Goal: Task Accomplishment & Management: Manage account settings

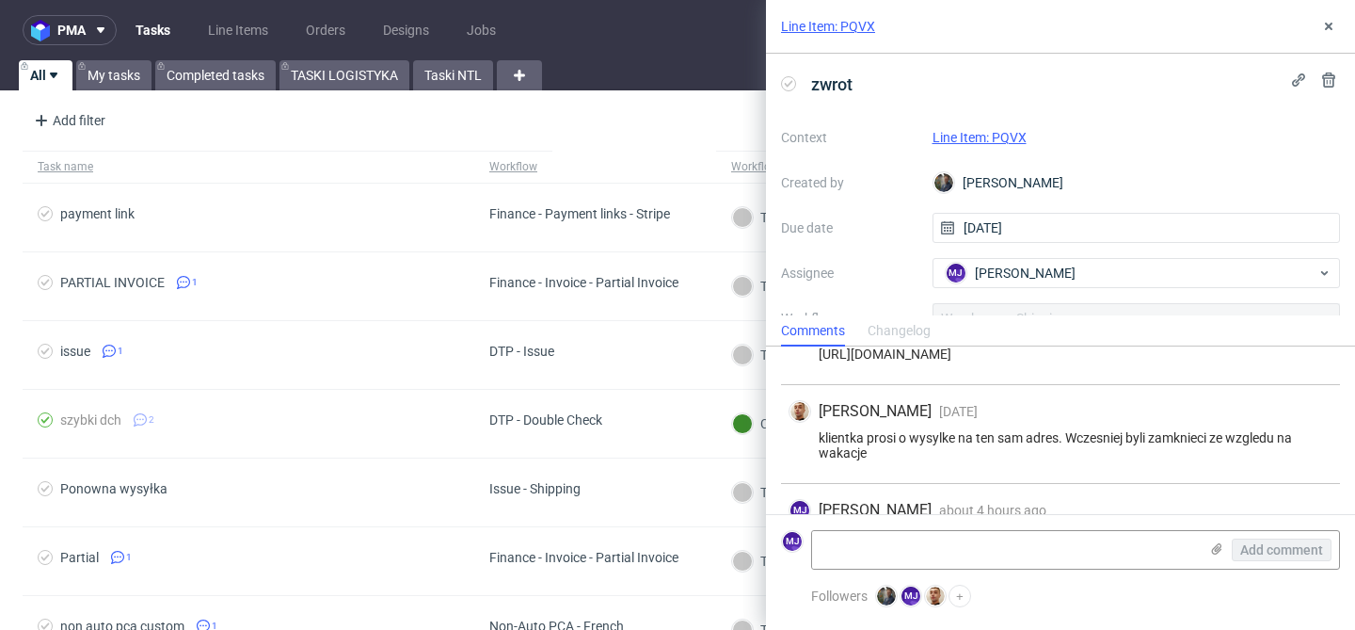
scroll to position [112, 0]
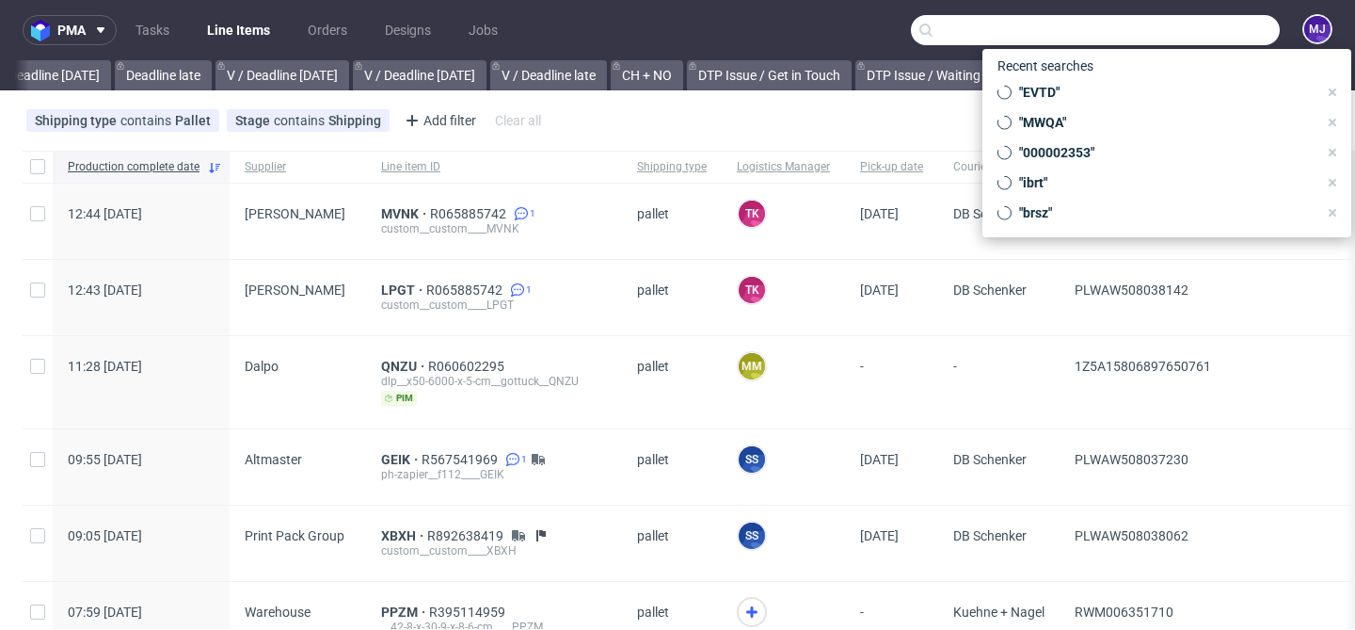
click at [1171, 31] on input "text" at bounding box center [1095, 30] width 369 height 30
paste input "TVUE"
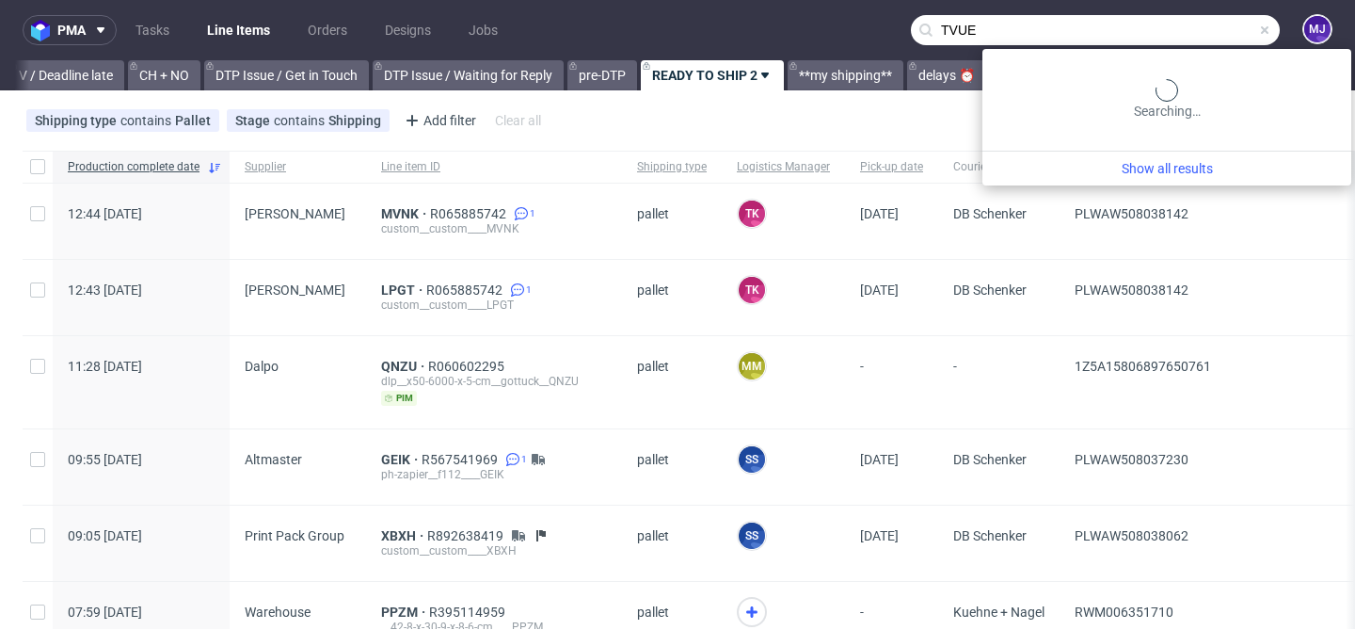
scroll to position [0, 2752]
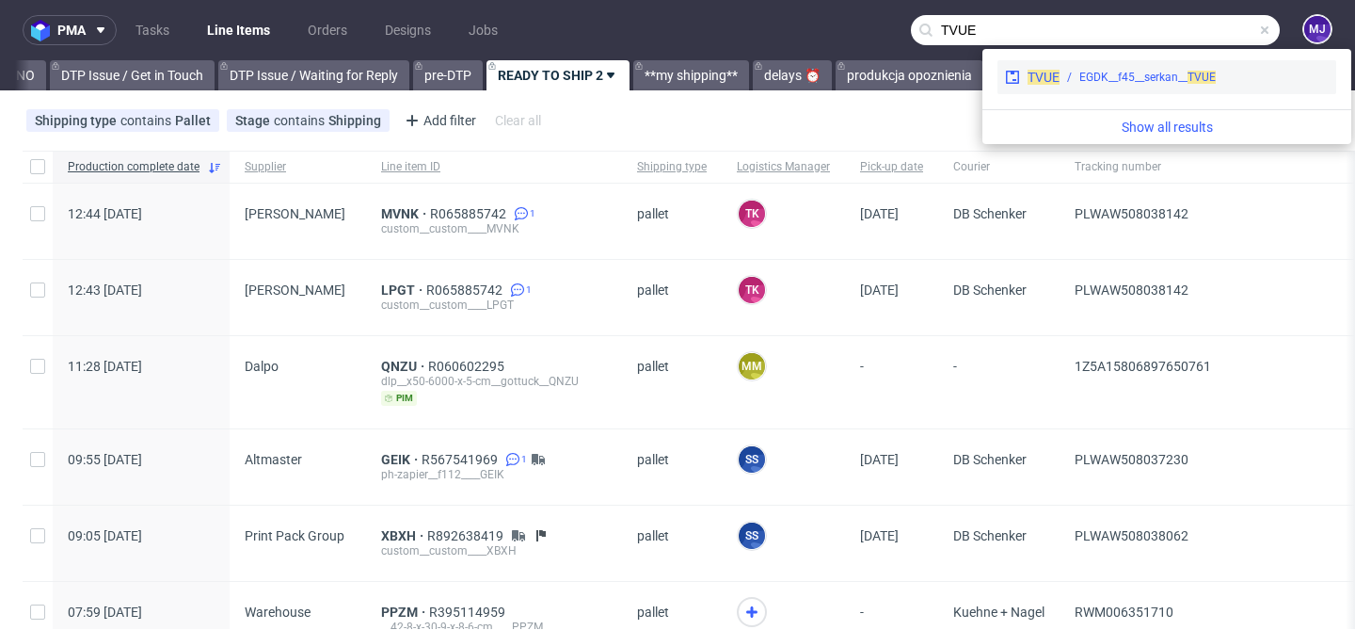
type input "TVUE"
click at [1090, 72] on div "EGDK__f45__serkan__ TVUE" at bounding box center [1147, 77] width 136 height 17
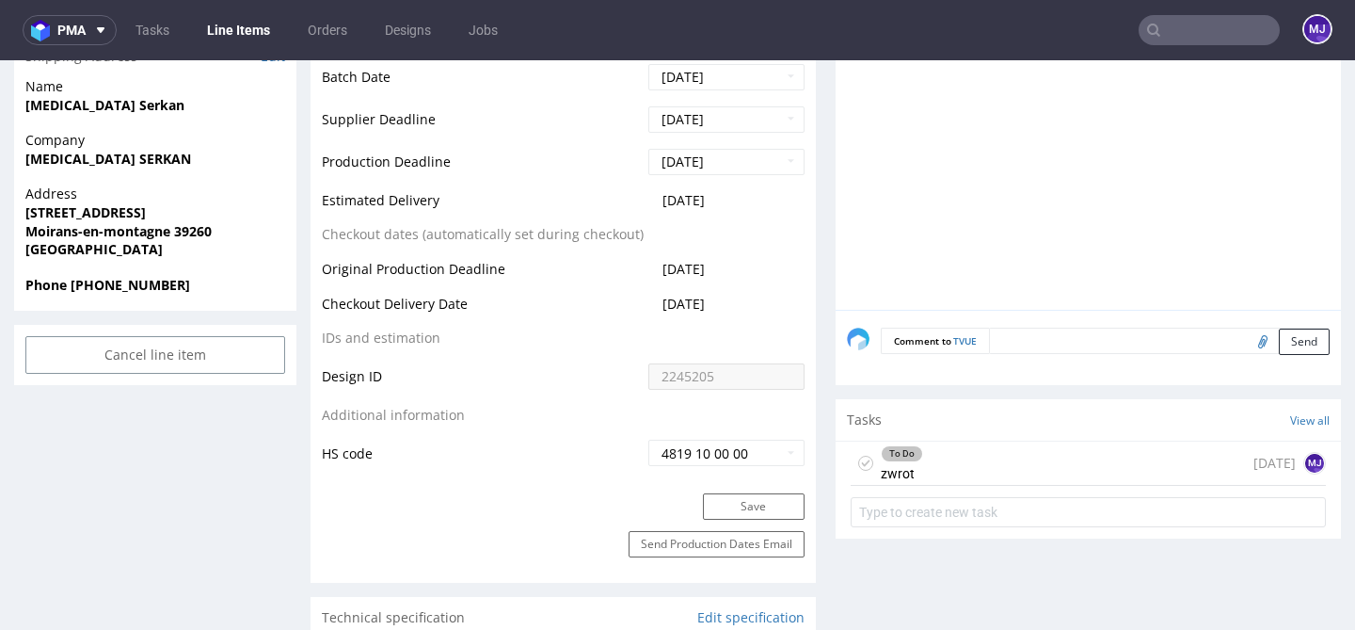
scroll to position [955, 0]
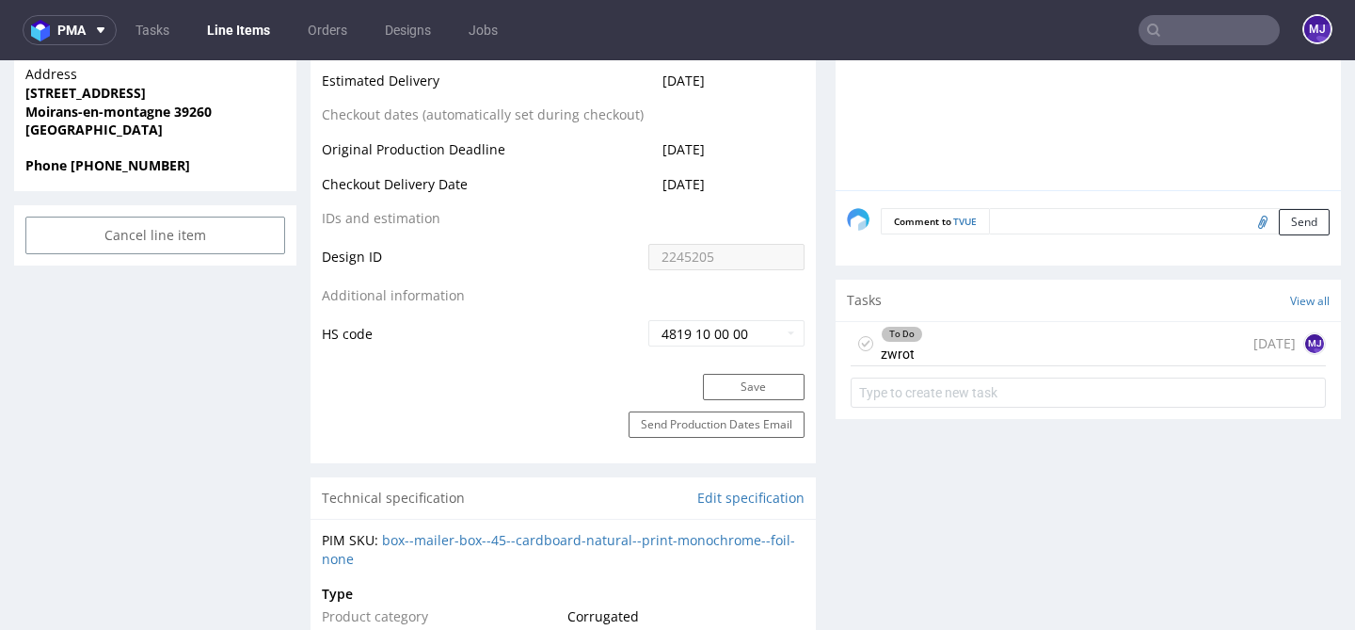
click at [936, 341] on div "To Do zwrot 5 days ago MJ" at bounding box center [1088, 344] width 475 height 44
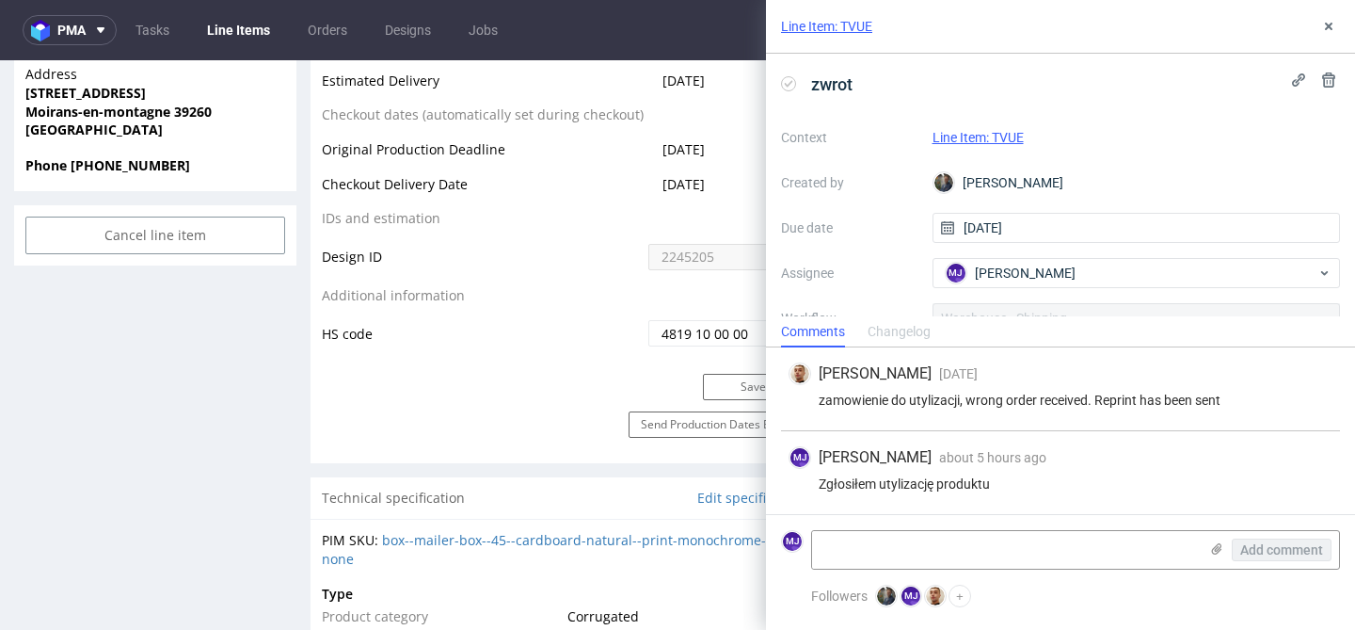
click at [989, 401] on div "zamowienie do utylizacji, wrong order received. Reprint has been sent" at bounding box center [1061, 399] width 544 height 15
drag, startPoint x: 989, startPoint y: 401, endPoint x: 1065, endPoint y: 401, distance: 76.2
click at [1065, 401] on div "zamowienie do utylizacji, wrong order received. Reprint has been sent" at bounding box center [1061, 399] width 544 height 15
click at [1115, 399] on div "zamowienie do utylizacji, wrong order received. Reprint has been sent" at bounding box center [1061, 399] width 544 height 15
drag, startPoint x: 1115, startPoint y: 399, endPoint x: 1229, endPoint y: 400, distance: 113.9
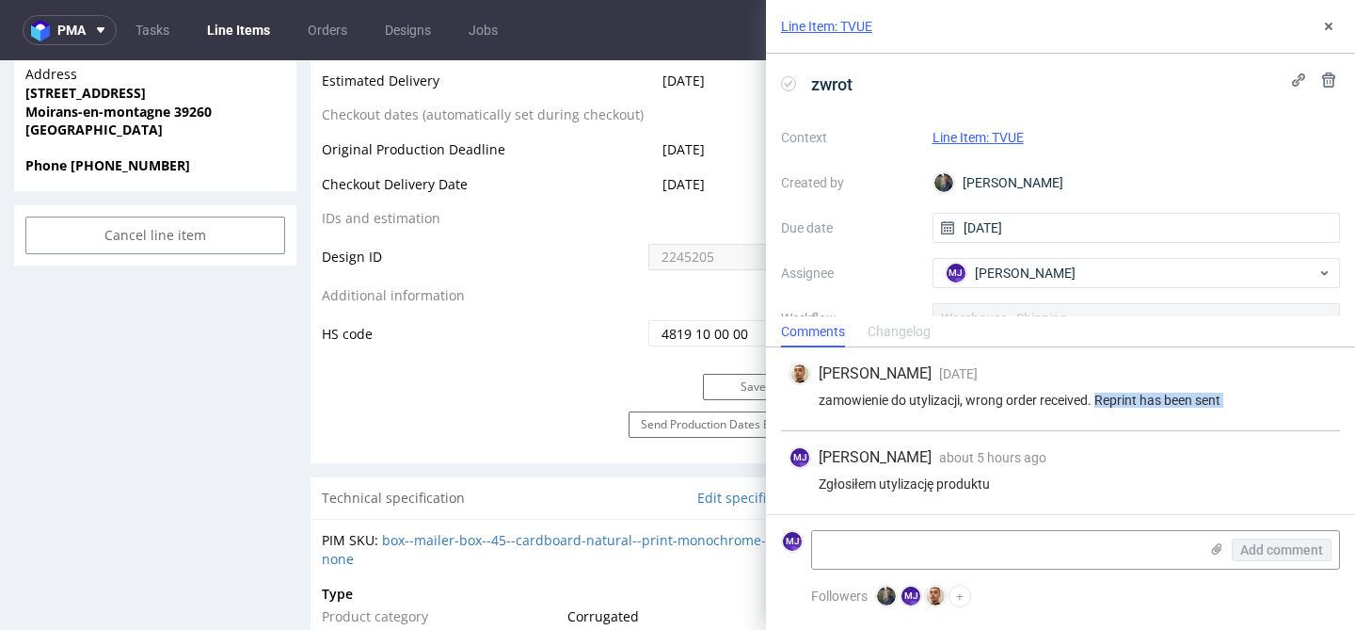
click at [1229, 400] on div "zamowienie do utylizacji, wrong order received. Reprint has been sent" at bounding box center [1061, 399] width 544 height 15
click at [827, 478] on div "Zgłosiłem utylizację produktu" at bounding box center [1061, 483] width 544 height 15
drag, startPoint x: 827, startPoint y: 478, endPoint x: 1022, endPoint y: 477, distance: 194.8
click at [1022, 477] on div "Zgłosiłem utylizację produktu" at bounding box center [1061, 483] width 544 height 15
click at [1022, 474] on div "MJ Maciej Jankowski about 5 hours ago 26th Aug 2025, 10:19 Zgłosiłem utylizację…" at bounding box center [1060, 472] width 559 height 83
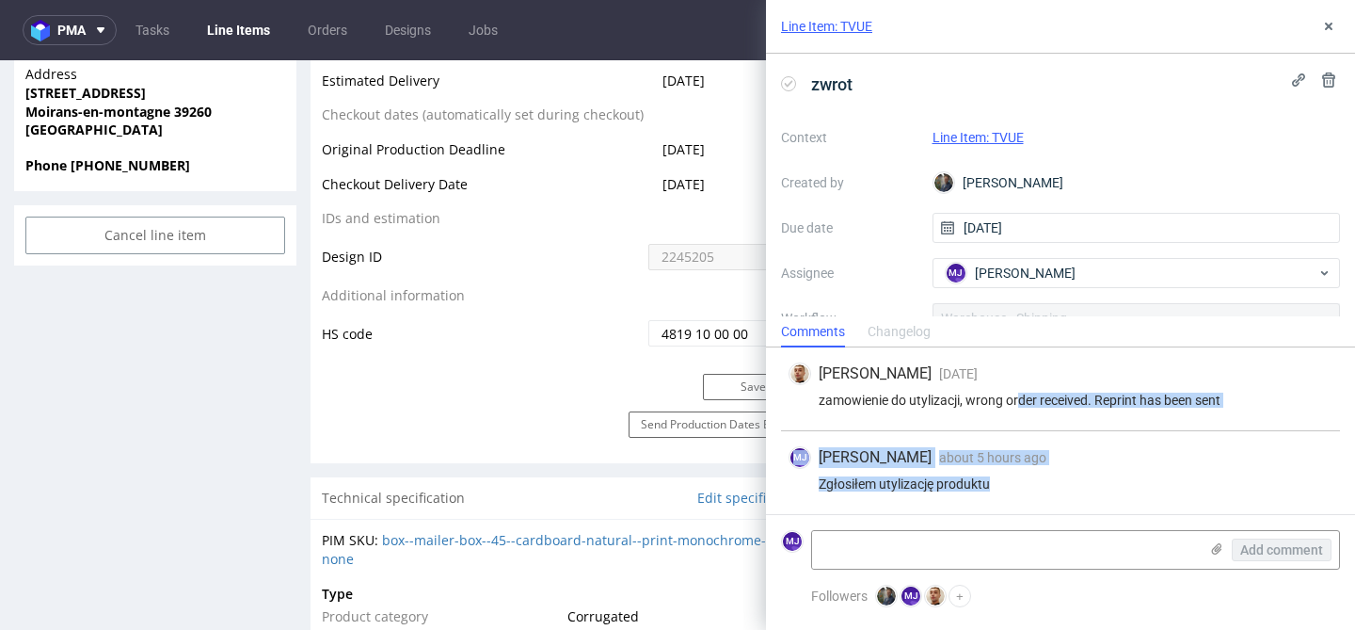
drag, startPoint x: 1007, startPoint y: 477, endPoint x: 1020, endPoint y: 396, distance: 82.0
click at [1020, 396] on div "Bartłomiej Leśniczuk 1 day ago 25th Aug 2025, 11:26 zamowienie do utylizacji, w…" at bounding box center [1060, 430] width 589 height 167
click at [1020, 396] on div "zamowienie do utylizacji, wrong order received. Reprint has been sent" at bounding box center [1061, 399] width 544 height 15
drag, startPoint x: 1020, startPoint y: 396, endPoint x: 1051, endPoint y: 487, distance: 95.5
click at [1051, 487] on div "Bartłomiej Leśniczuk 1 day ago 25th Aug 2025, 11:26 zamowienie do utylizacji, w…" at bounding box center [1060, 430] width 589 height 167
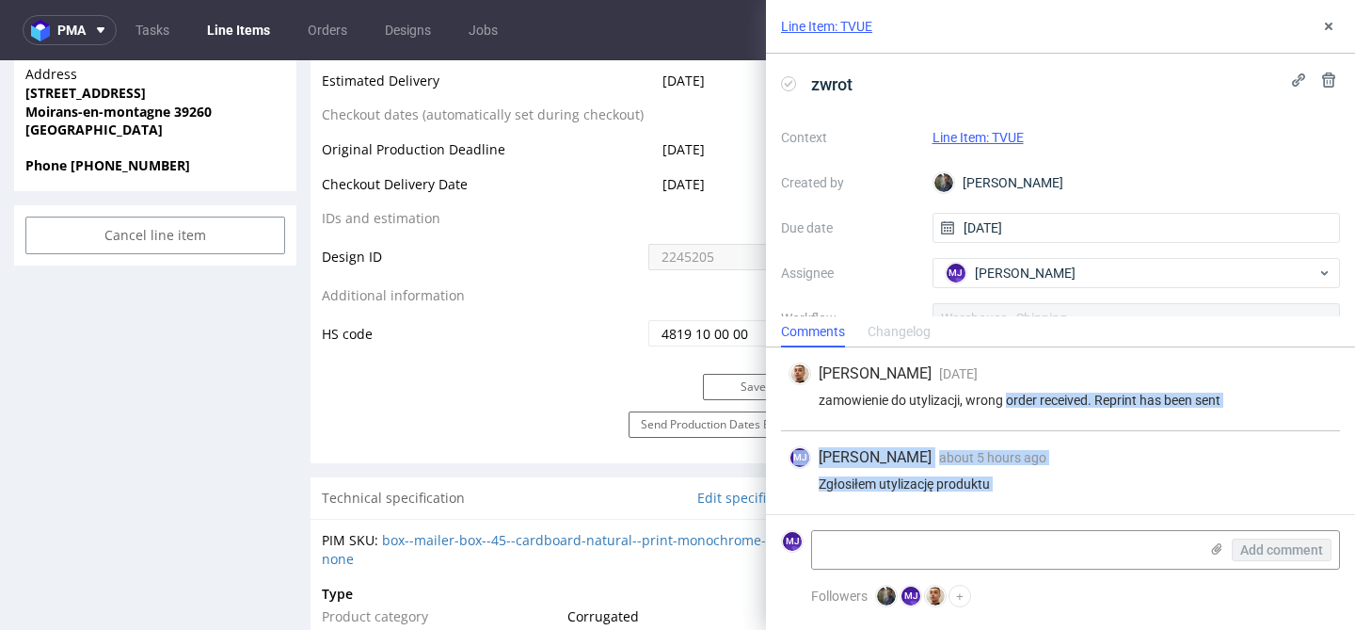
click at [1051, 487] on div "Zgłosiłem utylizację produktu" at bounding box center [1061, 483] width 544 height 15
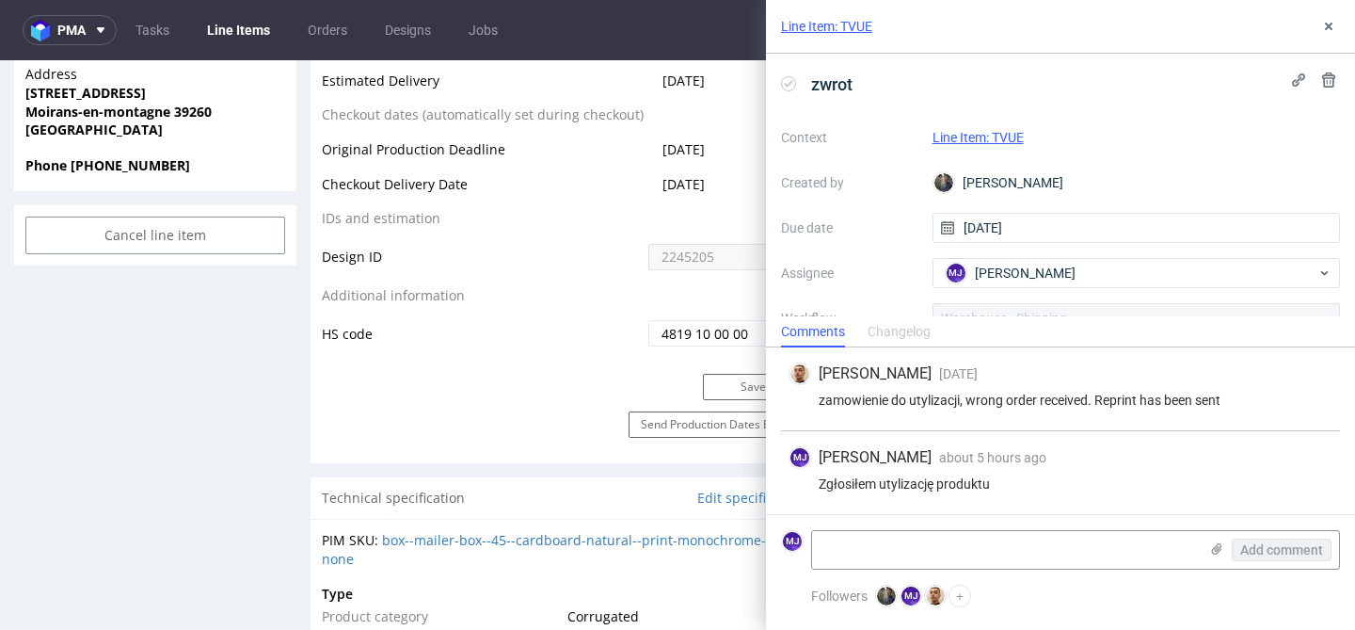
drag, startPoint x: 1051, startPoint y: 487, endPoint x: 1046, endPoint y: 382, distance: 104.6
click at [1046, 382] on div "Bartłomiej Leśniczuk 1 day ago 25th Aug 2025, 11:26 zamowienie do utylizacji, w…" at bounding box center [1060, 430] width 589 height 167
click at [1007, 390] on div "Bartłomiej Leśniczuk 1 day ago 25th Aug 2025, 11:26 zamowienie do utylizacji, w…" at bounding box center [1060, 389] width 559 height 84
click at [984, 397] on div "zamowienie do utylizacji, wrong order received. Reprint has been sent" at bounding box center [1061, 399] width 544 height 15
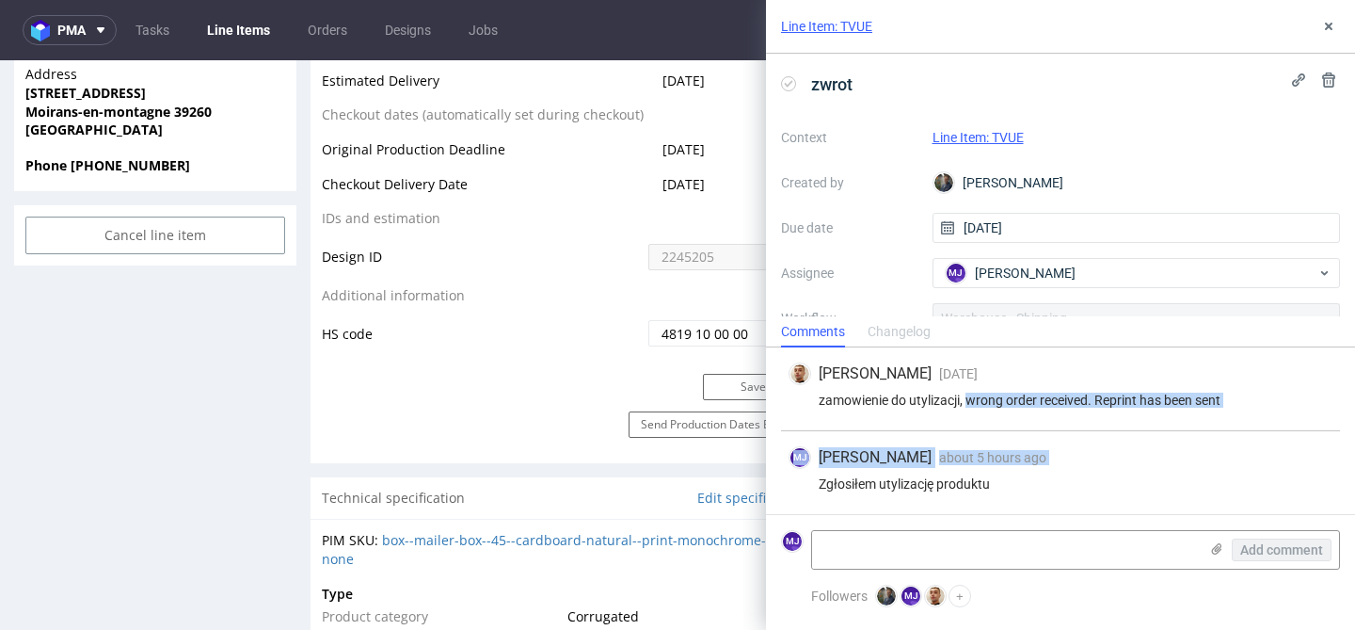
drag, startPoint x: 984, startPoint y: 397, endPoint x: 1028, endPoint y: 465, distance: 80.4
click at [1028, 465] on div "Bartłomiej Leśniczuk 1 day ago 25th Aug 2025, 11:26 zamowienie do utylizacji, w…" at bounding box center [1060, 430] width 589 height 167
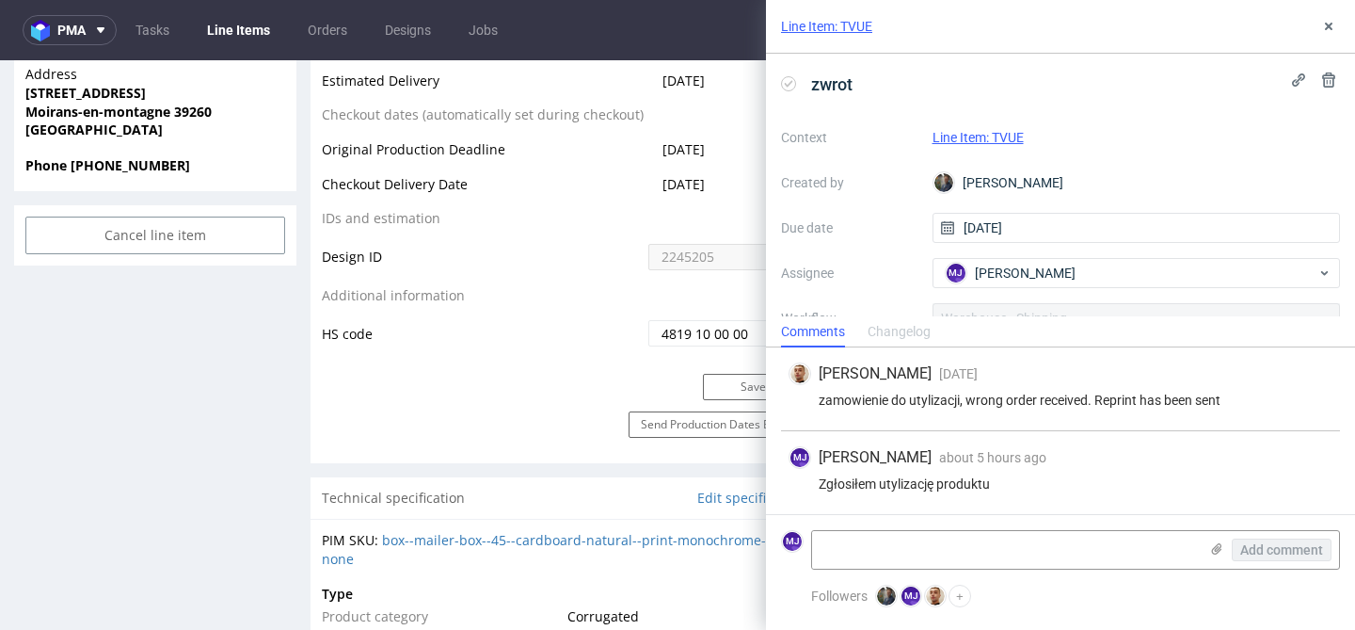
click at [1020, 481] on div "Zgłosiłem utylizację produktu" at bounding box center [1061, 483] width 544 height 15
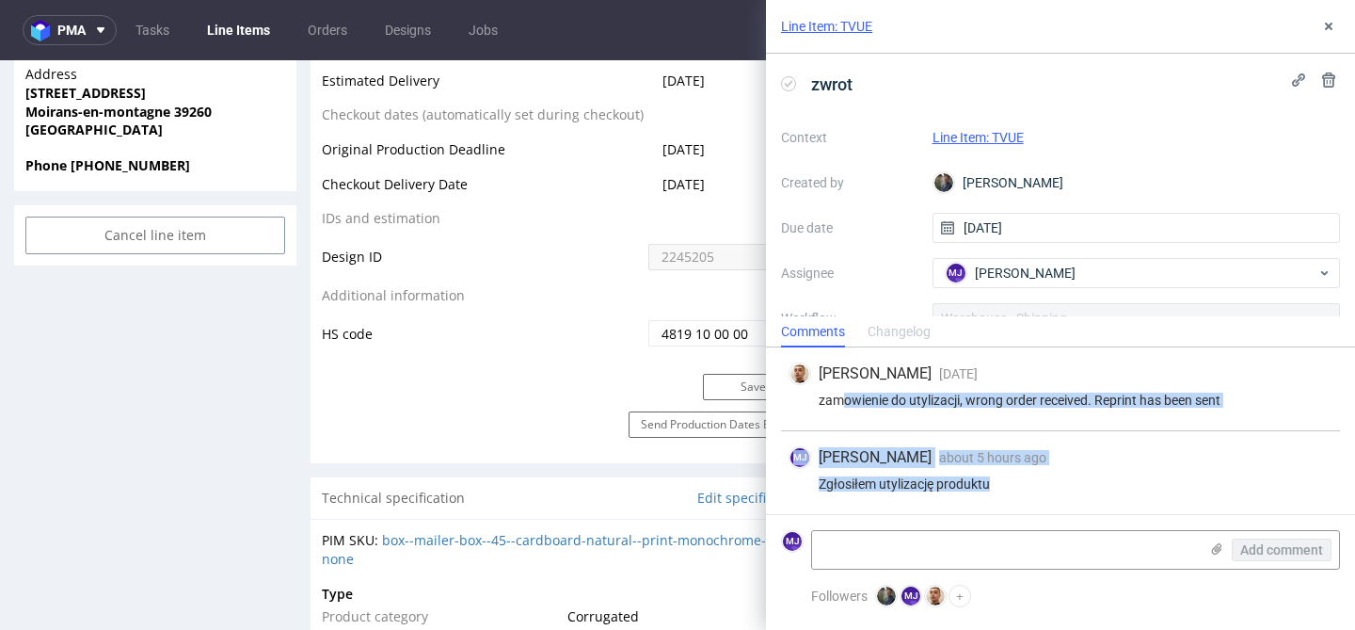
drag, startPoint x: 1013, startPoint y: 481, endPoint x: 838, endPoint y: 393, distance: 194.8
click at [838, 393] on div "Bartłomiej Leśniczuk 1 day ago 25th Aug 2025, 11:26 zamowienie do utylizacji, w…" at bounding box center [1060, 430] width 589 height 167
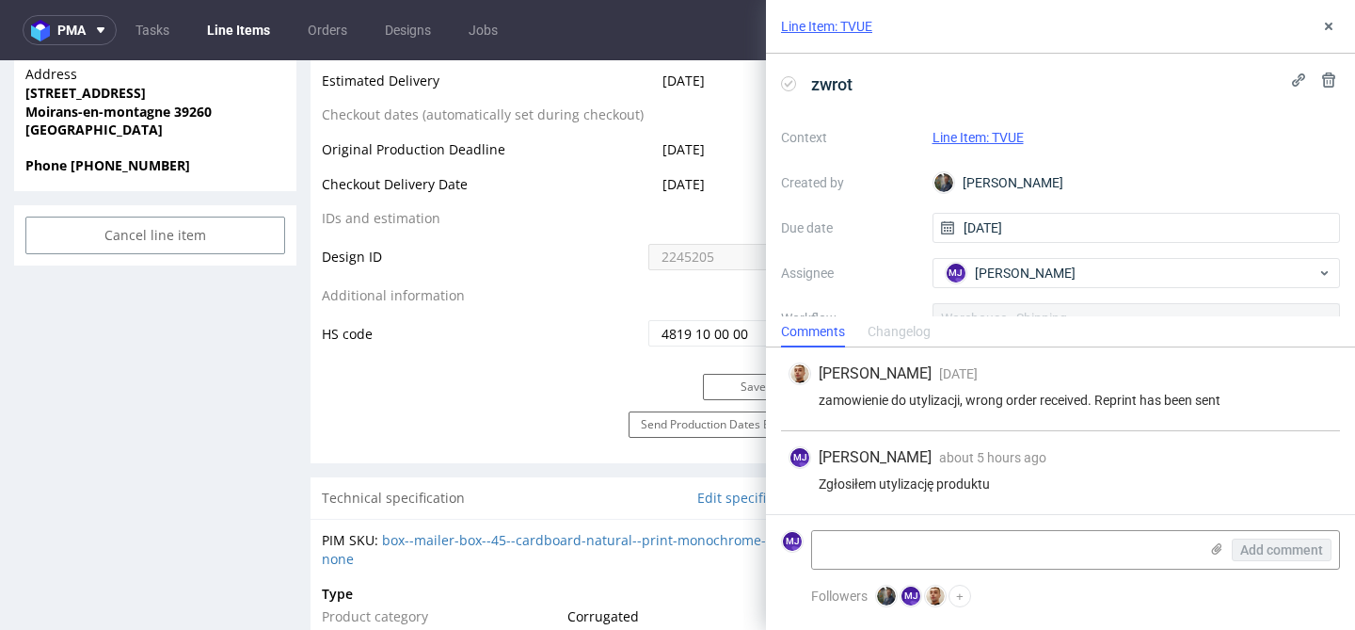
click at [829, 401] on div "zamowienie do utylizacji, wrong order received. Reprint has been sent" at bounding box center [1061, 399] width 544 height 15
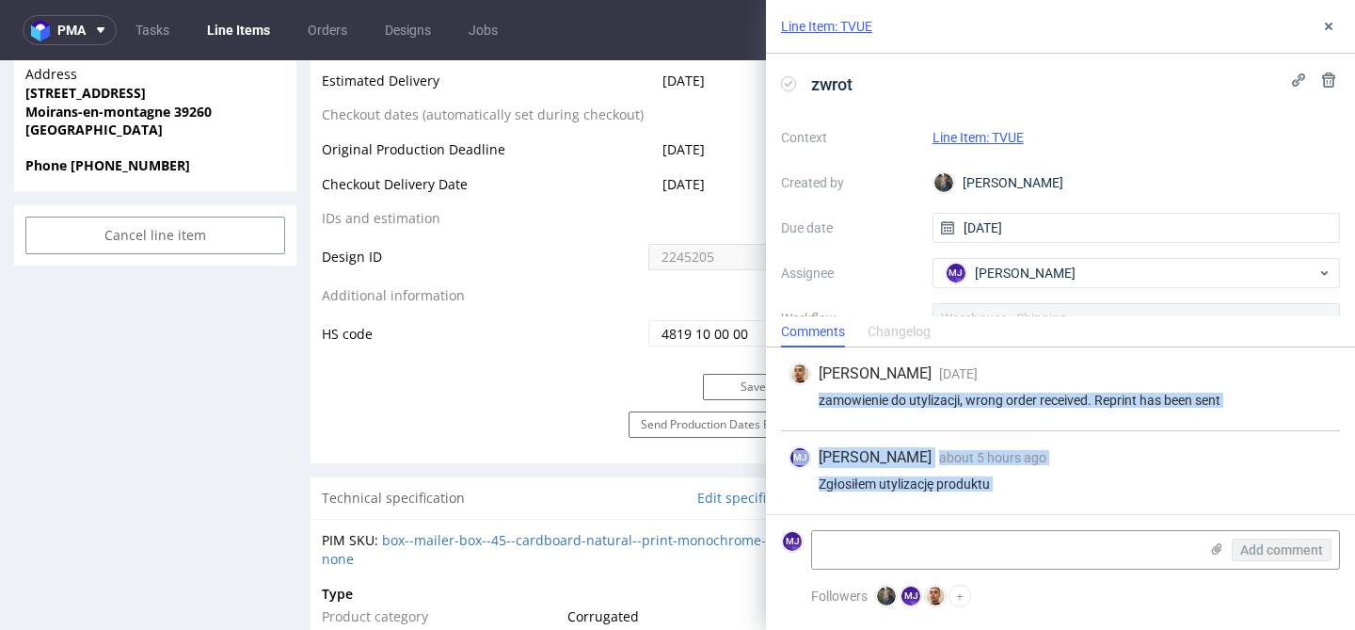
drag, startPoint x: 829, startPoint y: 401, endPoint x: 1031, endPoint y: 480, distance: 217.2
click at [1031, 481] on div "Bartłomiej Leśniczuk 1 day ago 25th Aug 2025, 11:26 zamowienie do utylizacji, w…" at bounding box center [1060, 430] width 589 height 167
click at [1031, 480] on div "Zgłosiłem utylizację produktu" at bounding box center [1061, 483] width 544 height 15
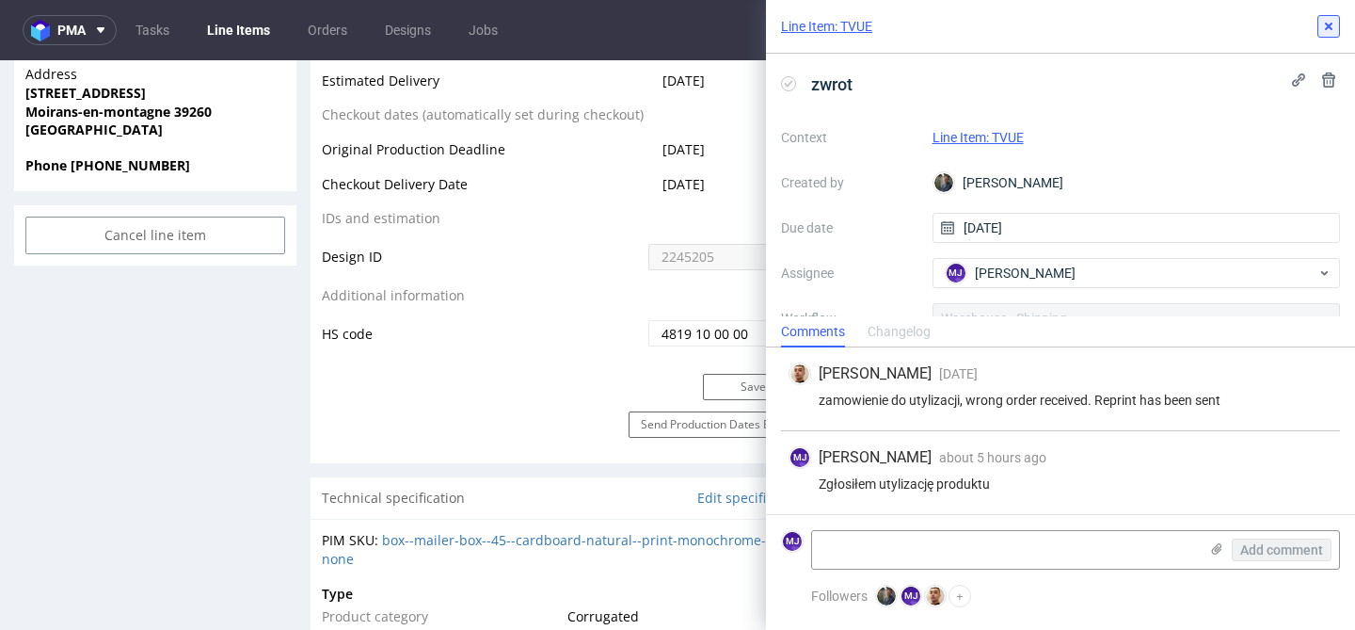
click at [1332, 24] on icon at bounding box center [1328, 26] width 15 height 15
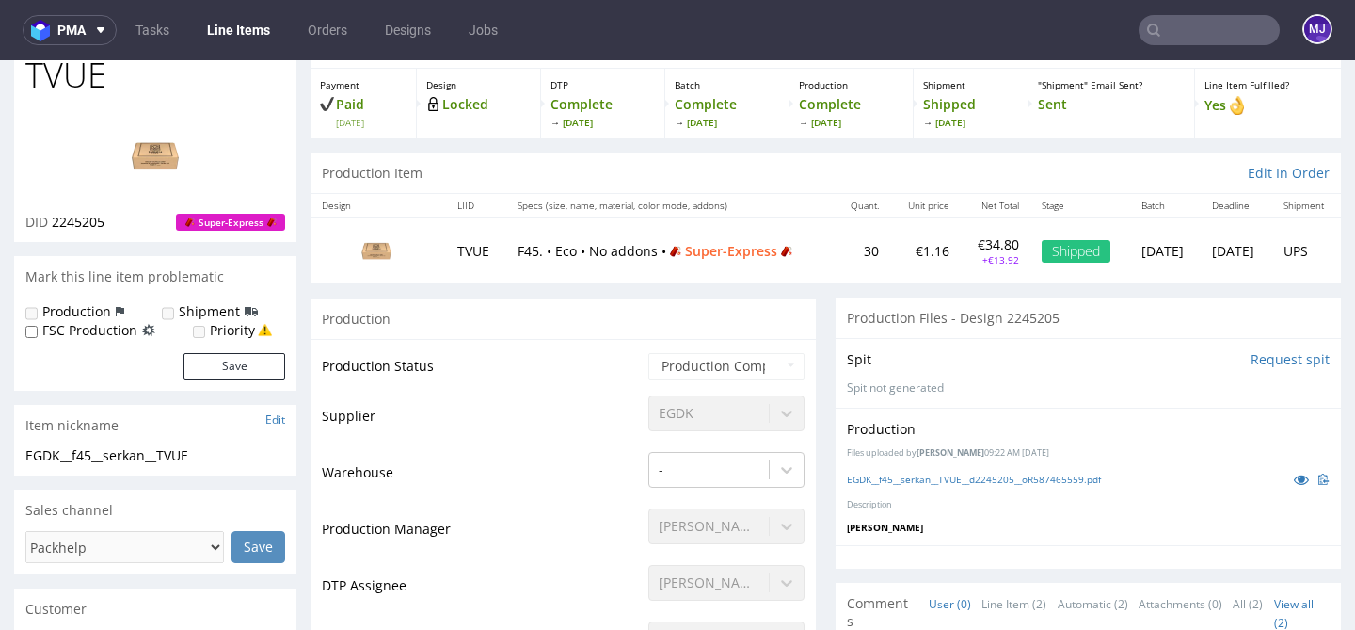
scroll to position [148, 0]
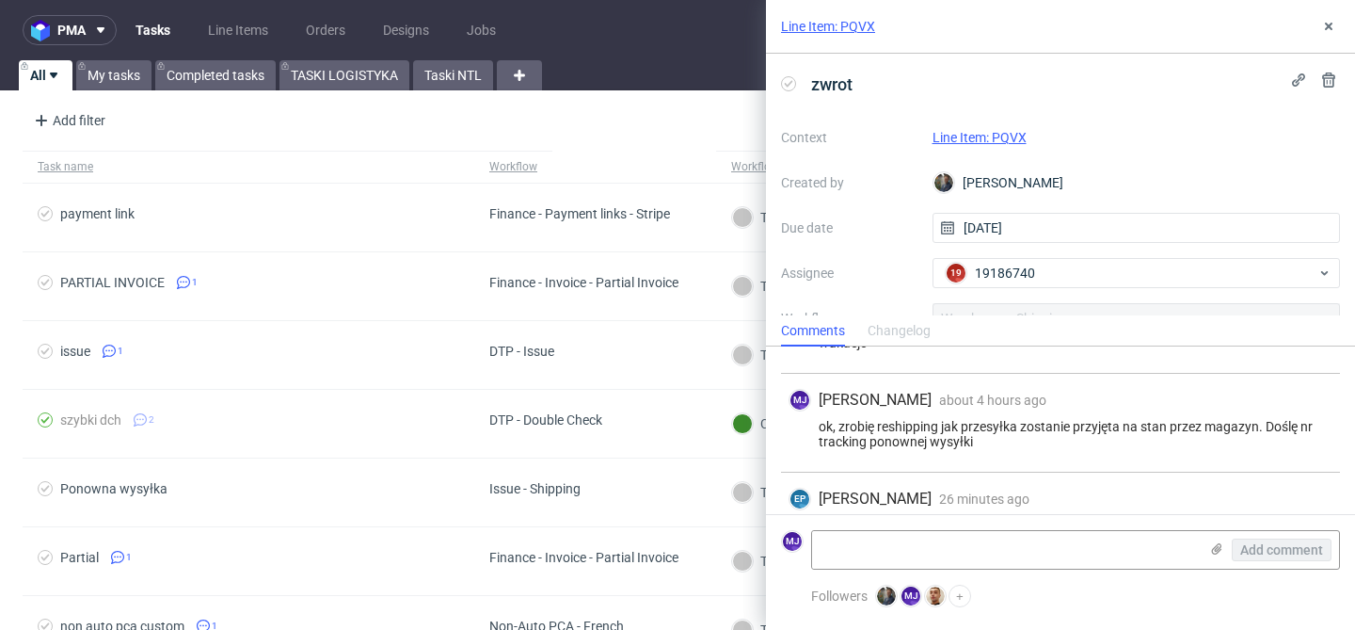
scroll to position [196, 0]
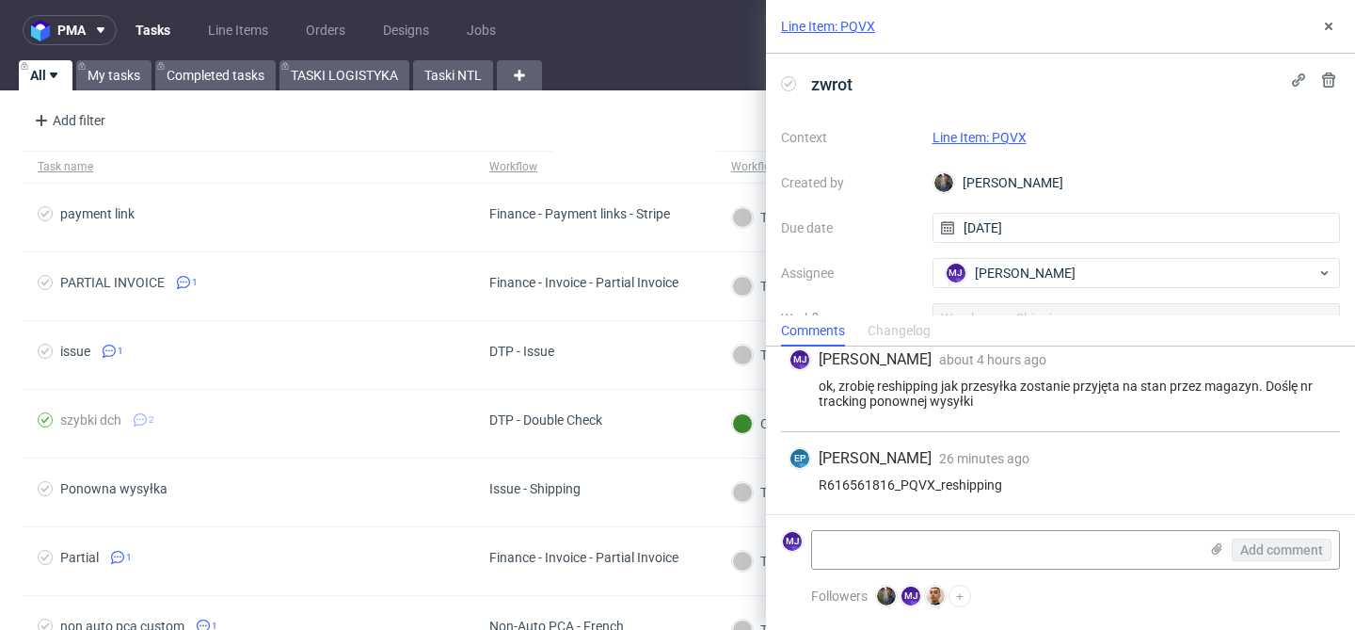
drag, startPoint x: 862, startPoint y: 225, endPoint x: 861, endPoint y: 189, distance: 35.8
click at [861, 214] on div "Context Line Item: PQVX Created by Maciej Sobola Due date 21/08/2025 Assignee M…" at bounding box center [1060, 302] width 559 height 361
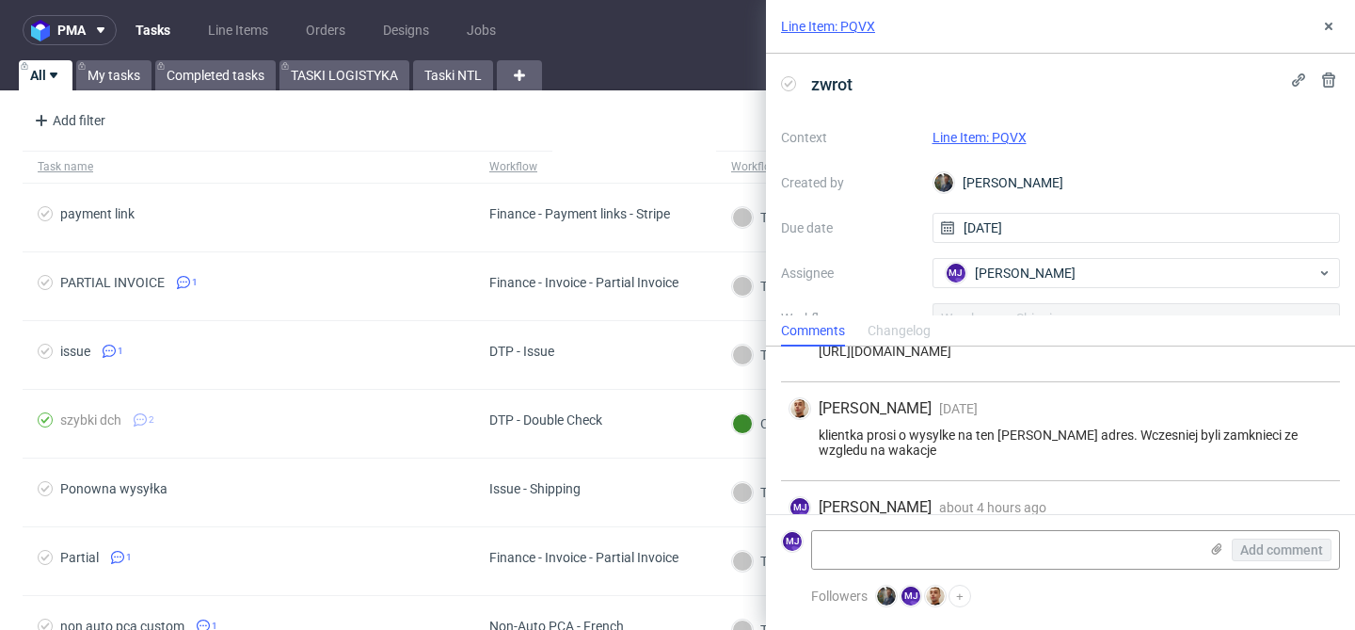
scroll to position [196, 0]
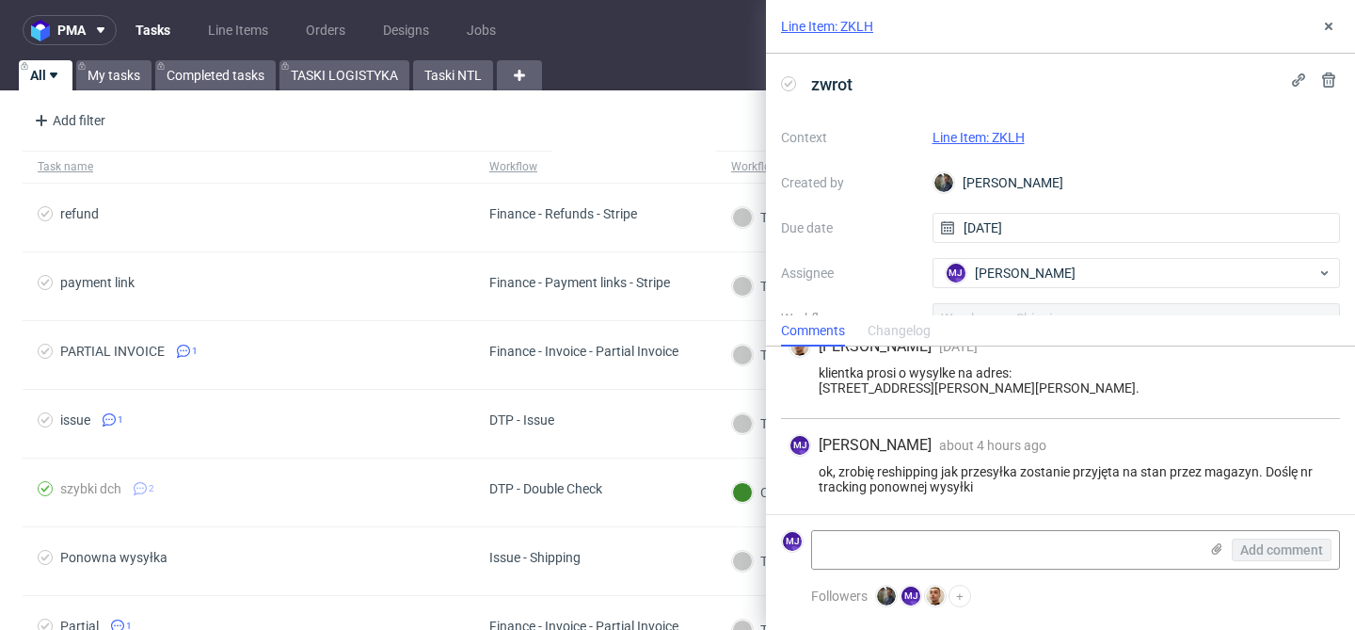
scroll to position [112, 0]
click at [988, 135] on link "Line Item: ZKLH" at bounding box center [979, 137] width 92 height 15
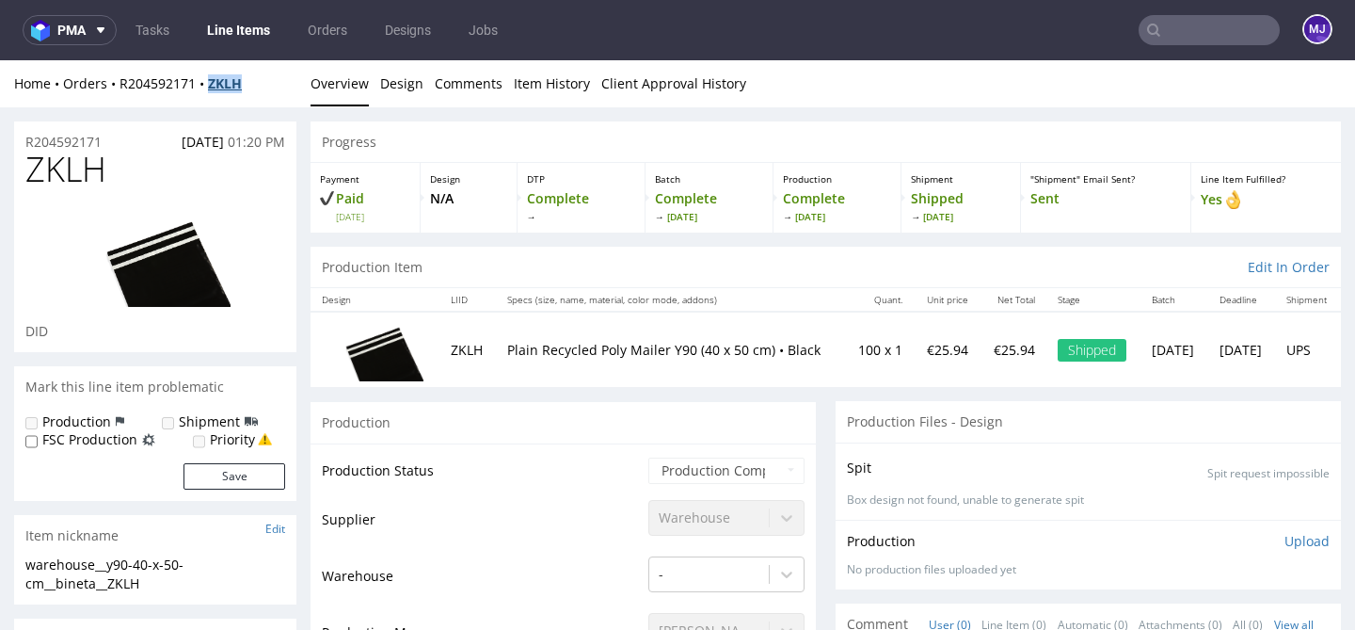
drag, startPoint x: 254, startPoint y: 87, endPoint x: 212, endPoint y: 87, distance: 42.3
click at [212, 87] on div "Home Orders R204592171 ZKLH" at bounding box center [155, 83] width 282 height 19
copy strong "ZKLH"
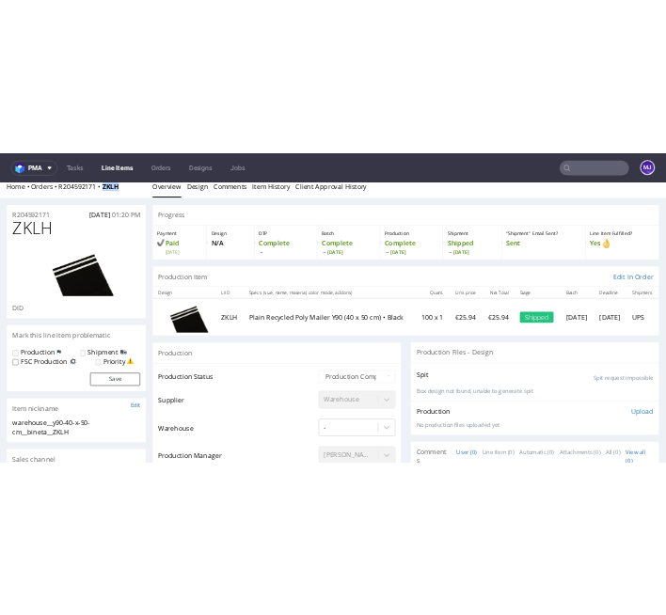
scroll to position [3, 0]
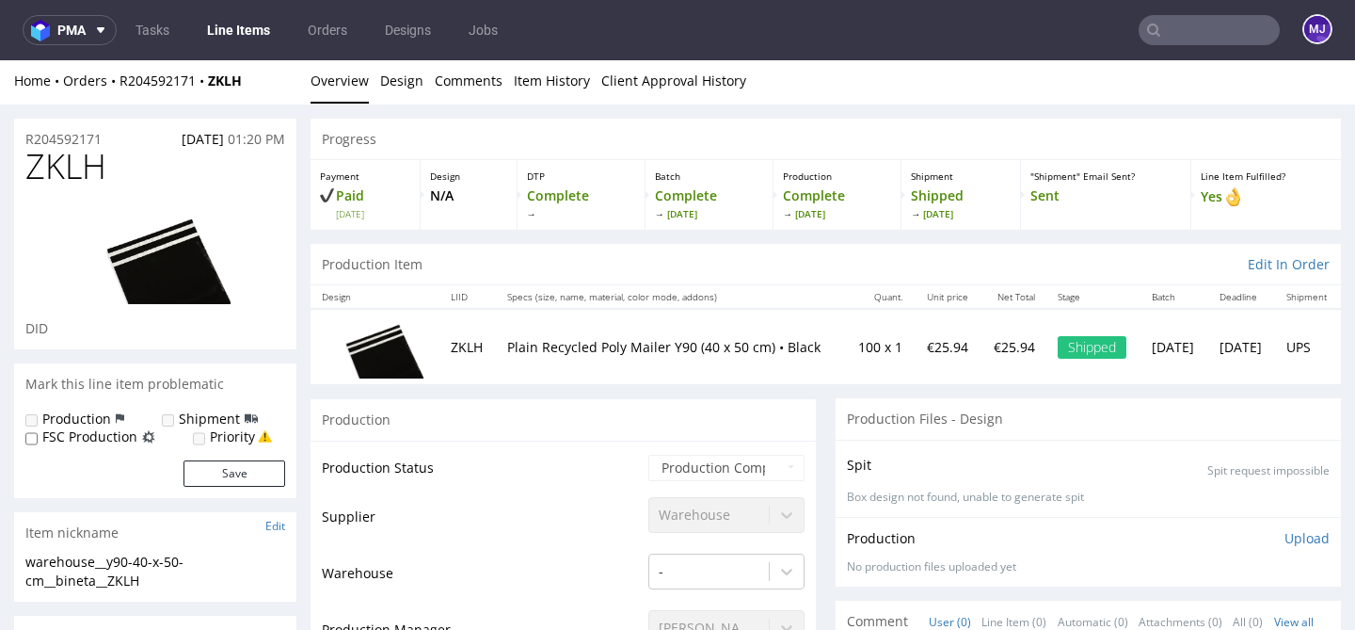
click at [262, 82] on div "Home Orders R204592171 ZKLH" at bounding box center [155, 81] width 282 height 19
drag, startPoint x: 247, startPoint y: 82, endPoint x: 120, endPoint y: 82, distance: 128.0
click at [120, 82] on div "Home Orders R204592171 ZKLH" at bounding box center [155, 81] width 282 height 19
copy div "R204592171 ZKLH"
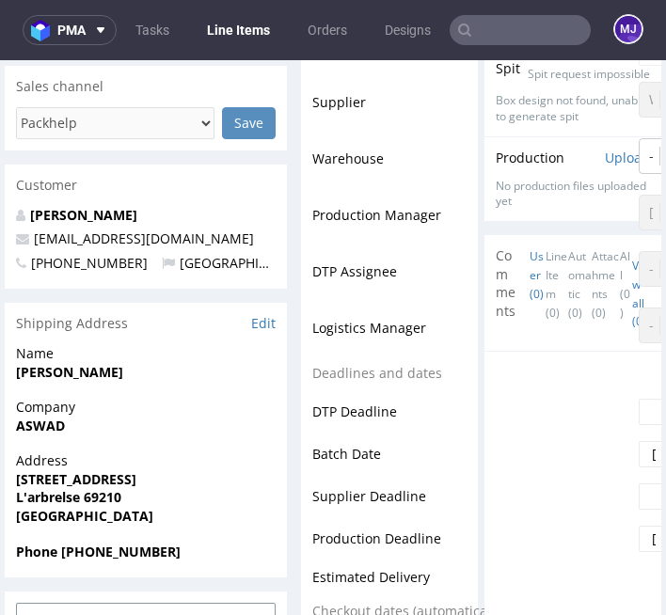
scroll to position [570, 0]
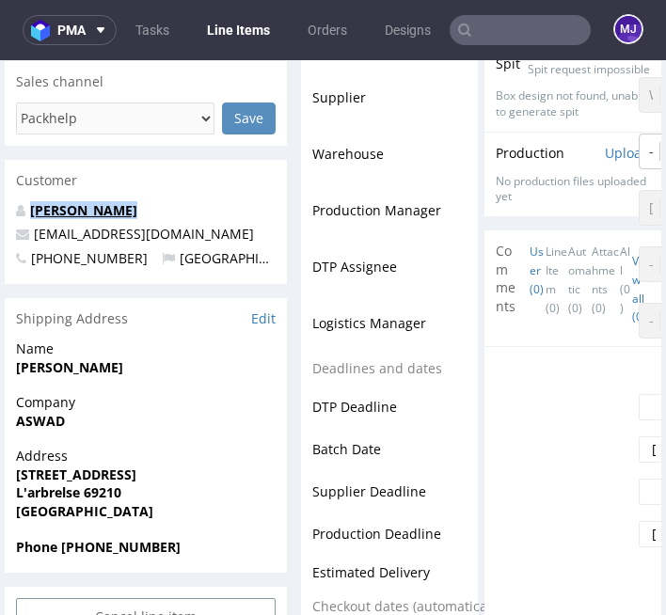
drag, startPoint x: 122, startPoint y: 207, endPoint x: 32, endPoint y: 209, distance: 90.4
click at [32, 209] on p "[PERSON_NAME]" at bounding box center [146, 210] width 260 height 19
copy link "Diallo Bineta"
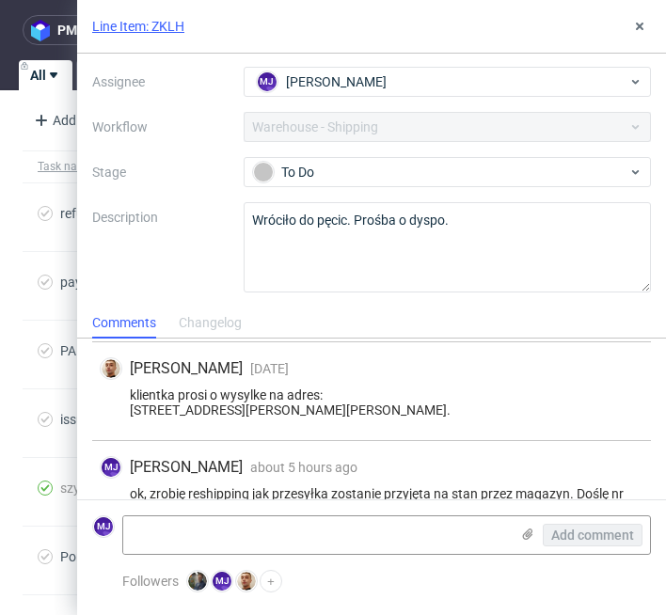
scroll to position [120, 0]
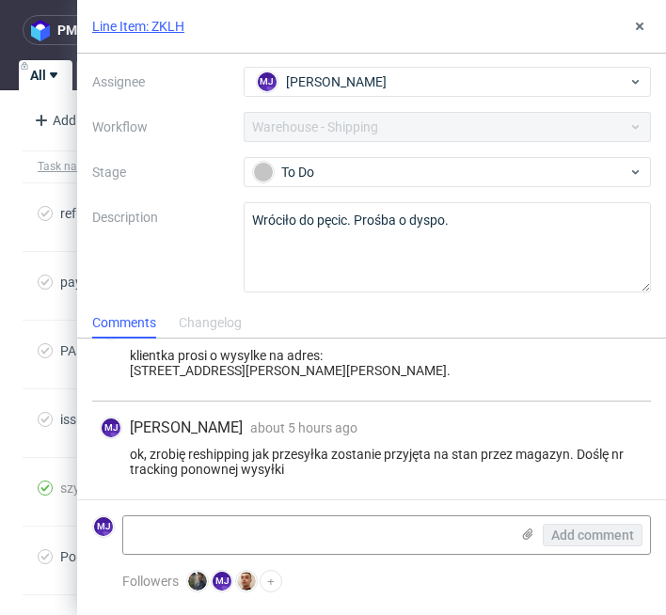
click at [137, 371] on div "klientka prosi o wysylke na adres: 327 rue du doyen Georges Chapas 69009, Lyon." at bounding box center [372, 363] width 544 height 30
drag, startPoint x: 137, startPoint y: 371, endPoint x: 203, endPoint y: 371, distance: 65.9
click at [203, 371] on div "klientka prosi o wysylke na adres: 327 rue du doyen Georges Chapas 69009, Lyon." at bounding box center [372, 363] width 544 height 30
copy div "327 rue du doyen"
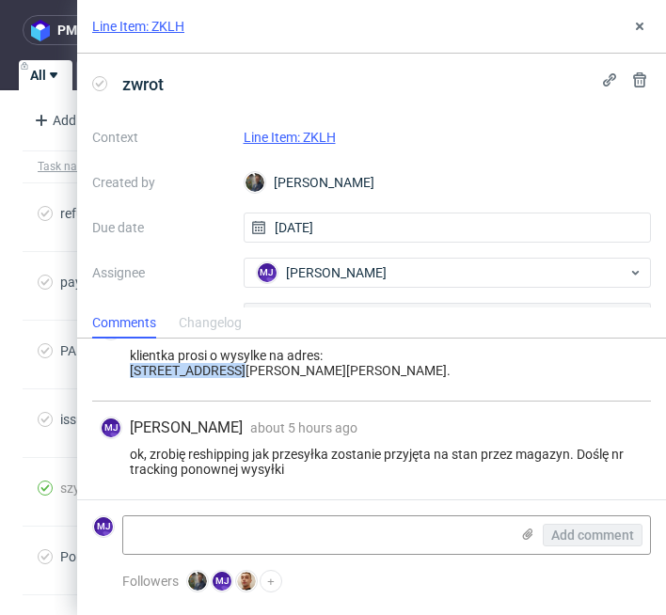
click at [298, 134] on link "Line Item: ZKLH" at bounding box center [290, 137] width 92 height 15
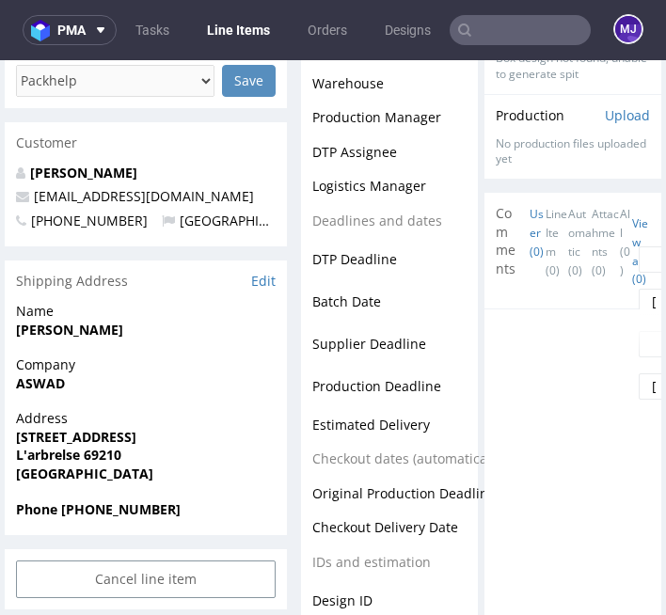
scroll to position [612, 0]
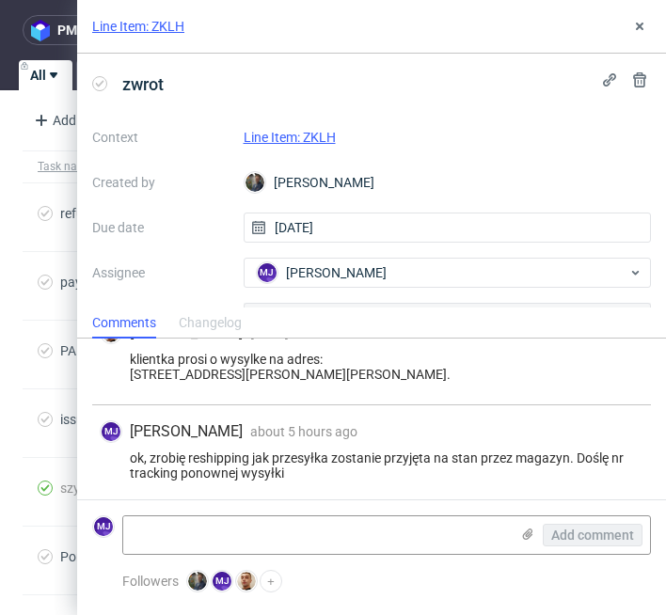
scroll to position [120, 0]
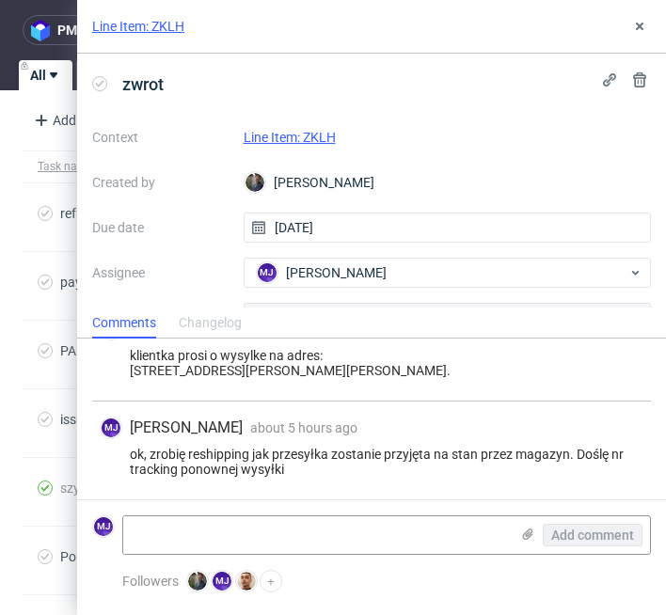
click at [132, 369] on div "klientka prosi o wysylke na adres: 327 rue du doyen Georges Chapas 69009, Lyon." at bounding box center [372, 363] width 544 height 30
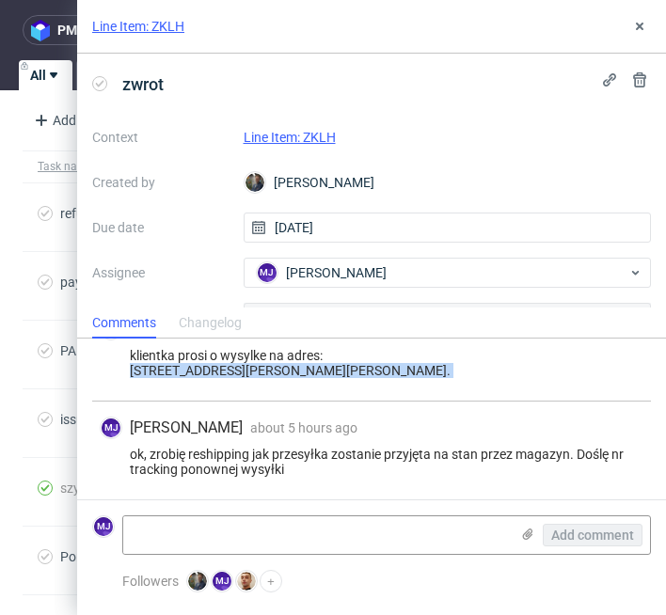
drag, startPoint x: 132, startPoint y: 369, endPoint x: 409, endPoint y: 369, distance: 277.6
click at [409, 369] on div "klientka prosi o wysylke na adres: [STREET_ADDRESS][PERSON_NAME][PERSON_NAME]." at bounding box center [372, 363] width 544 height 30
copy div "327 rue du doyen Georges Chapas 69009, Lyon."
click at [141, 370] on div "klientka prosi o wysylke na adres: [STREET_ADDRESS][PERSON_NAME][PERSON_NAME]." at bounding box center [372, 363] width 544 height 30
drag, startPoint x: 141, startPoint y: 370, endPoint x: 214, endPoint y: 370, distance: 72.5
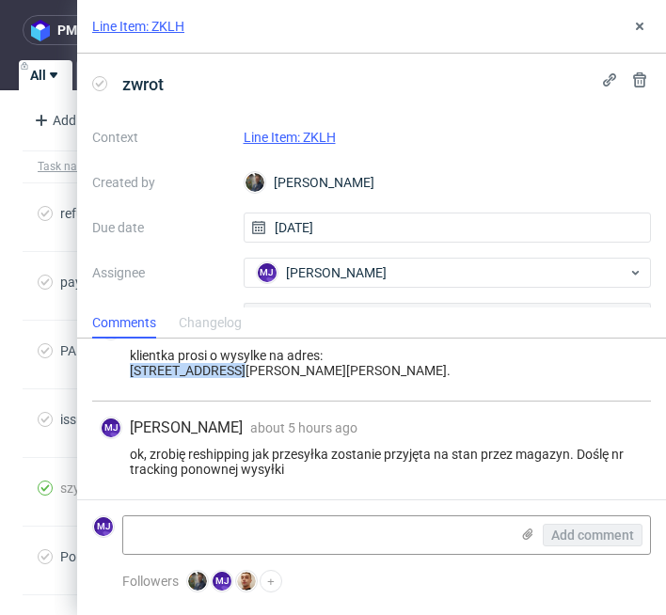
click at [214, 370] on div "klientka prosi o wysylke na adres: [STREET_ADDRESS][PERSON_NAME][PERSON_NAME]." at bounding box center [372, 363] width 544 height 30
click at [260, 365] on div "klientka prosi o wysylke na adres: [STREET_ADDRESS][PERSON_NAME][PERSON_NAME]." at bounding box center [372, 363] width 544 height 30
drag, startPoint x: 260, startPoint y: 365, endPoint x: 296, endPoint y: 365, distance: 36.7
click at [296, 365] on div "klientka prosi o wysylke na adres: 327 rue du doyen Georges Chapas 69009, Lyon." at bounding box center [372, 363] width 544 height 30
click at [24, 323] on div "pma Tasks Line Items Orders Designs Jobs MJ All My tasks Completed tasks TASKI …" at bounding box center [333, 307] width 666 height 615
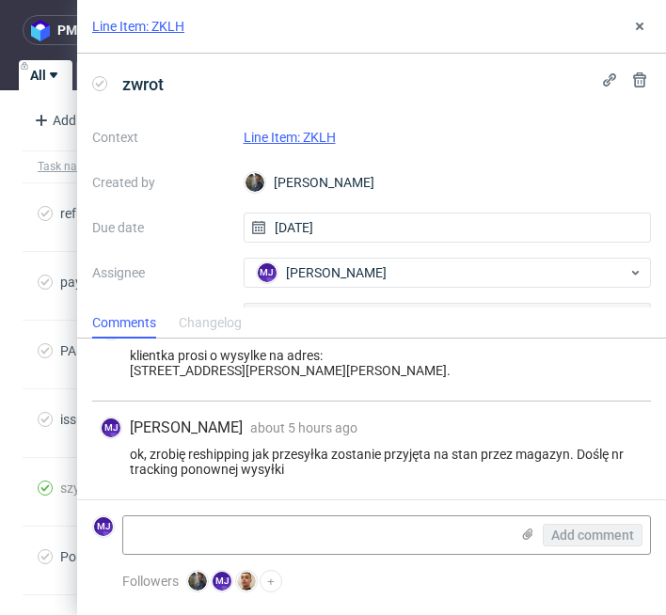
click at [263, 369] on div "klientka prosi o wysylke na adres: 327 rue du doyen Georges Chapas 69009, Lyon." at bounding box center [372, 363] width 544 height 30
drag, startPoint x: 263, startPoint y: 369, endPoint x: 298, endPoint y: 369, distance: 35.8
click at [298, 369] on div "klientka prosi o wysylke na adres: [STREET_ADDRESS][PERSON_NAME][PERSON_NAME]." at bounding box center [372, 363] width 544 height 30
copy div "Georges Chapas"
drag, startPoint x: 78, startPoint y: 336, endPoint x: -14, endPoint y: 318, distance: 93.9
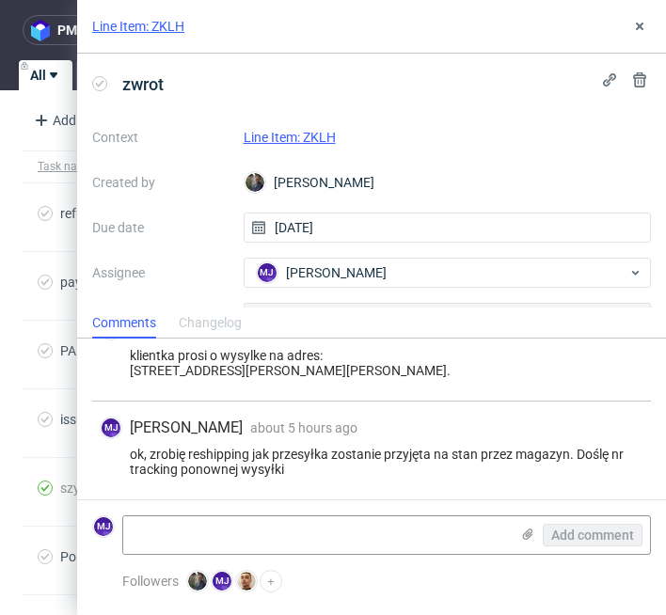
click at [0, 318] on html "pma Tasks Line Items Orders Designs Jobs MJ All My tasks Completed tasks TASKI …" at bounding box center [333, 307] width 666 height 615
click at [260, 367] on div "klientka prosi o wysylke na adres: 327 rue du doyen Georges Chapas 69009, Lyon." at bounding box center [372, 363] width 544 height 30
drag, startPoint x: 260, startPoint y: 367, endPoint x: 293, endPoint y: 367, distance: 32.9
click at [293, 367] on div "klientka prosi o wysylke na adres: 327 rue du doyen Georges Chapas 69009, Lyon." at bounding box center [372, 363] width 544 height 30
copy div "Georges Chapas"
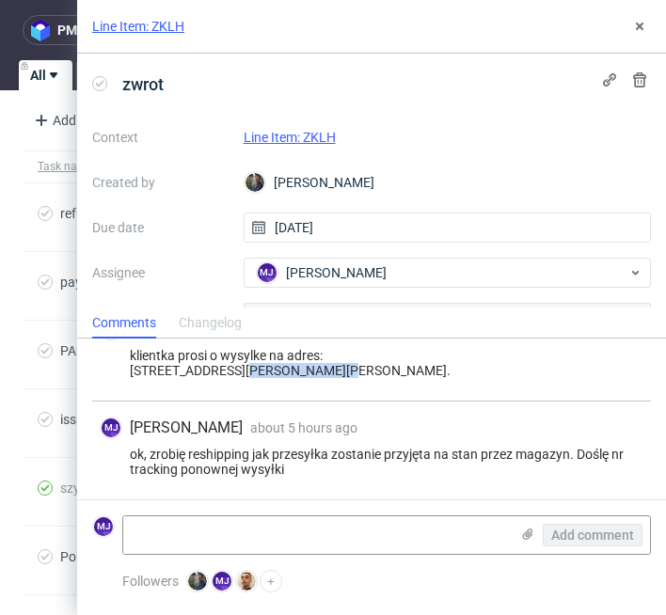
click at [379, 368] on div "klientka prosi o wysylke na adres: 327 rue du doyen Georges Chapas 69009, Lyon." at bounding box center [372, 363] width 544 height 30
copy div "Lyon"
click at [354, 367] on div "klientka prosi o wysylke na adres: 327 rue du doyen Georges Chapas 69009, Lyon." at bounding box center [372, 363] width 544 height 30
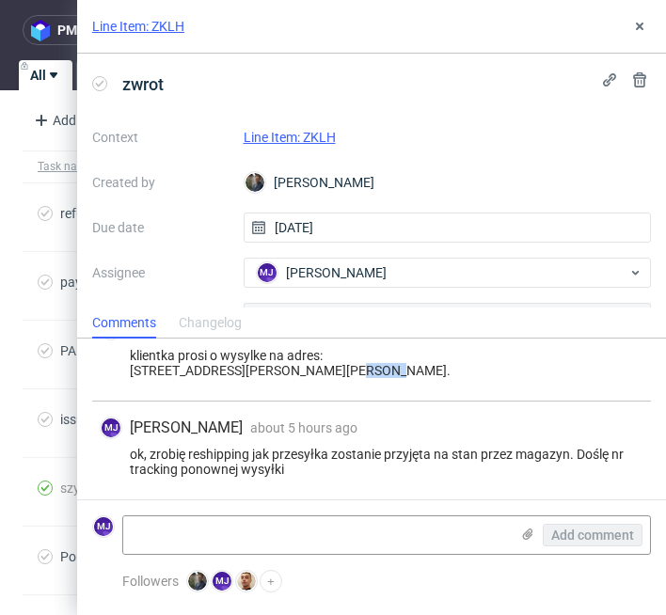
copy div "69009"
click at [278, 138] on link "Line Item: ZKLH" at bounding box center [290, 137] width 92 height 15
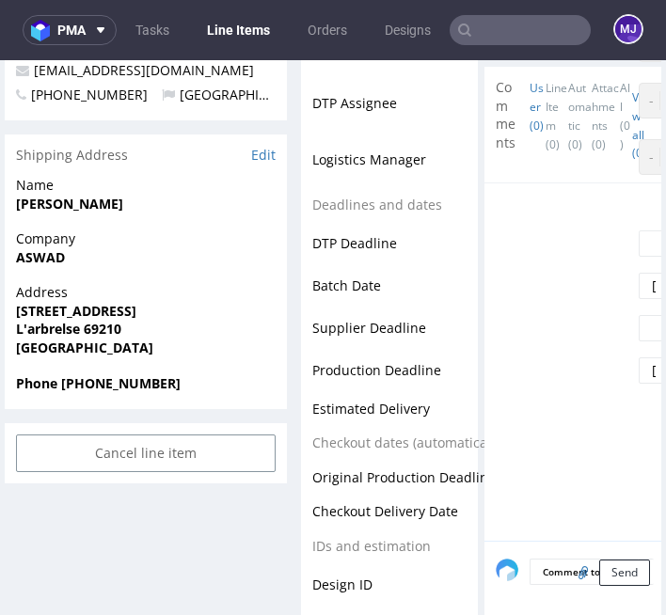
scroll to position [772, 0]
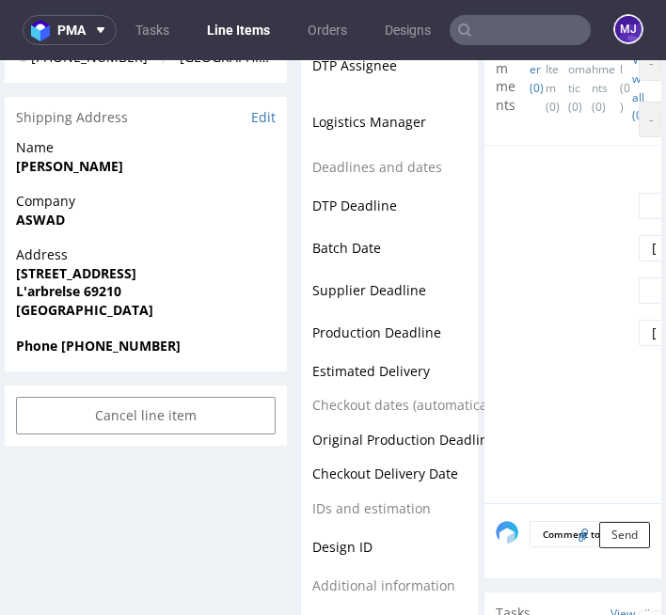
click at [101, 350] on strong "Phone +330766160908" at bounding box center [98, 346] width 165 height 18
copy strong "330766160908"
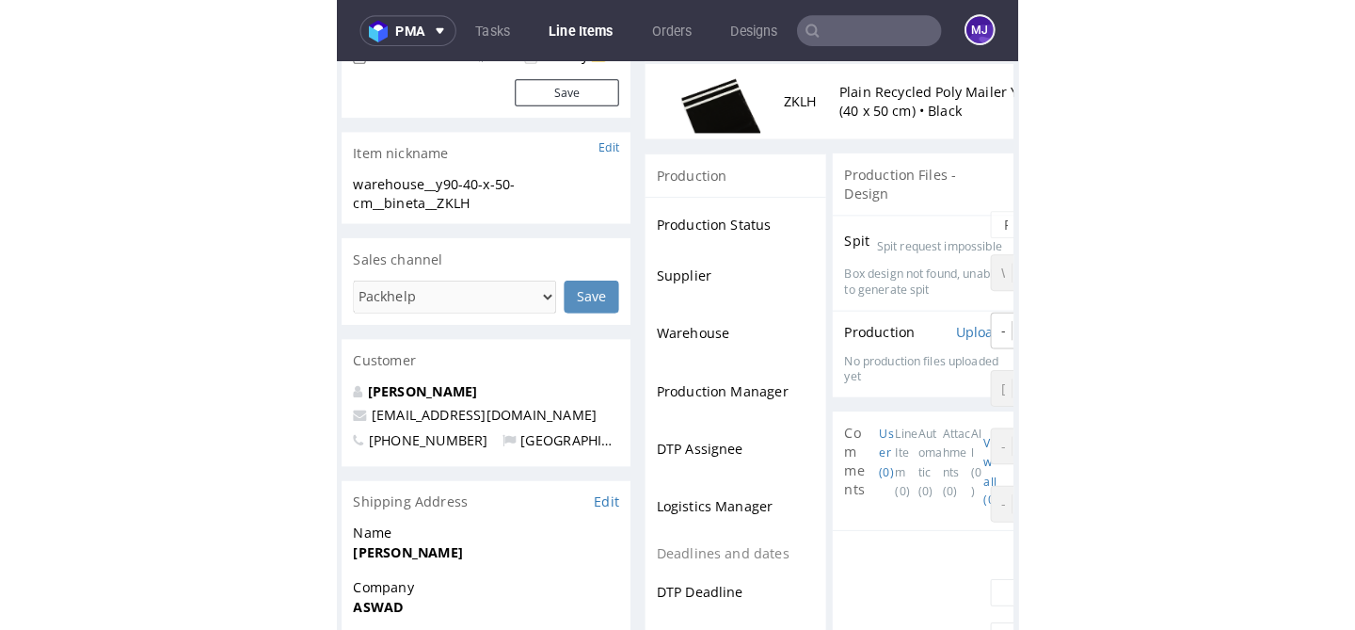
scroll to position [395, 0]
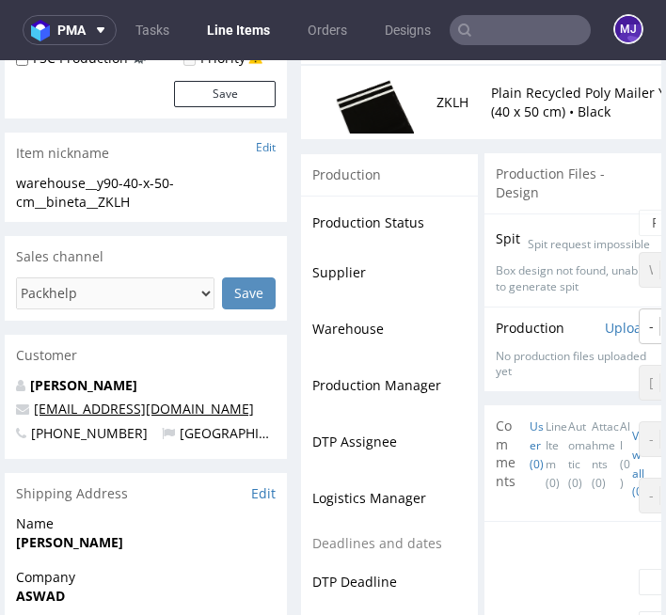
click at [37, 405] on link "bineta13@icloud.com" at bounding box center [144, 409] width 220 height 18
drag, startPoint x: 37, startPoint y: 405, endPoint x: 179, endPoint y: 407, distance: 142.1
click at [179, 407] on p "[EMAIL_ADDRESS][DOMAIN_NAME]" at bounding box center [146, 409] width 260 height 19
drag, startPoint x: 168, startPoint y: 409, endPoint x: 34, endPoint y: 410, distance: 133.6
click at [34, 410] on p "[EMAIL_ADDRESS][DOMAIN_NAME]" at bounding box center [146, 409] width 260 height 19
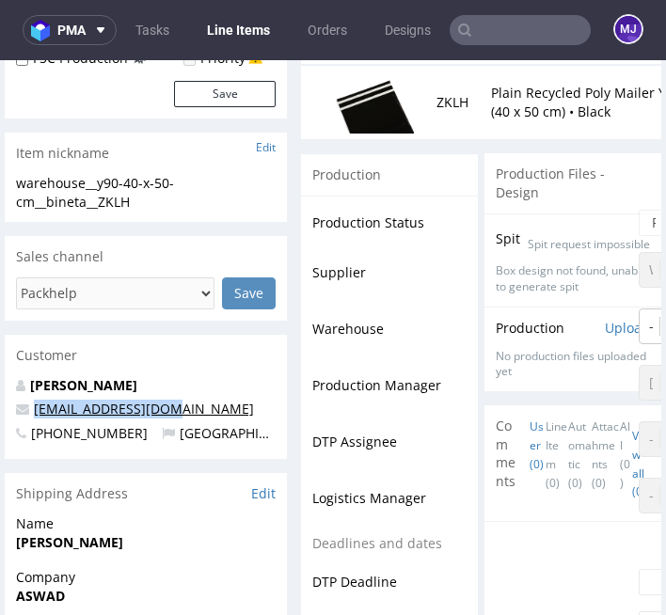
copy link "[EMAIL_ADDRESS][DOMAIN_NAME]"
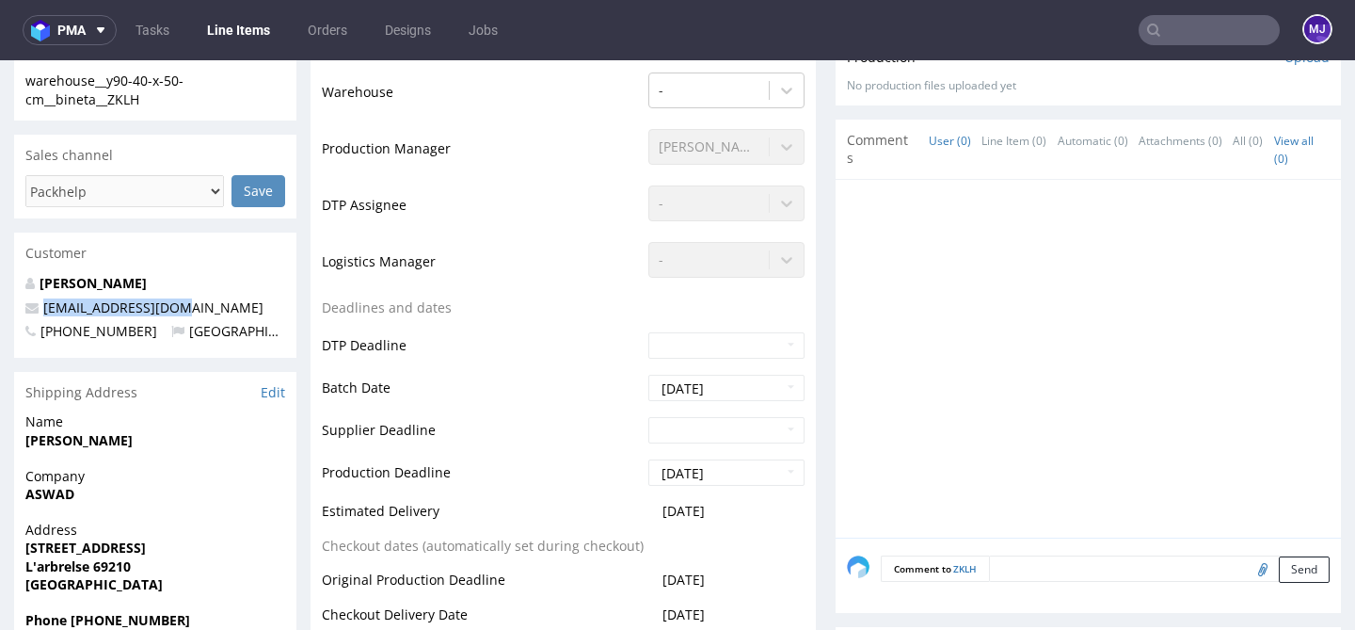
scroll to position [528, 0]
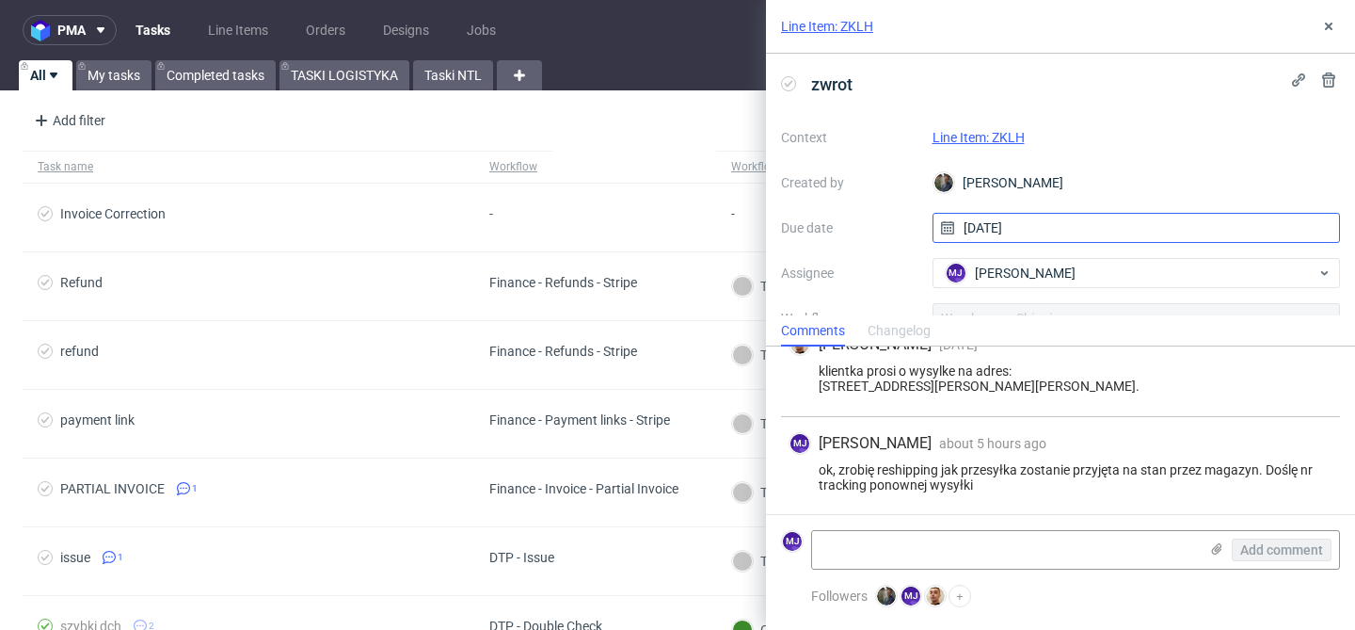
scroll to position [55, 0]
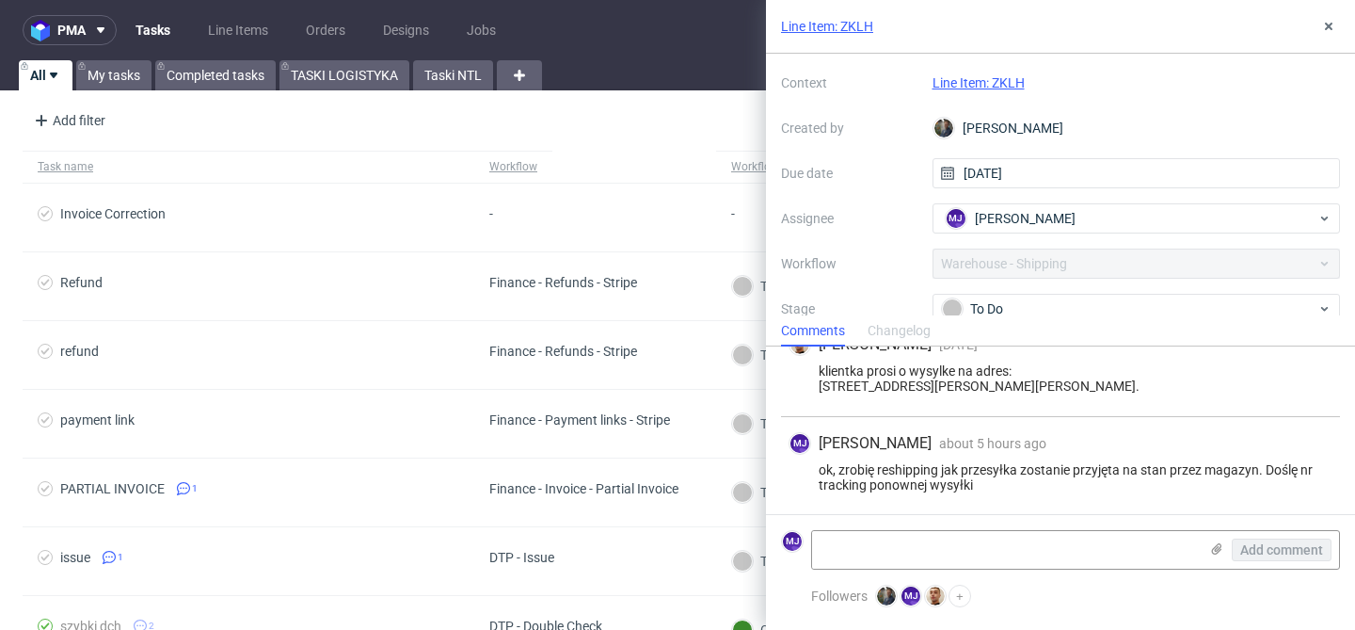
click at [986, 84] on link "Line Item: ZKLH" at bounding box center [979, 82] width 92 height 15
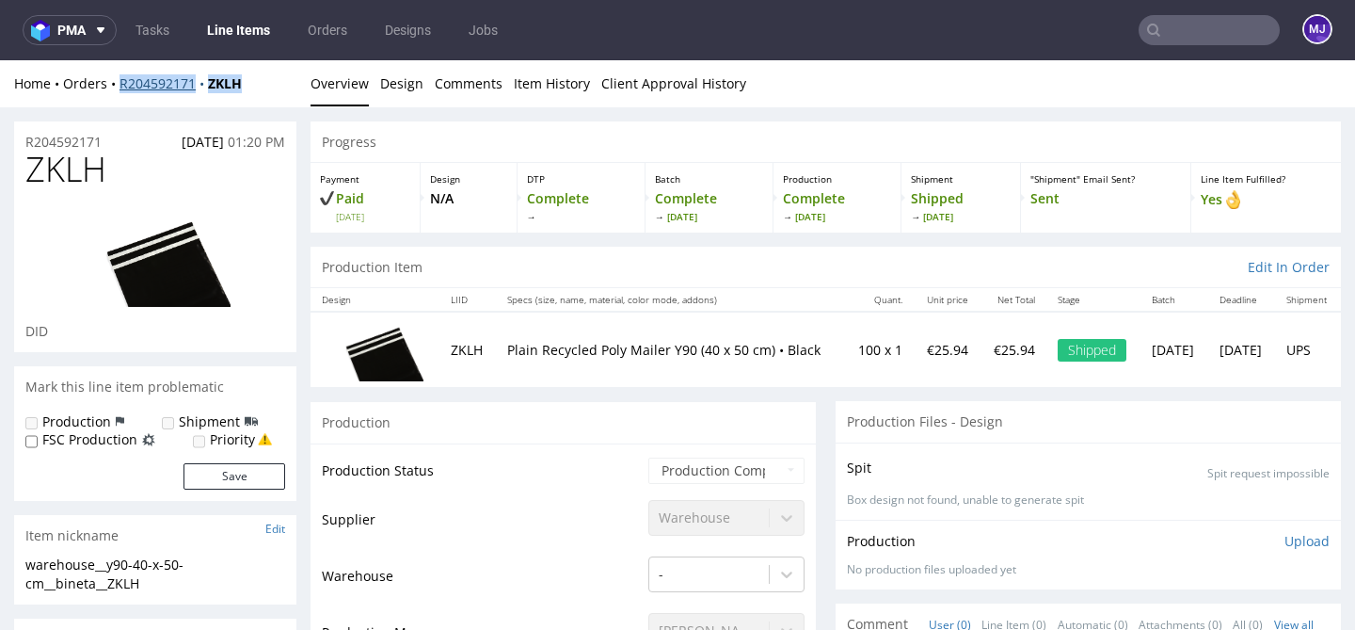
drag, startPoint x: 257, startPoint y: 79, endPoint x: 120, endPoint y: 84, distance: 137.5
click at [120, 84] on div "Home Orders R204592171 ZKLH" at bounding box center [155, 83] width 282 height 19
copy div "R204592171 ZKLH"
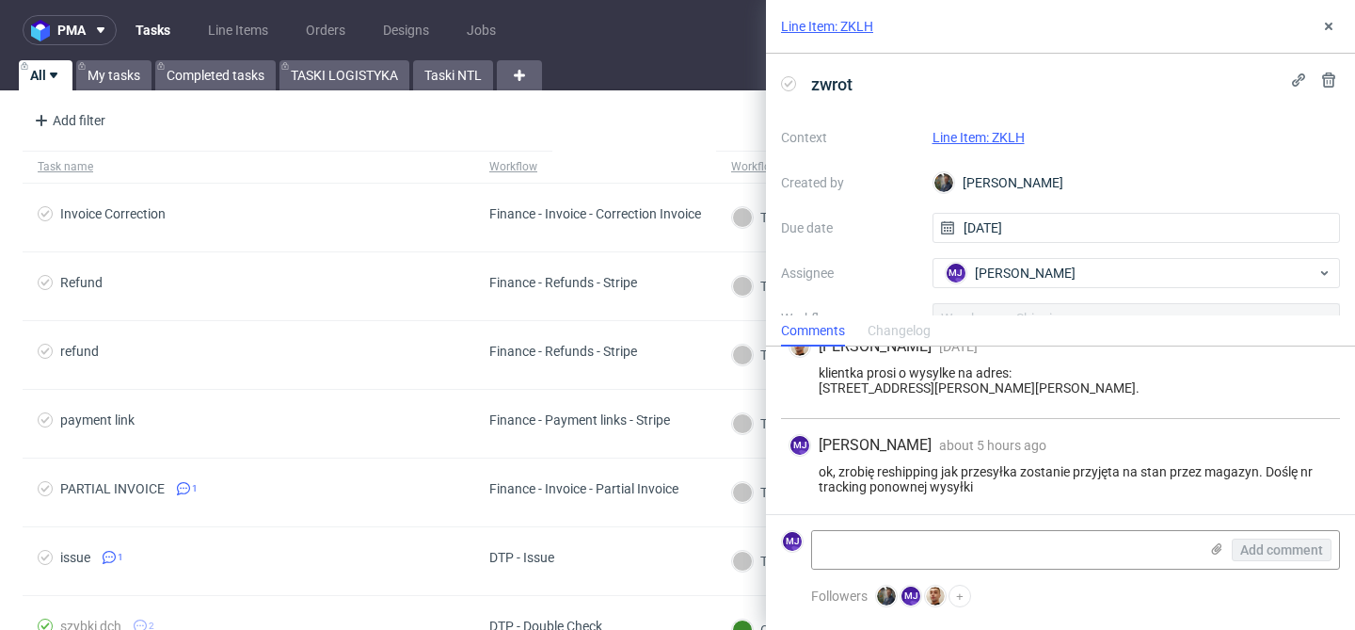
scroll to position [112, 0]
click at [901, 550] on textarea at bounding box center [1005, 550] width 386 height 38
paste textarea "R204592171_ZKLH_reshipment"
type textarea "R204592171_ZKLH_reshipment"
click at [1280, 548] on span "Add comment" at bounding box center [1281, 549] width 83 height 13
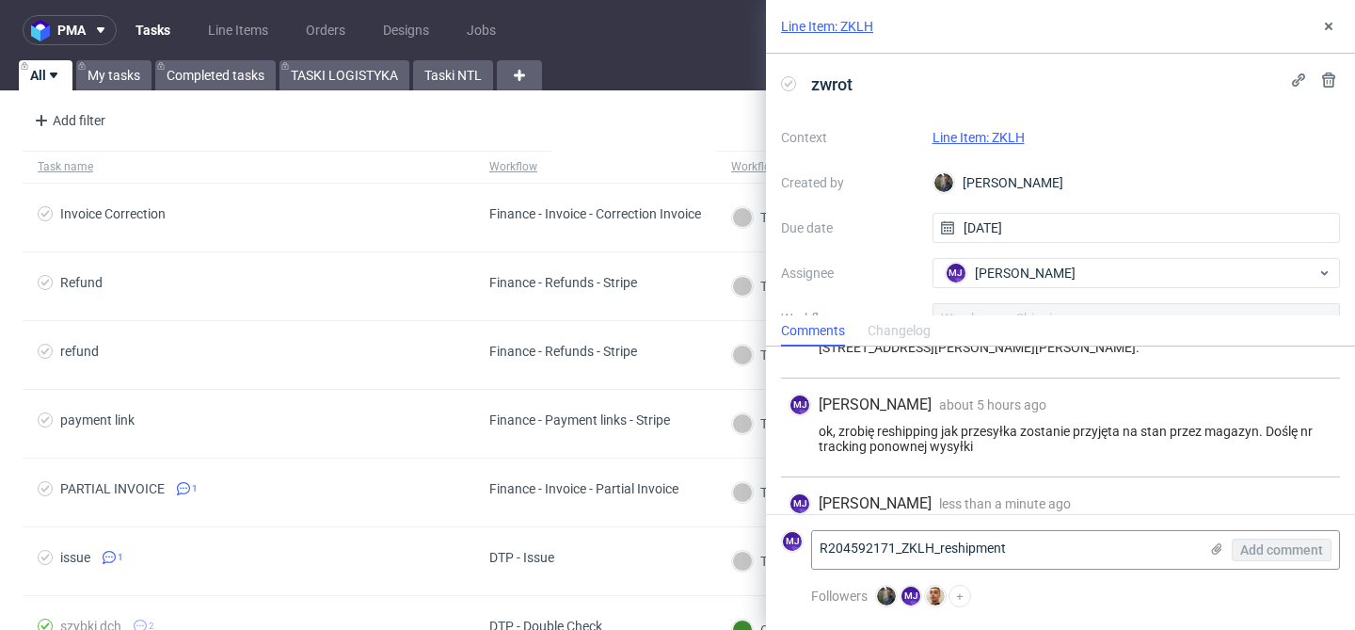
scroll to position [196, 0]
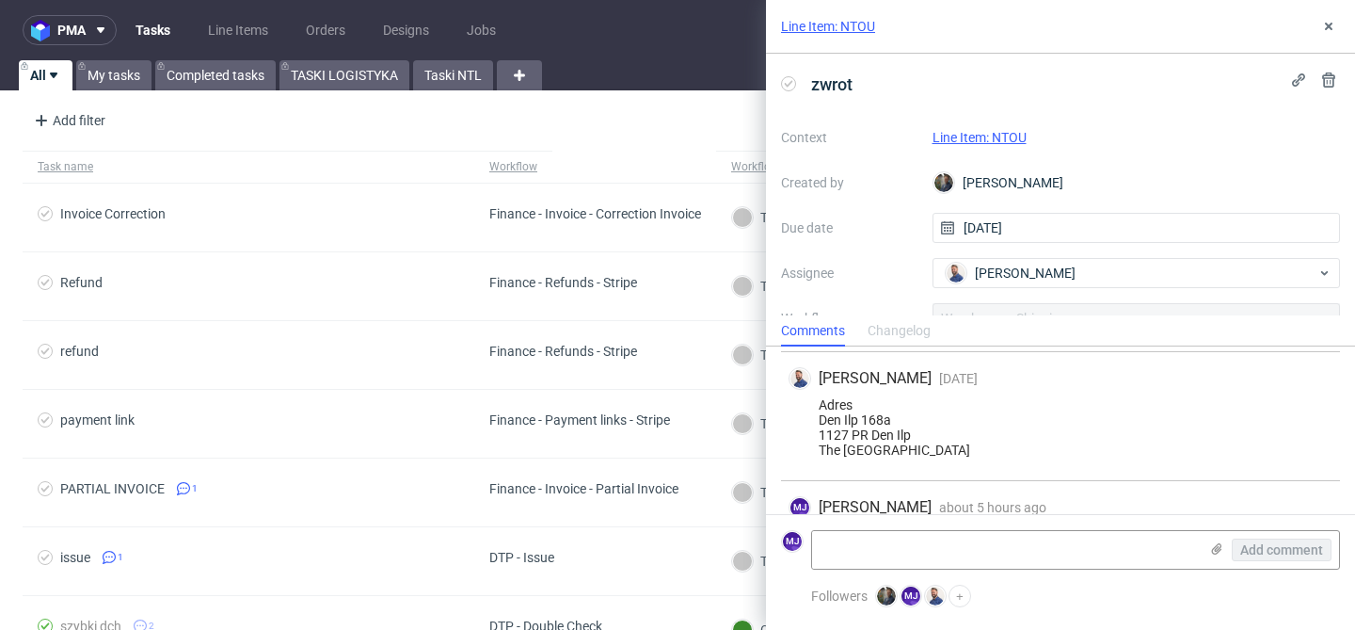
scroll to position [152, 0]
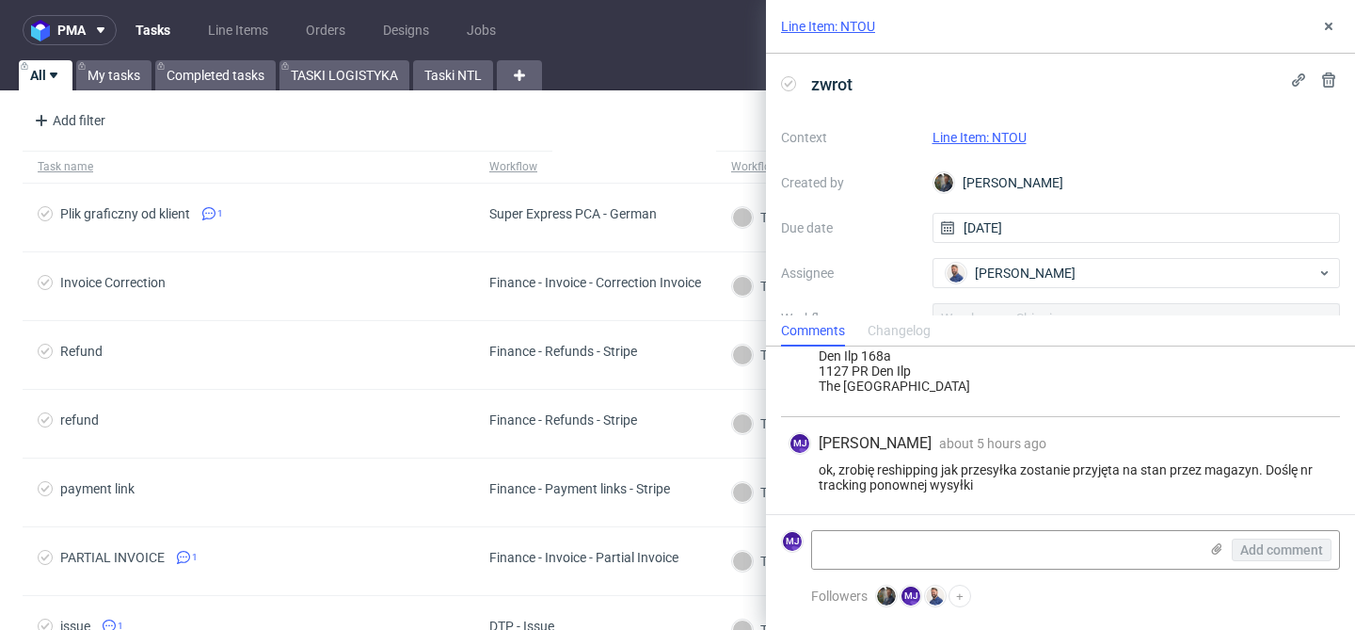
scroll to position [205, 0]
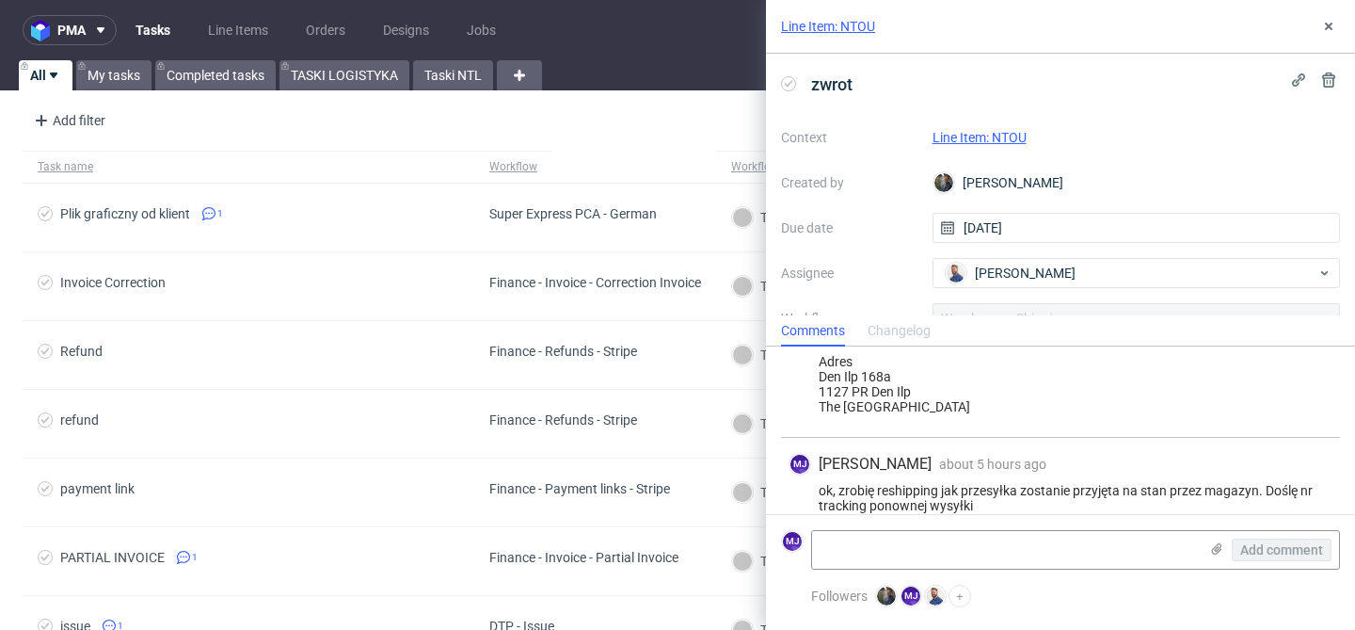
click at [971, 141] on link "Line Item: NTOU" at bounding box center [980, 137] width 94 height 15
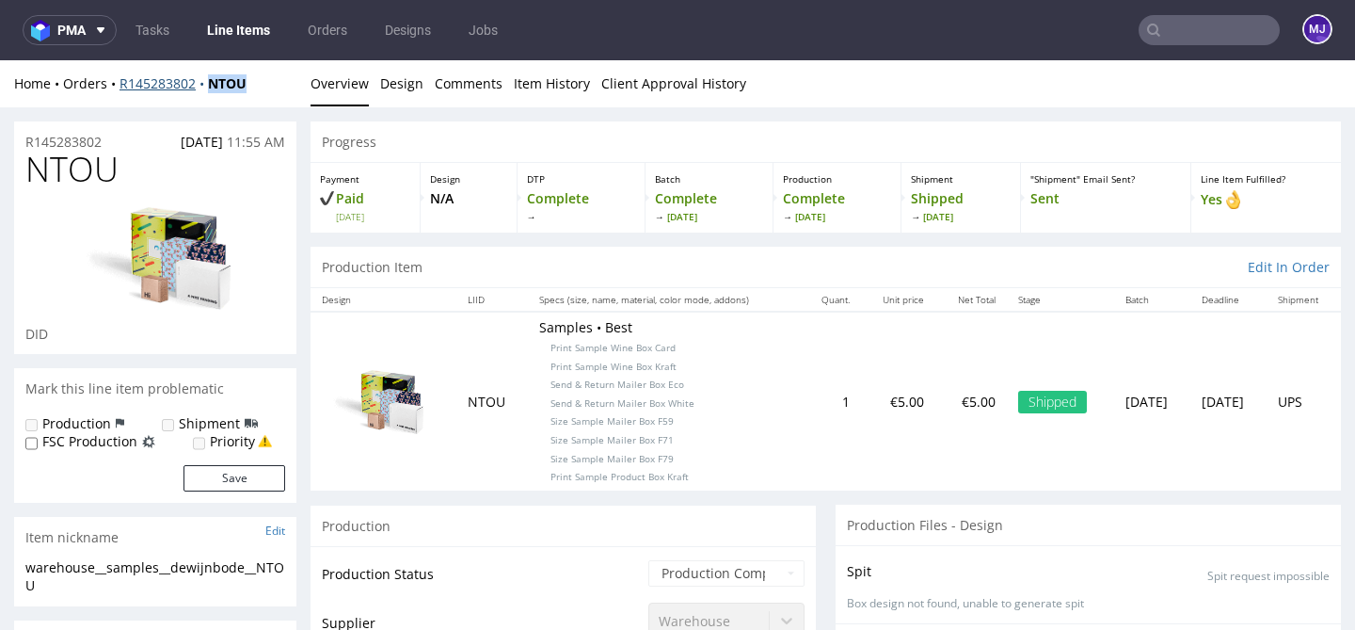
drag, startPoint x: 253, startPoint y: 87, endPoint x: 210, endPoint y: 87, distance: 43.3
click at [210, 87] on div "Home Orders R145283802 NTOU" at bounding box center [155, 83] width 282 height 19
copy strong "NTOU"
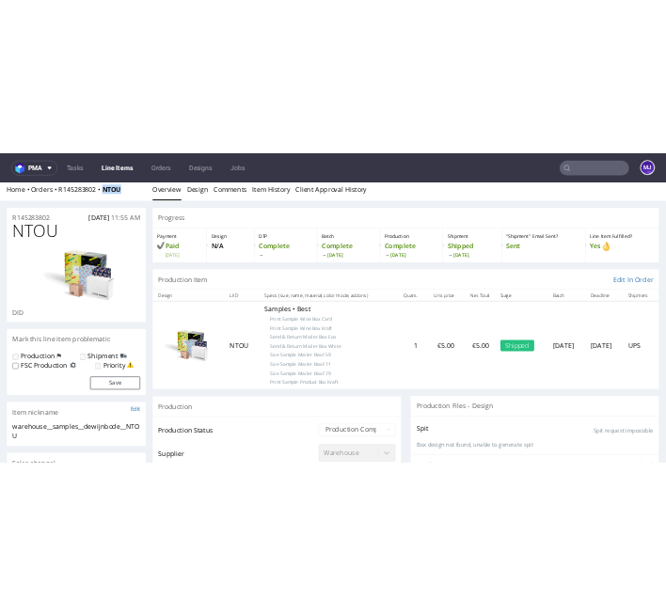
scroll to position [12, 0]
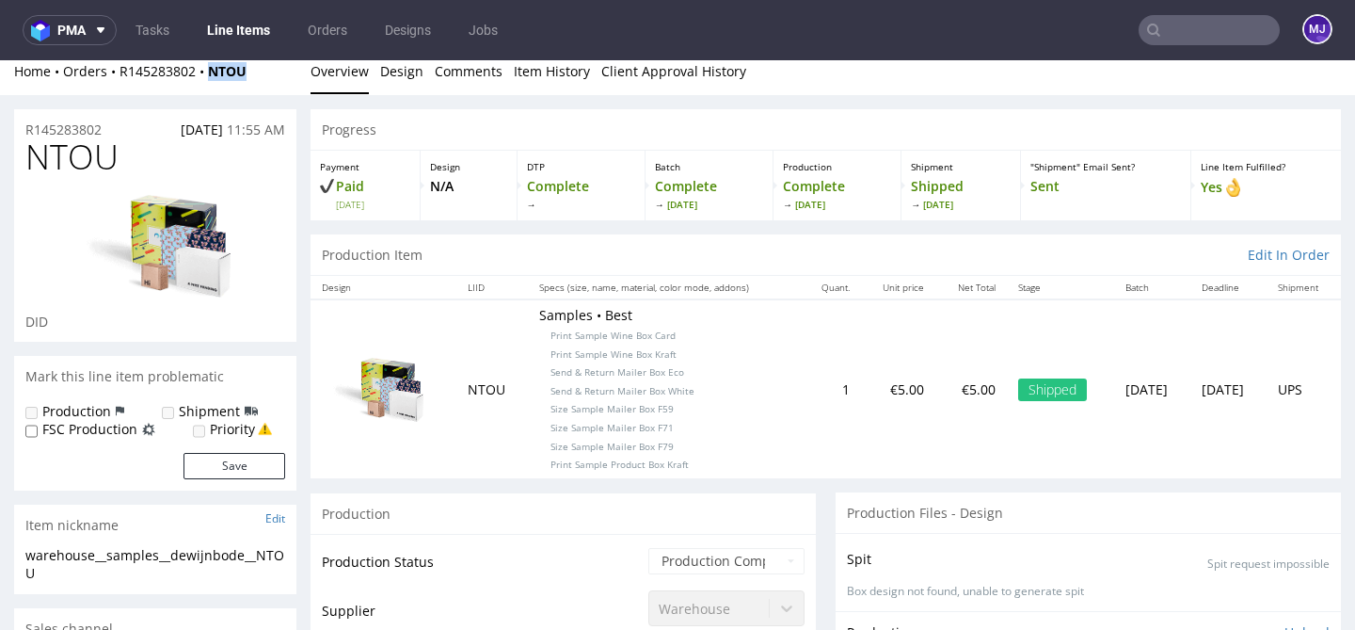
click at [269, 71] on div "Home Orders R145283802 NTOU" at bounding box center [155, 71] width 282 height 19
drag, startPoint x: 276, startPoint y: 70, endPoint x: 120, endPoint y: 72, distance: 155.3
click at [120, 72] on div "Home Orders R145283802 NTOU" at bounding box center [155, 71] width 282 height 19
copy div "R145283802 NTOU"
click at [745, 120] on div "Progress" at bounding box center [826, 129] width 1030 height 41
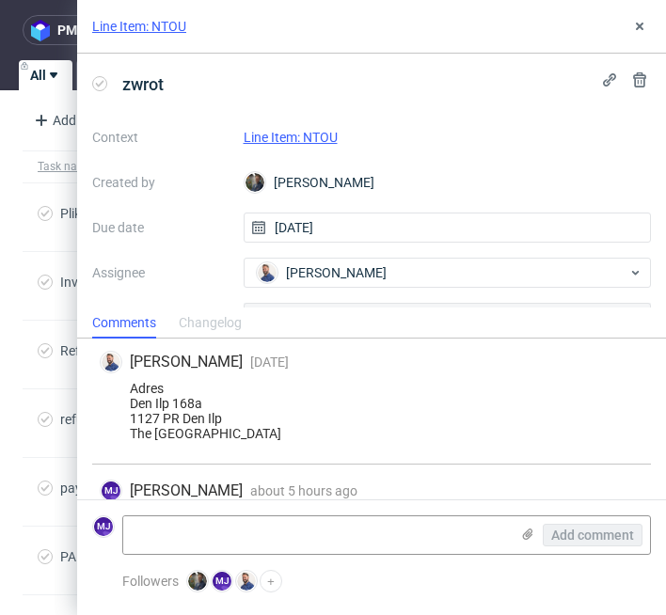
scroll to position [168, 0]
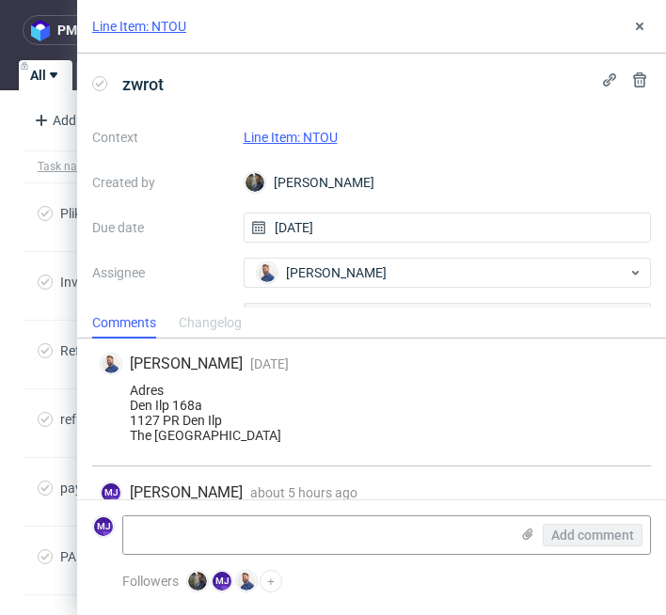
click at [139, 407] on div "Adres Den Ilp 168a 1127 PR Den Ilp The Netherlands" at bounding box center [372, 413] width 544 height 60
drag, startPoint x: 139, startPoint y: 407, endPoint x: 180, endPoint y: 407, distance: 40.5
click at [180, 407] on div "Adres Den Ilp 168a 1127 PR Den Ilp The [GEOGRAPHIC_DATA]" at bounding box center [372, 413] width 544 height 60
copy div "Den Ilp 168a"
click at [192, 424] on div "Adres Den Ilp 168a 1127 PR Den Ilp The [GEOGRAPHIC_DATA]" at bounding box center [372, 413] width 544 height 60
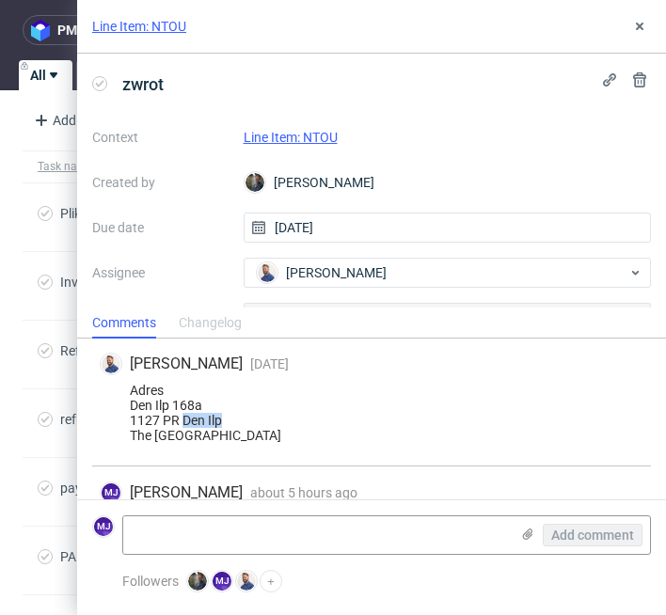
drag, startPoint x: 192, startPoint y: 424, endPoint x: 212, endPoint y: 424, distance: 19.8
click at [212, 424] on div "Adres Den Ilp 168a 1127 PR Den Ilp The [GEOGRAPHIC_DATA]" at bounding box center [372, 413] width 544 height 60
copy div "Den Ilp"
click at [171, 423] on div "Adres Den Ilp 168a 1127 PR Den Ilp The Netherlands" at bounding box center [372, 413] width 544 height 60
drag, startPoint x: 171, startPoint y: 423, endPoint x: 207, endPoint y: 423, distance: 35.8
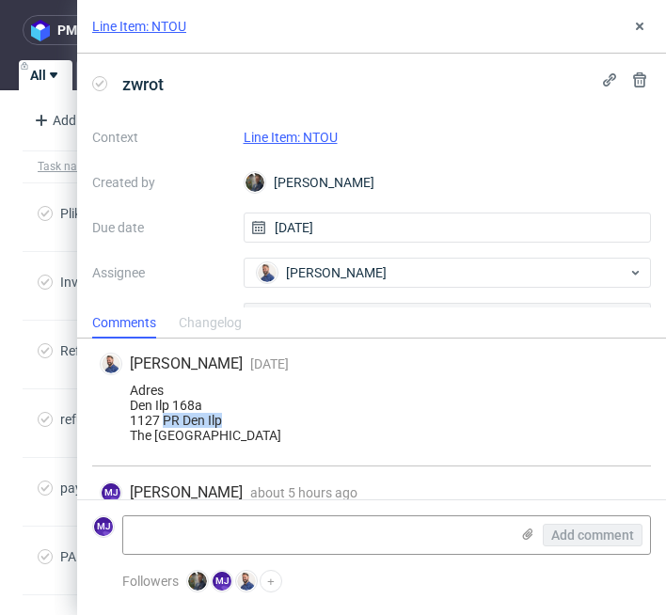
click at [207, 423] on div "Adres Den Ilp 168a 1127 PR Den Ilp The Netherlands" at bounding box center [372, 413] width 544 height 60
copy div "PR Den Ilp"
click at [151, 418] on div "Adres Den Ilp 168a 1127 PR Den Ilp The Netherlands" at bounding box center [372, 413] width 544 height 60
copy div "1127"
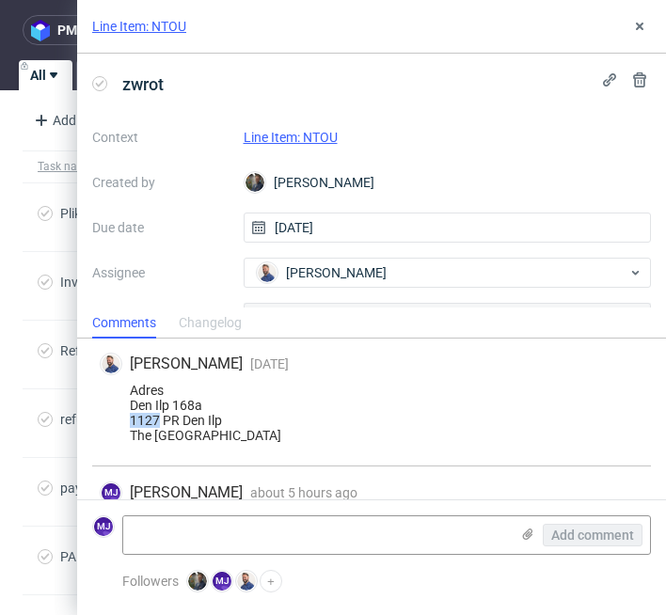
click at [180, 435] on div "Adres Den Ilp 168a 1127 PR Den Ilp The Netherlands" at bounding box center [372, 413] width 544 height 60
click at [271, 136] on link "Line Item: NTOU" at bounding box center [291, 137] width 94 height 15
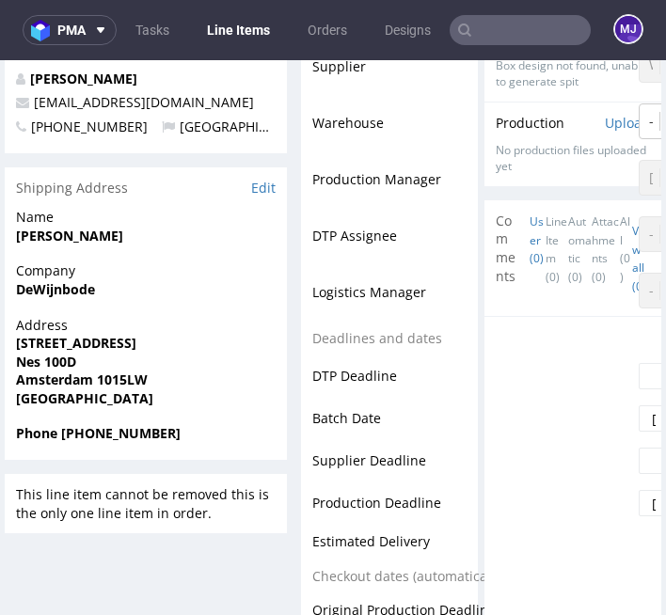
scroll to position [703, 0]
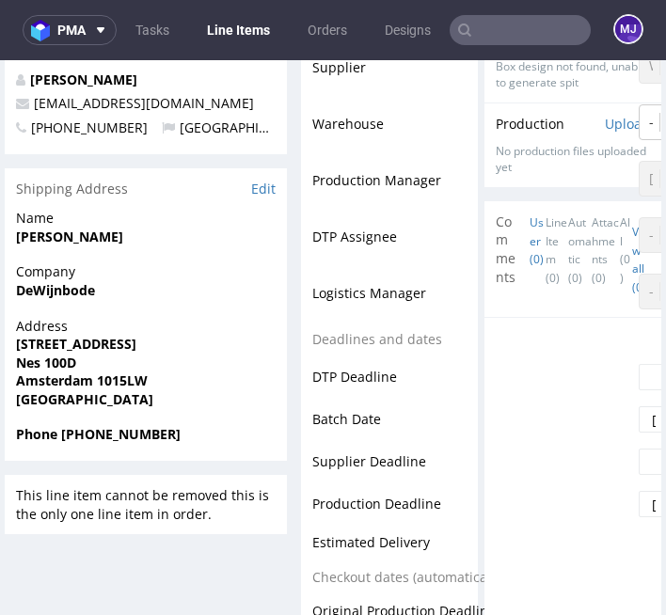
click at [27, 235] on strong "Bob Schripsema" at bounding box center [69, 237] width 107 height 18
drag, startPoint x: 27, startPoint y: 235, endPoint x: 72, endPoint y: 235, distance: 45.2
click at [72, 235] on strong "Bob Schripsema" at bounding box center [69, 237] width 107 height 18
copy strong "Bob Schripsema"
click at [120, 437] on strong "Phone +310614932266" at bounding box center [98, 434] width 165 height 18
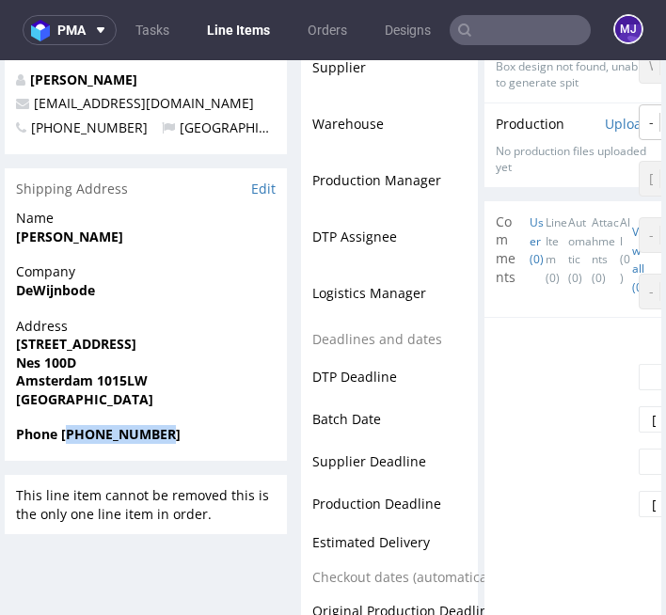
click at [120, 437] on strong "Phone +310614932266" at bounding box center [98, 434] width 165 height 18
copy strong "310614932266"
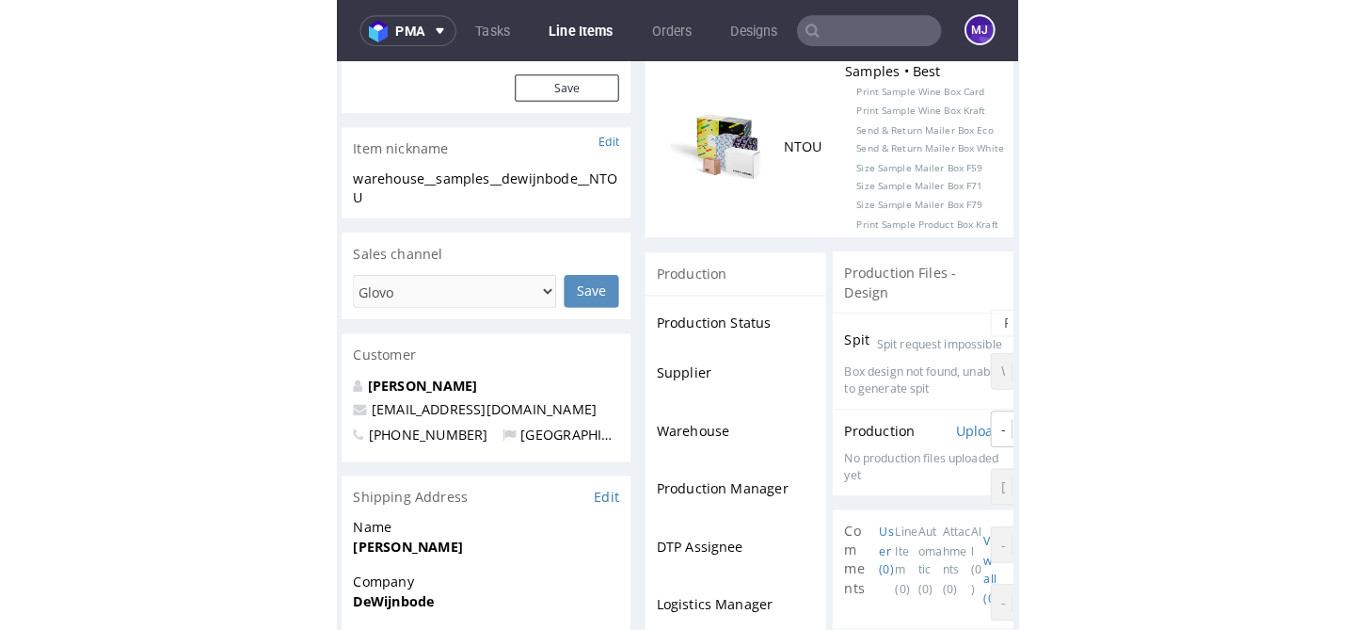
scroll to position [416, 0]
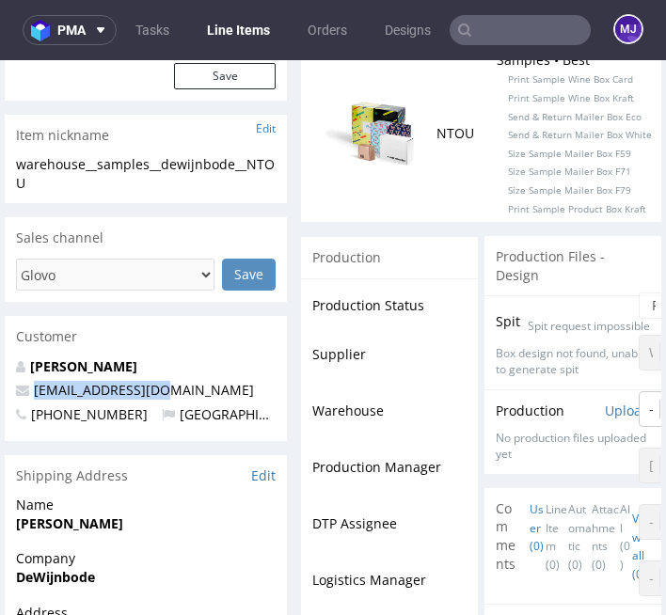
drag, startPoint x: 166, startPoint y: 389, endPoint x: 32, endPoint y: 393, distance: 133.7
click at [32, 393] on p "info@dewijnbode.eu" at bounding box center [146, 390] width 260 height 19
copy link "info@dewijnbode.eu"
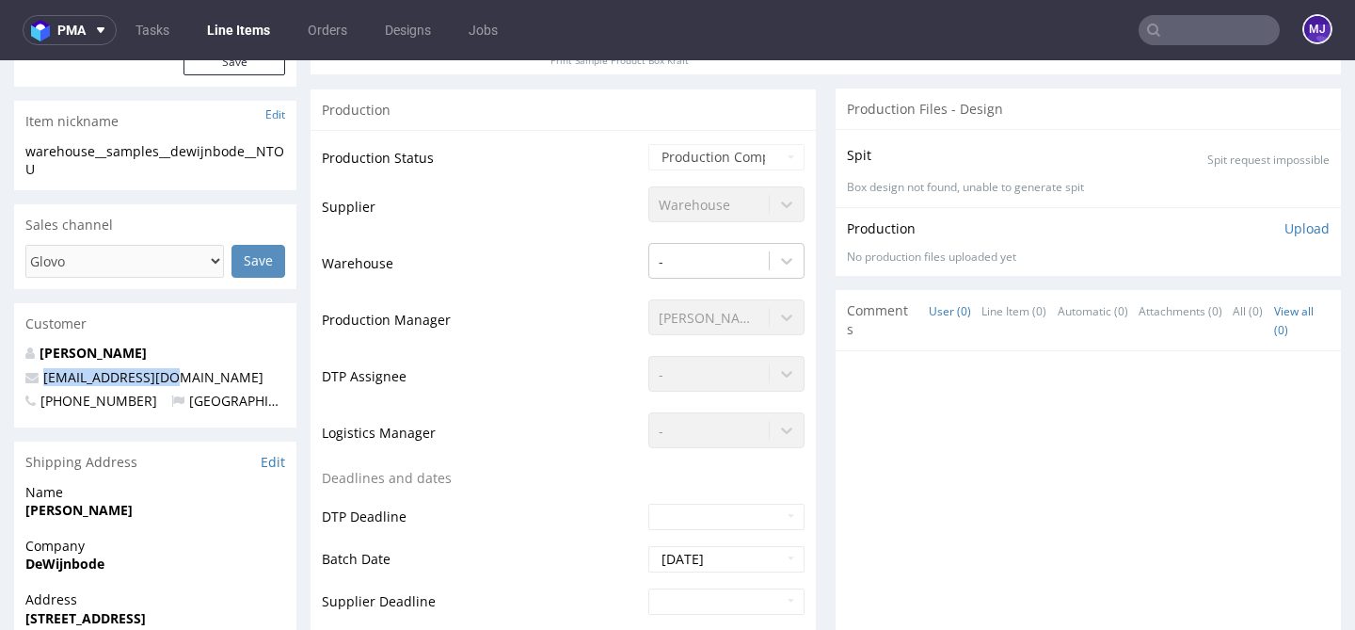
scroll to position [0, 0]
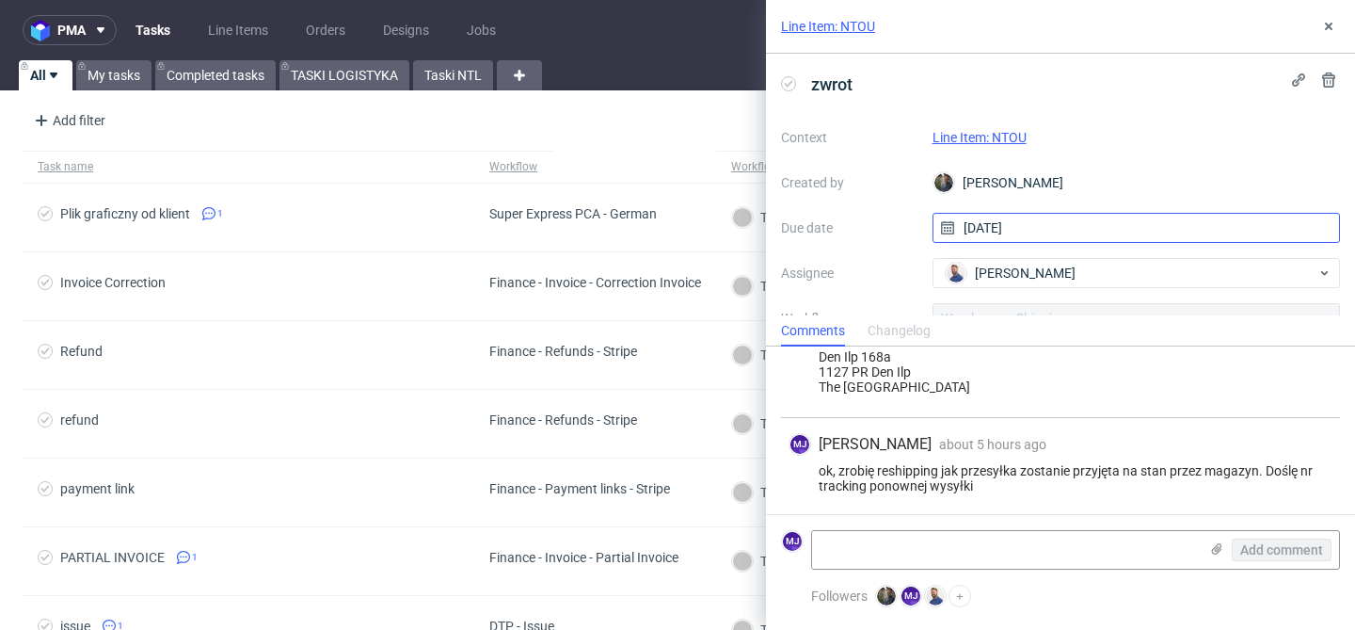
scroll to position [226, 0]
click at [970, 552] on textarea at bounding box center [1005, 550] width 386 height 38
paste textarea "[EMAIL_ADDRESS][DOMAIN_NAME]"
type textarea "[EMAIL_ADDRESS][DOMAIN_NAME]"
click at [933, 551] on textarea at bounding box center [1005, 550] width 386 height 38
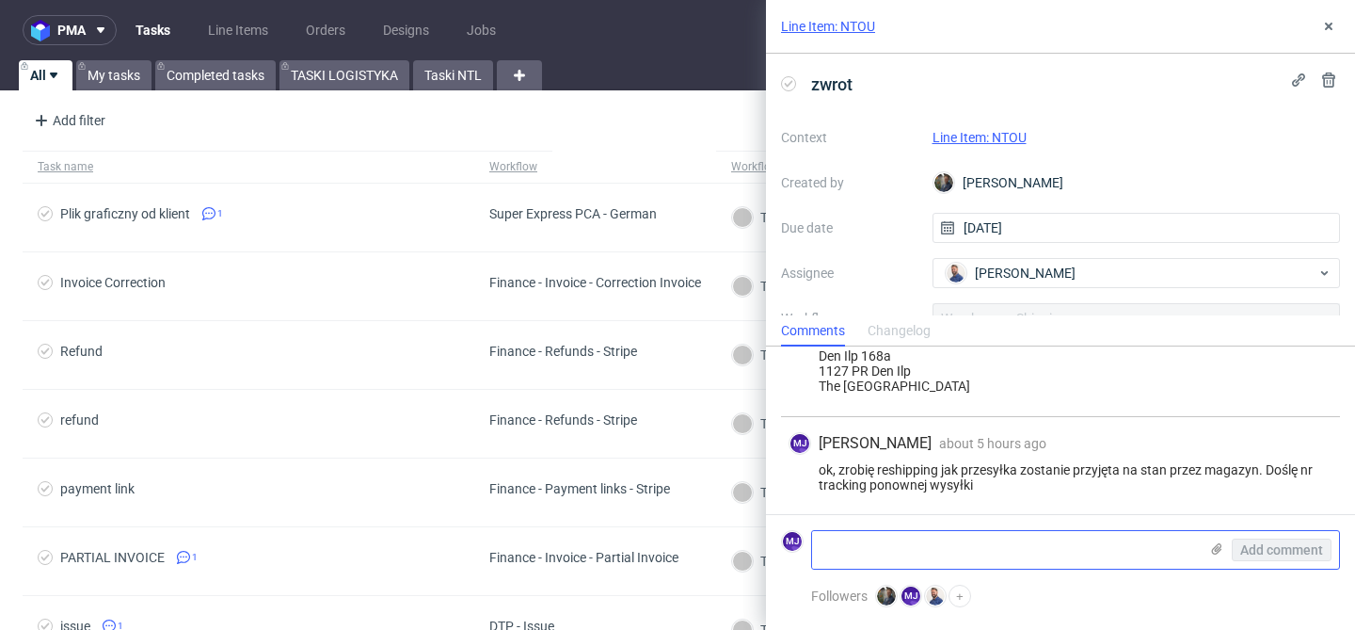
paste textarea "R145283802_NTOU_reshipment"
type textarea "R145283802_NTOU_reshipment"
click at [1286, 550] on span "Add comment" at bounding box center [1281, 549] width 83 height 13
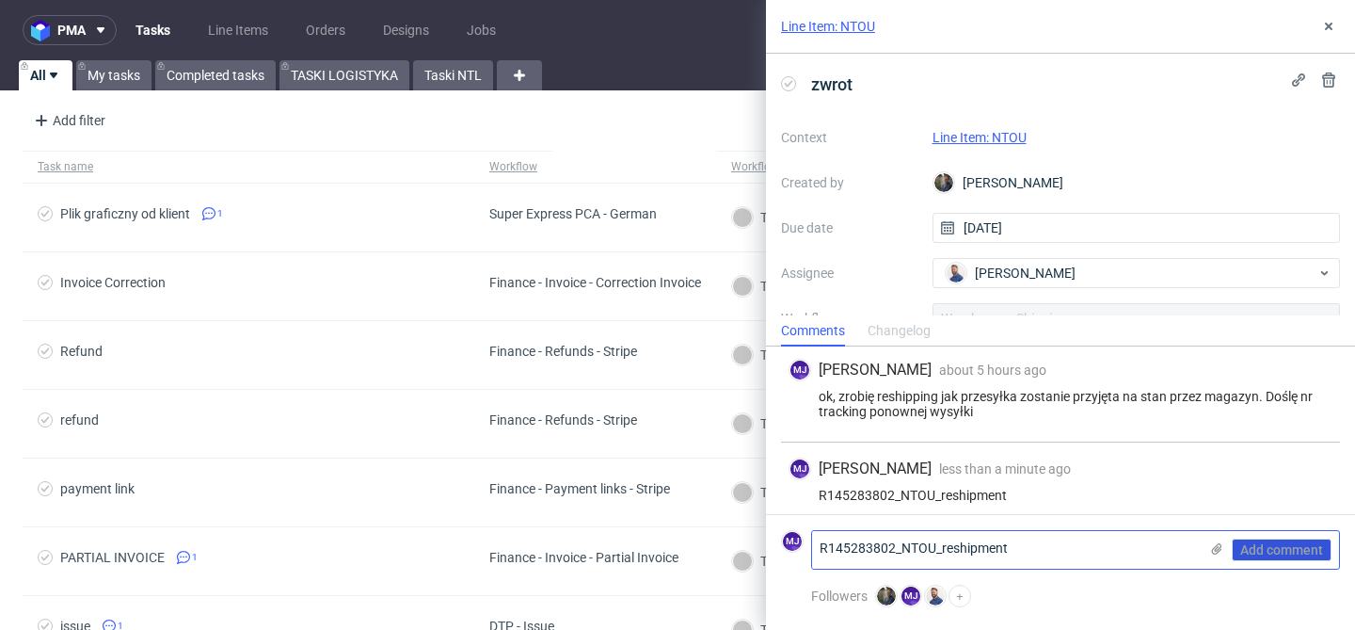
scroll to position [310, 0]
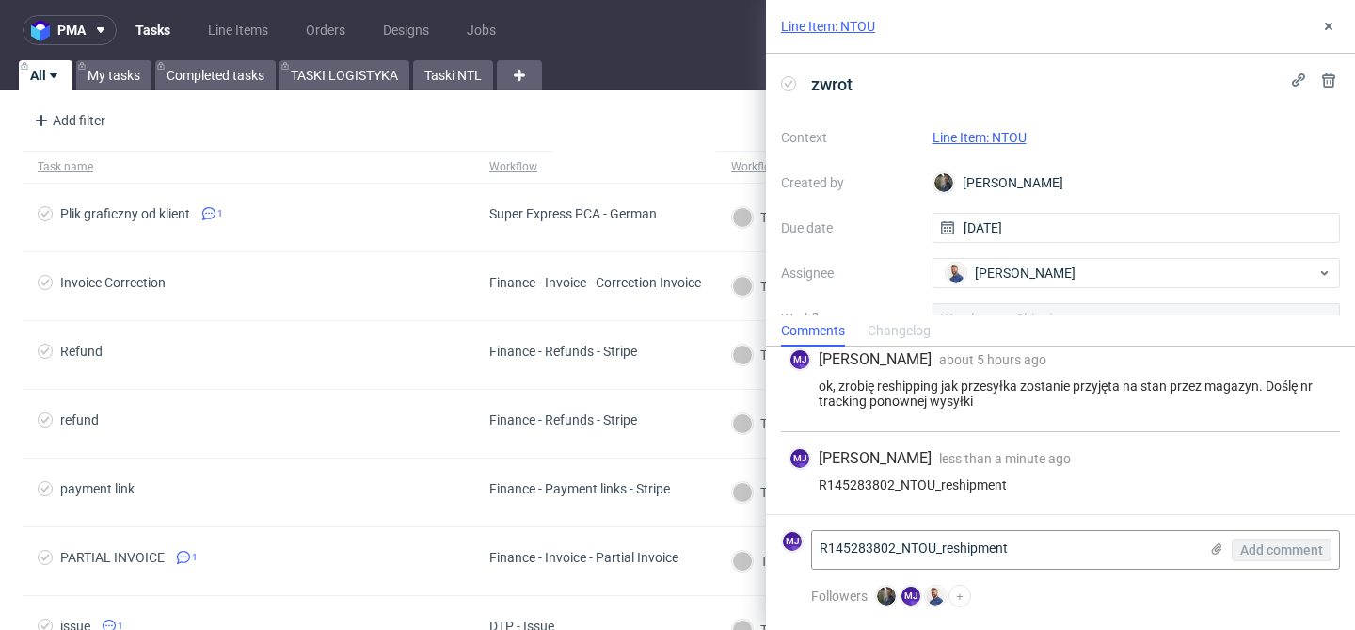
click at [1150, 120] on div "zwrot Context Line Item: NTOU Created by Maciej Sobola Due date 21/08/2025 Assi…" at bounding box center [1060, 185] width 589 height 262
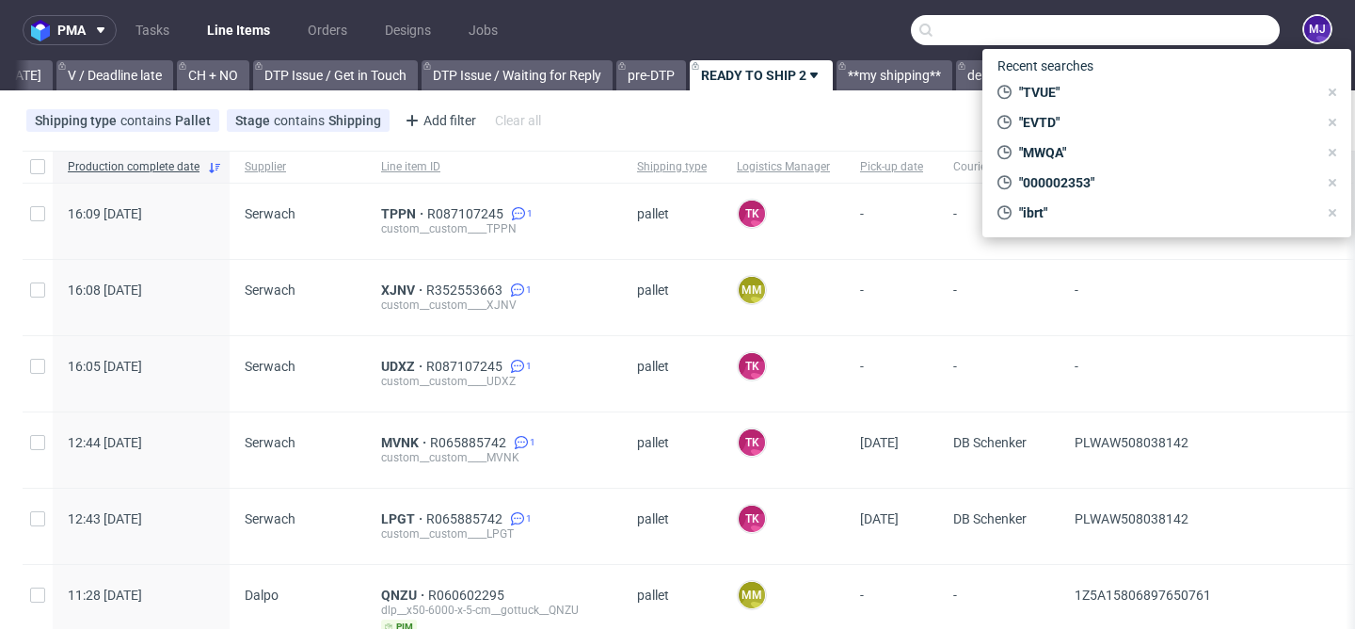
click at [1187, 23] on input "text" at bounding box center [1095, 30] width 369 height 30
paste input "TVUE"
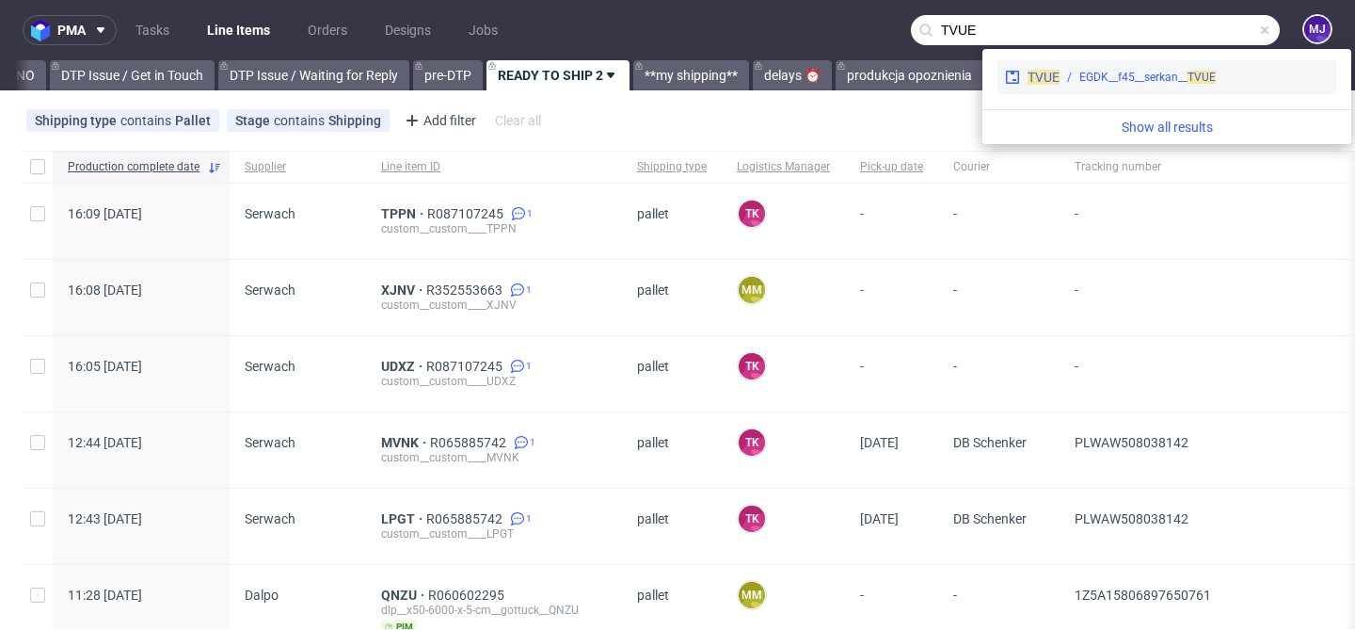
type input "TVUE"
click at [1112, 72] on div "EGDK__f45__serkan__ TVUE" at bounding box center [1147, 77] width 136 height 17
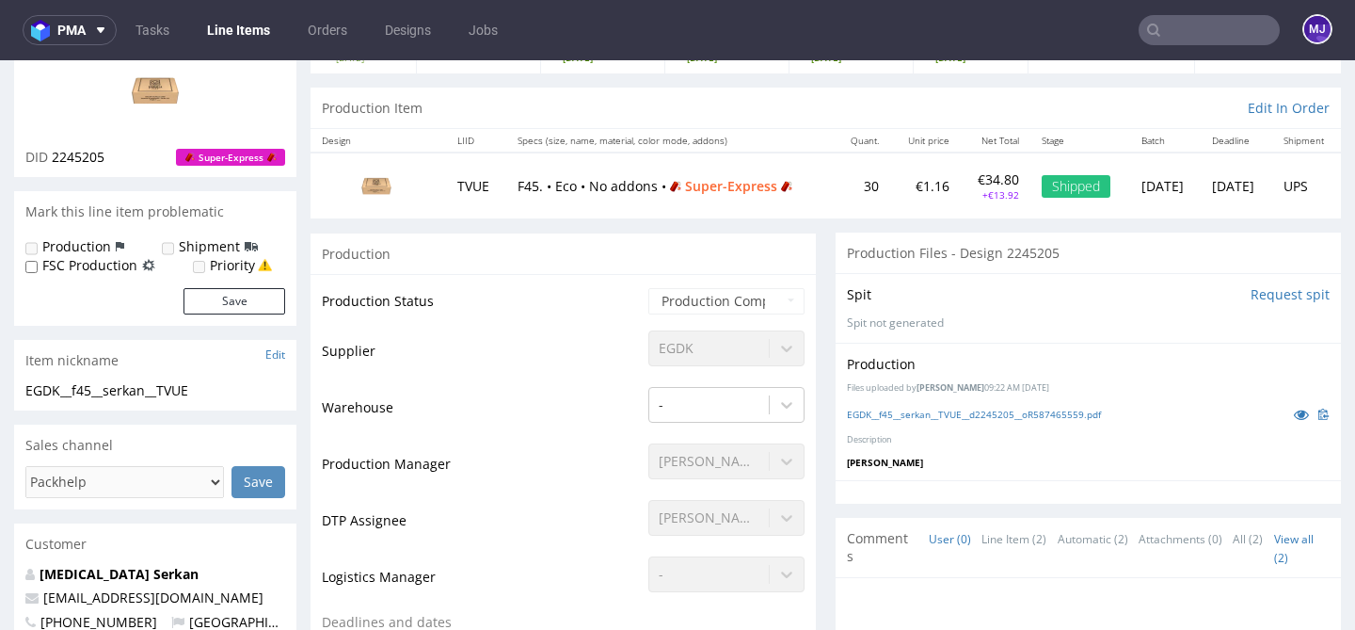
scroll to position [248, 0]
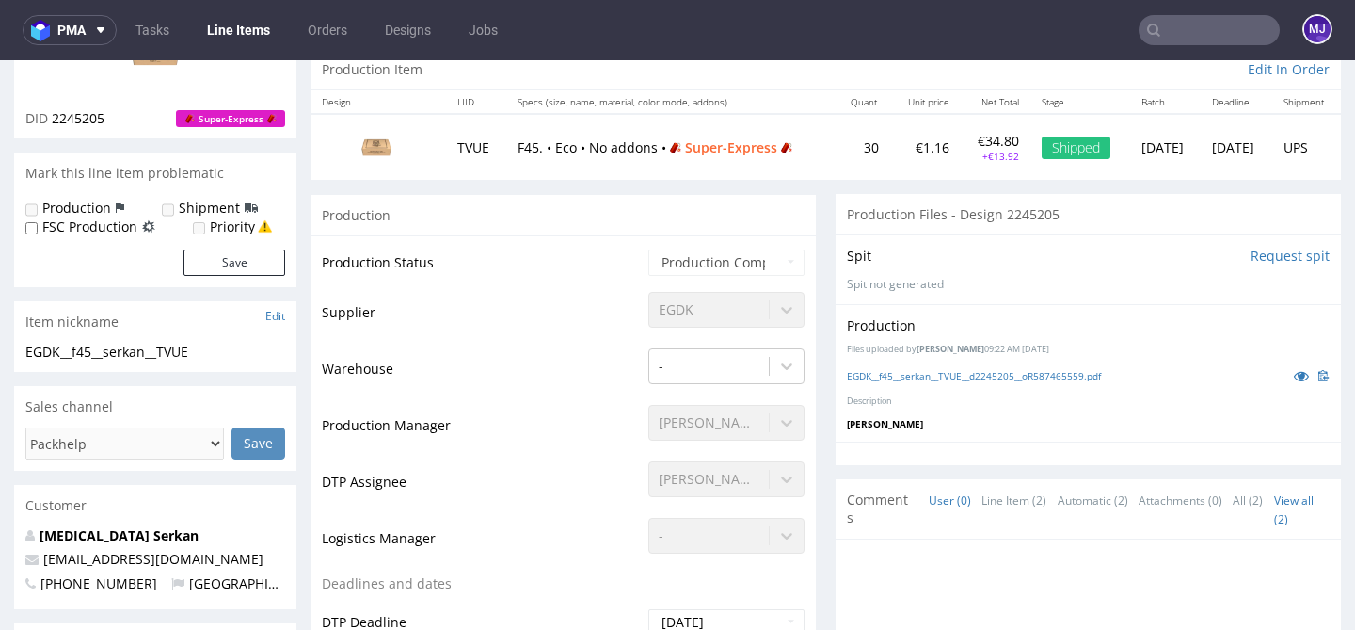
click at [351, 314] on td "Supplier" at bounding box center [483, 318] width 322 height 56
drag, startPoint x: 351, startPoint y: 314, endPoint x: 411, endPoint y: 314, distance: 60.2
click at [411, 314] on td "Supplier" at bounding box center [483, 318] width 322 height 56
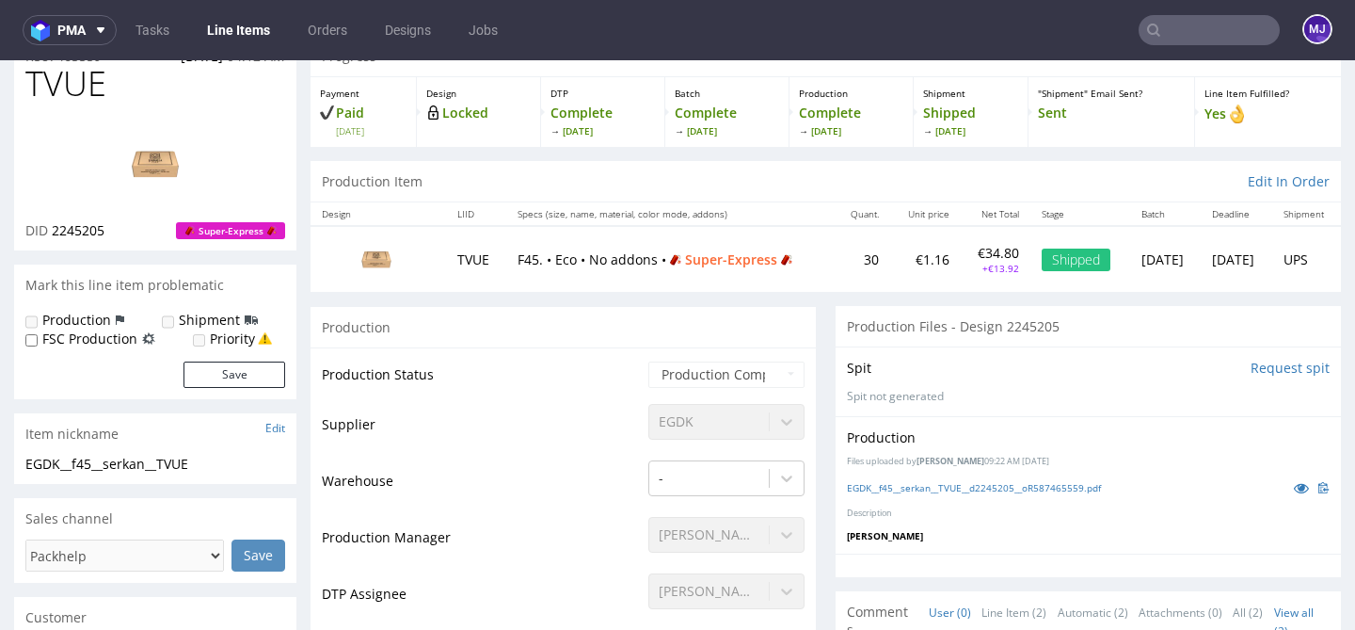
scroll to position [247, 0]
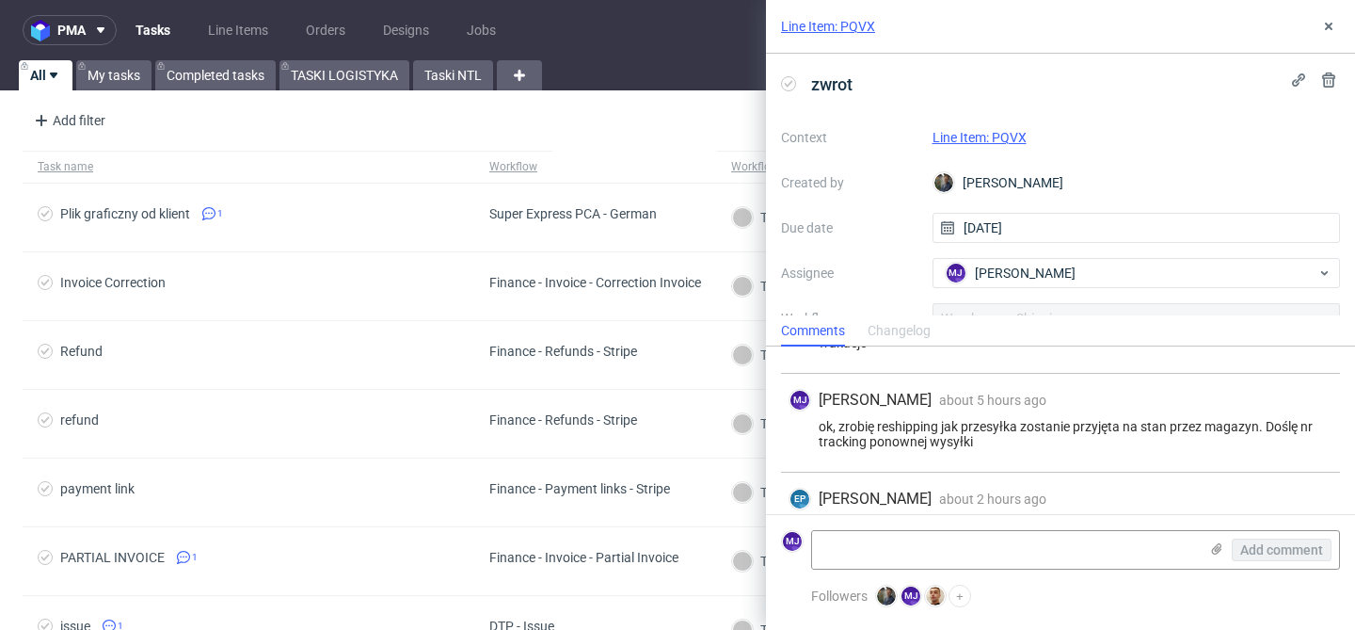
scroll to position [196, 0]
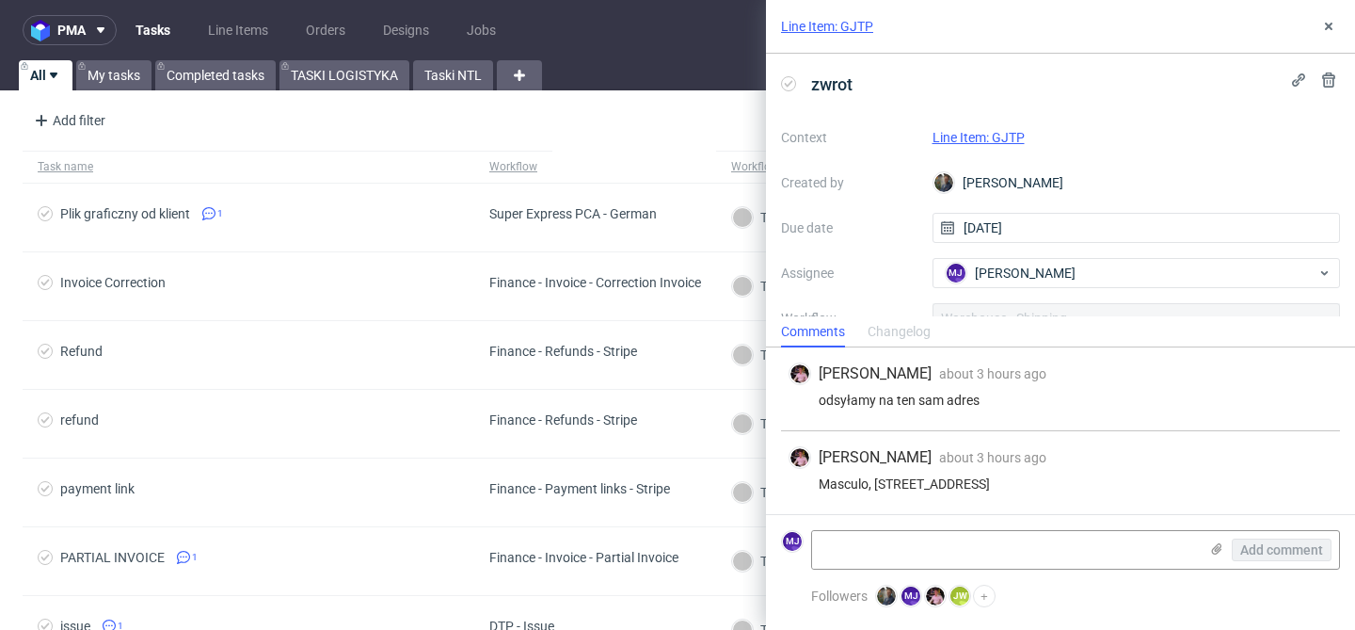
click at [842, 400] on div "odsyłamy na ten sam adres" at bounding box center [1061, 399] width 544 height 15
drag, startPoint x: 842, startPoint y: 400, endPoint x: 985, endPoint y: 400, distance: 143.0
click at [985, 400] on div "odsyłamy na ten sam adres" at bounding box center [1061, 399] width 544 height 15
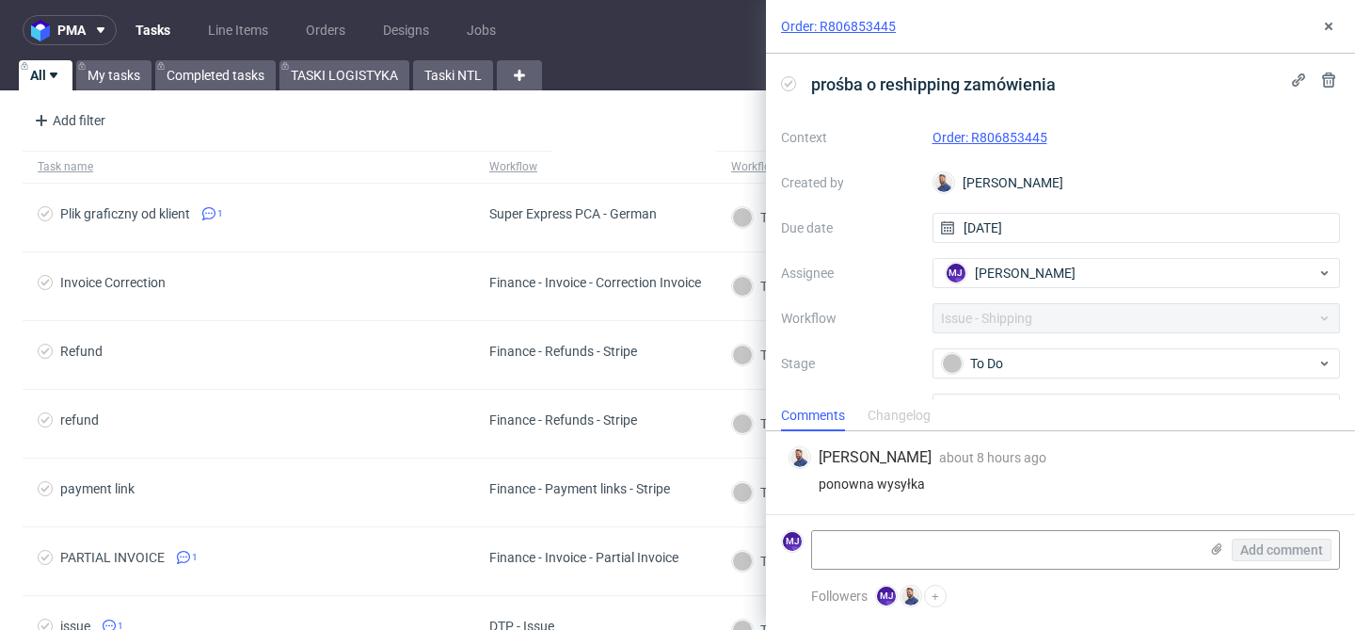
scroll to position [99, 0]
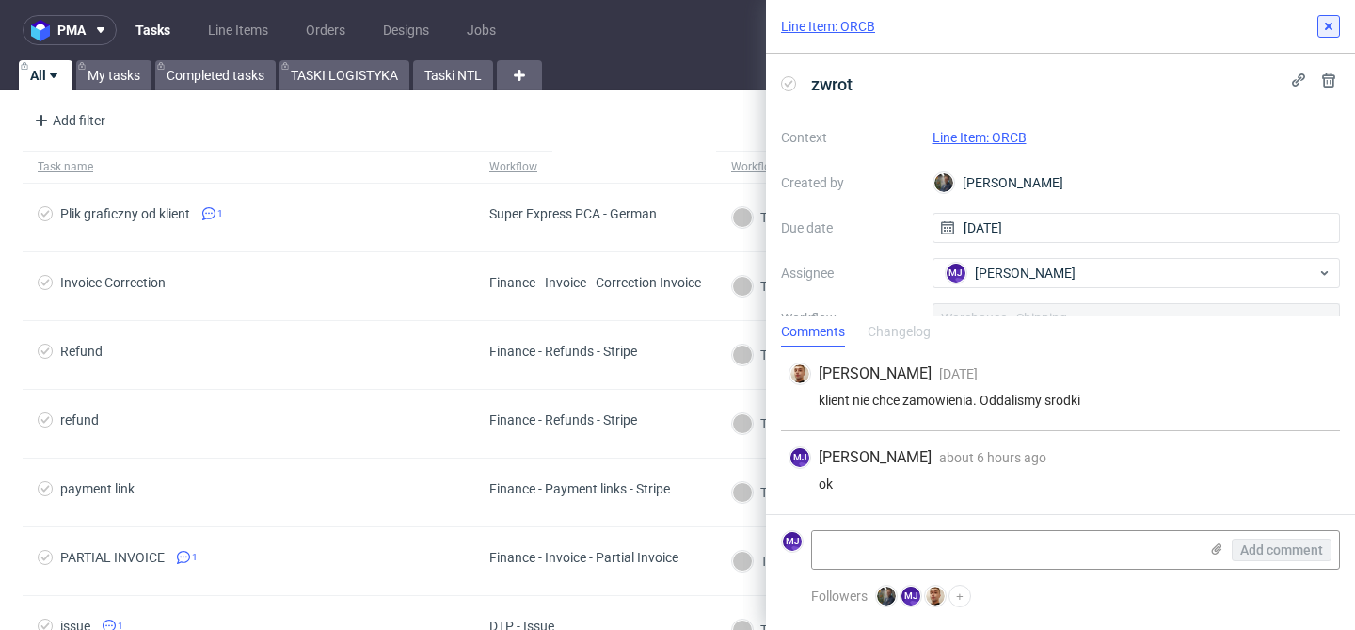
click at [1324, 24] on icon at bounding box center [1328, 26] width 15 height 15
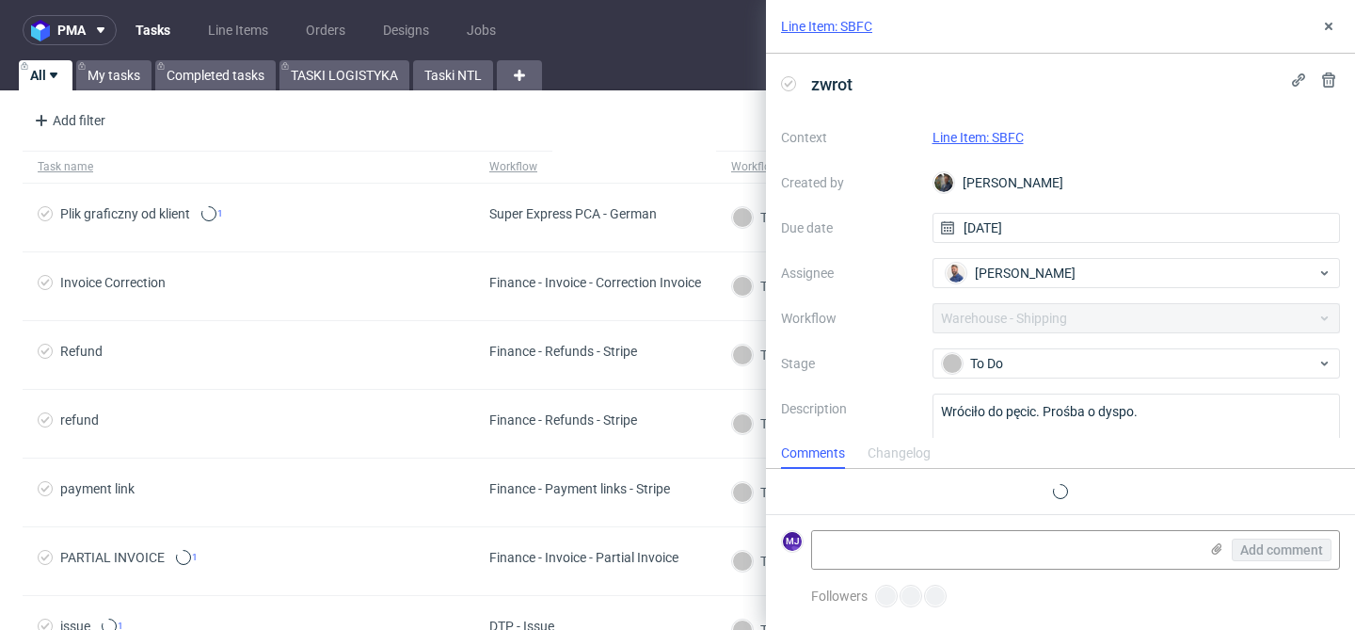
scroll to position [82, 0]
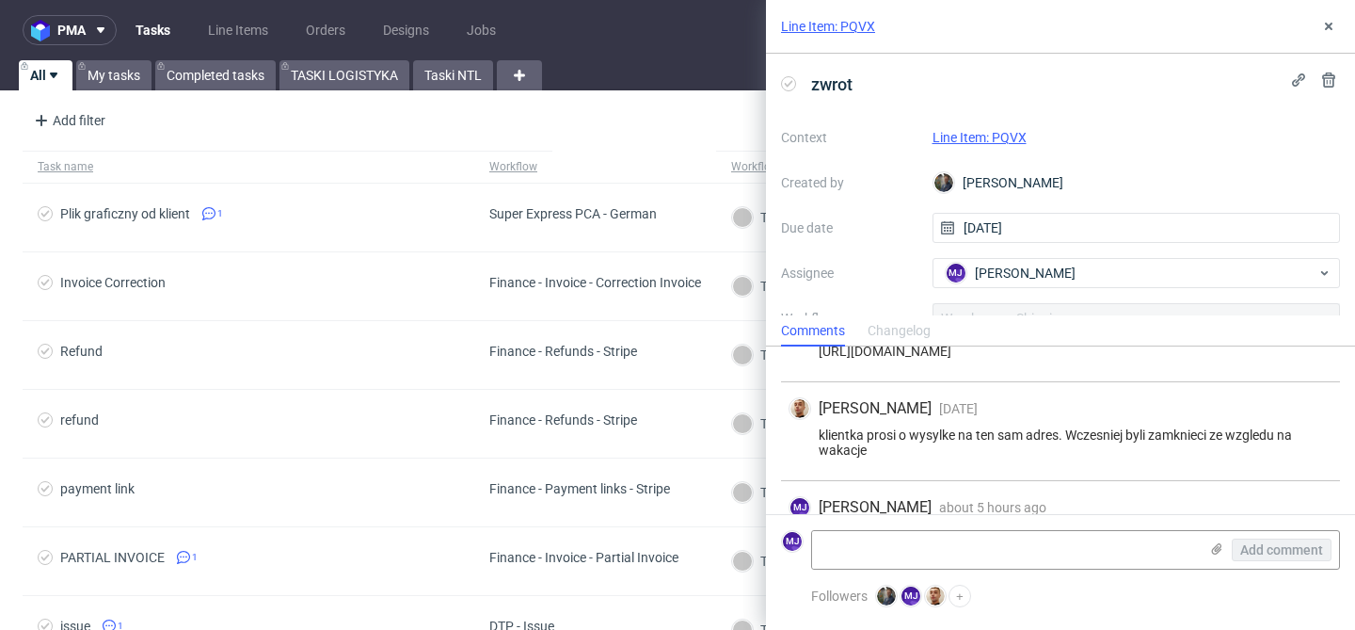
scroll to position [196, 0]
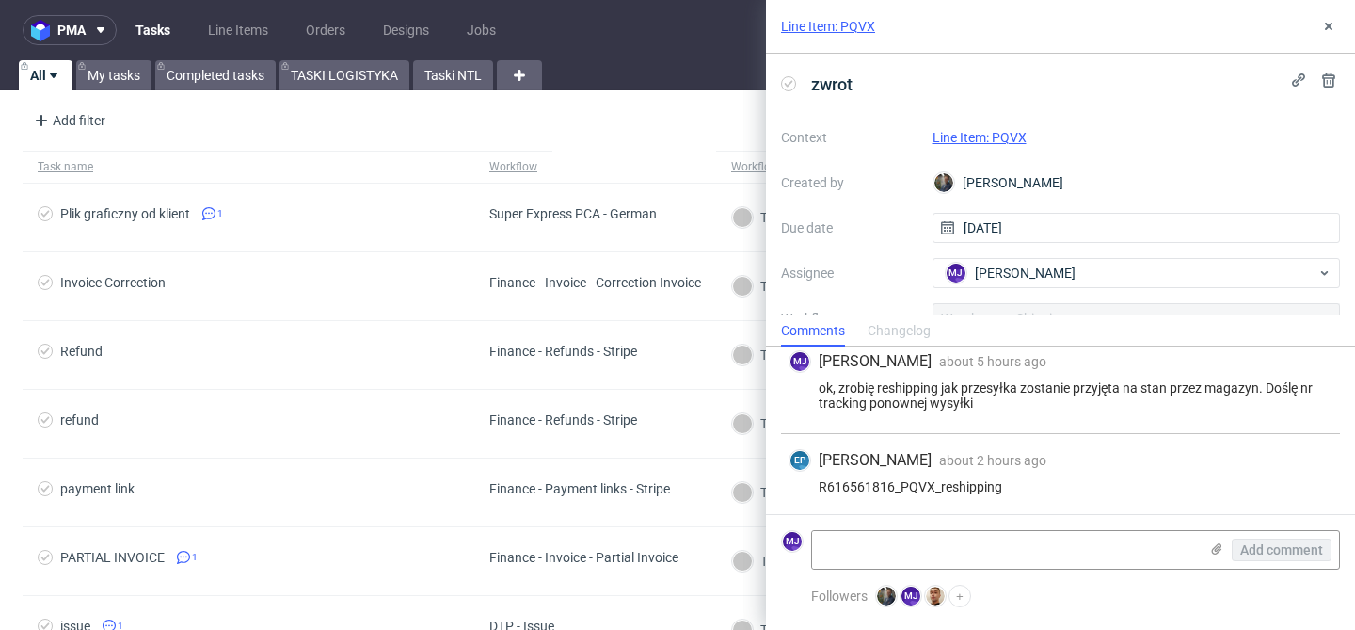
scroll to position [196, 0]
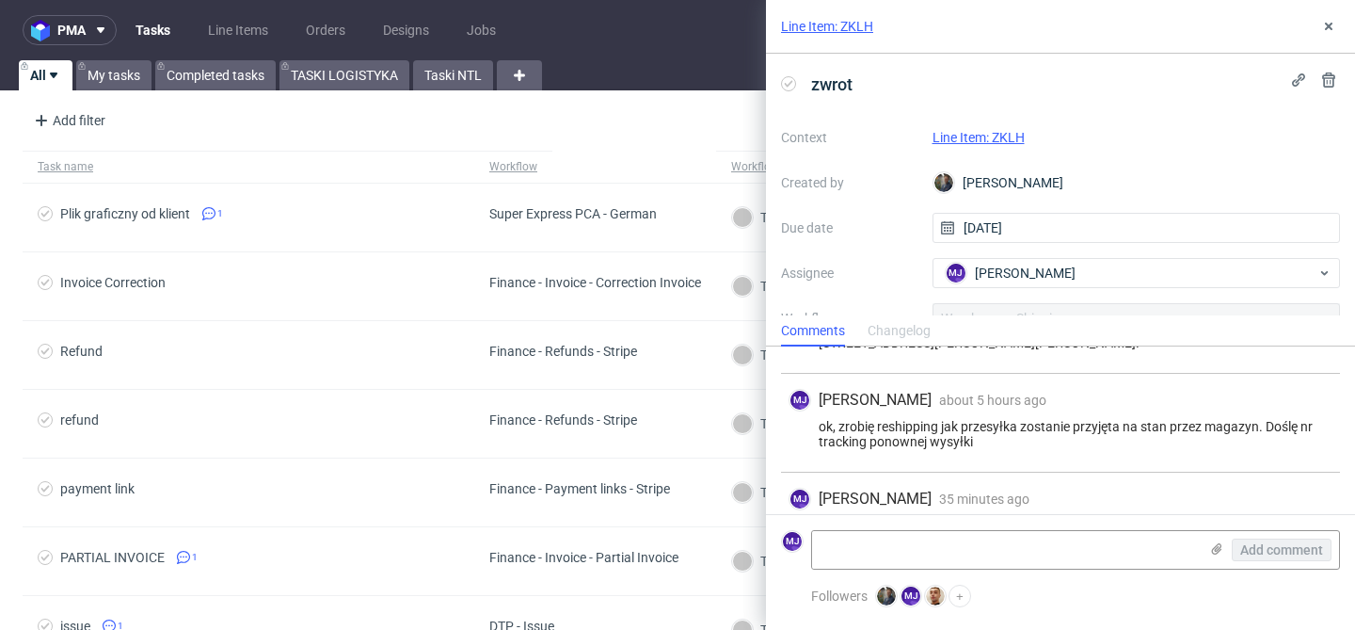
scroll to position [196, 0]
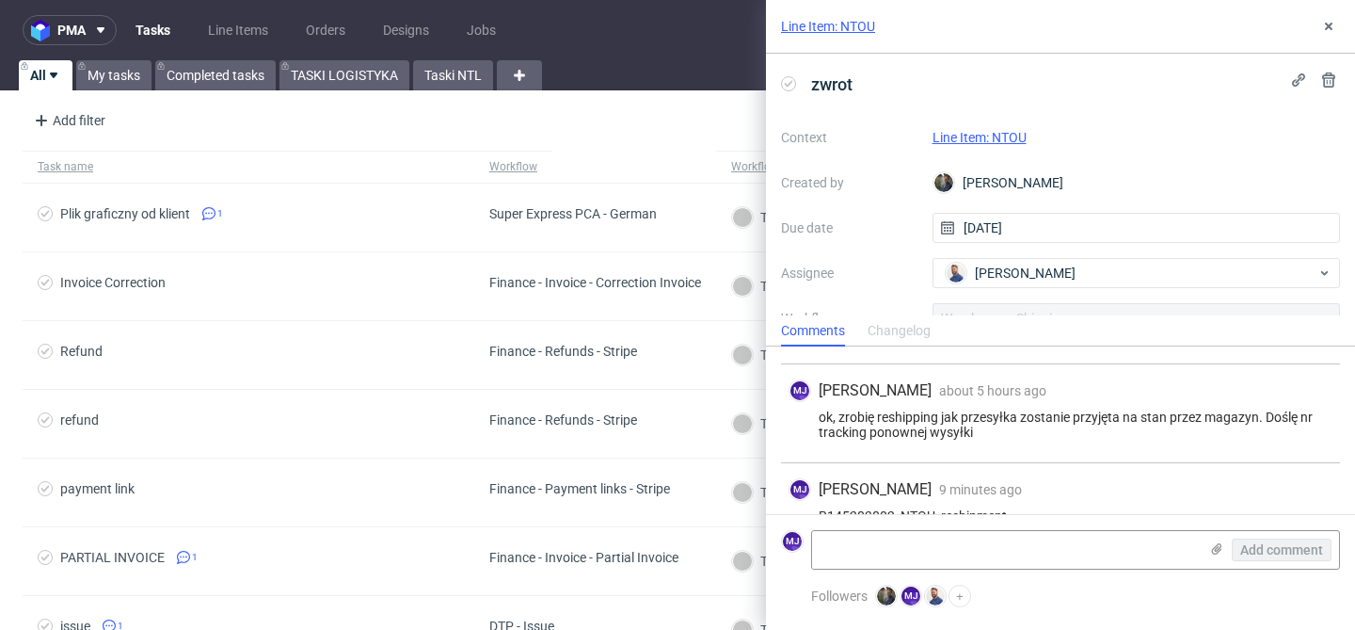
scroll to position [310, 0]
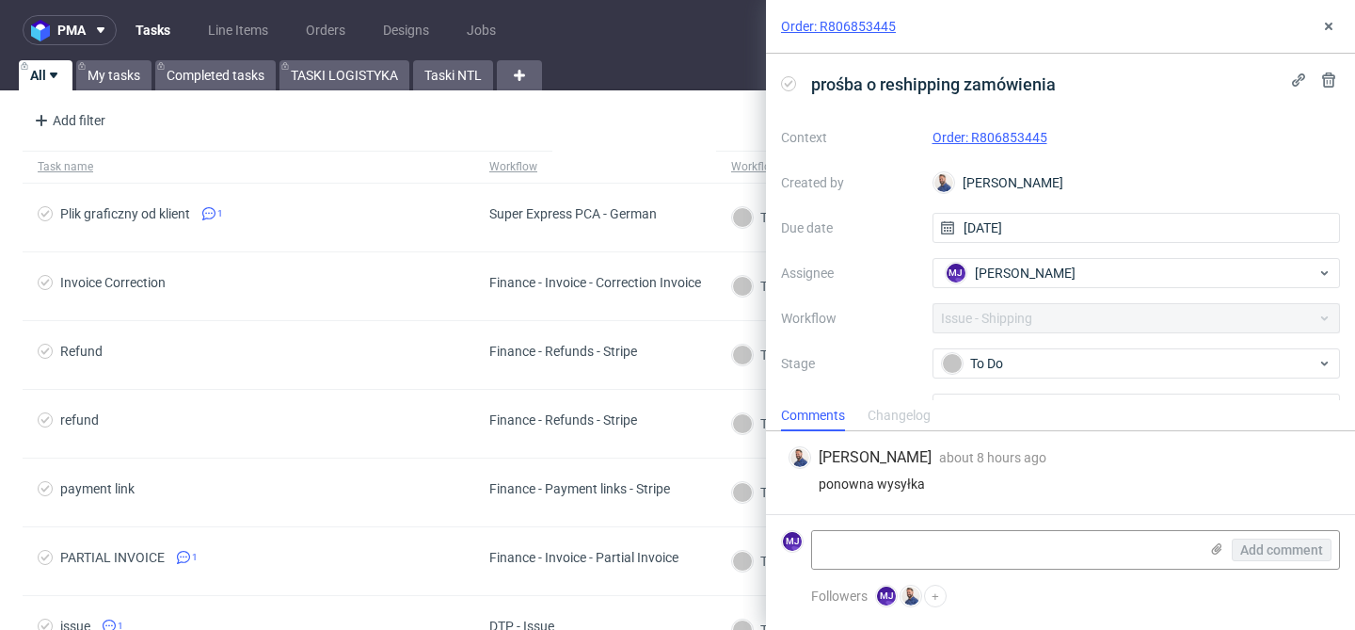
click at [903, 486] on div "ponowna wysyłka" at bounding box center [1061, 483] width 544 height 15
click at [840, 485] on div "ponowna wysyłka" at bounding box center [1061, 483] width 544 height 15
drag, startPoint x: 840, startPoint y: 485, endPoint x: 911, endPoint y: 485, distance: 70.6
click at [911, 485] on div "ponowna wysyłka" at bounding box center [1061, 483] width 544 height 15
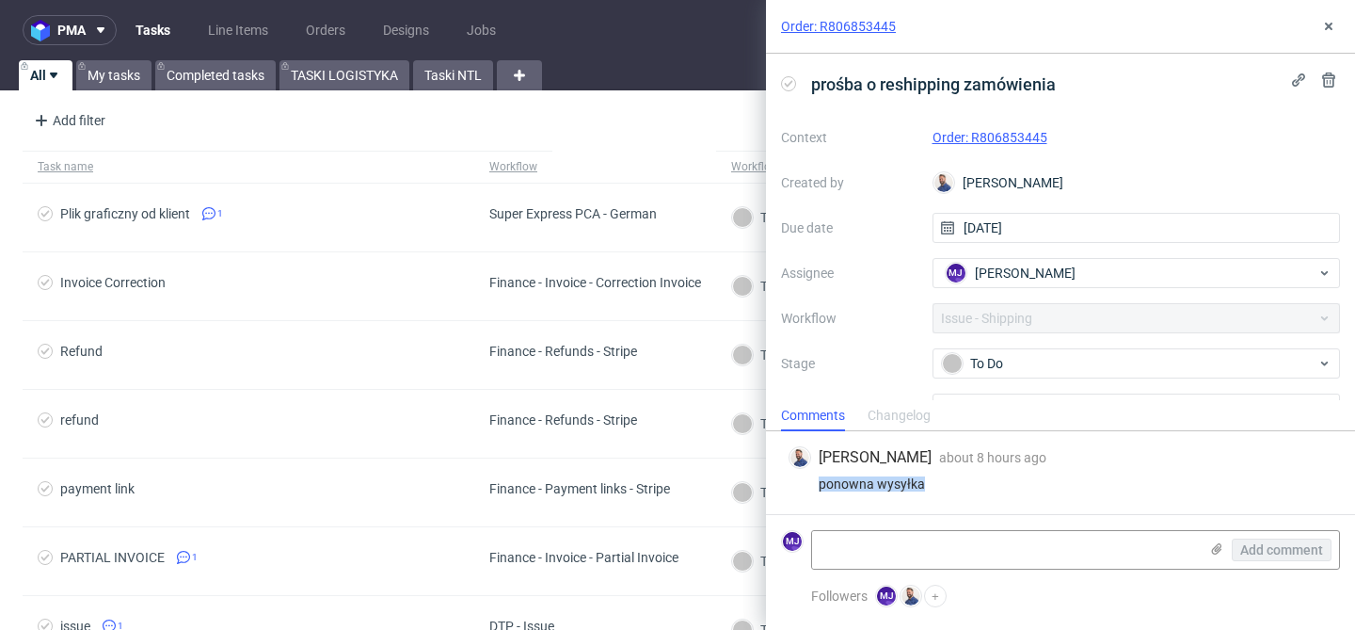
copy div "ponowna wysyłka"
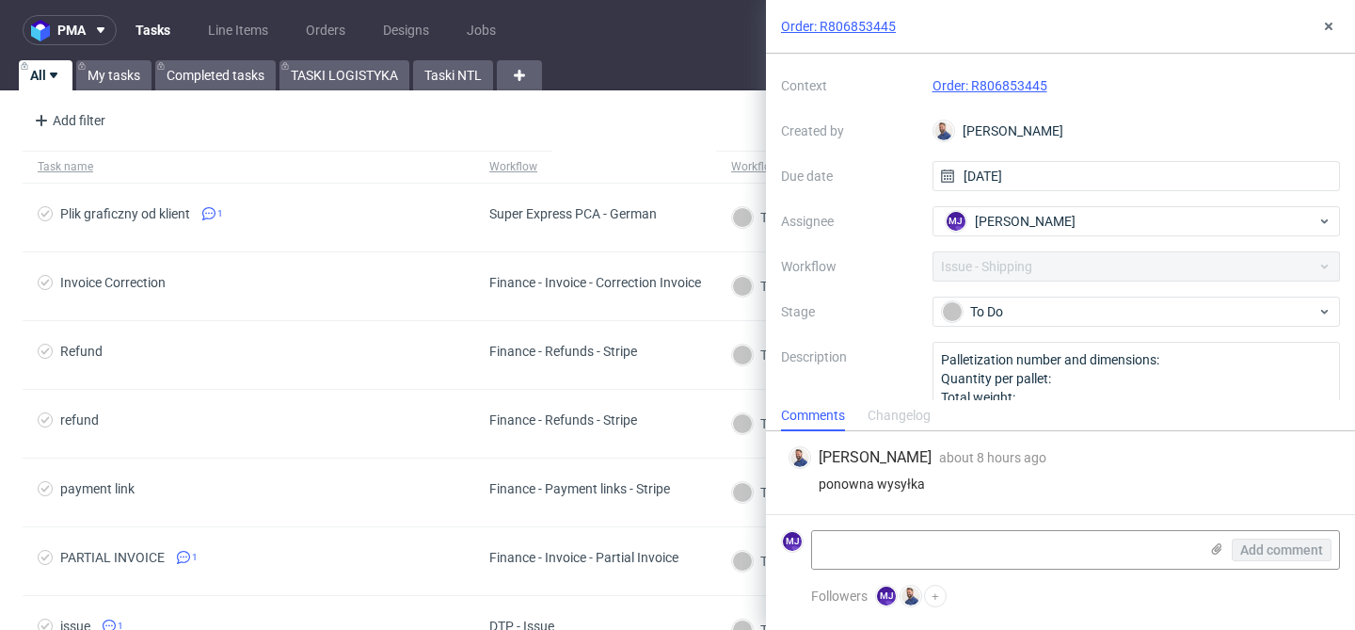
scroll to position [99, 0]
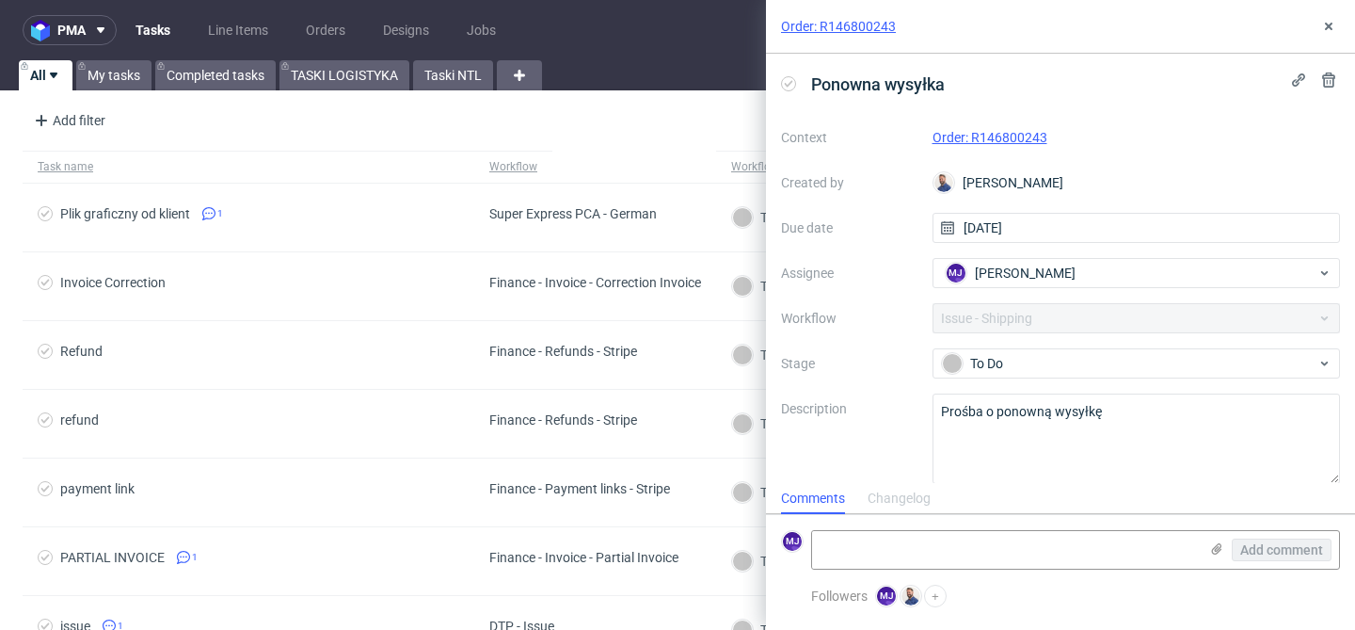
scroll to position [16, 0]
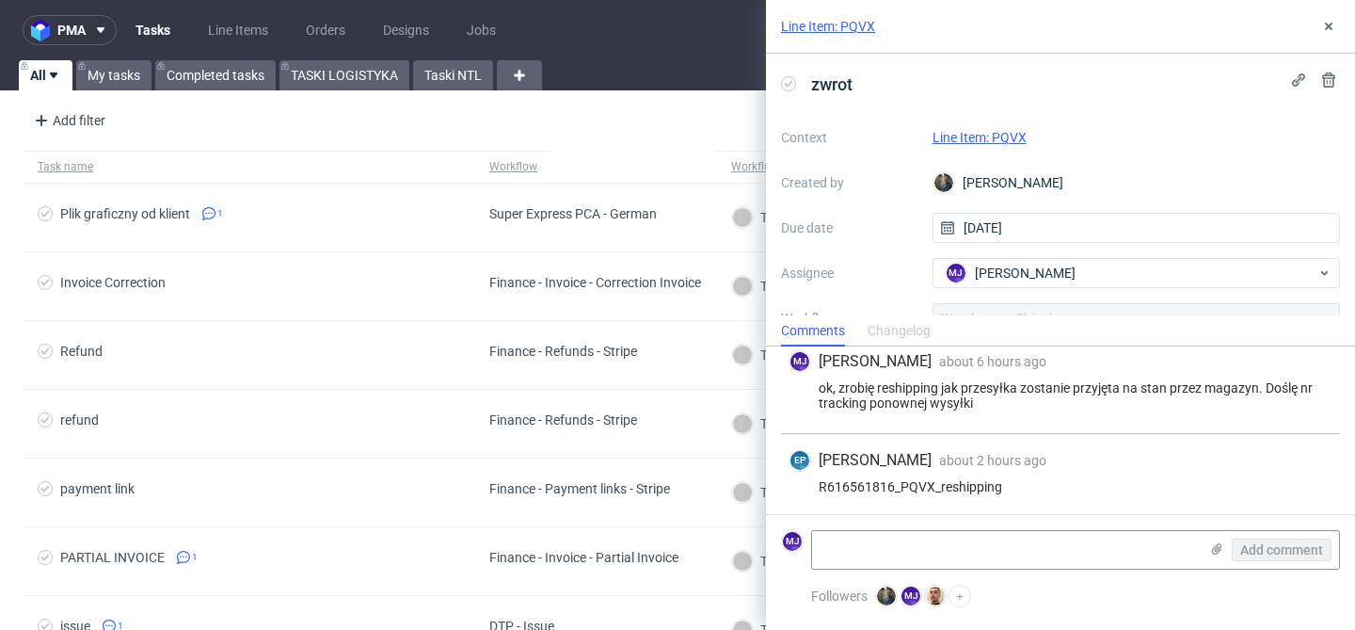
scroll to position [196, 0]
click at [1326, 27] on use at bounding box center [1329, 27] width 8 height 8
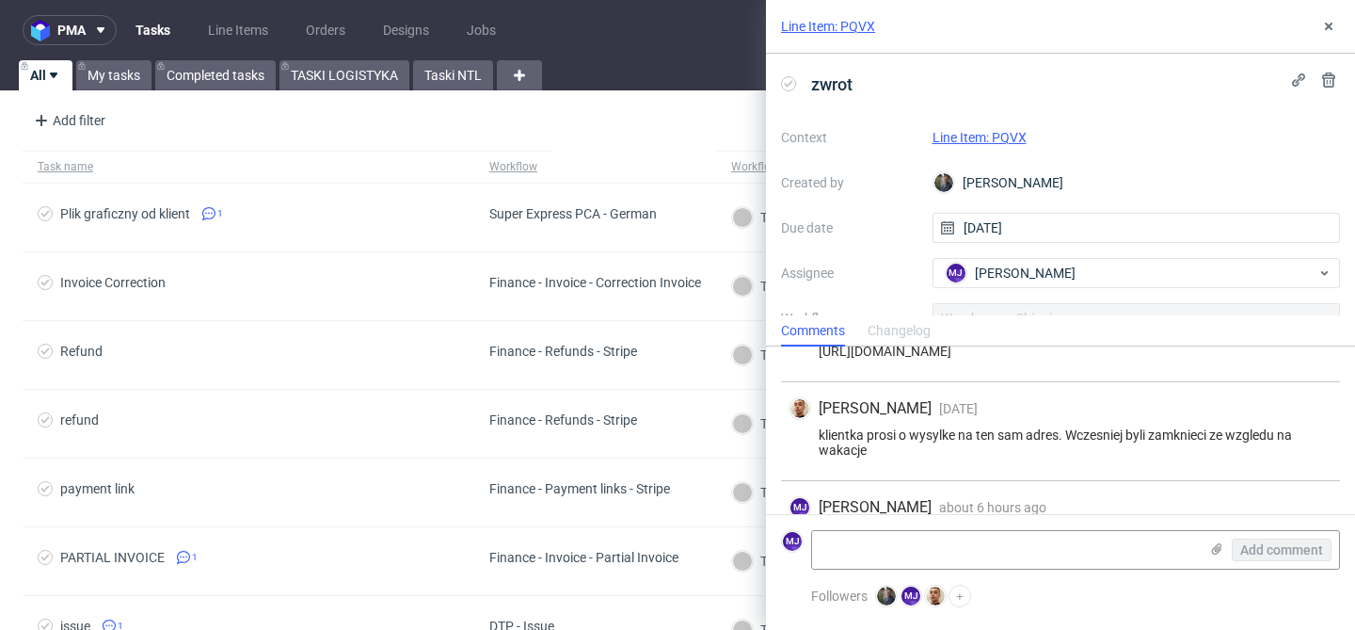
scroll to position [196, 0]
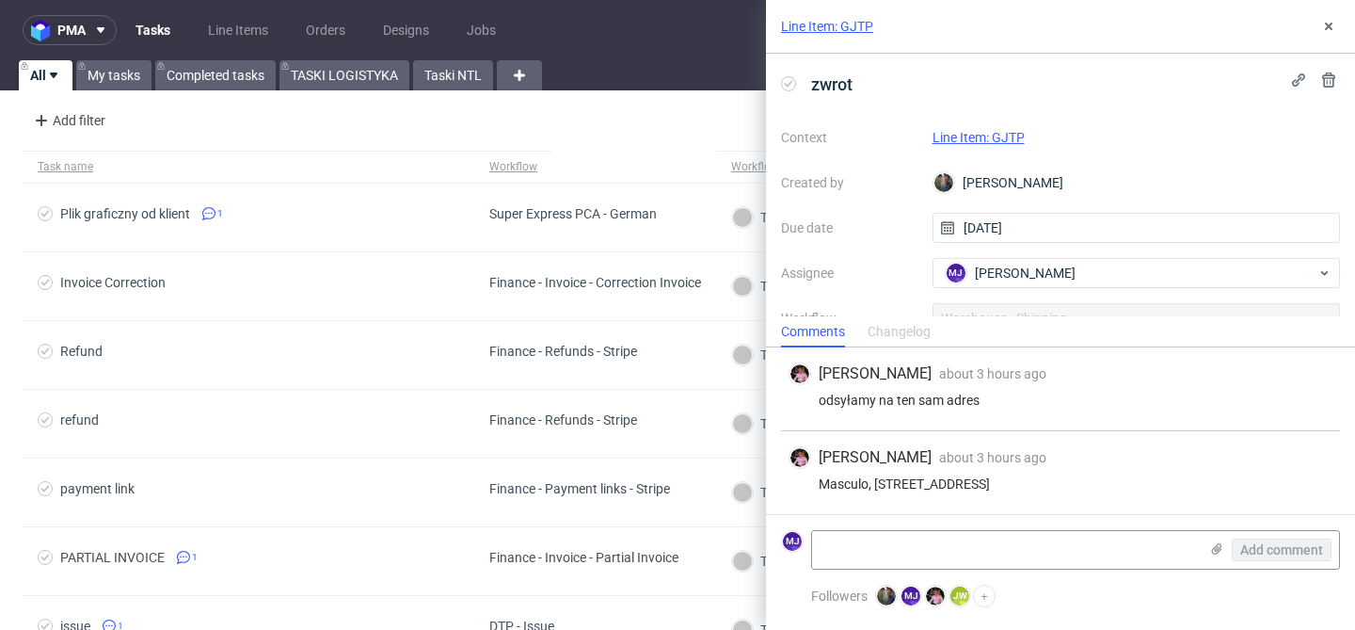
click at [842, 482] on div "Masculo, Kopernika 49/49A, 90-552 Lodz" at bounding box center [1061, 483] width 544 height 15
drag, startPoint x: 842, startPoint y: 482, endPoint x: 1093, endPoint y: 479, distance: 251.3
click at [1093, 479] on div "Masculo, Kopernika 49/49A, 90-552 Lodz" at bounding box center [1061, 483] width 544 height 15
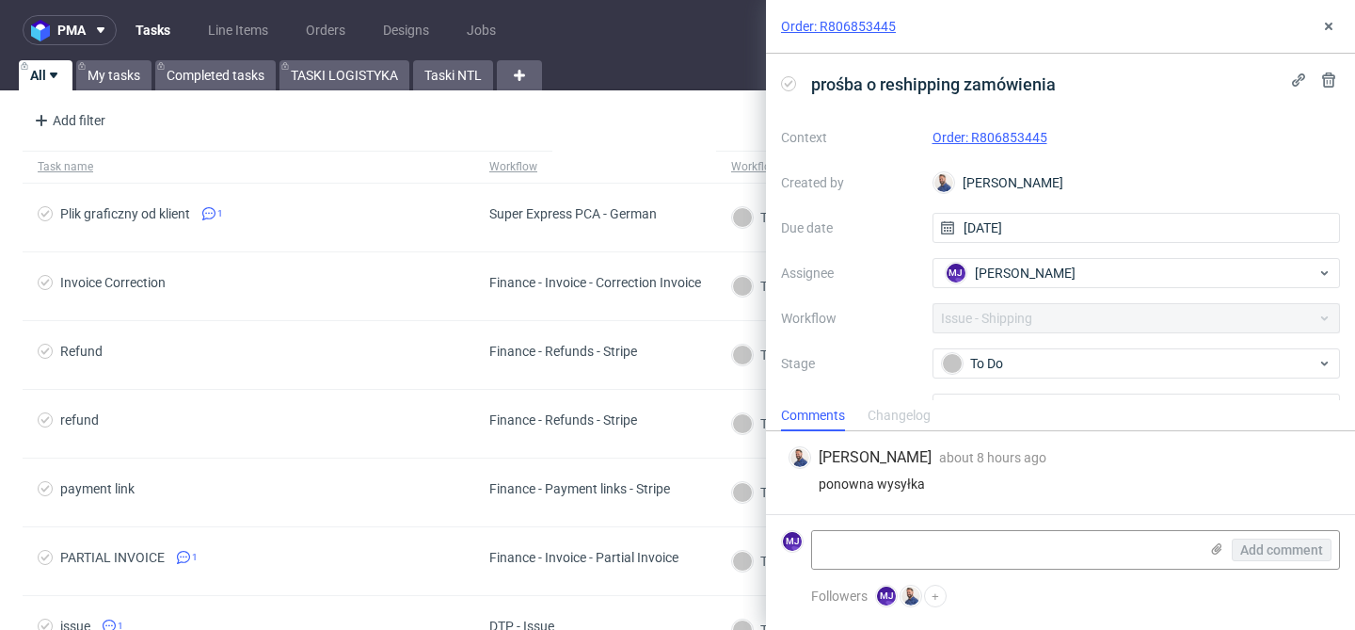
click at [1031, 136] on link "Order: R806853445" at bounding box center [990, 137] width 115 height 15
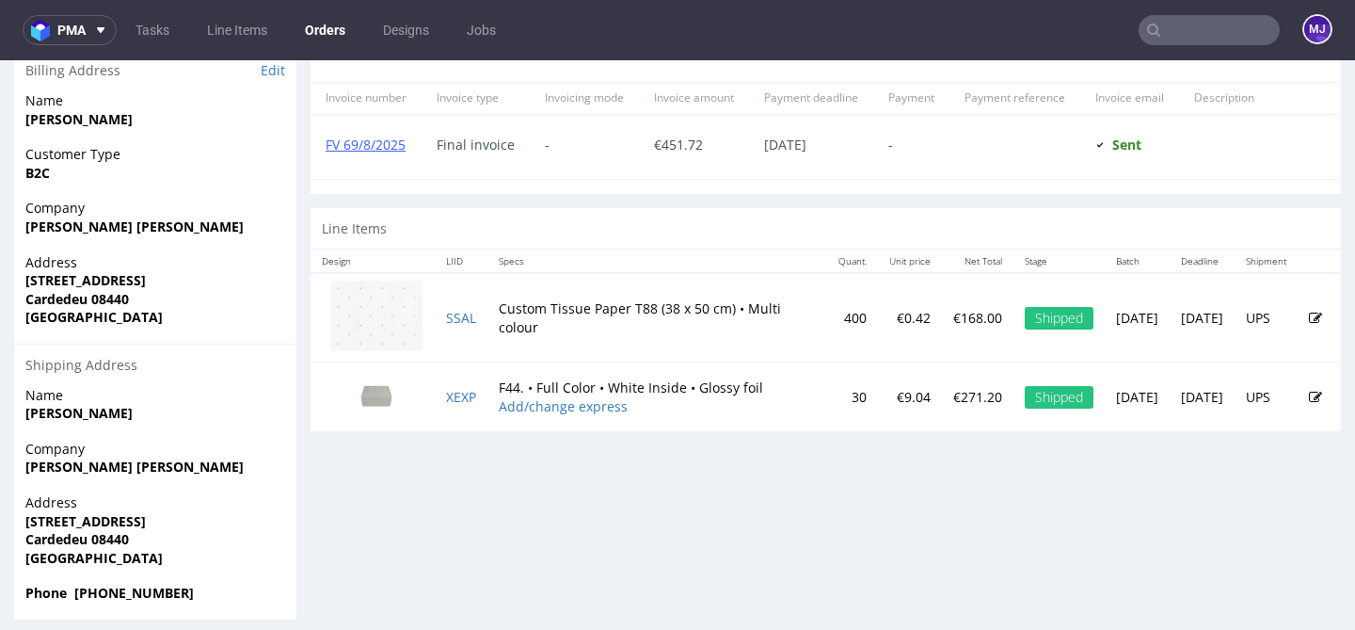
scroll to position [873, 0]
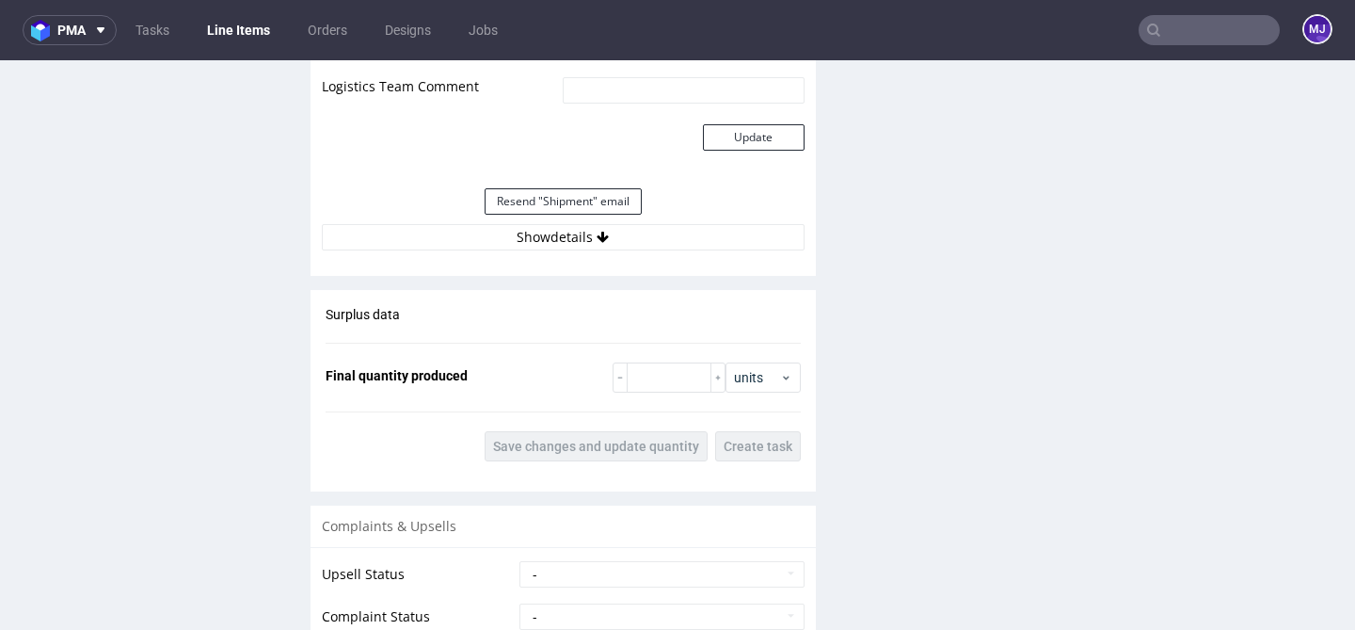
scroll to position [1955, 0]
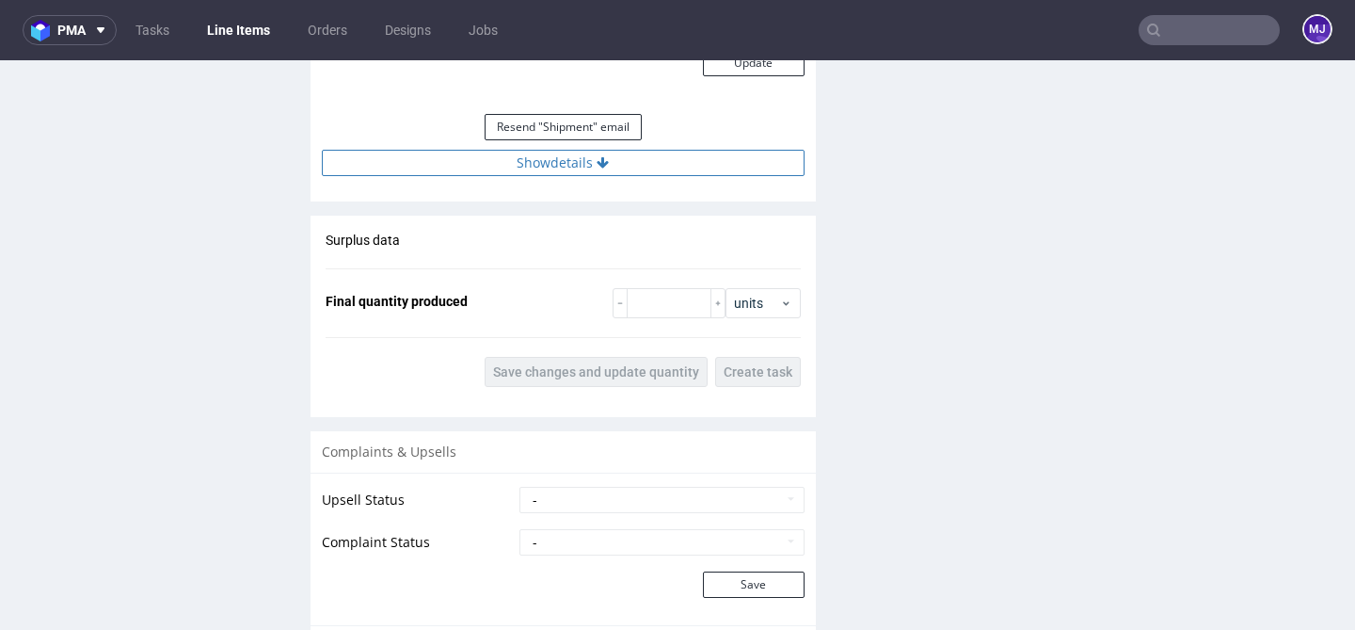
click at [597, 164] on icon at bounding box center [603, 162] width 12 height 13
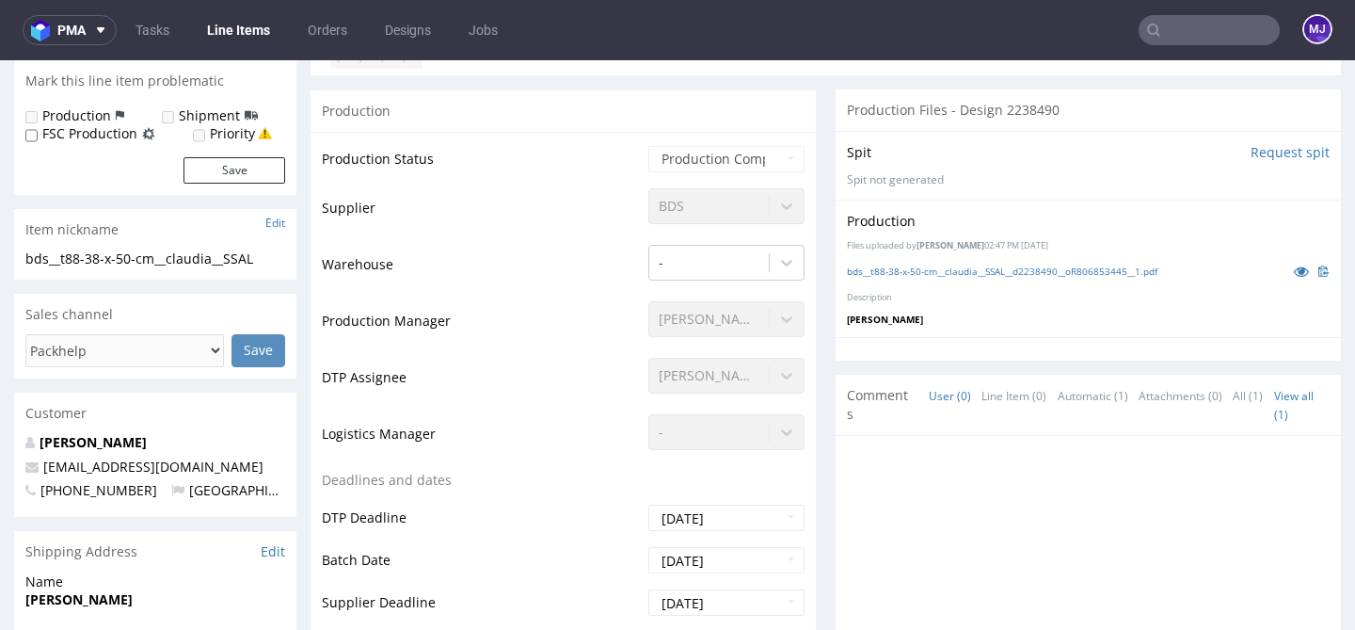
scroll to position [240, 0]
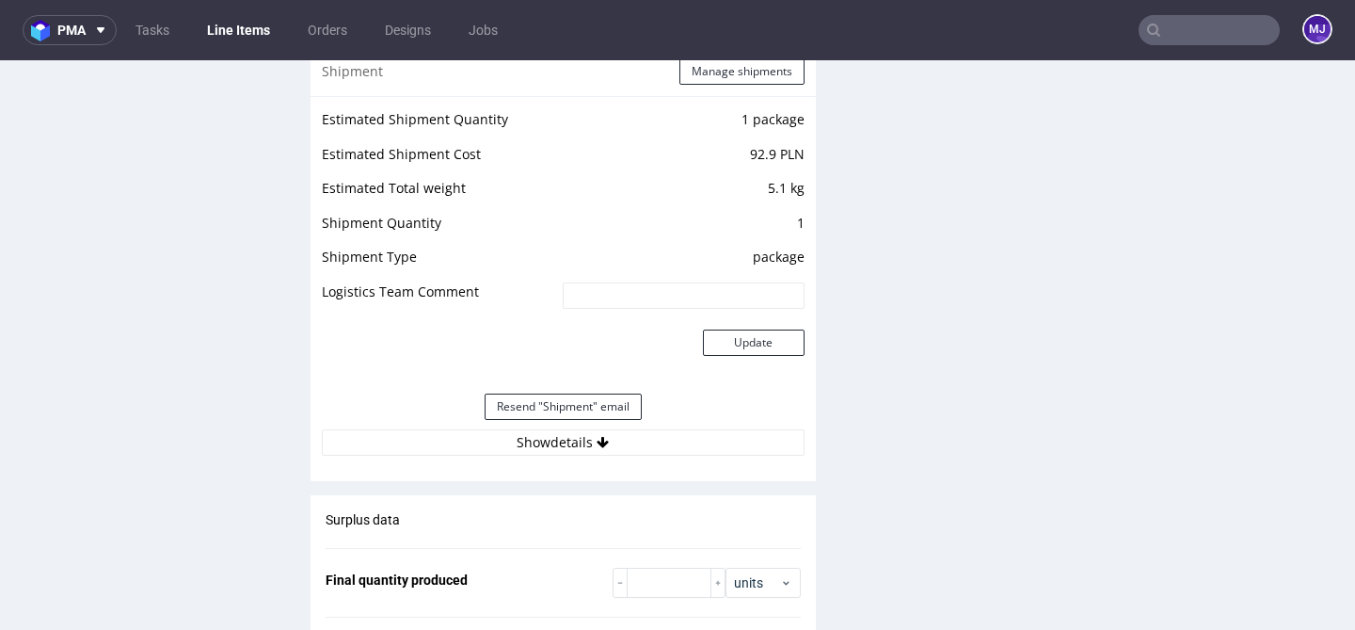
scroll to position [2064, 0]
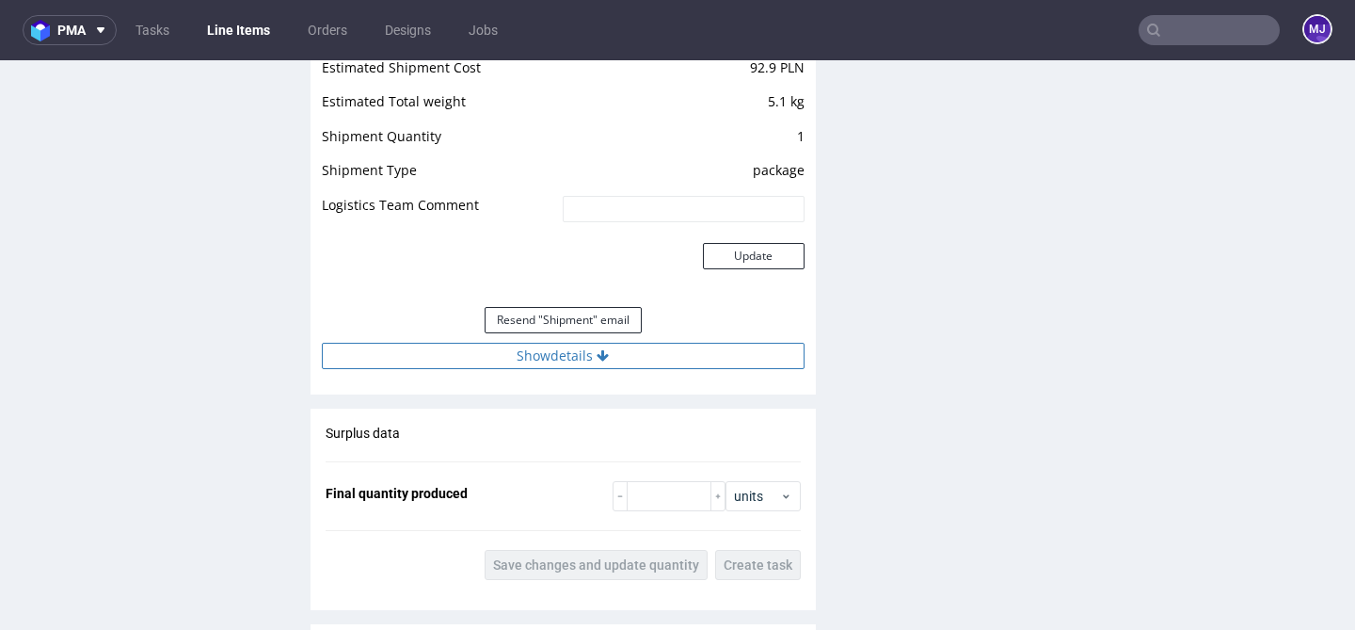
click at [606, 357] on button "Show details" at bounding box center [563, 356] width 483 height 26
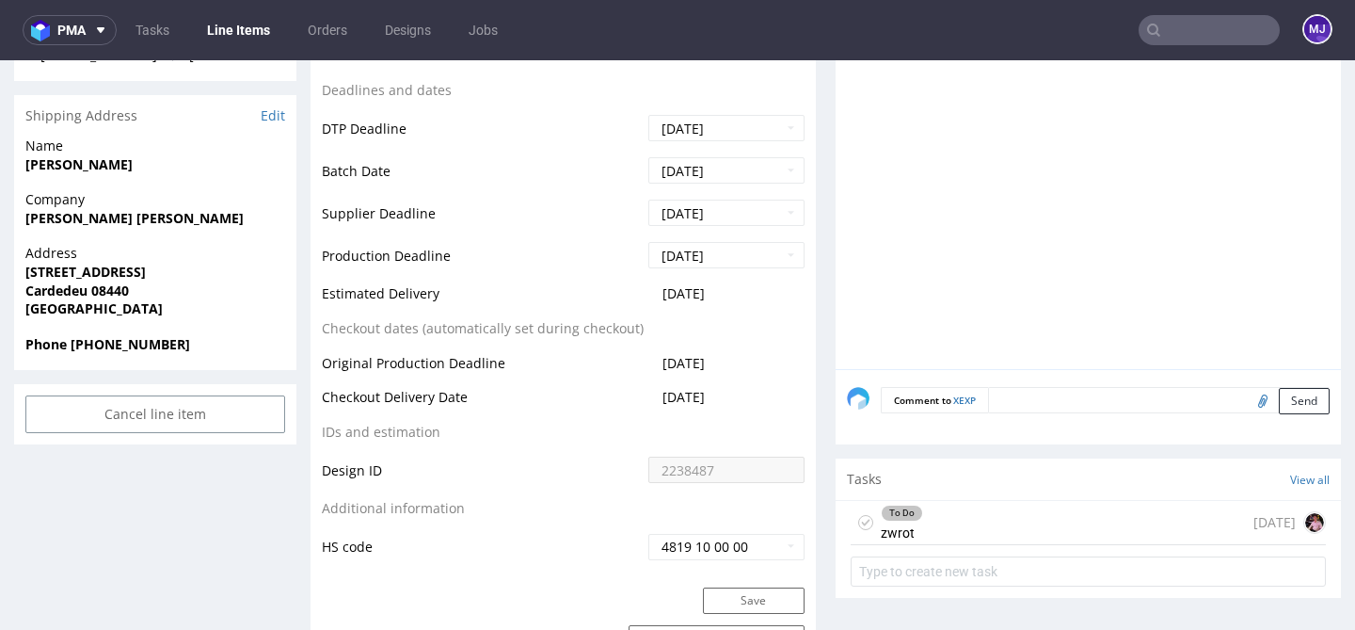
scroll to position [976, 0]
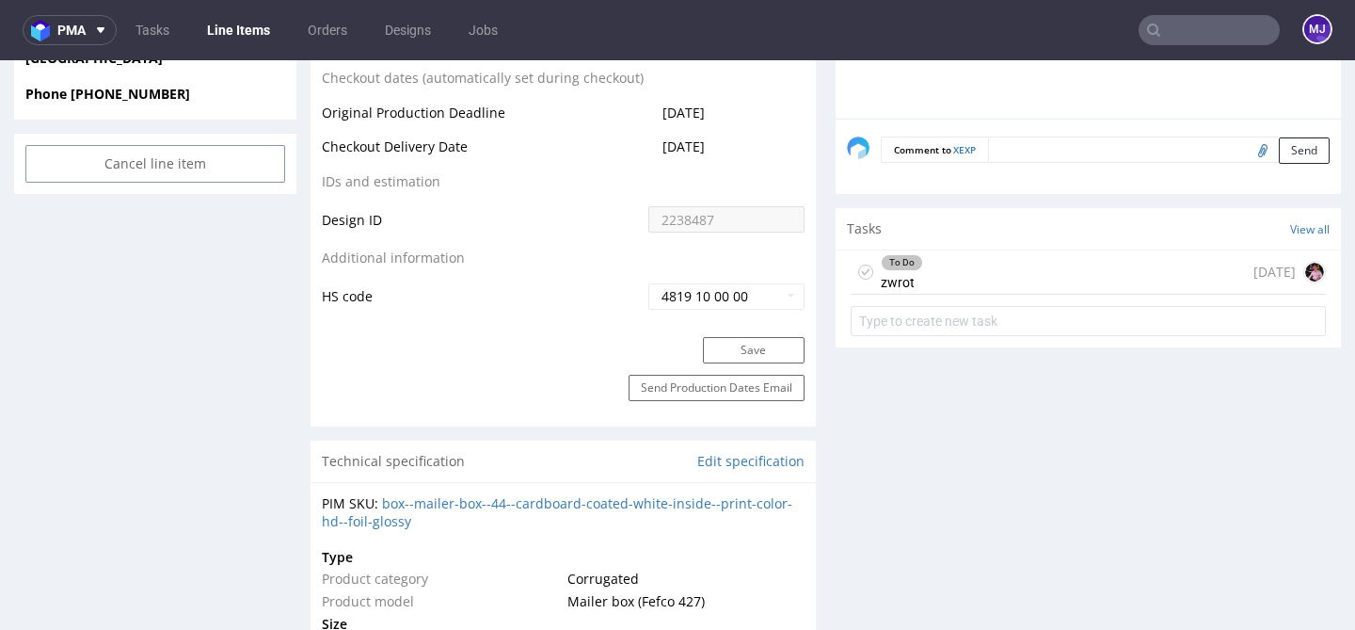
click at [950, 269] on div "To Do zwrot 4 days ago" at bounding box center [1088, 272] width 475 height 44
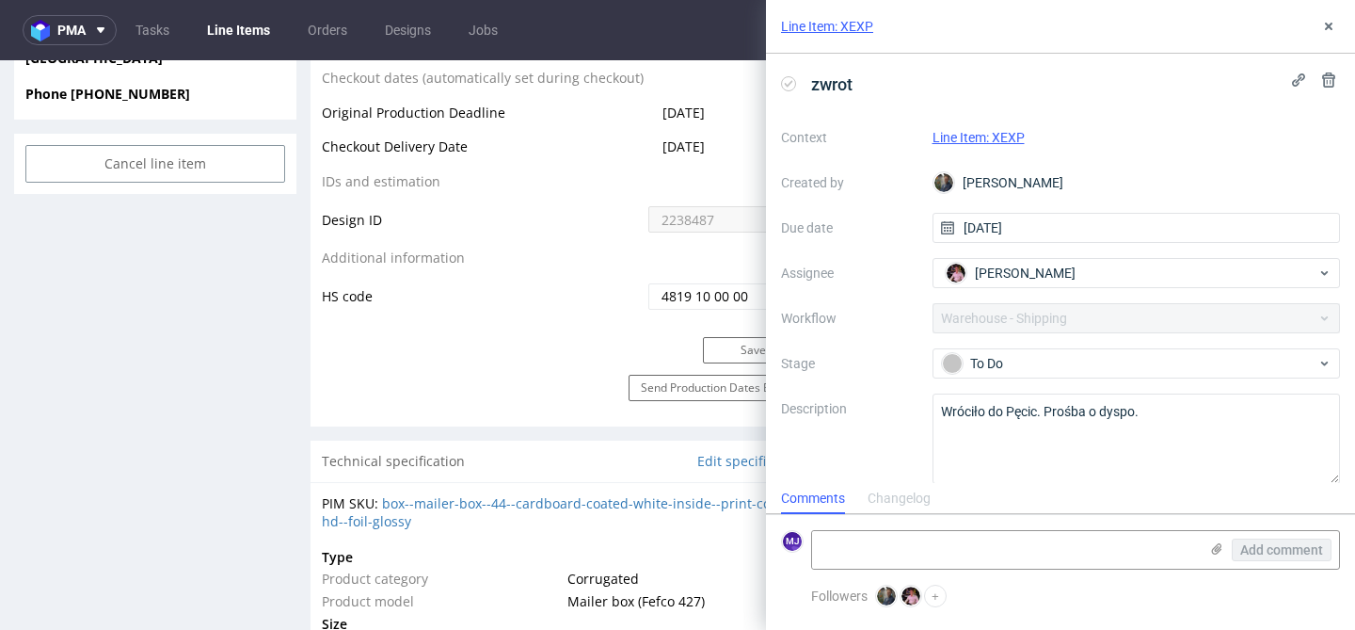
scroll to position [15, 0]
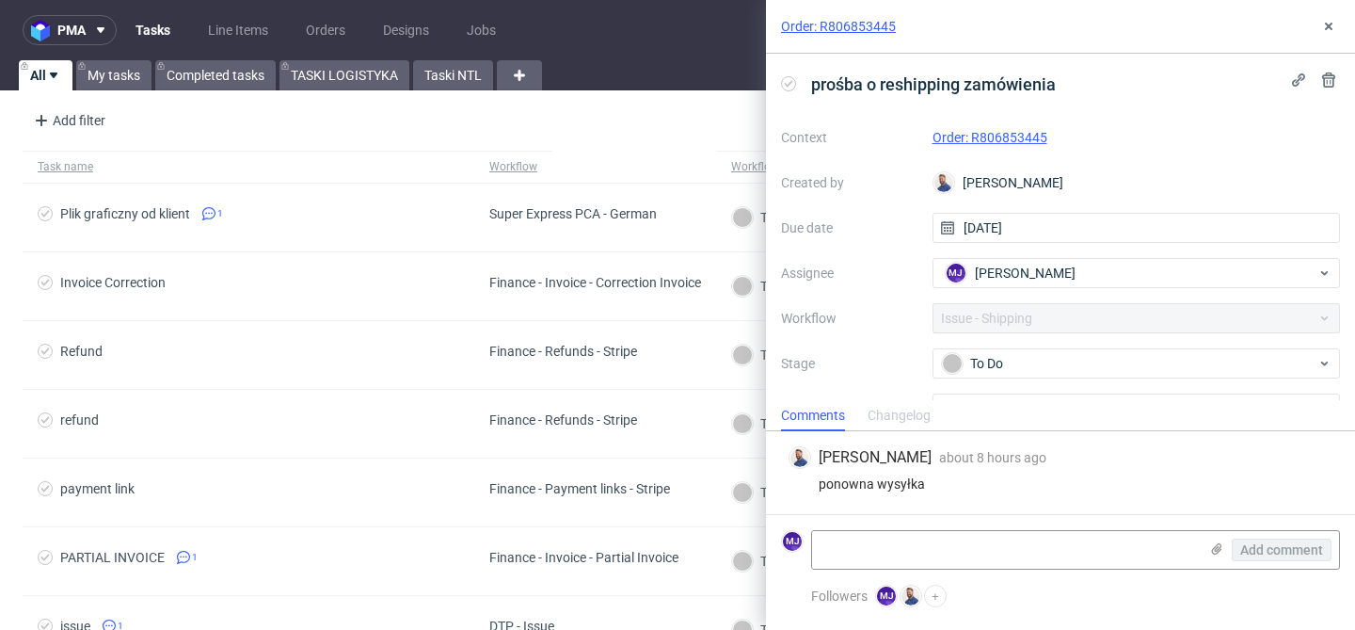
click at [979, 181] on div "[PERSON_NAME]" at bounding box center [1137, 183] width 408 height 30
drag, startPoint x: 979, startPoint y: 181, endPoint x: 1113, endPoint y: 180, distance: 134.6
click at [1113, 180] on div "[PERSON_NAME]" at bounding box center [1137, 183] width 408 height 30
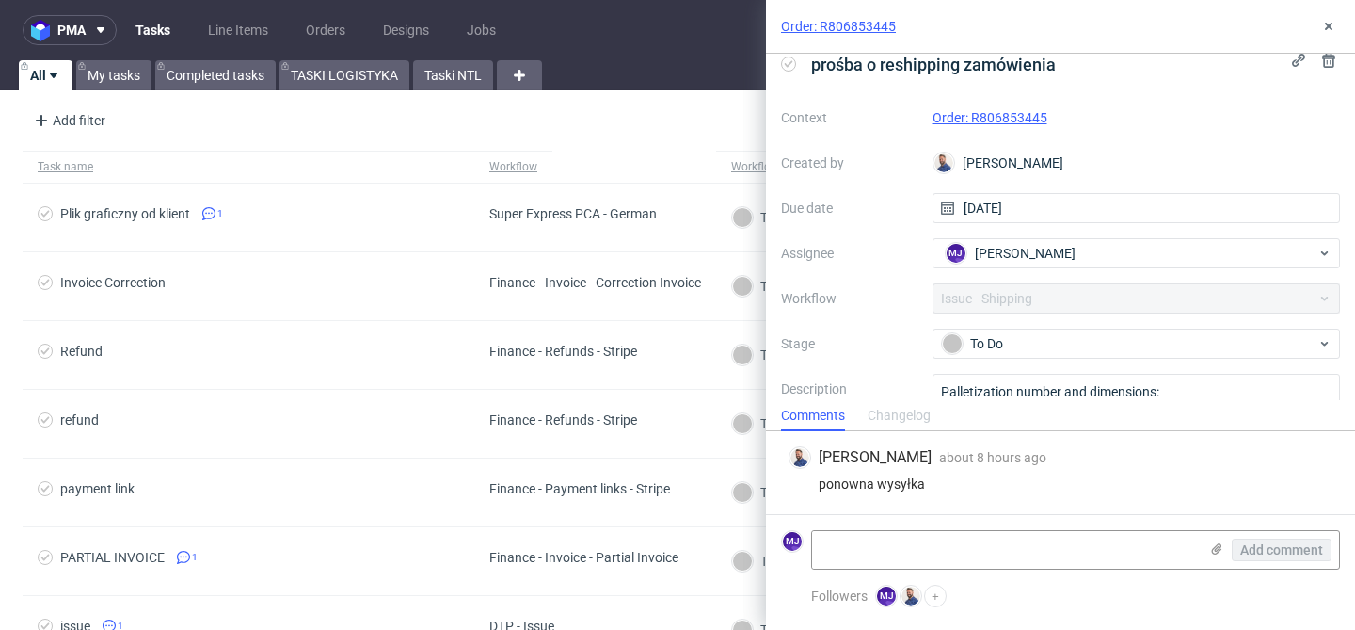
scroll to position [99, 0]
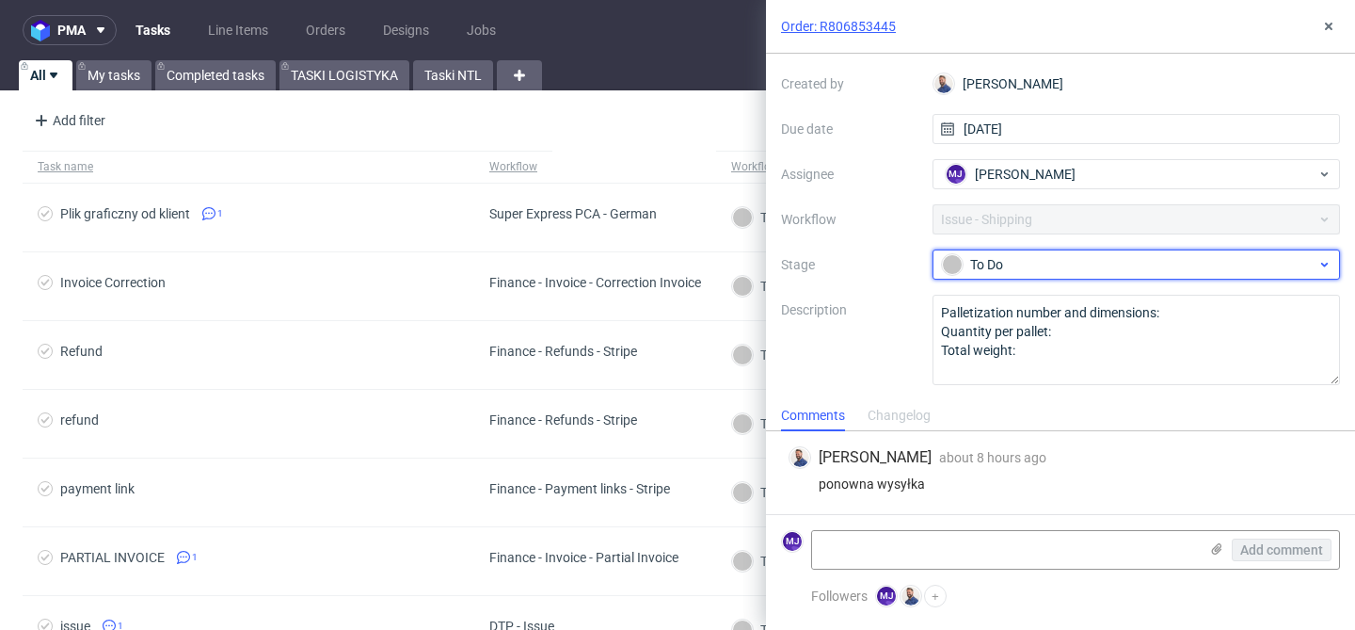
click at [998, 268] on div "To Do" at bounding box center [1129, 264] width 375 height 21
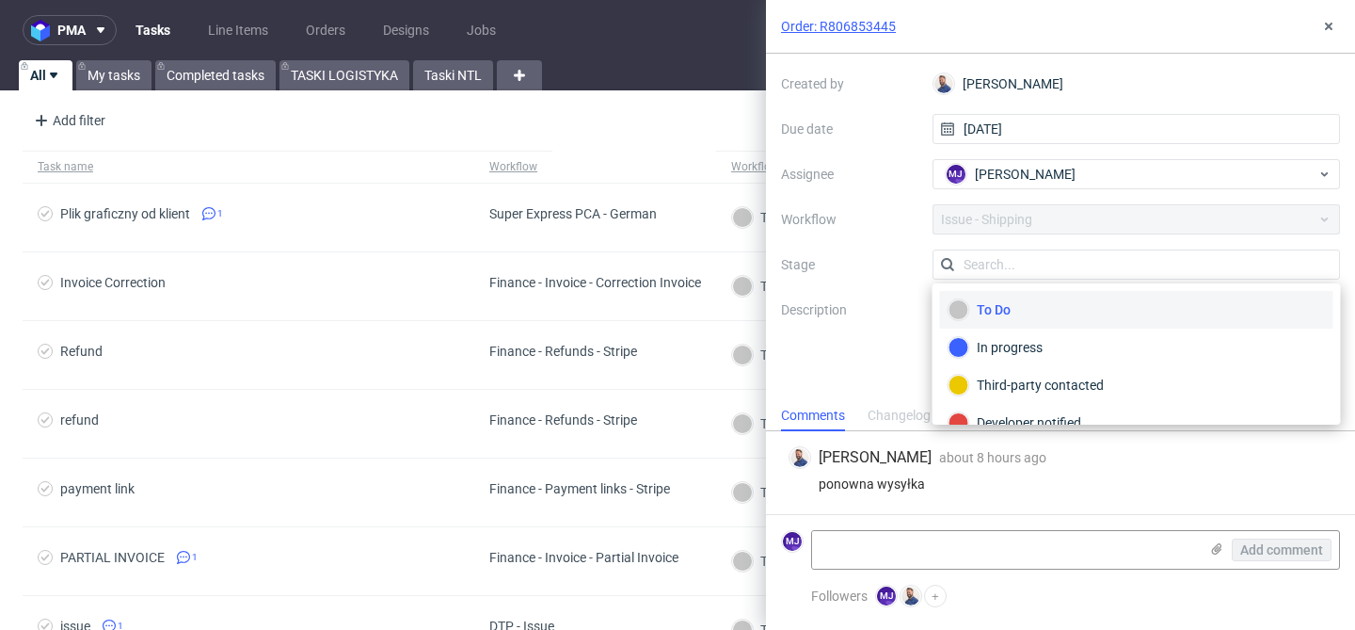
click at [878, 245] on div "Context Order: R806853445 Created by Michał Rachański Due date 29/08/2025 Assig…" at bounding box center [1060, 204] width 559 height 361
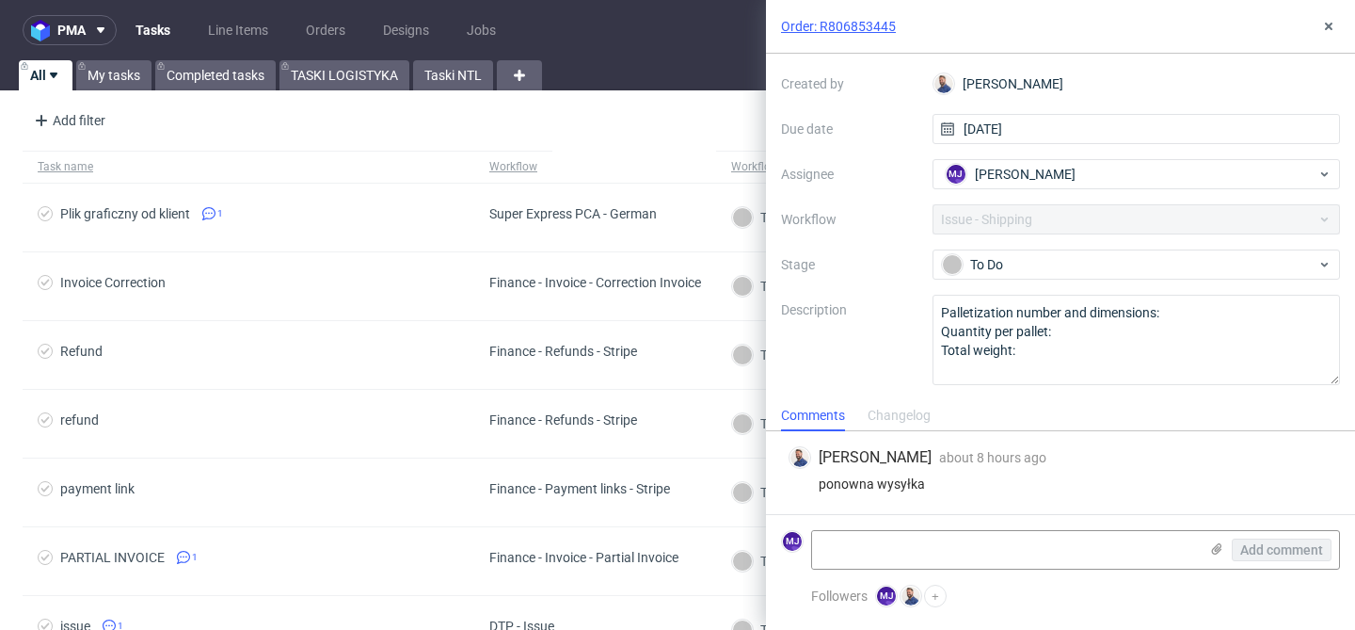
click at [891, 482] on div "ponowna wysyłka" at bounding box center [1061, 483] width 544 height 15
click at [943, 496] on div "Michał Rachański about 8 hours ago 26th Aug 2025, 08:56 ponowna wysyłka" at bounding box center [1060, 472] width 559 height 83
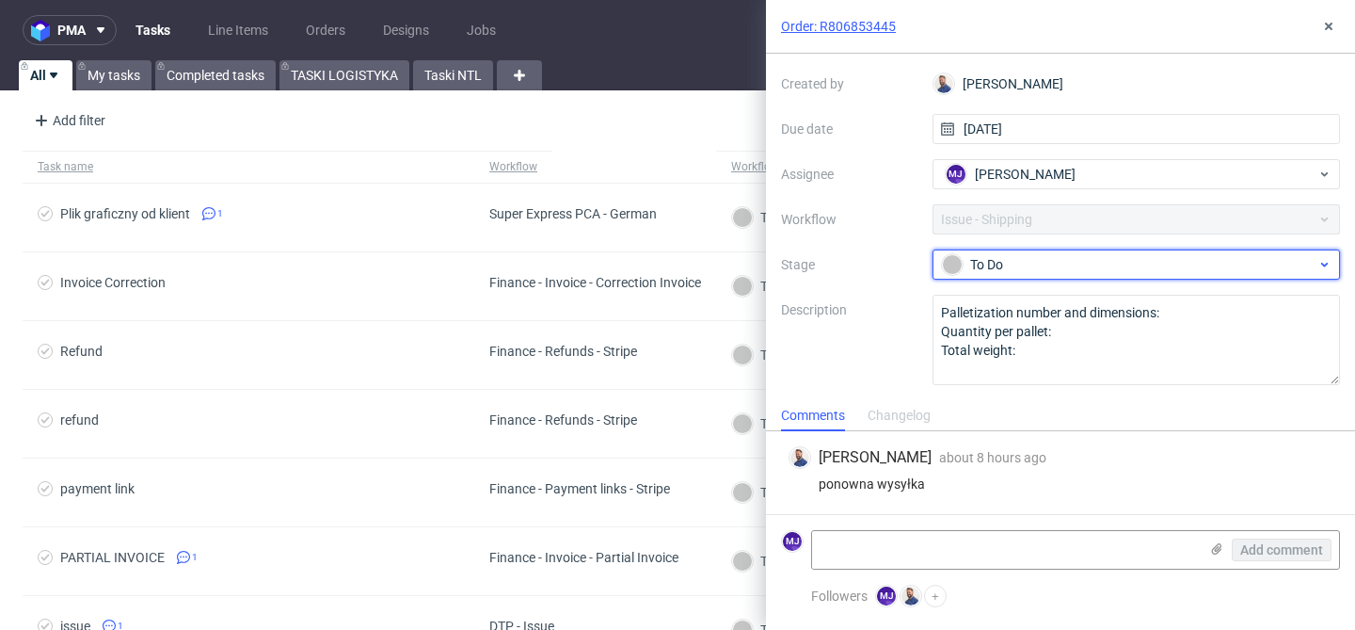
click at [1019, 258] on div "To Do" at bounding box center [1129, 264] width 375 height 21
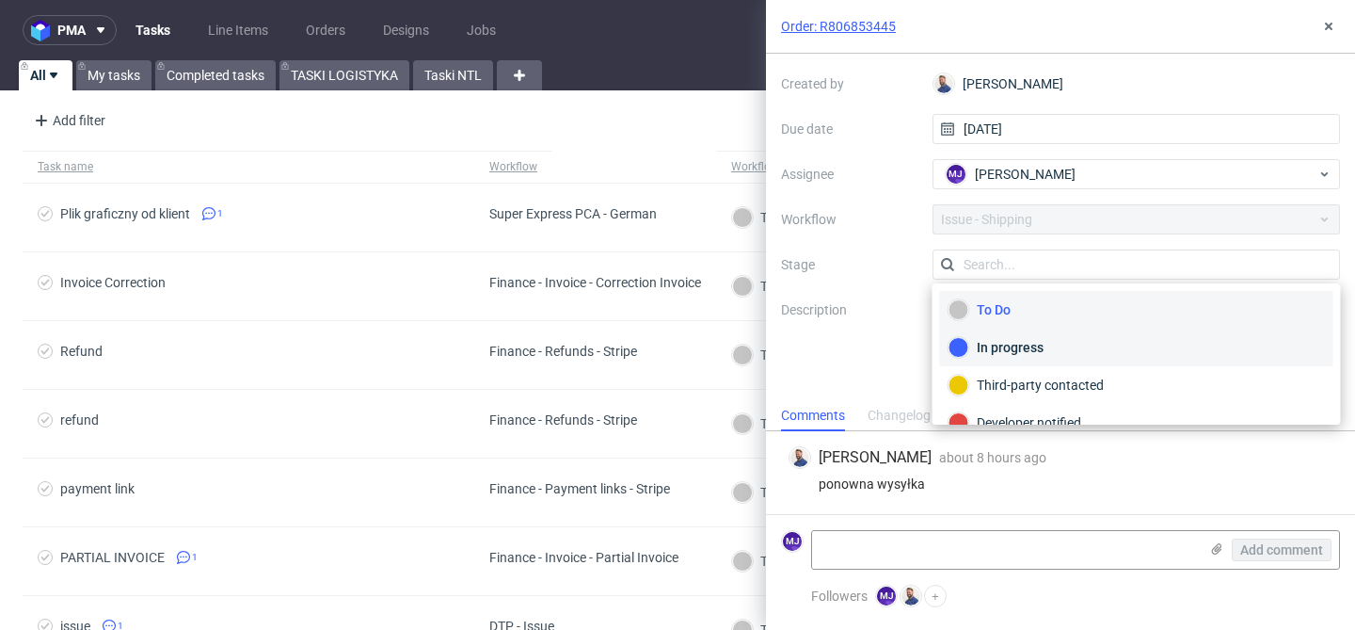
scroll to position [62, 0]
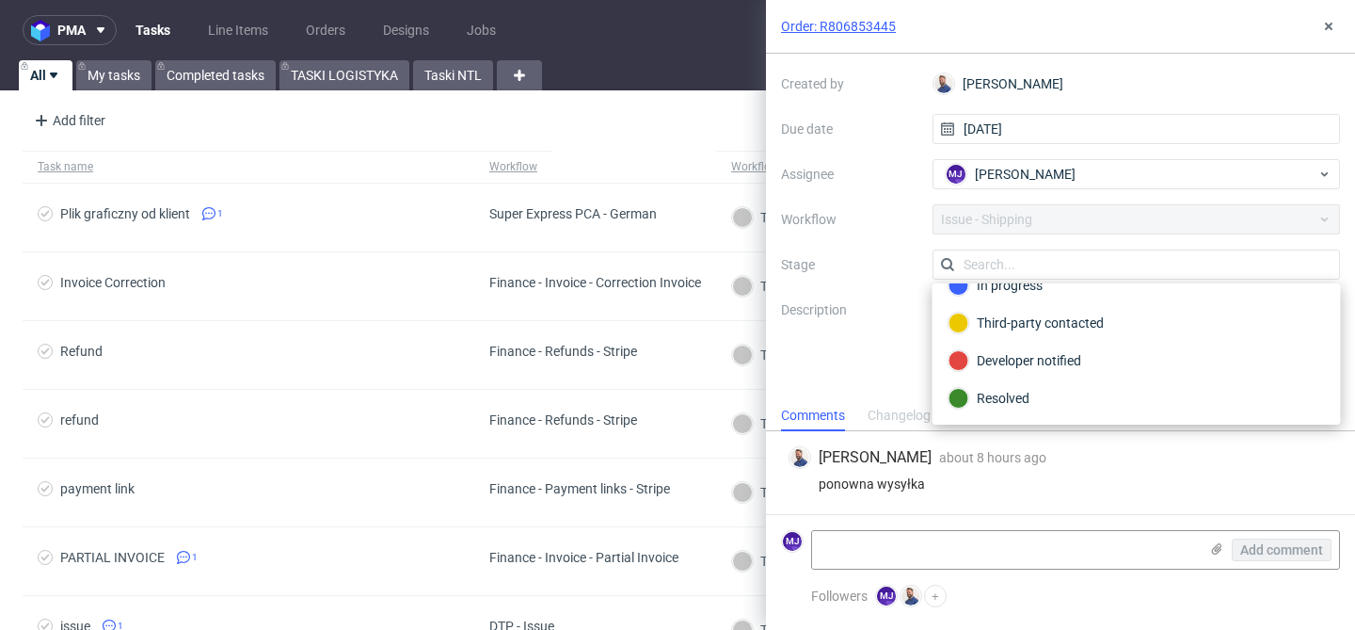
click at [883, 215] on label "Workflow" at bounding box center [849, 219] width 136 height 23
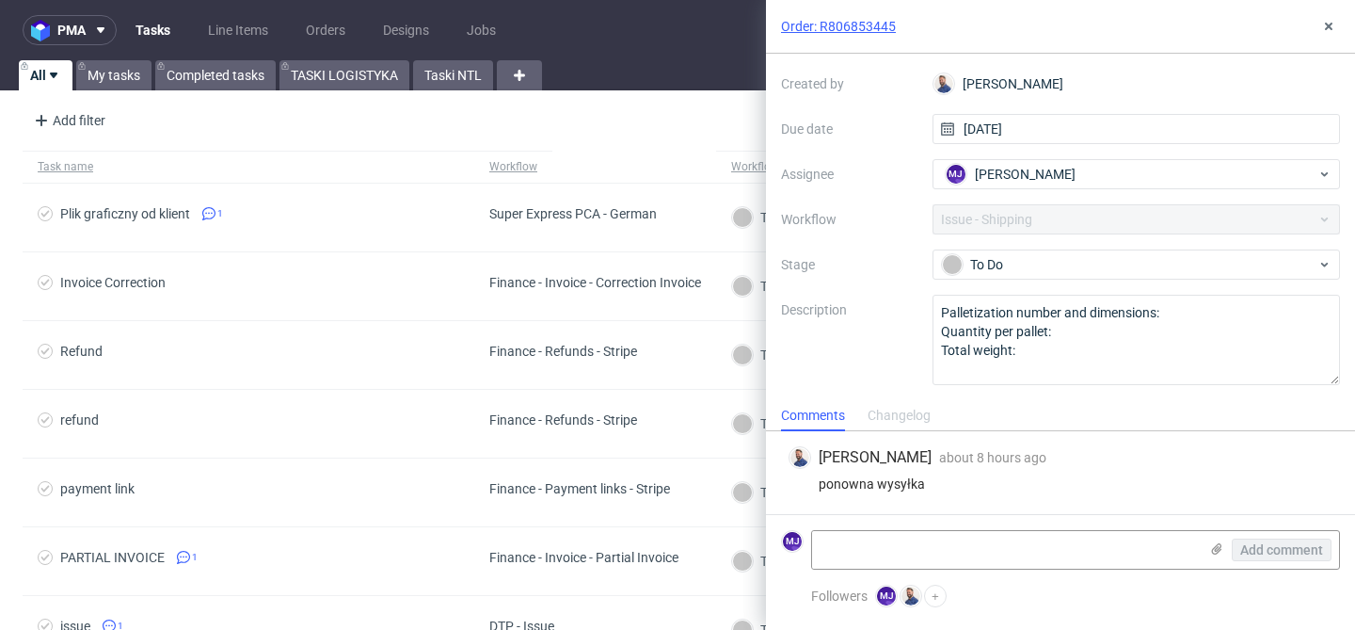
click at [161, 27] on link "Tasks" at bounding box center [152, 30] width 57 height 30
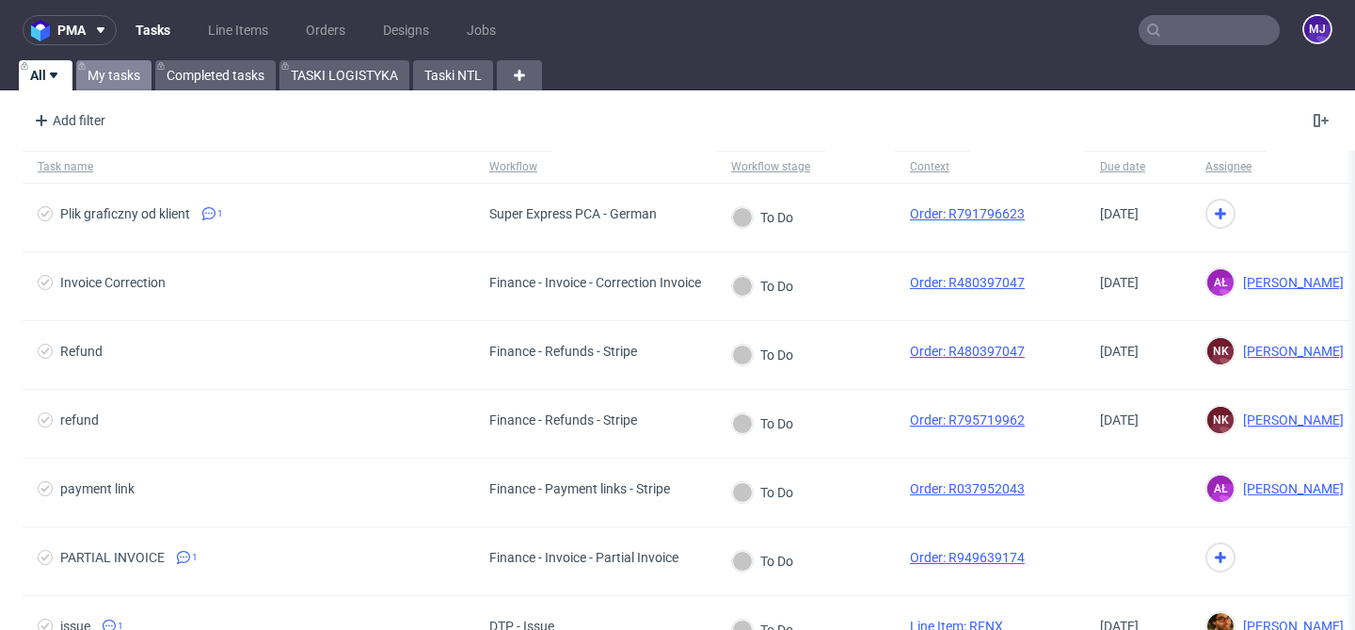
click at [107, 79] on link "My tasks" at bounding box center [113, 75] width 75 height 30
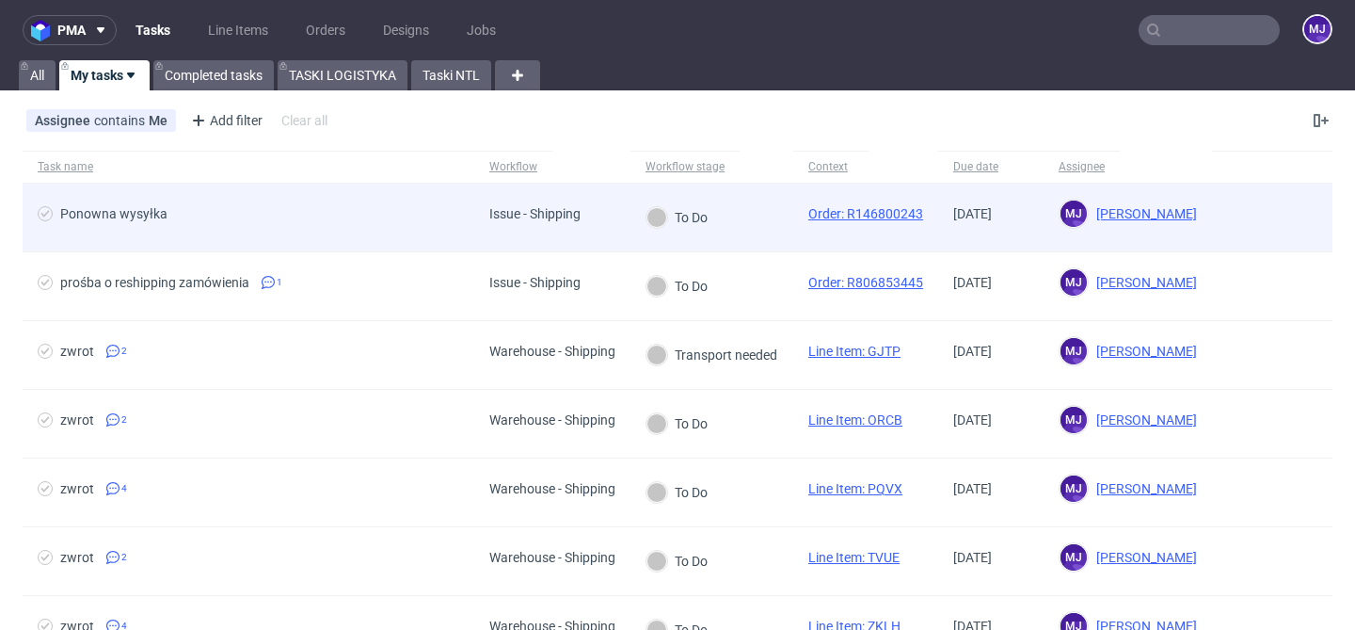
click at [365, 203] on div "Ponowna wysyłka" at bounding box center [249, 218] width 452 height 68
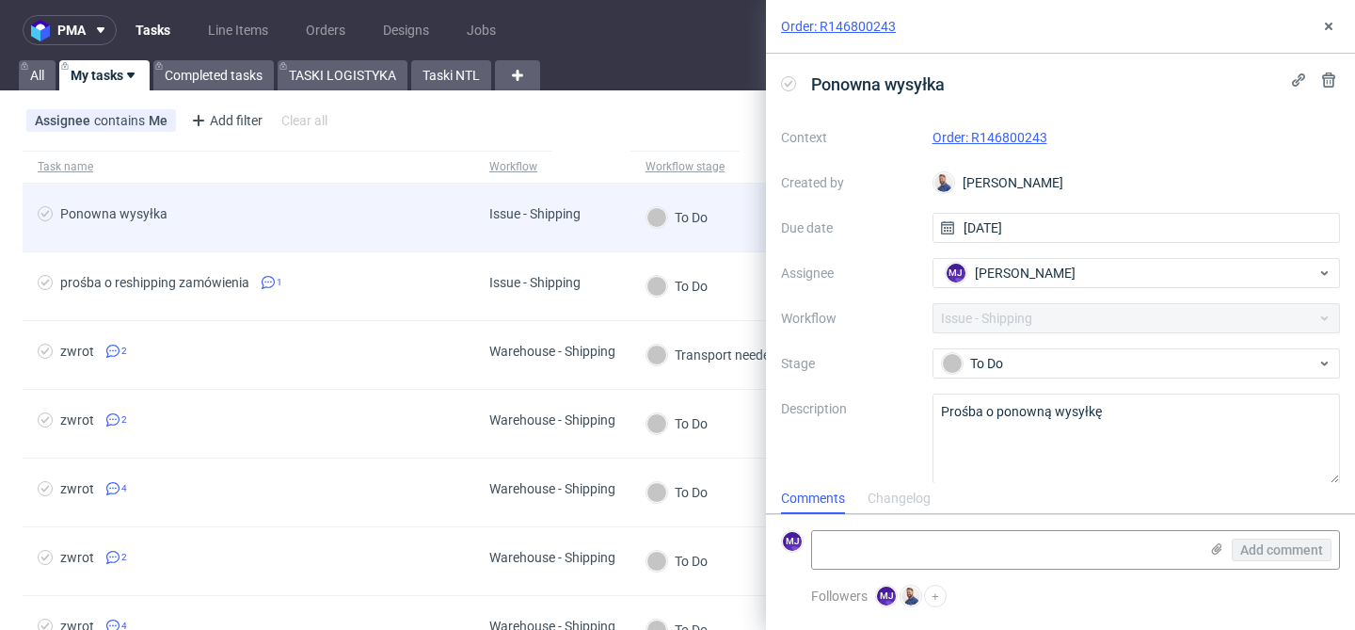
scroll to position [15, 0]
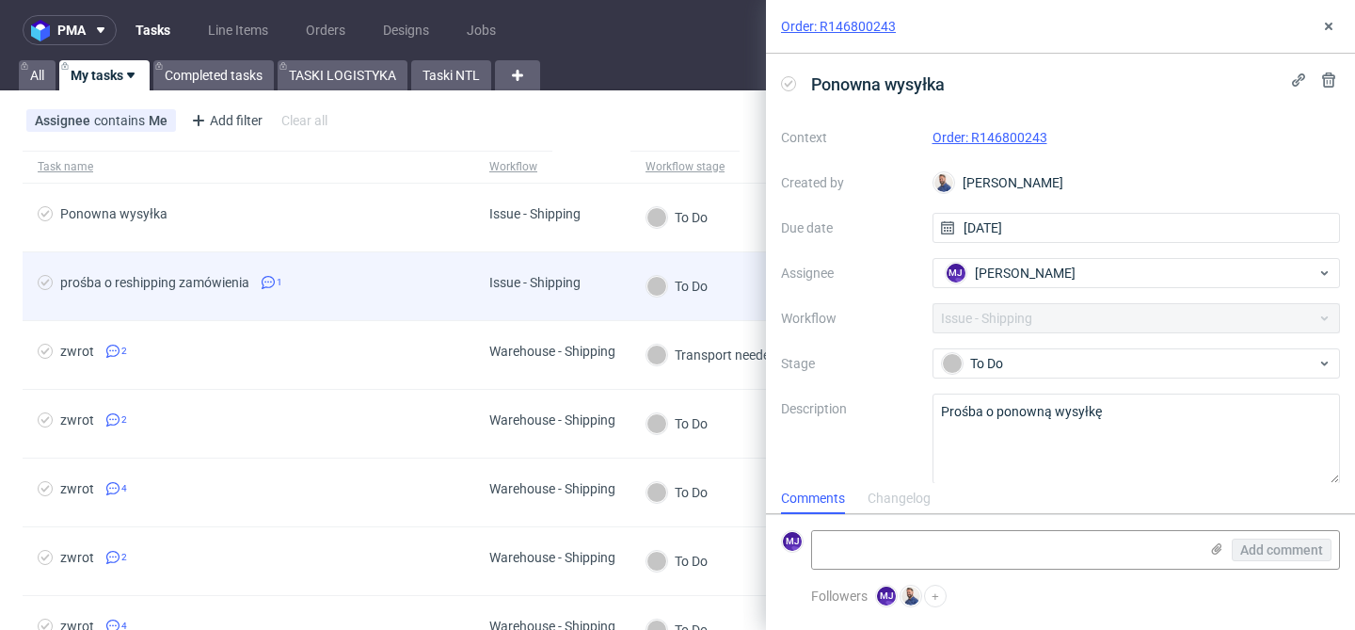
click at [358, 285] on span "prośba o reshipping zamówienia 1" at bounding box center [249, 286] width 422 height 23
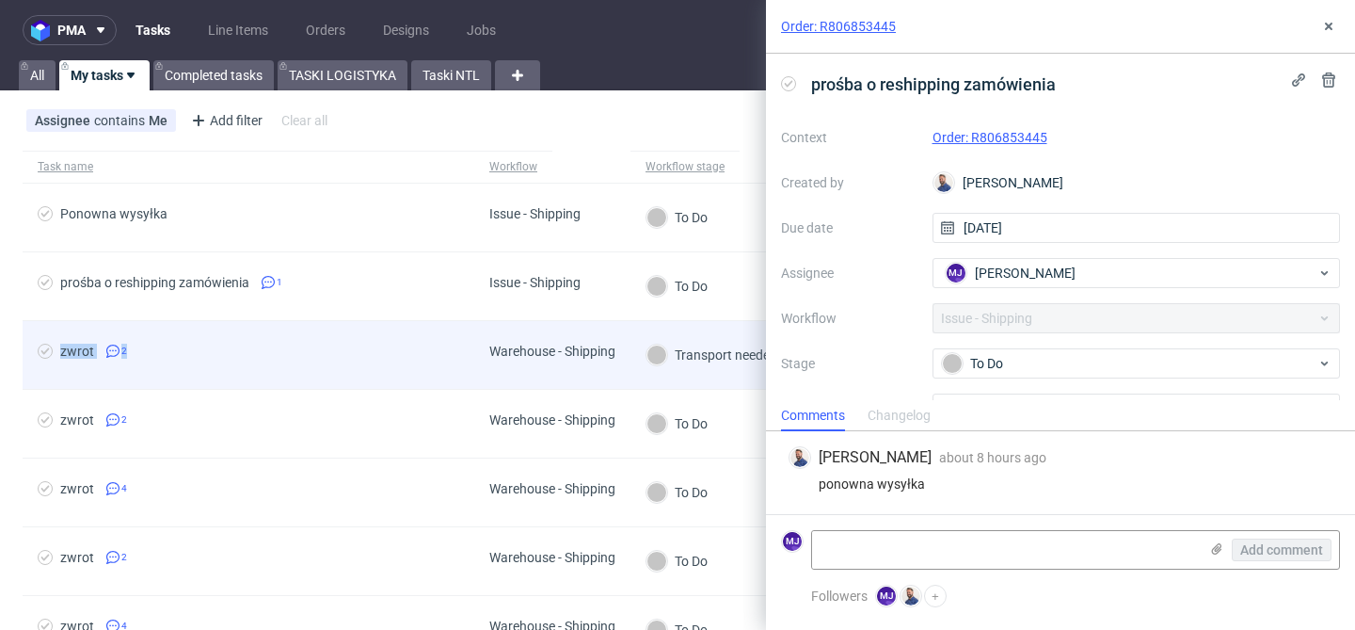
click at [367, 343] on span "zwrot 2" at bounding box center [249, 354] width 422 height 23
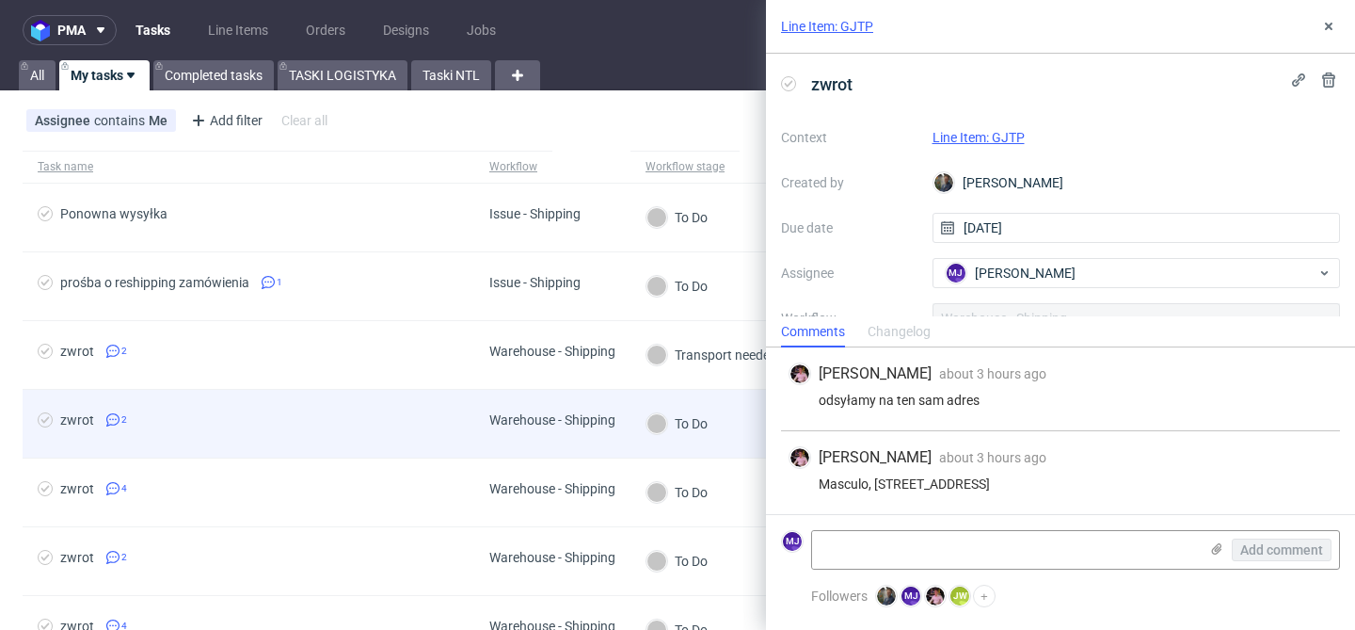
click at [367, 424] on span "zwrot 2" at bounding box center [249, 423] width 422 height 23
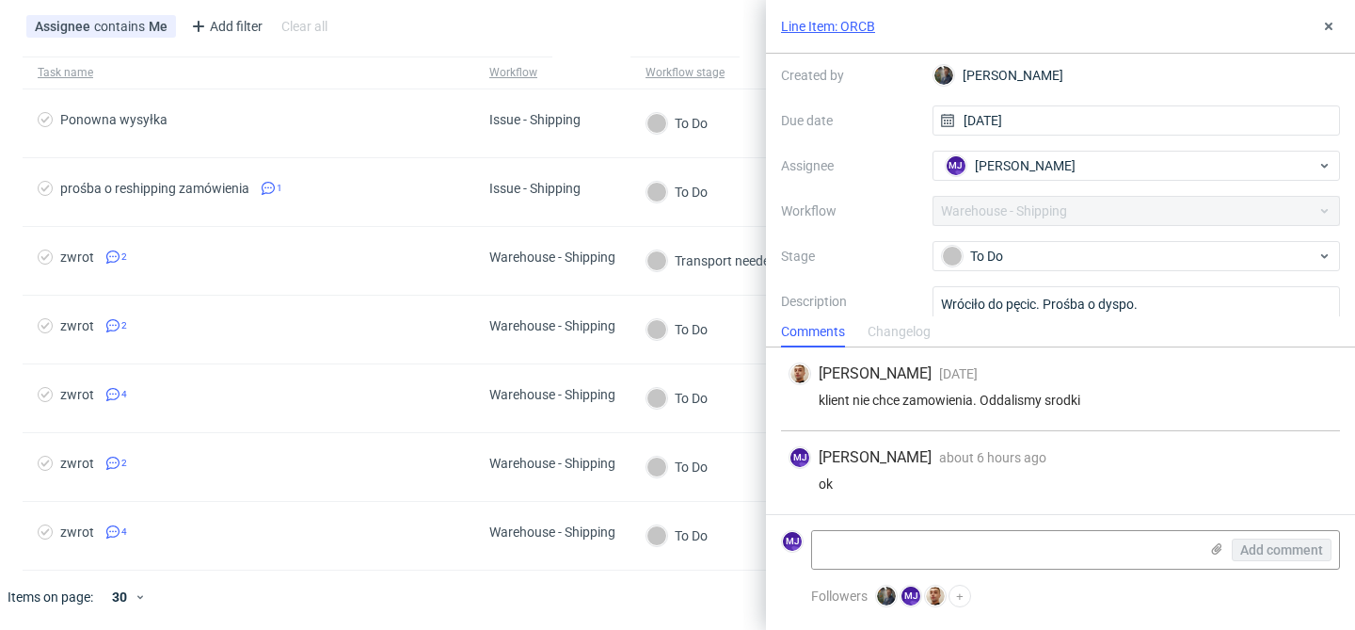
scroll to position [183, 0]
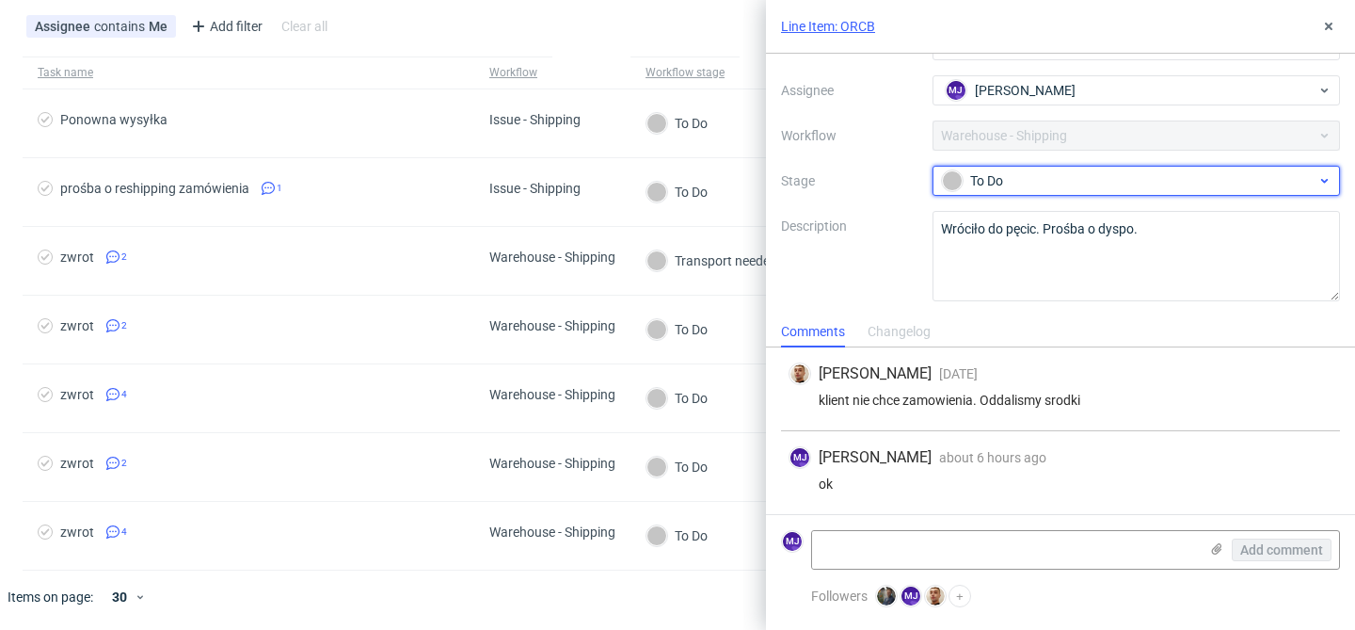
click at [1031, 175] on div "To Do" at bounding box center [1129, 180] width 375 height 21
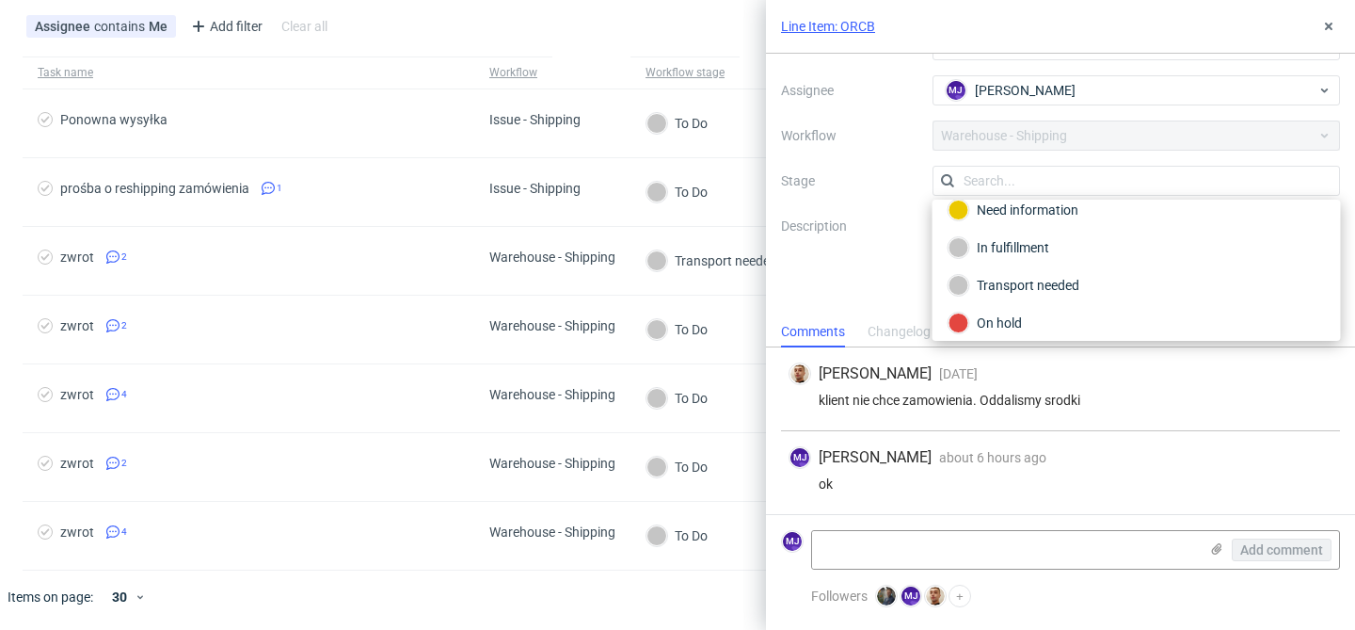
scroll to position [100, 0]
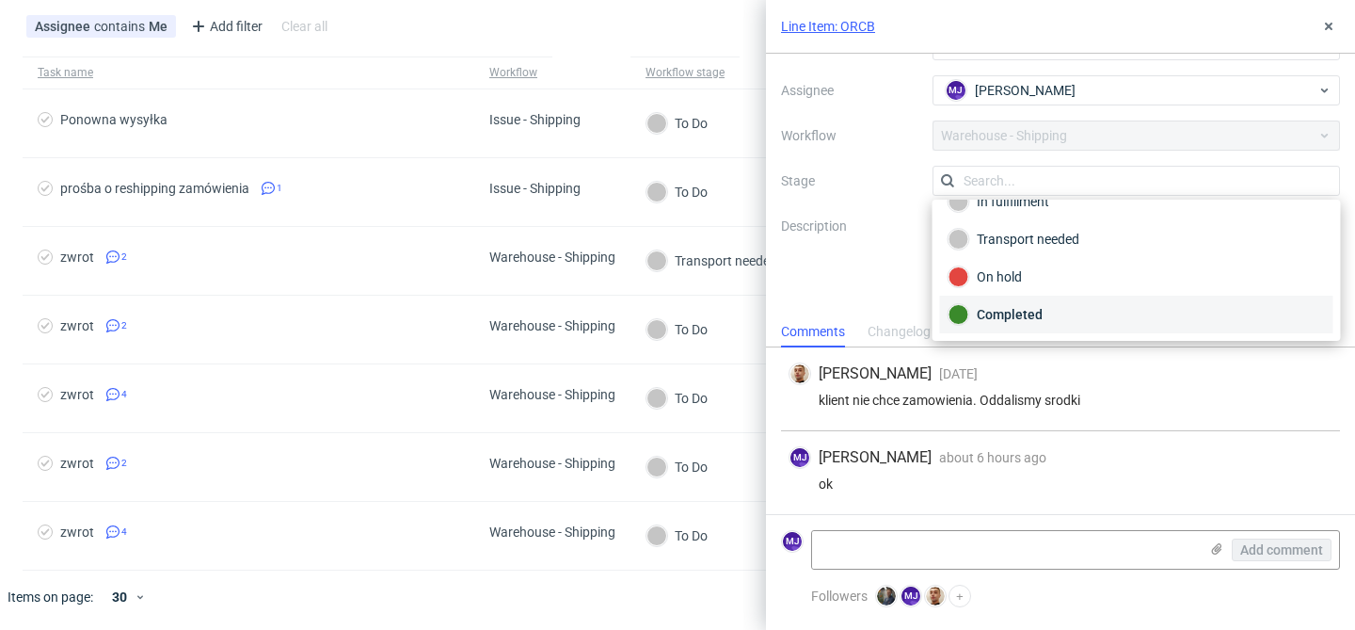
click at [1035, 310] on div "Completed" at bounding box center [1137, 314] width 376 height 21
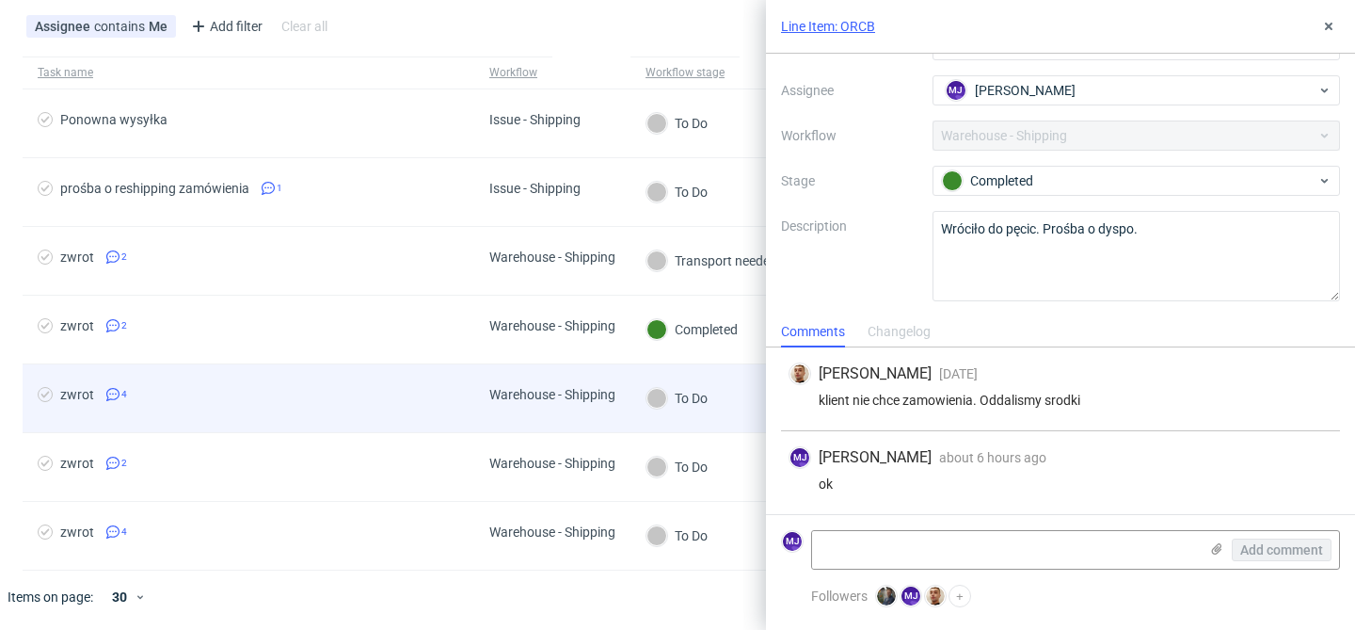
click at [379, 379] on div "zwrot 4" at bounding box center [249, 398] width 452 height 68
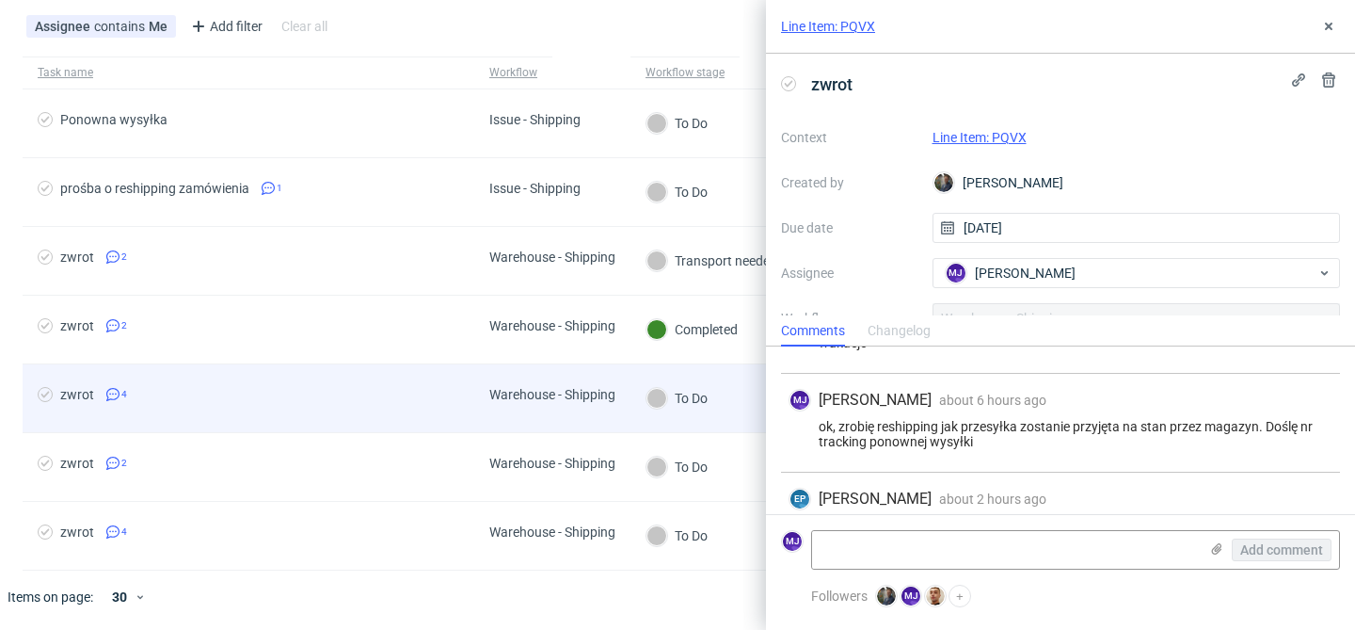
scroll to position [196, 0]
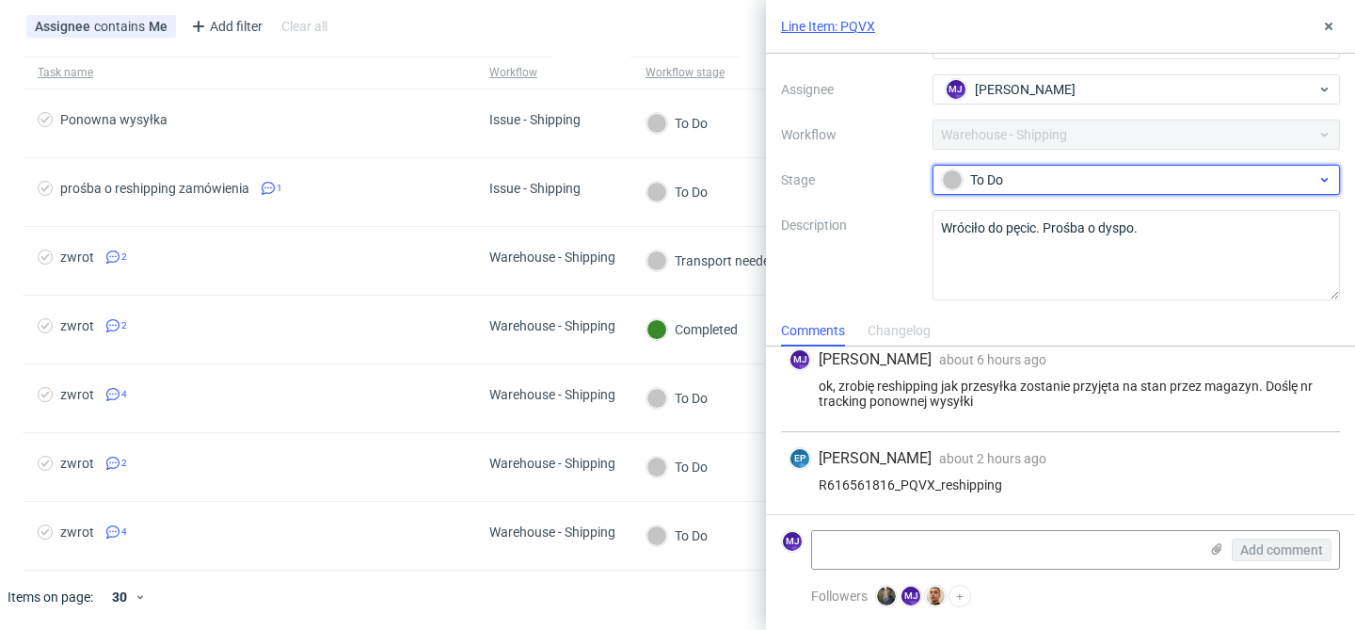
click at [1041, 184] on div "To Do" at bounding box center [1129, 179] width 375 height 21
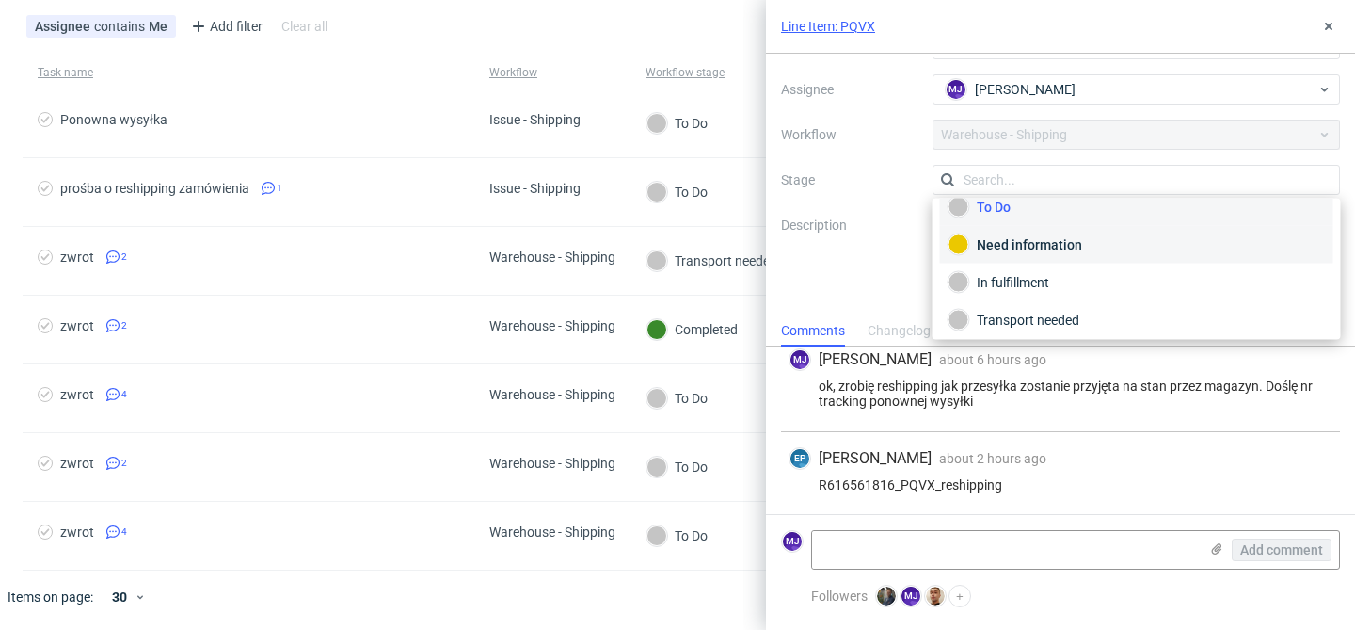
scroll to position [0, 0]
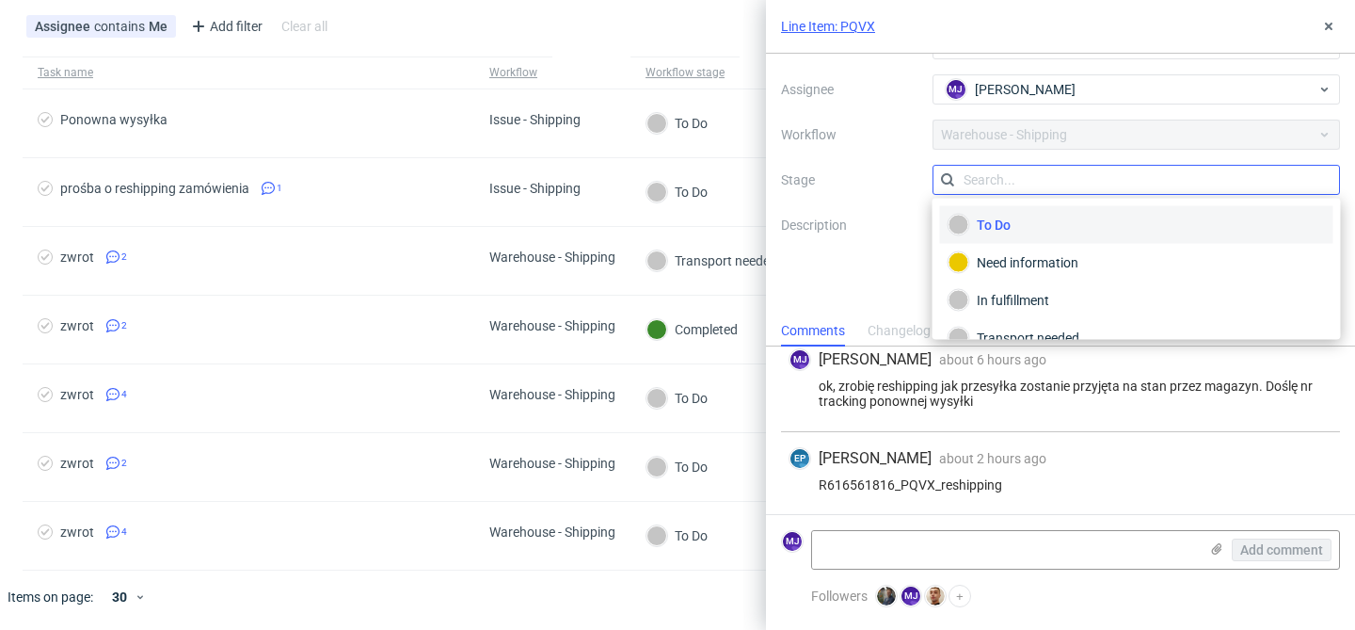
click at [1029, 182] on input "text" at bounding box center [1137, 180] width 408 height 30
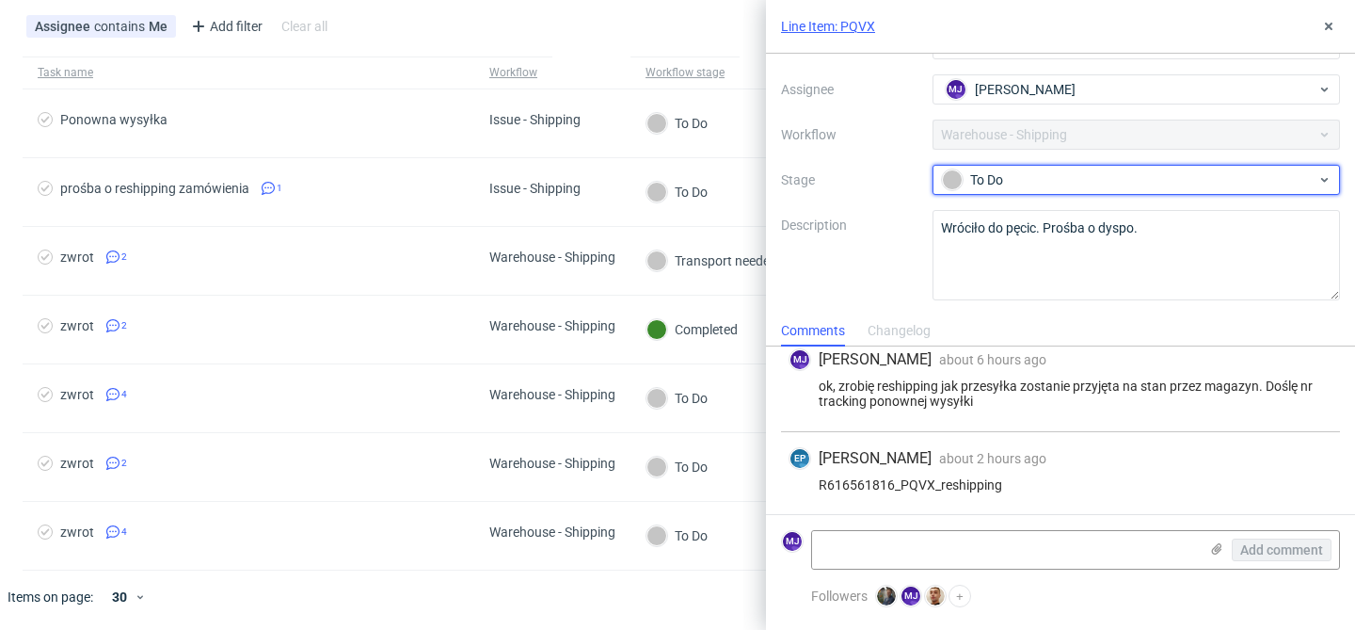
click at [1029, 182] on div "To Do" at bounding box center [1129, 179] width 375 height 21
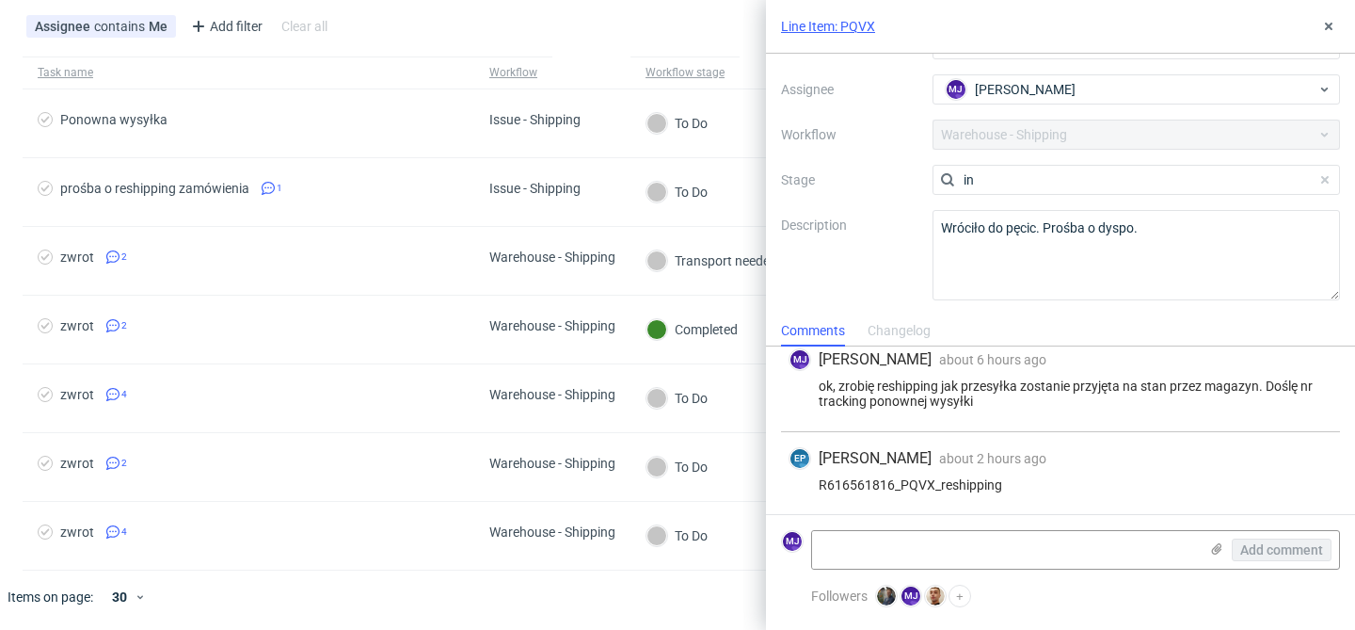
type input "i"
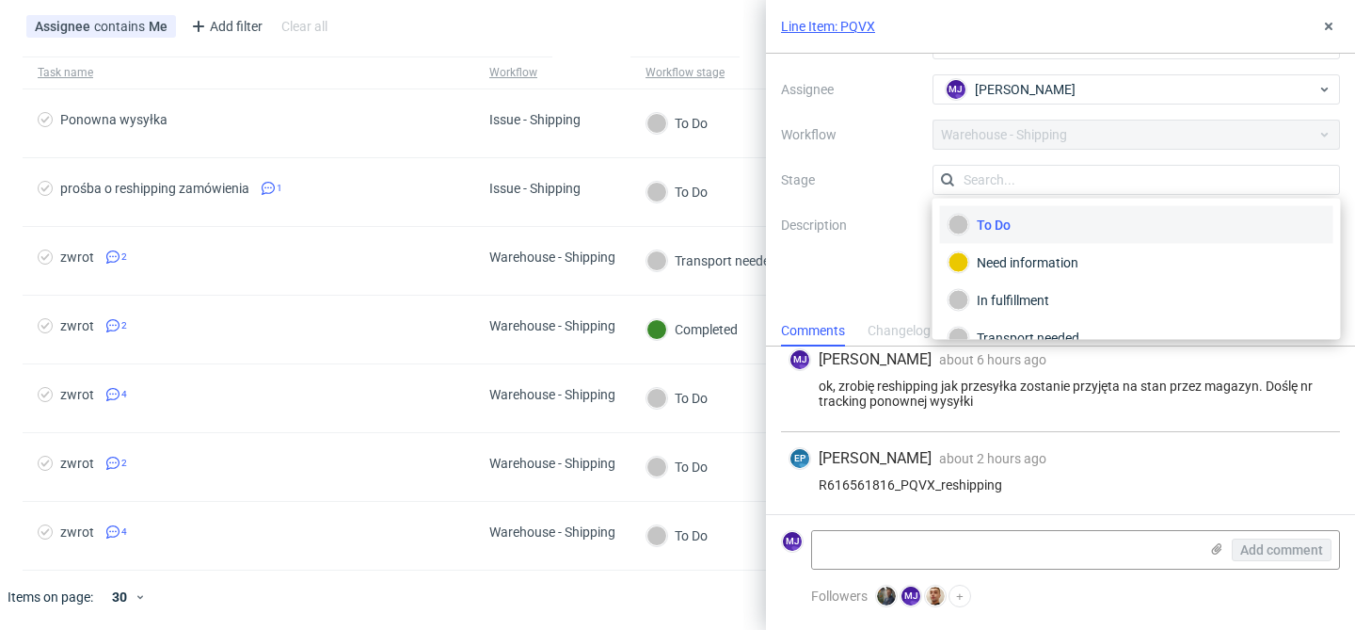
click at [915, 224] on label "Description" at bounding box center [849, 255] width 136 height 83
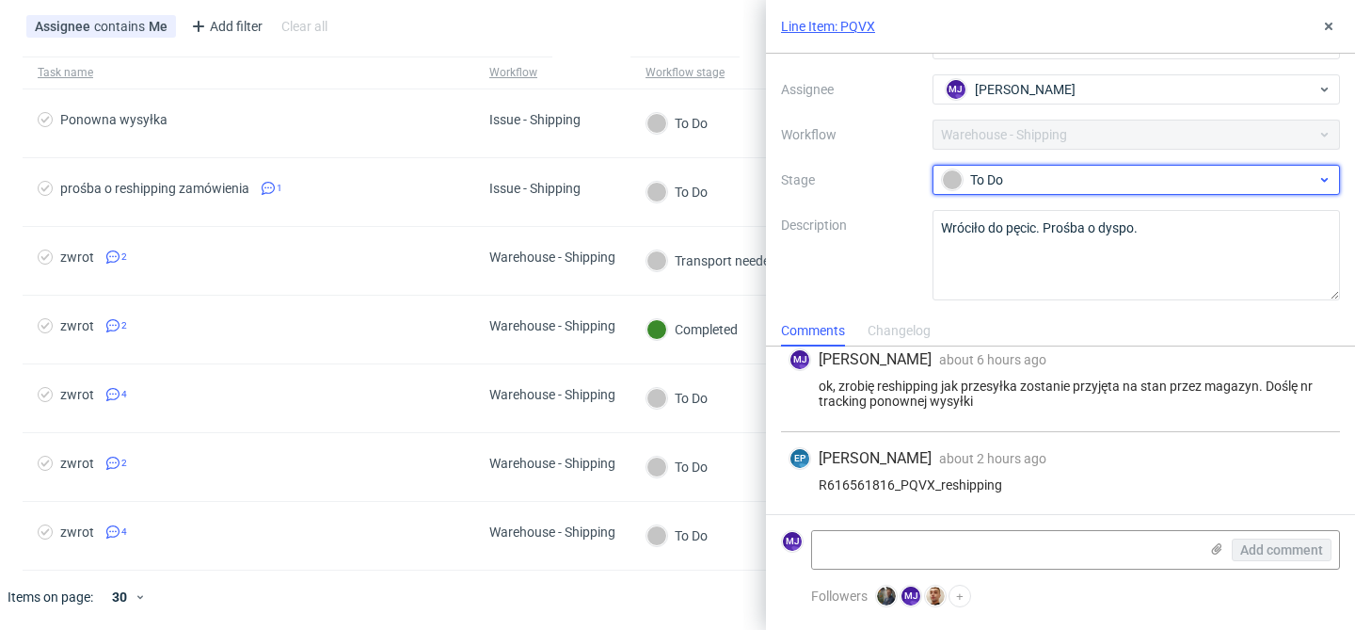
click at [1000, 192] on div "To Do" at bounding box center [1137, 180] width 408 height 30
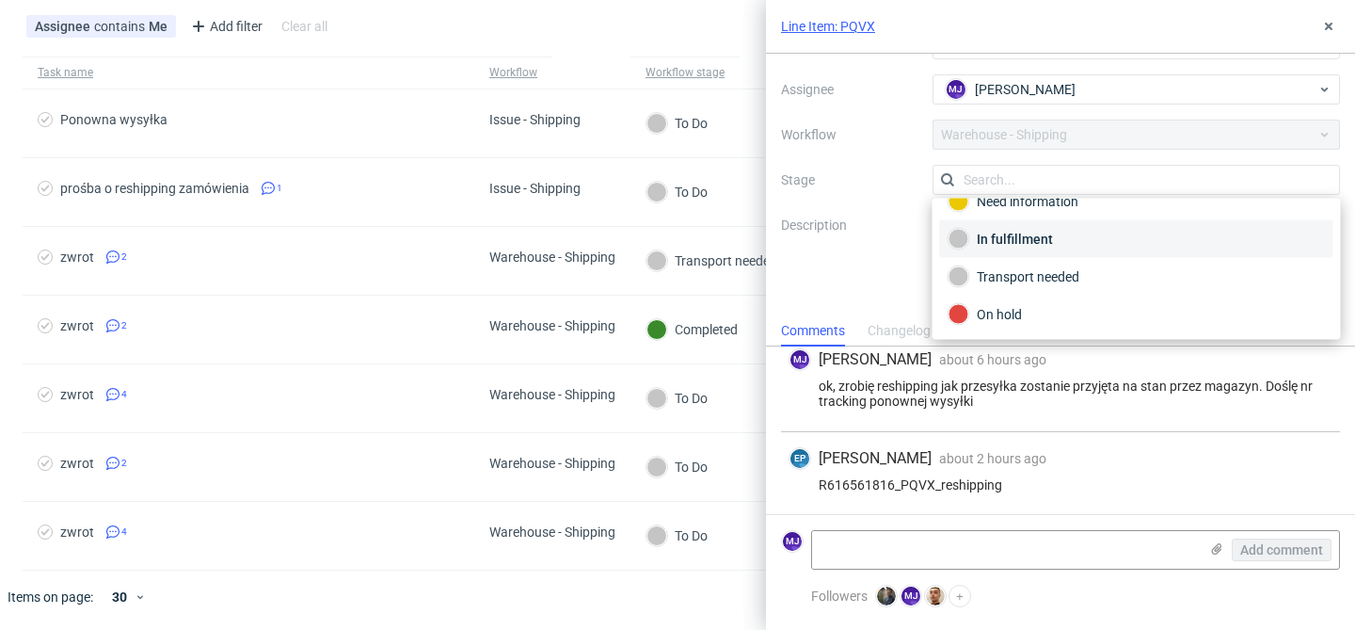
scroll to position [58, 0]
click at [1036, 241] on div "In fulfillment" at bounding box center [1137, 241] width 376 height 21
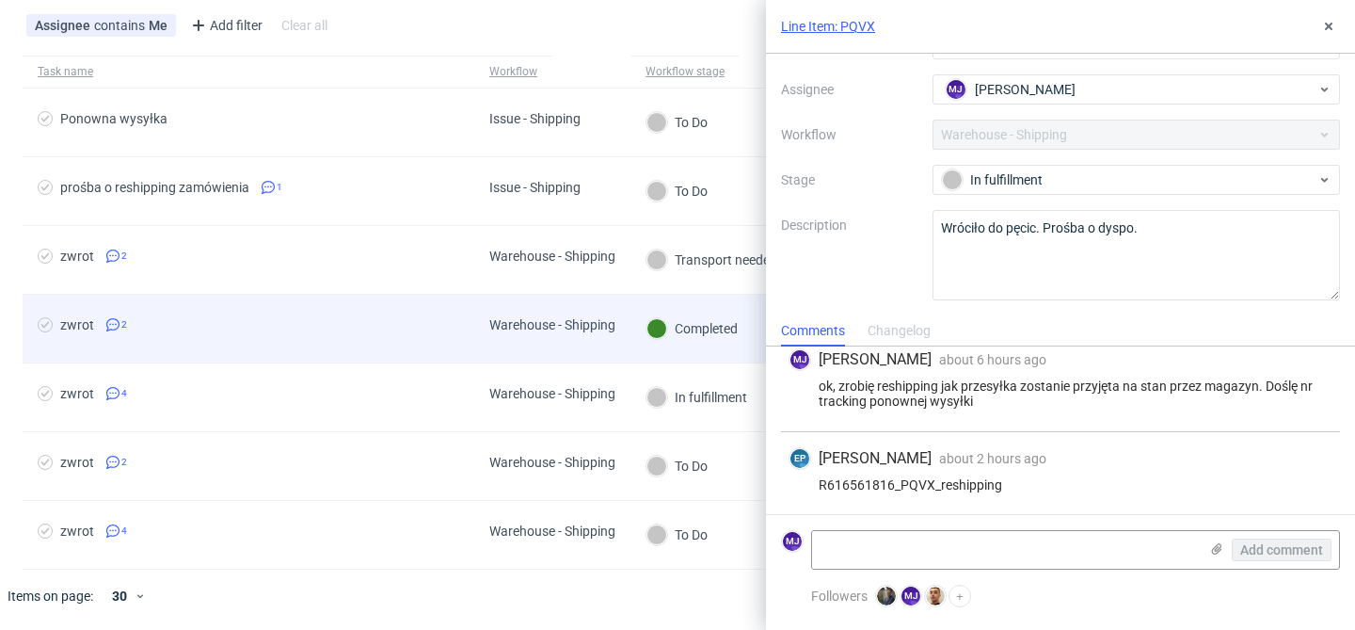
scroll to position [94, 0]
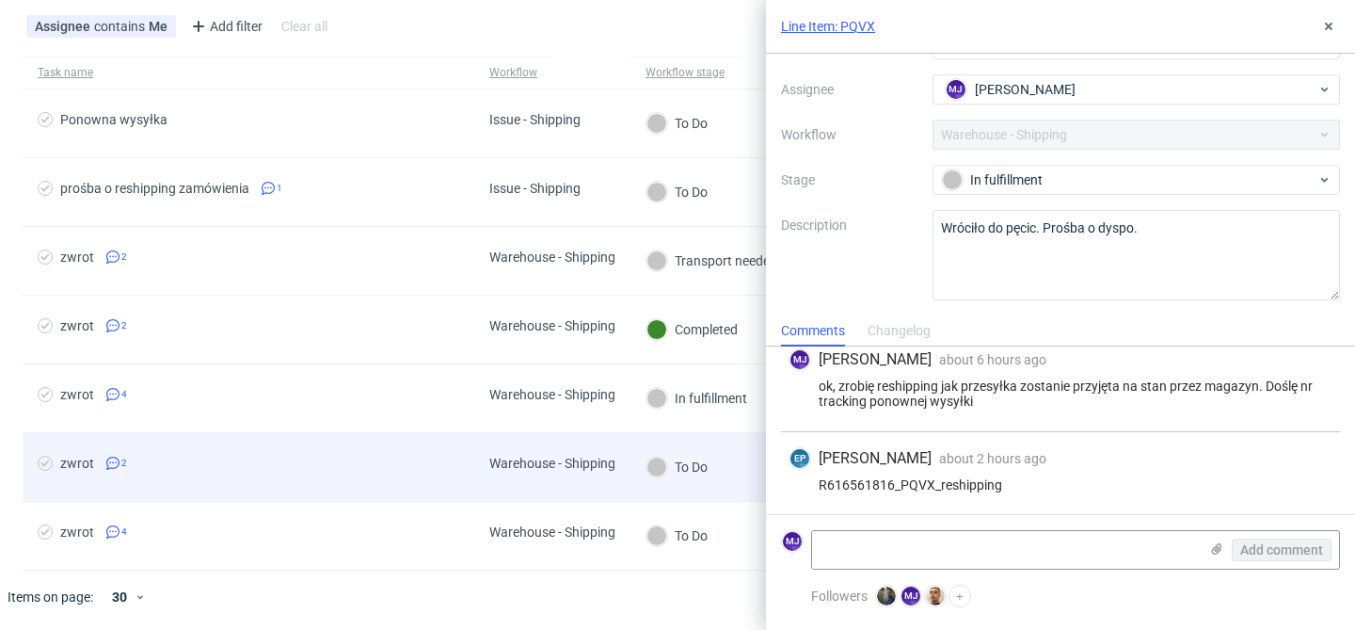
click at [439, 460] on span "zwrot 2" at bounding box center [249, 466] width 422 height 23
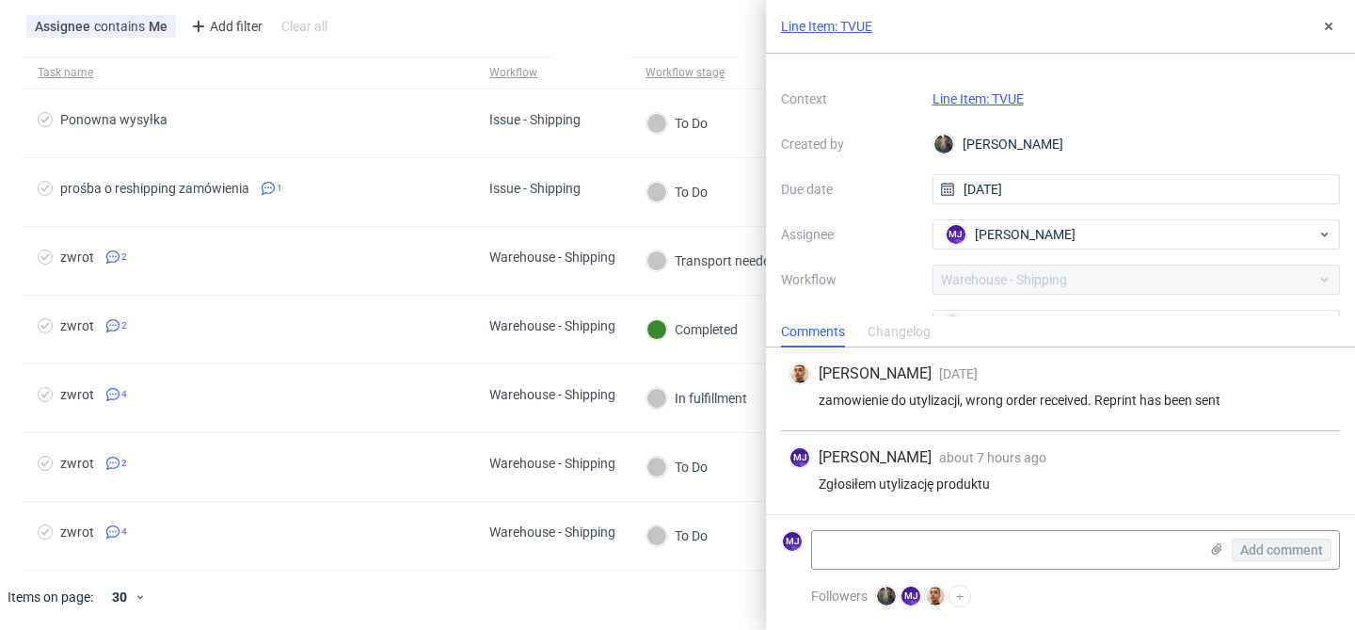
scroll to position [174, 0]
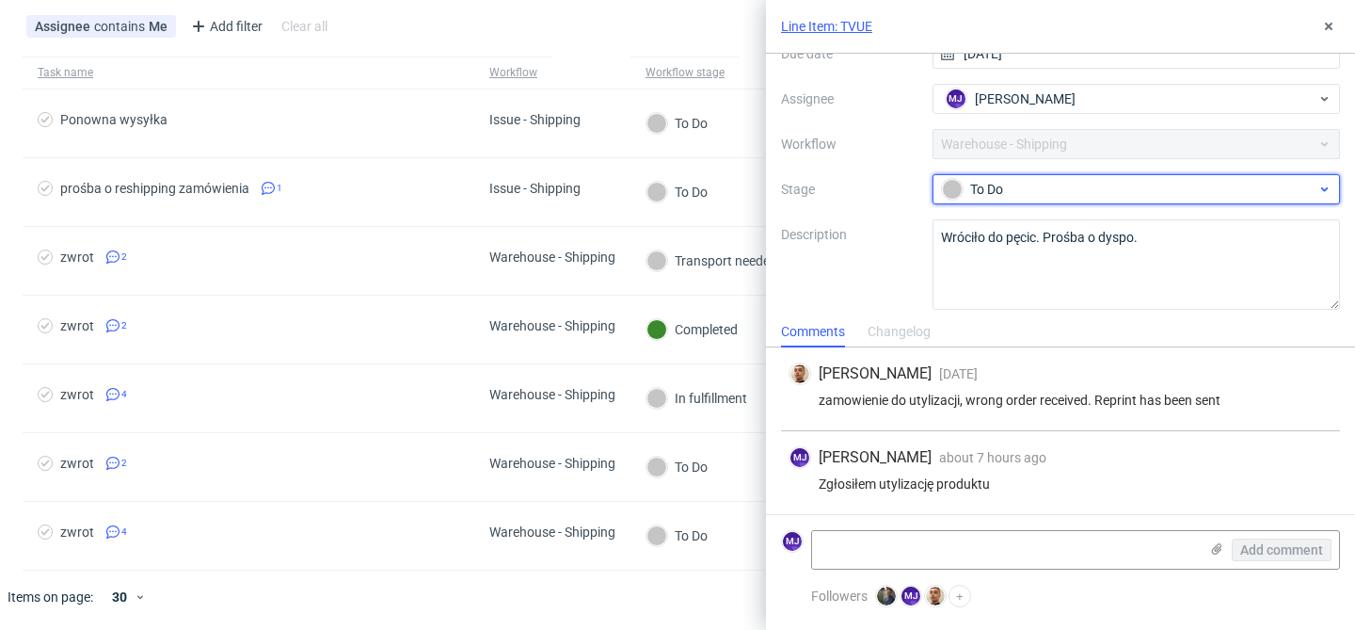
click at [1038, 195] on div "To Do" at bounding box center [1129, 189] width 375 height 21
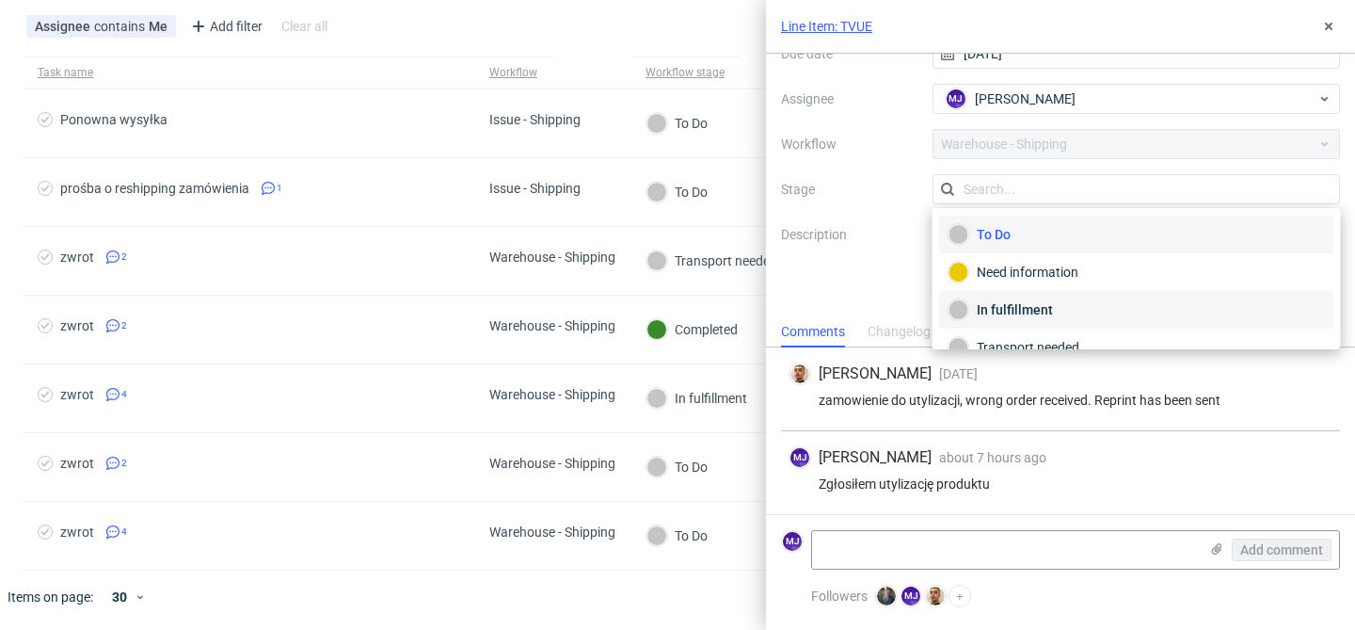
scroll to position [100, 0]
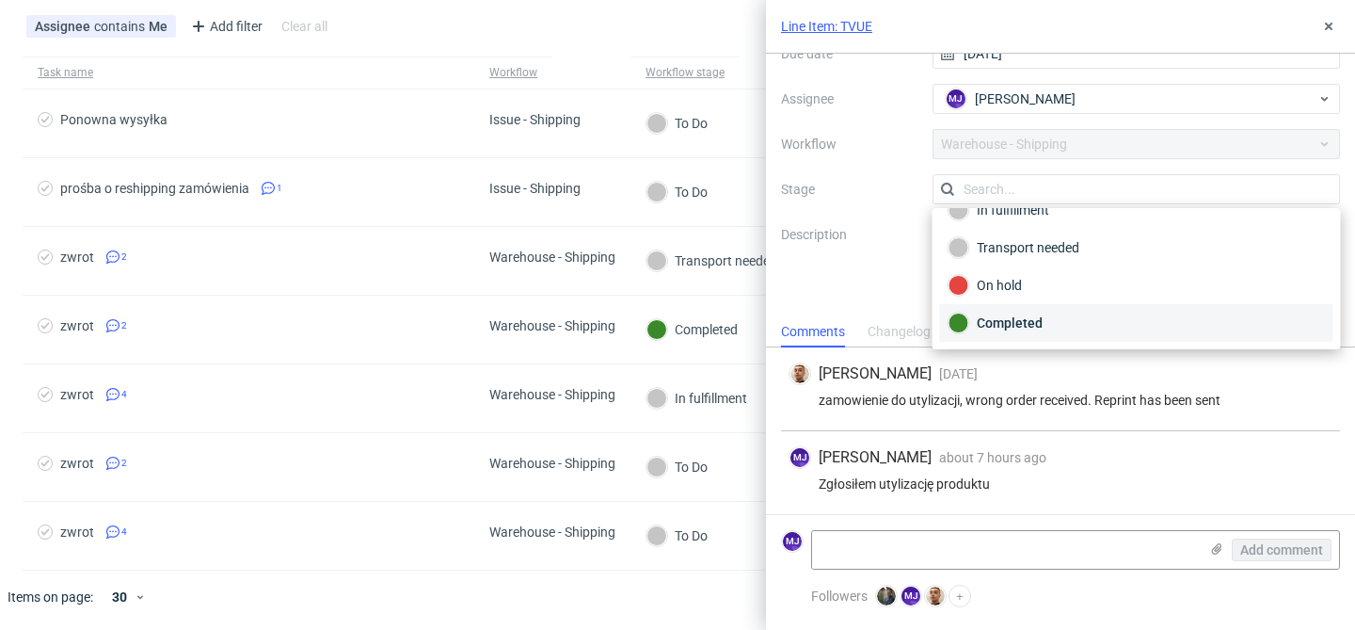
click at [1015, 319] on div "Completed" at bounding box center [1137, 322] width 376 height 21
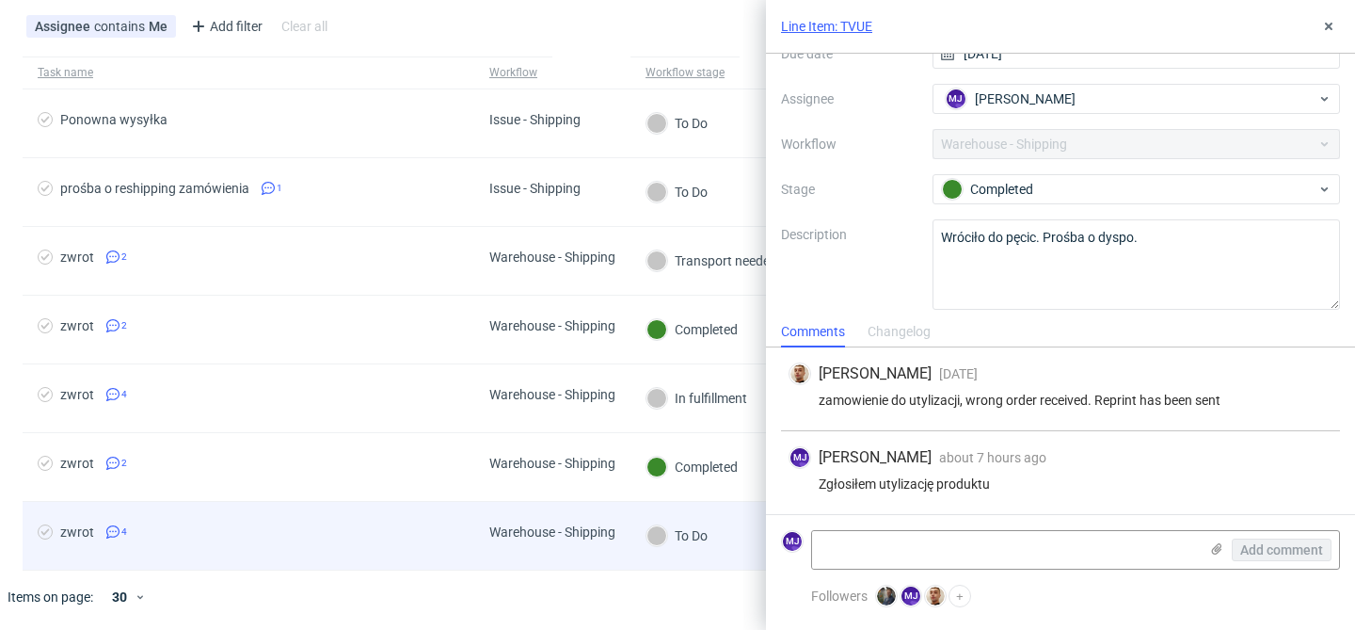
click at [514, 536] on div "Warehouse - Shipping" at bounding box center [552, 531] width 126 height 15
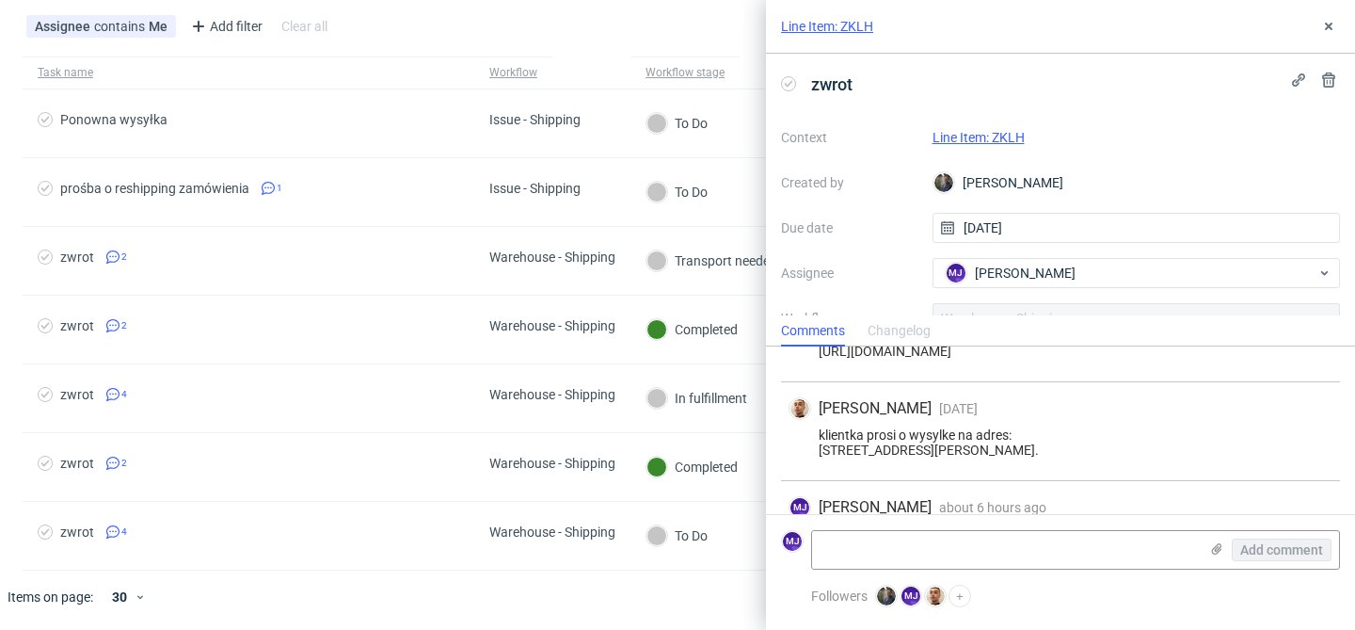
scroll to position [196, 0]
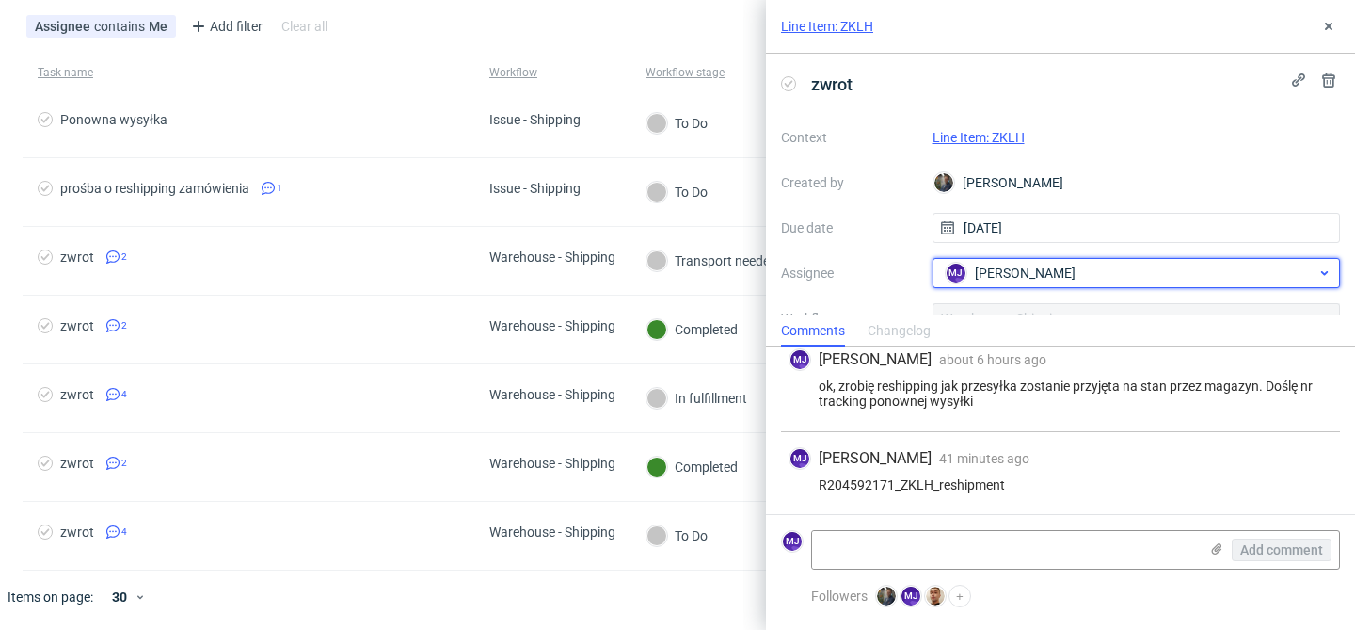
click at [1034, 267] on span "[PERSON_NAME]" at bounding box center [1025, 272] width 101 height 19
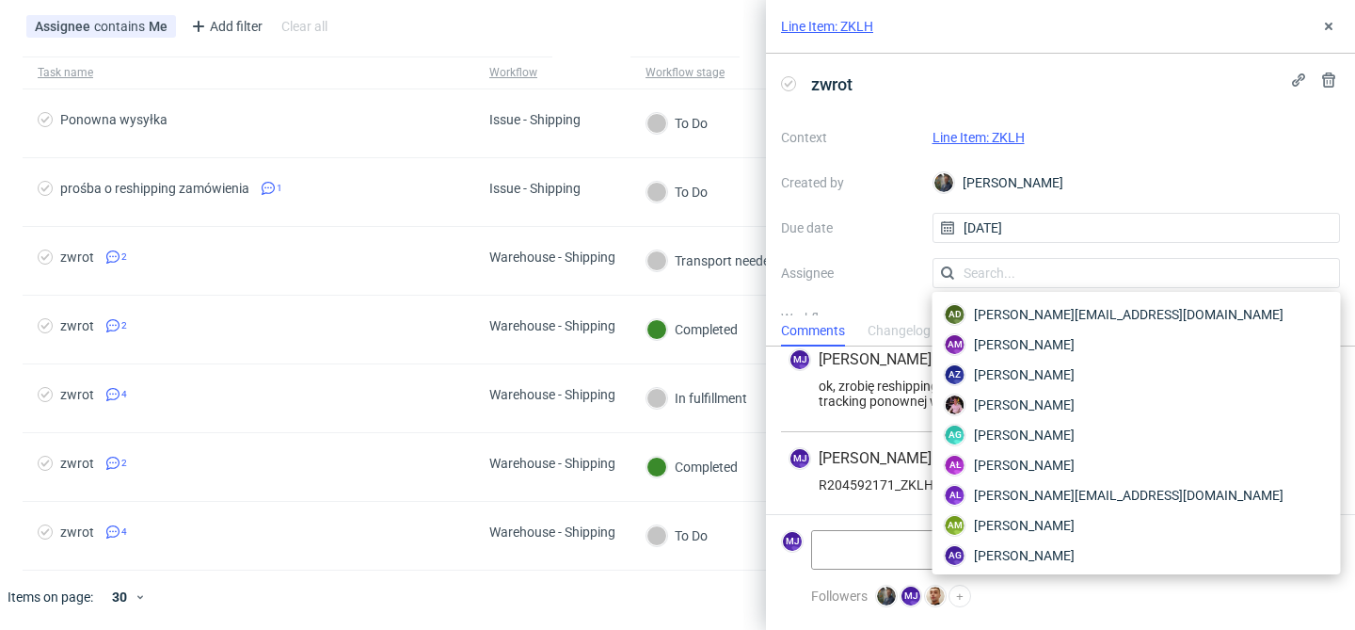
scroll to position [2381, 0]
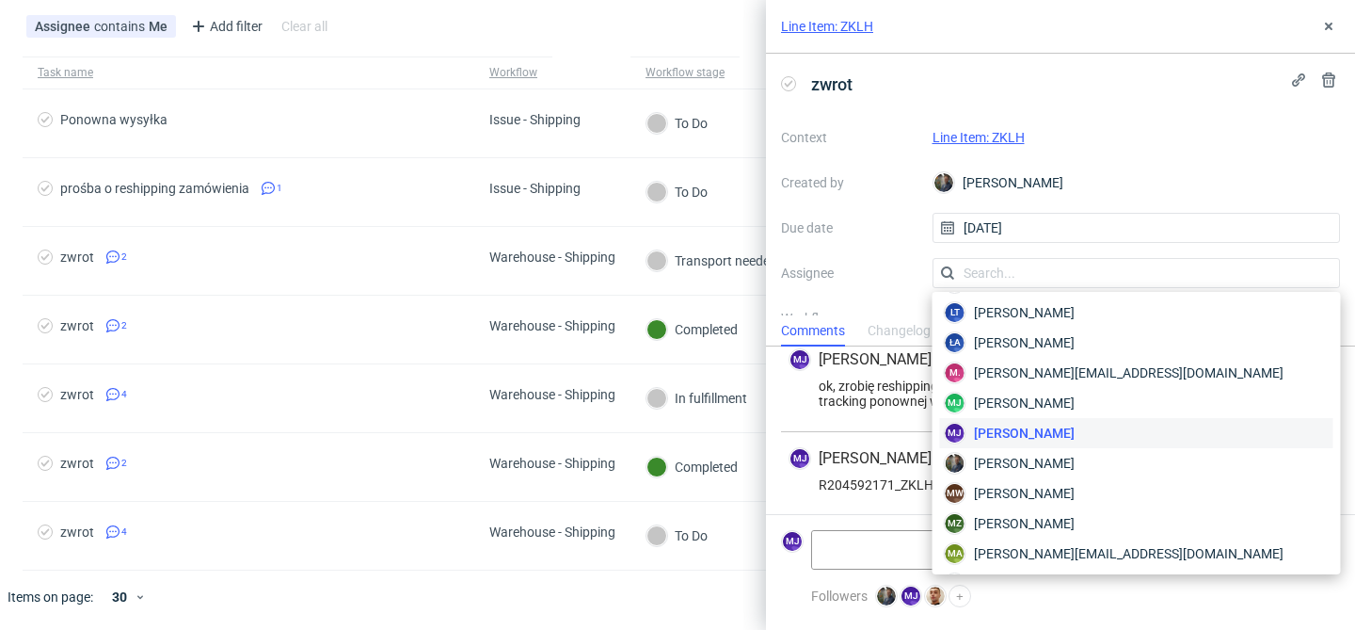
click at [902, 218] on label "Due date" at bounding box center [849, 227] width 136 height 23
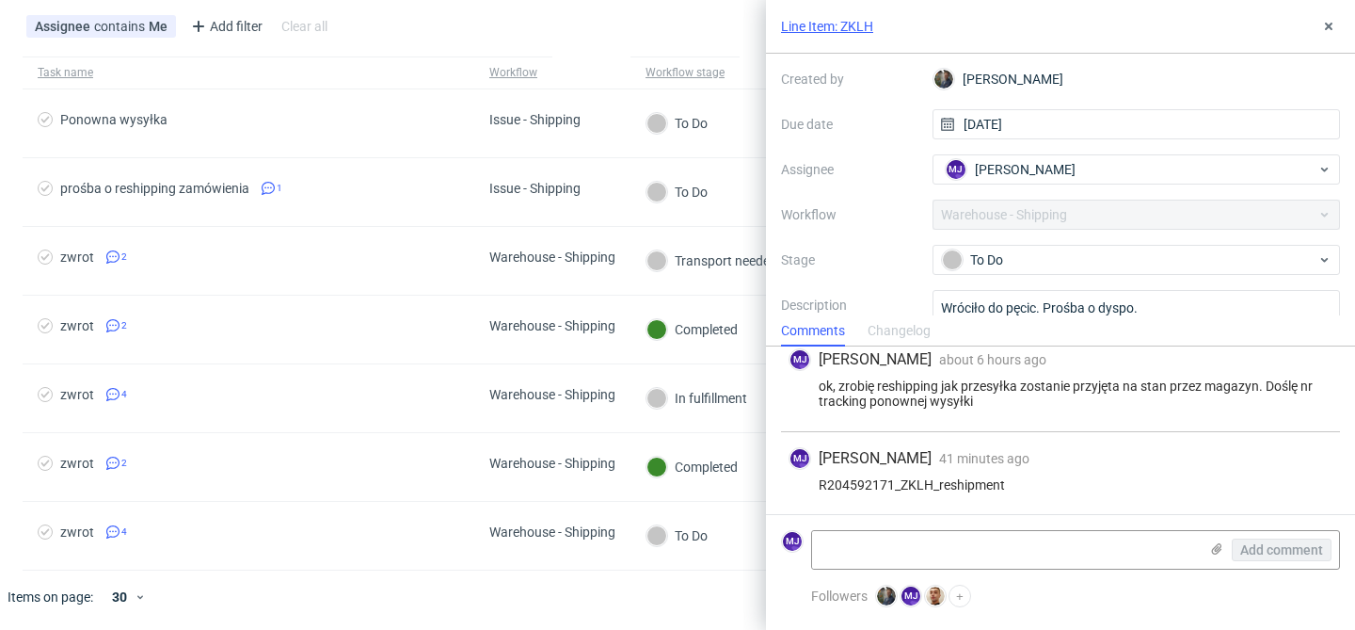
scroll to position [108, 0]
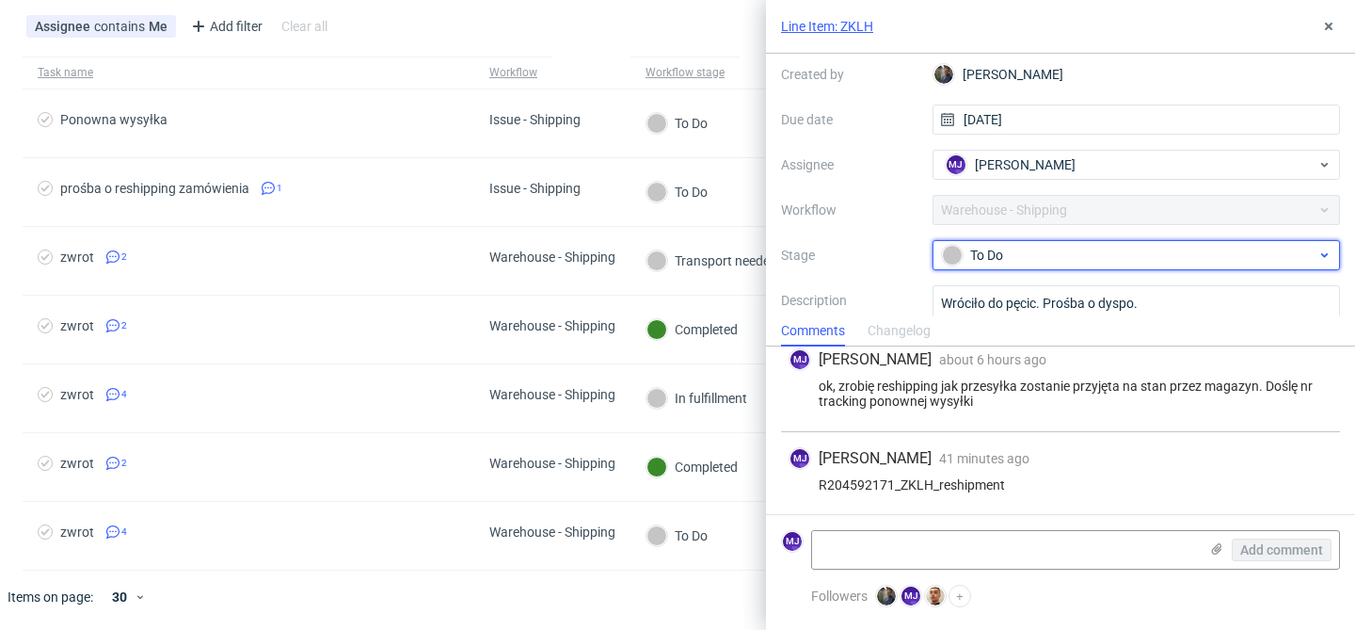
click at [969, 254] on div "To Do" at bounding box center [1129, 255] width 375 height 21
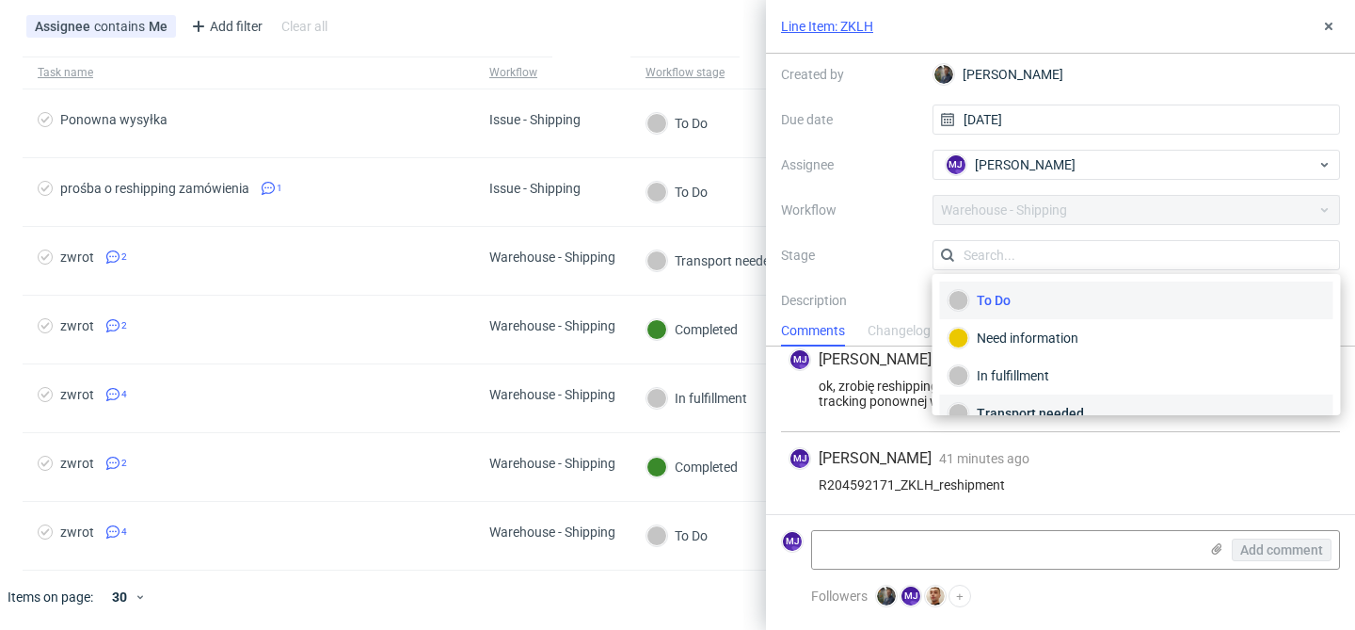
click at [1020, 407] on div "Transport needed" at bounding box center [1137, 413] width 376 height 21
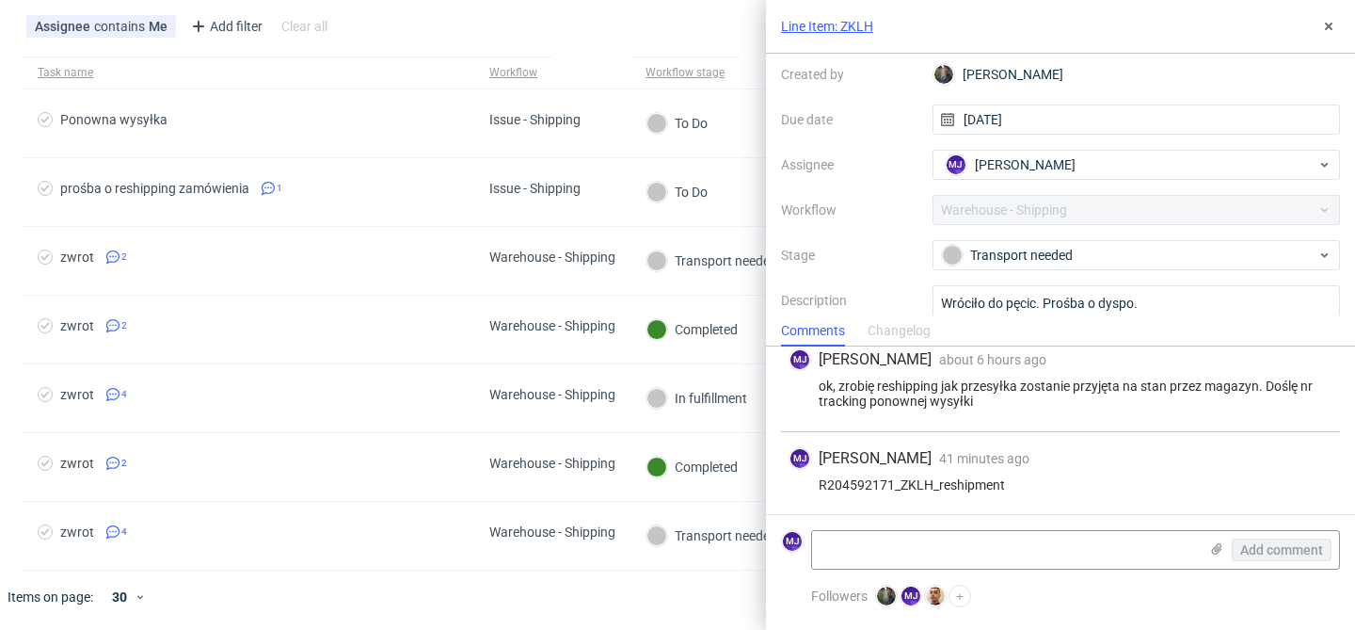
click at [1030, 270] on div "Context Line Item: ZKLH Created by Maciej Sobola Due date 21/08/2025 Assignee M…" at bounding box center [1060, 194] width 559 height 361
click at [1033, 260] on div "Transport needed" at bounding box center [1129, 255] width 375 height 21
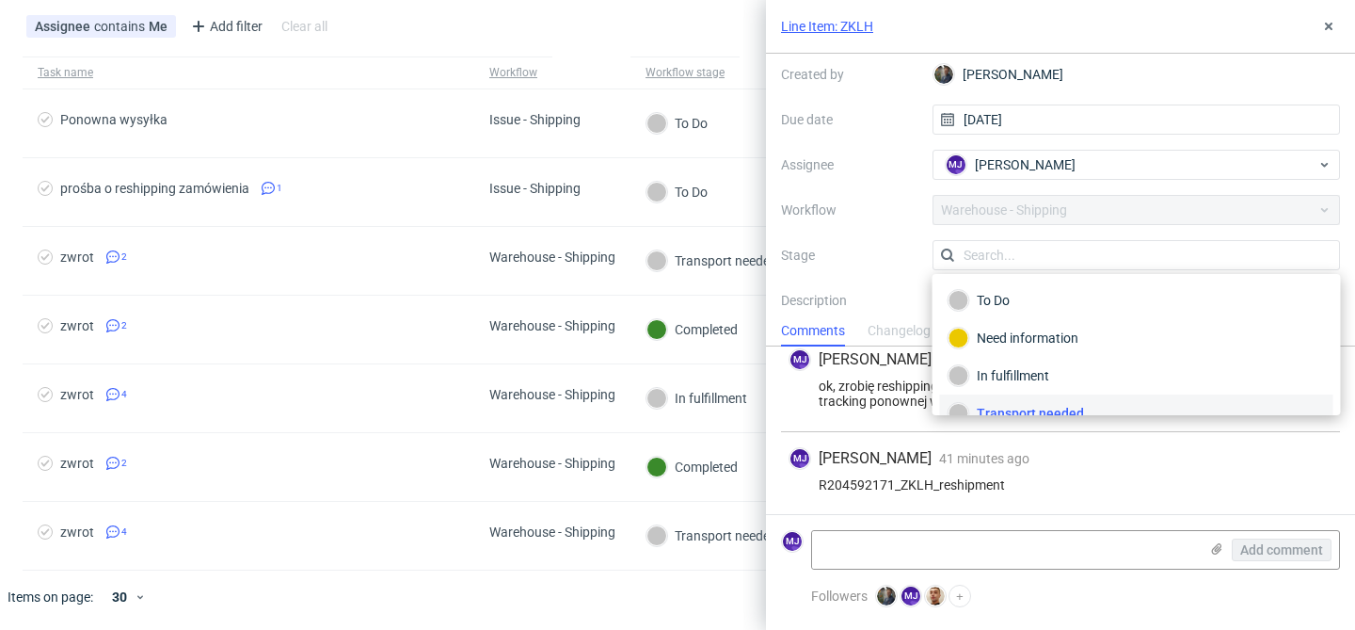
scroll to position [17, 0]
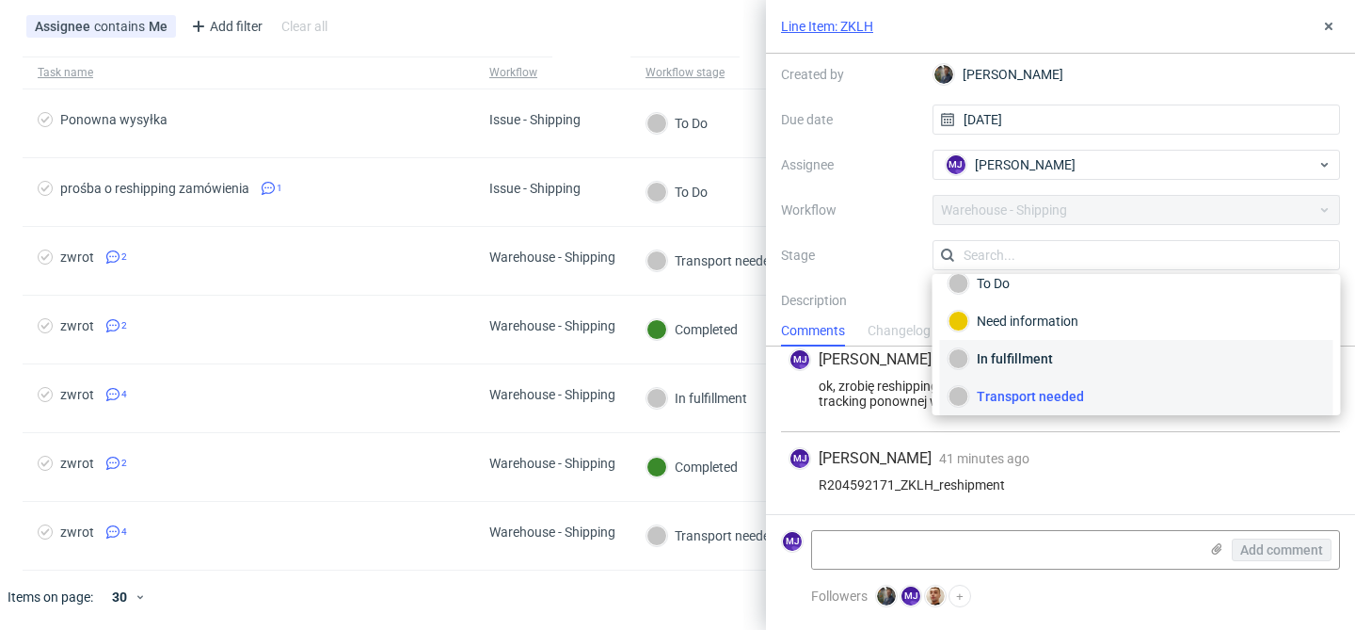
click at [1029, 356] on div "In fulfillment" at bounding box center [1137, 358] width 376 height 21
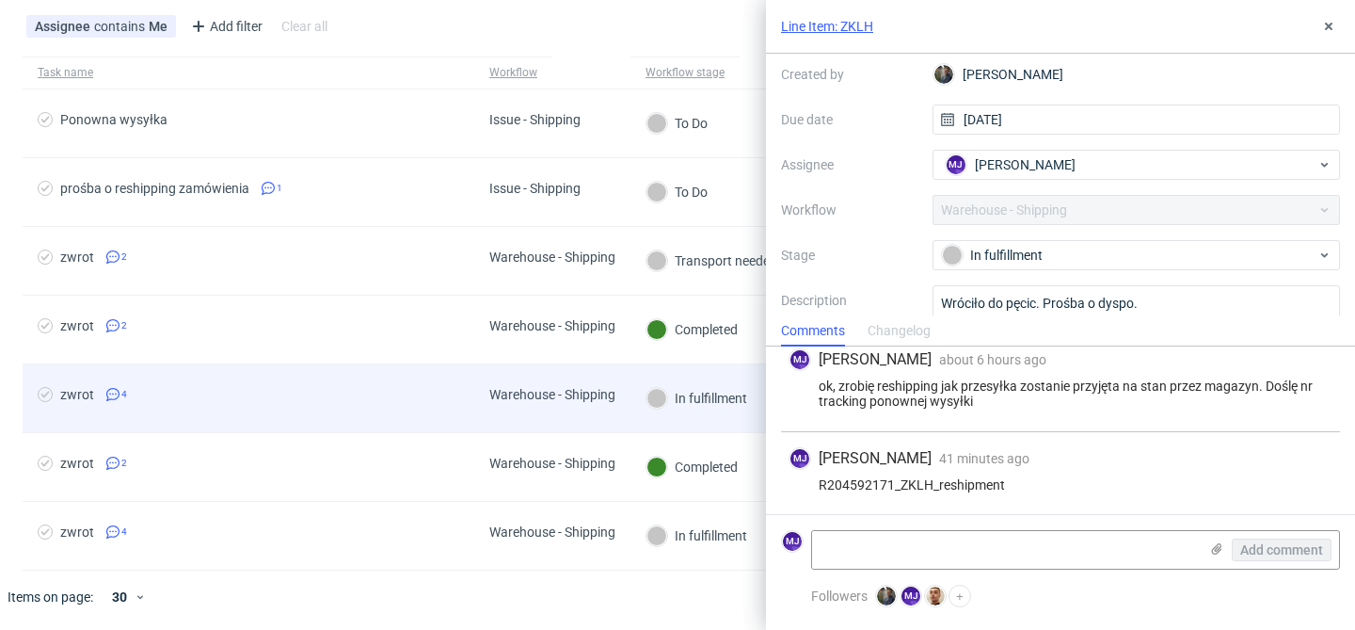
click at [400, 410] on div "zwrot 4" at bounding box center [249, 398] width 452 height 68
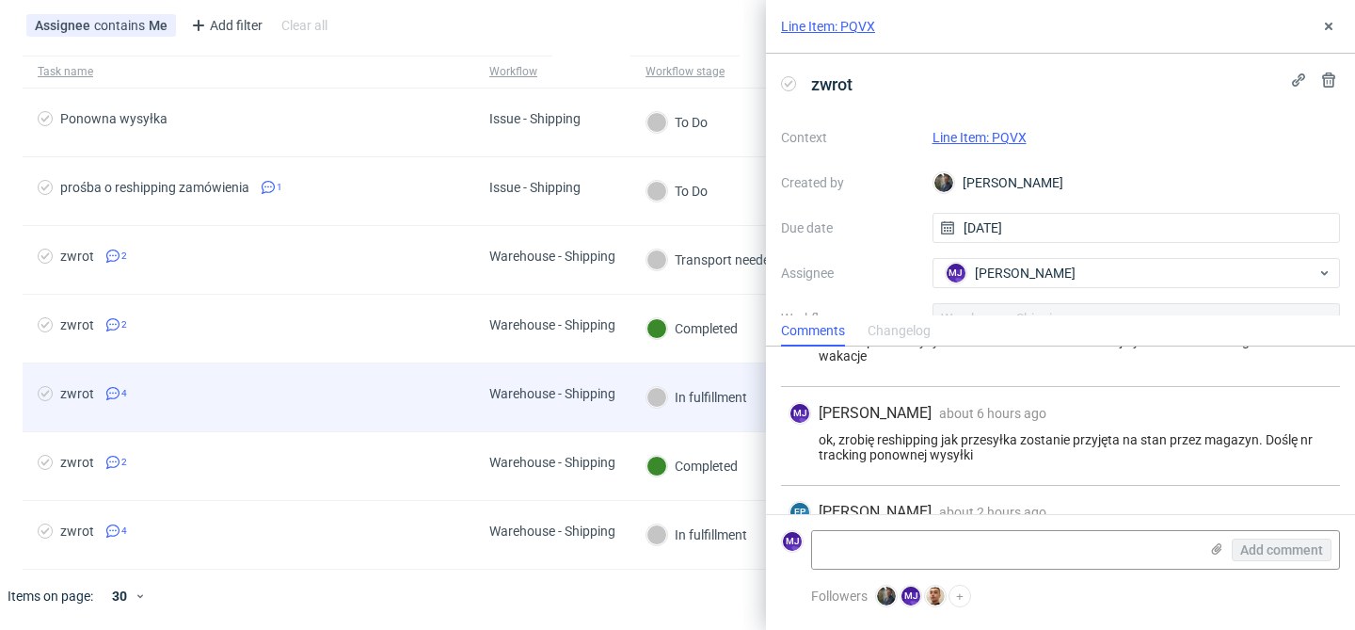
scroll to position [196, 0]
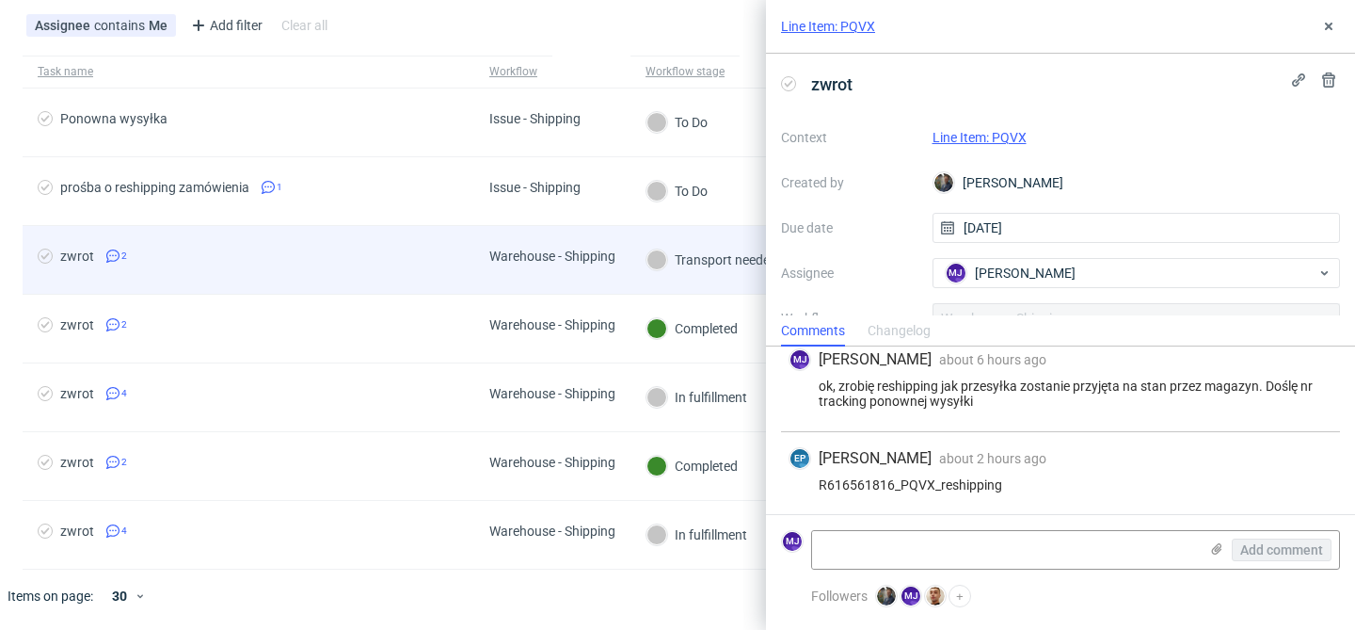
click at [434, 279] on div "zwrot 2" at bounding box center [249, 260] width 452 height 68
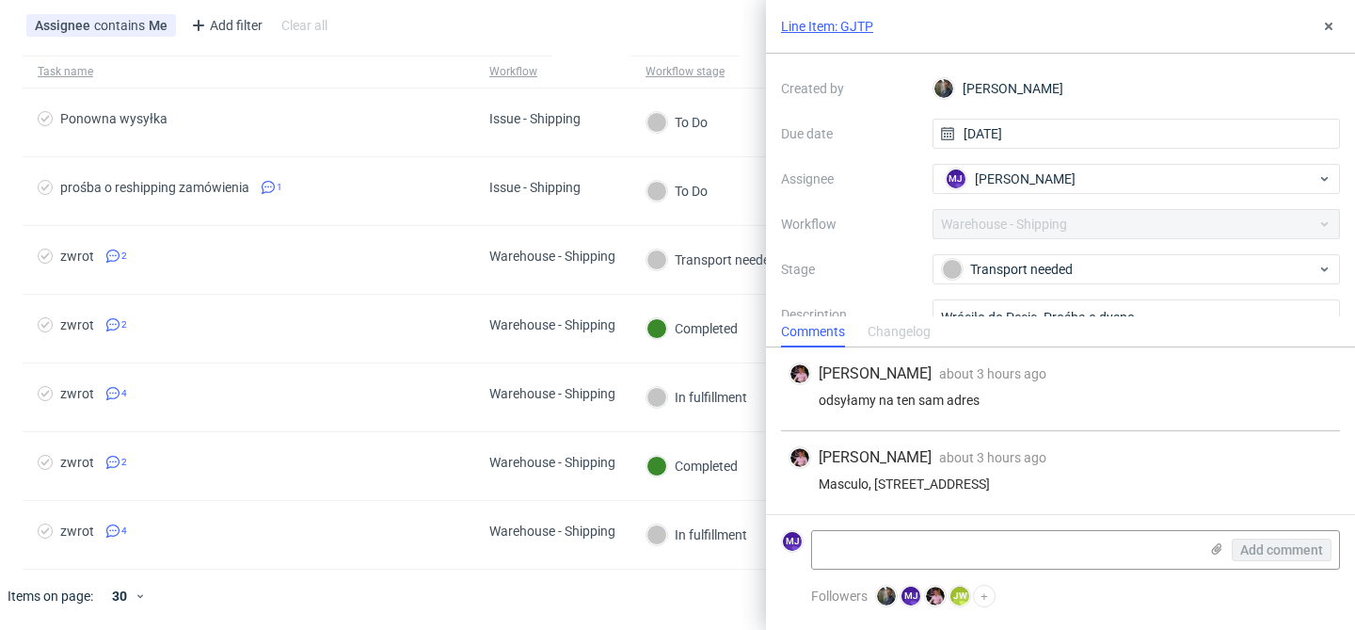
scroll to position [104, 0]
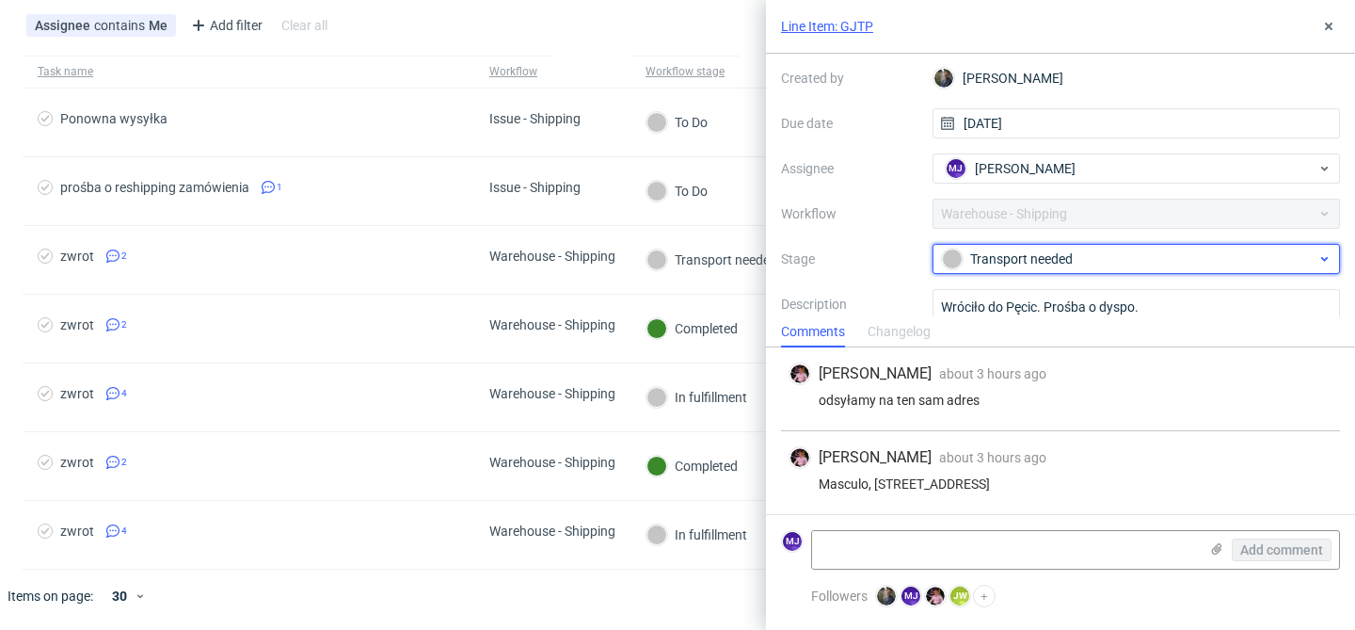
click at [995, 259] on div "Transport needed" at bounding box center [1129, 258] width 375 height 21
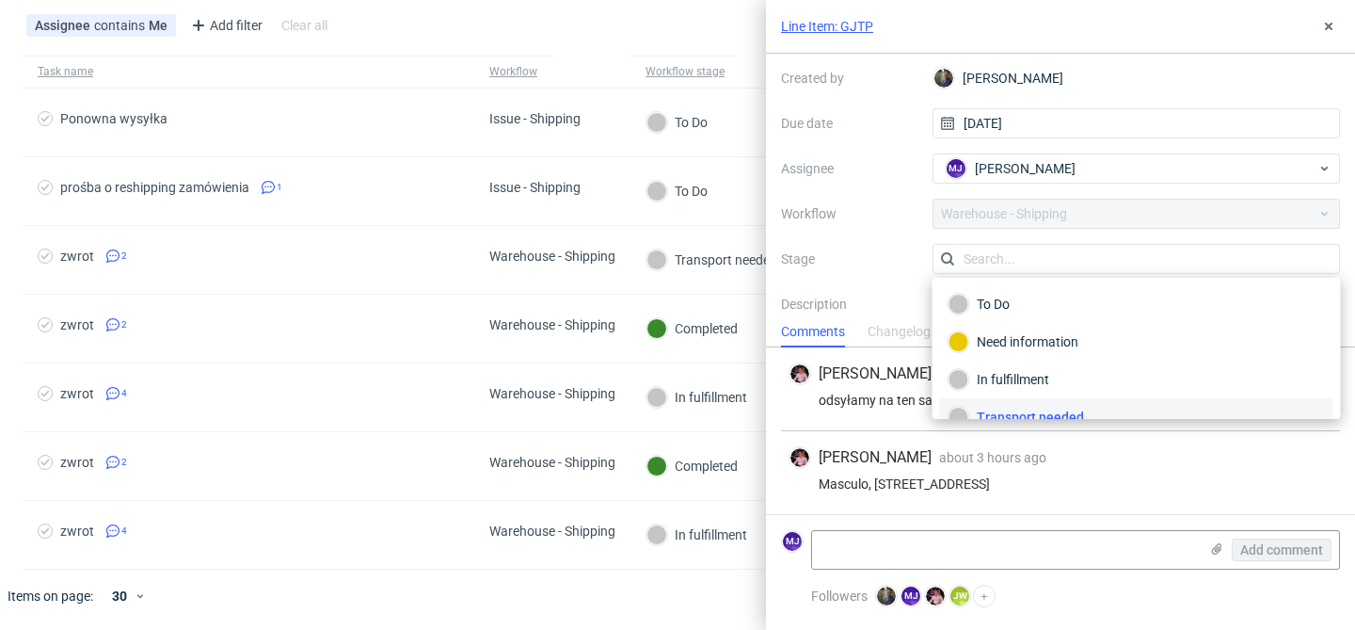
scroll to position [17, 0]
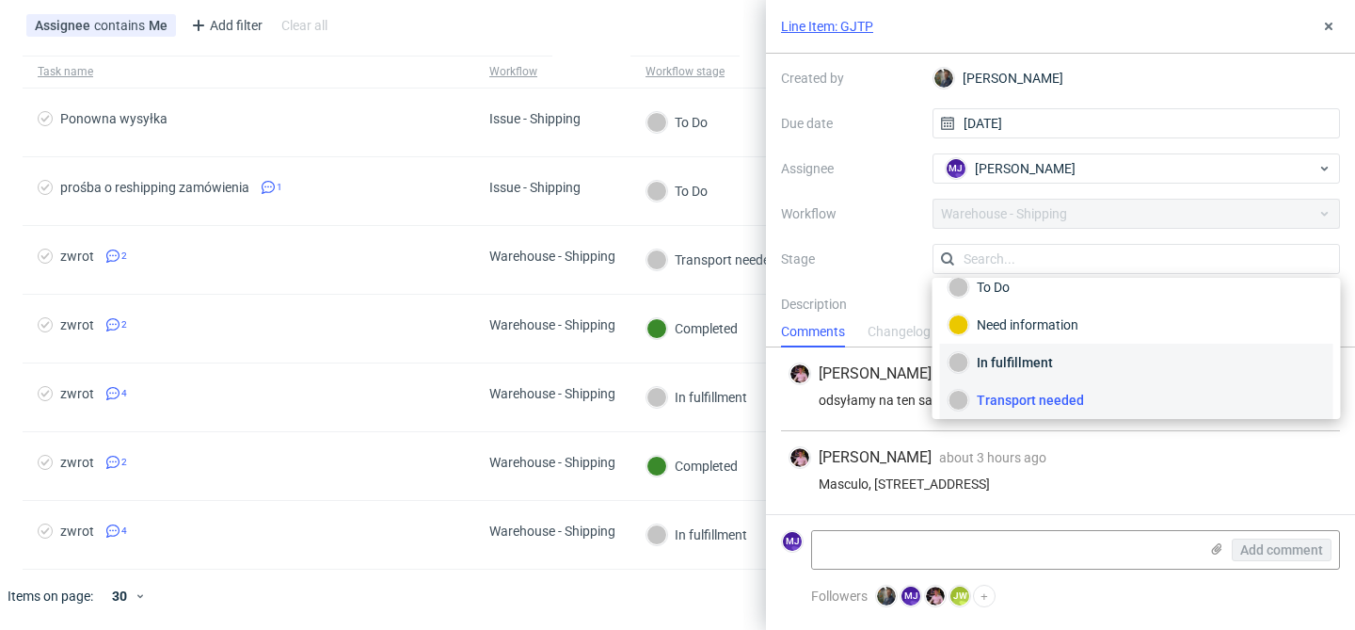
click at [998, 361] on div "In fulfillment" at bounding box center [1137, 362] width 376 height 21
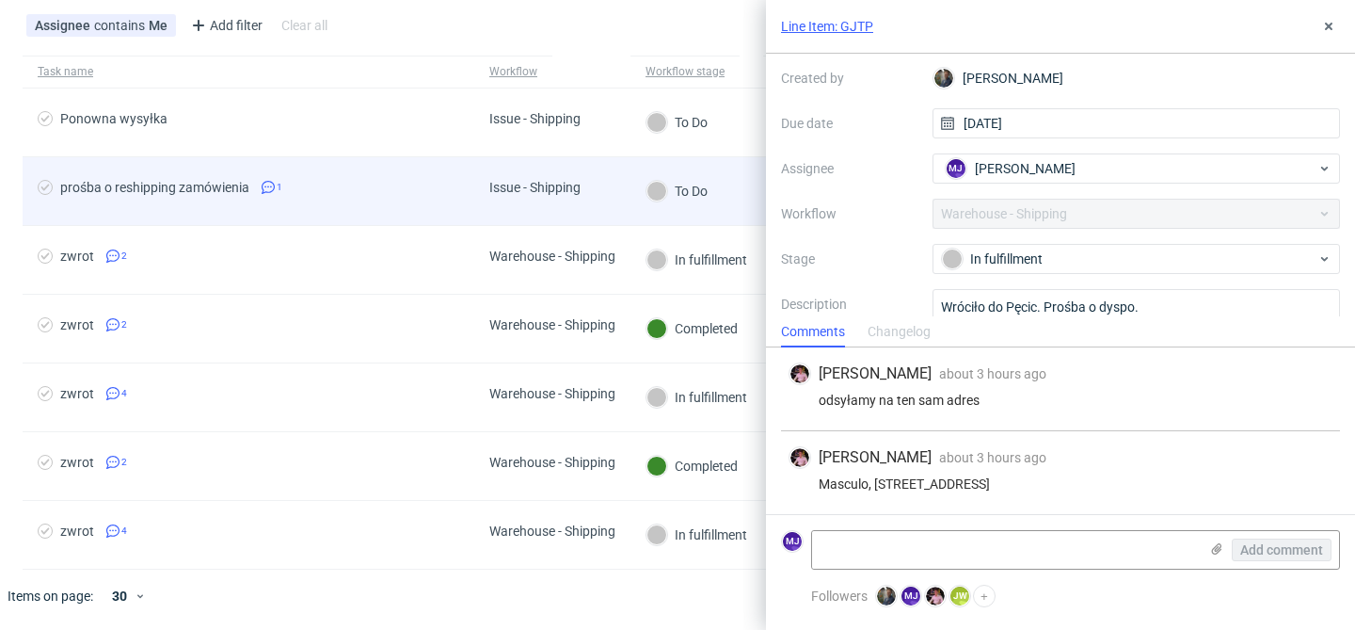
click at [578, 191] on div "Issue - Shipping" at bounding box center [534, 187] width 91 height 15
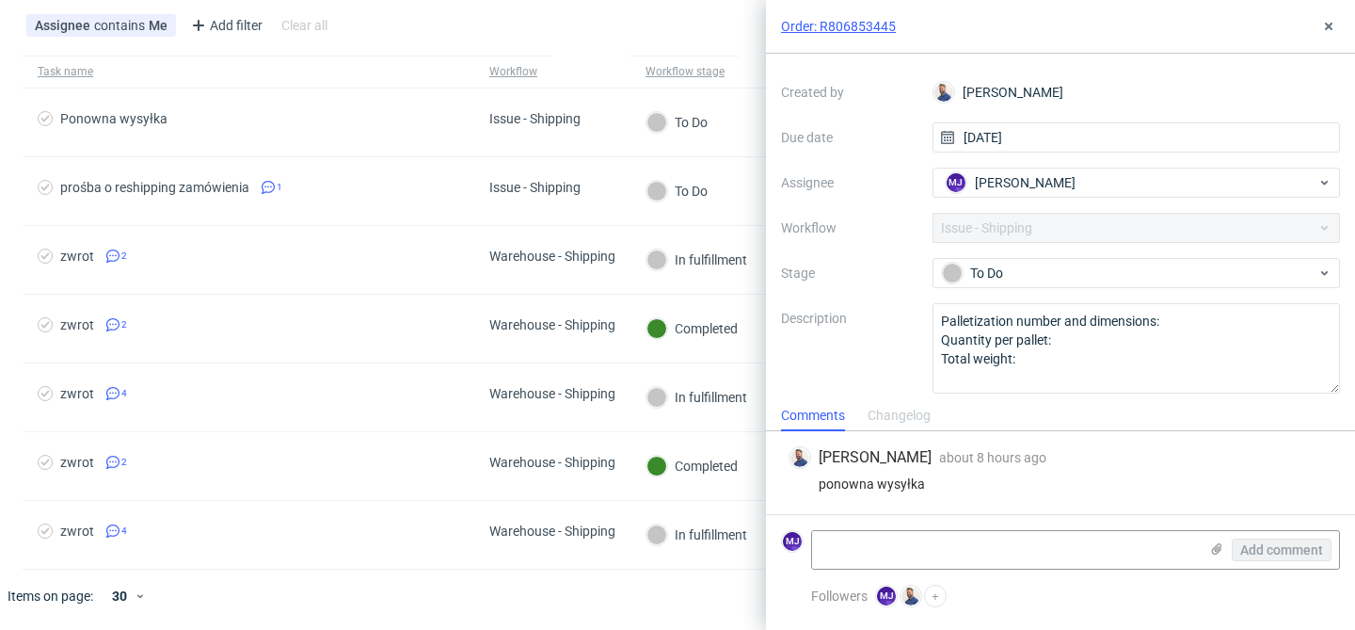
scroll to position [99, 0]
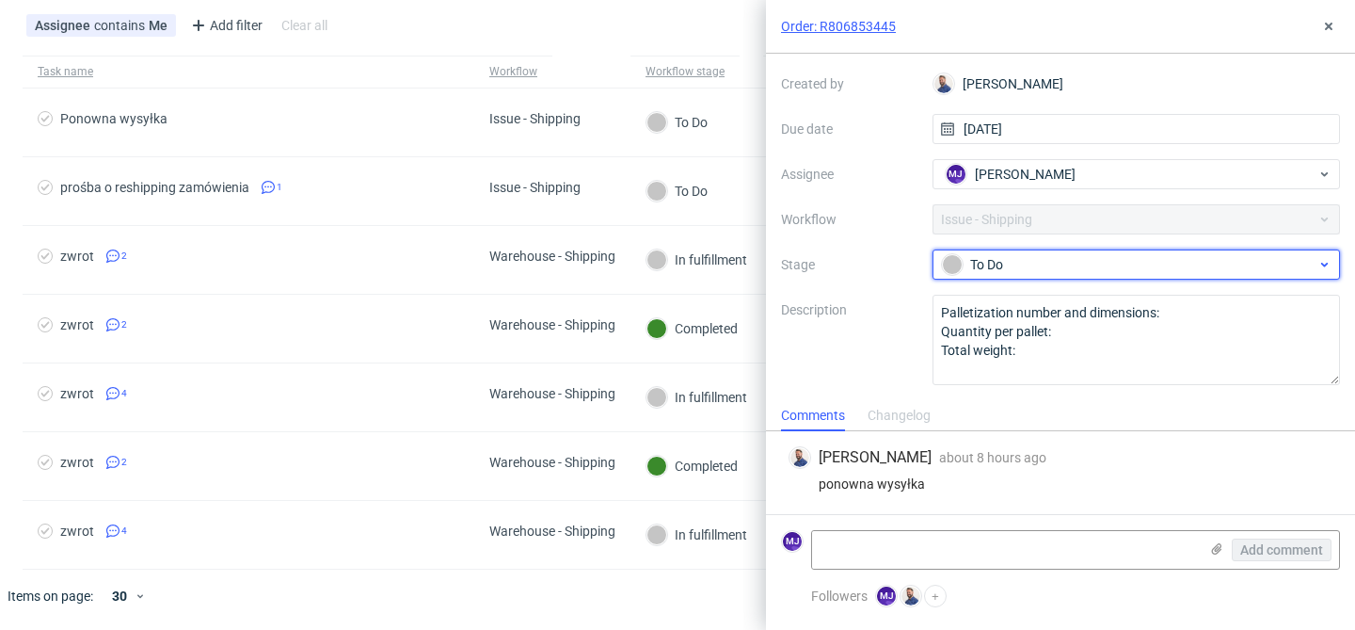
click at [999, 258] on div "To Do" at bounding box center [1129, 264] width 375 height 21
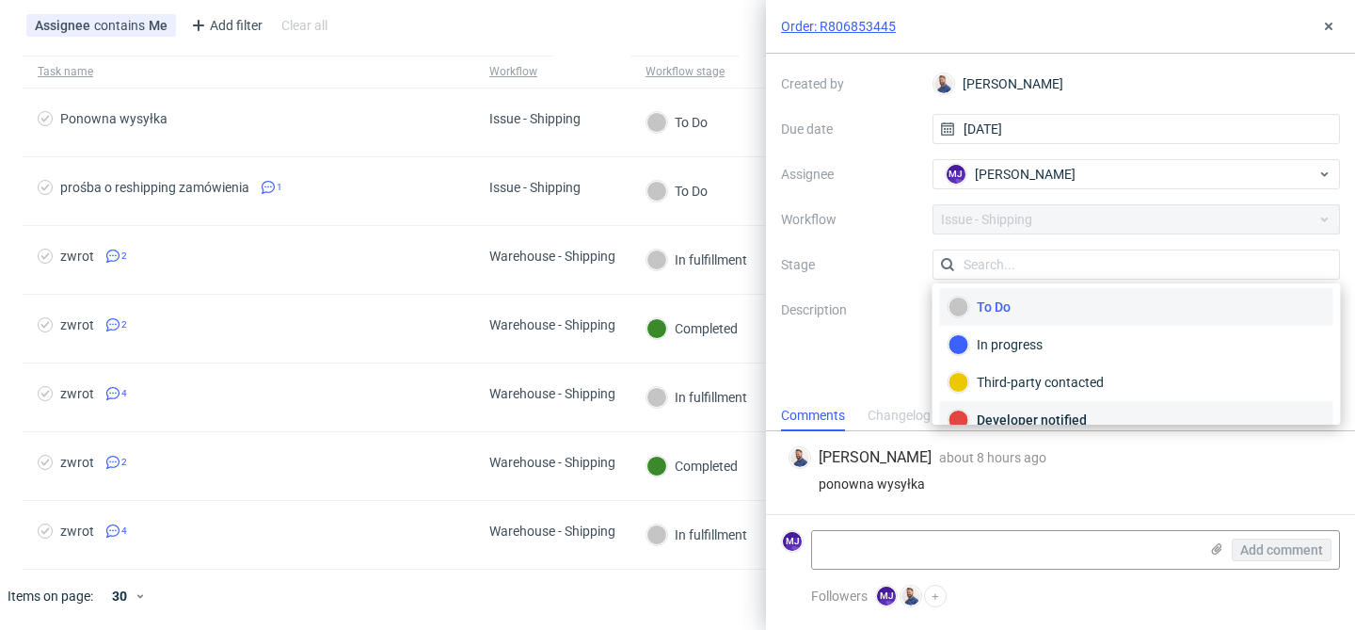
scroll to position [0, 0]
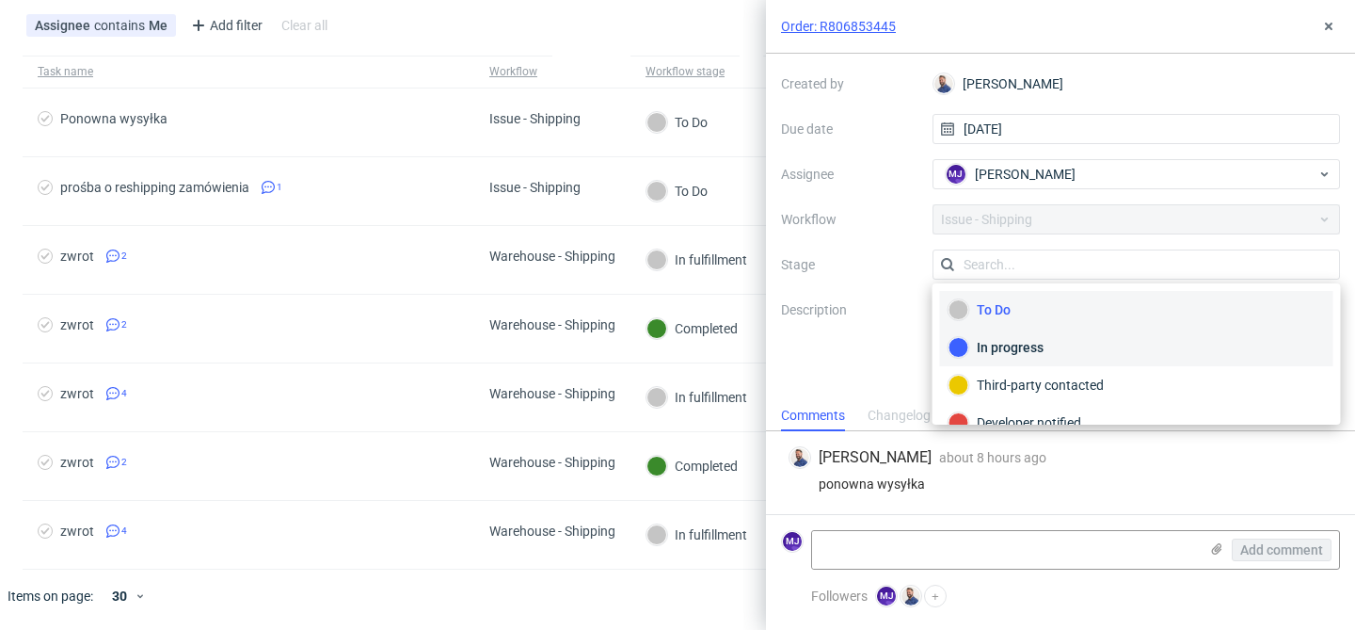
click at [1030, 356] on div "In progress" at bounding box center [1137, 347] width 376 height 21
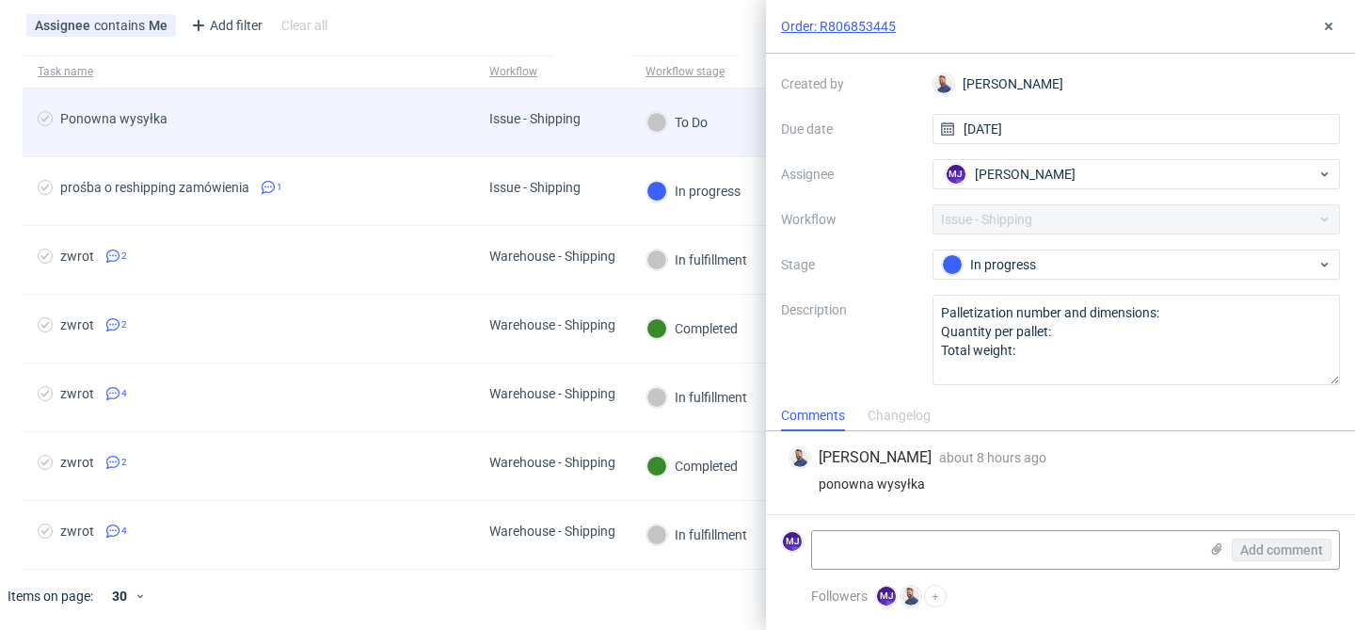
click at [405, 135] on div "Ponowna wysyłka" at bounding box center [249, 122] width 452 height 68
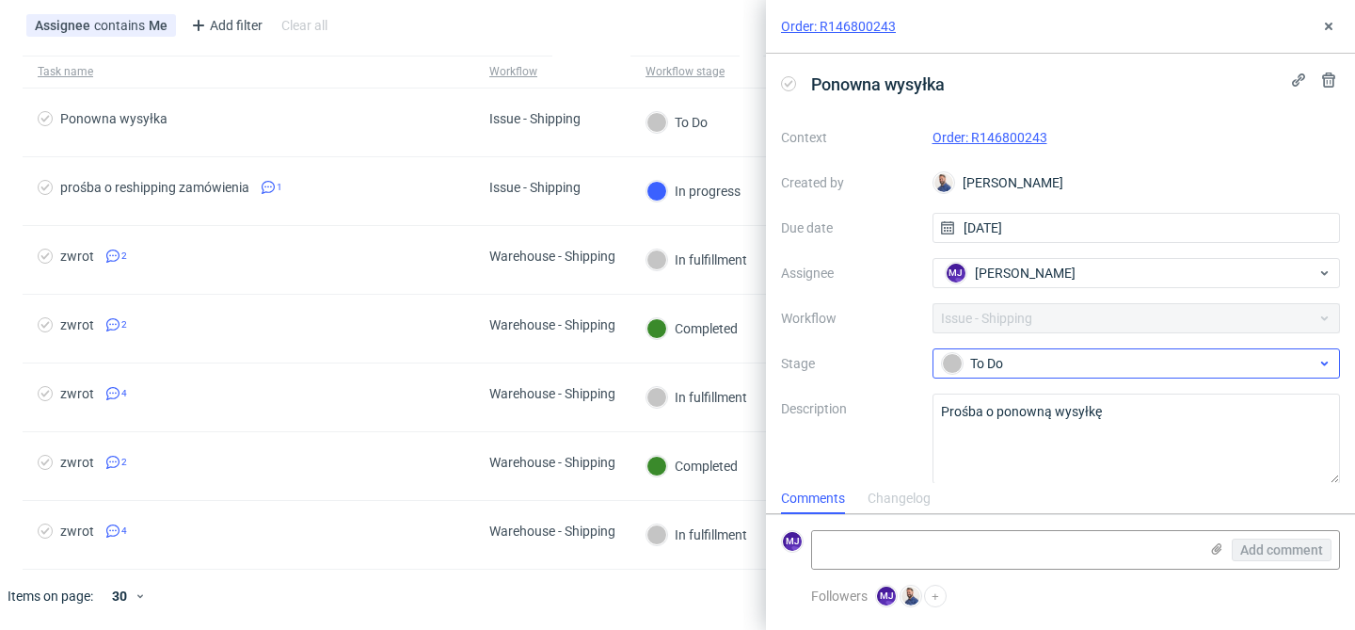
scroll to position [16, 0]
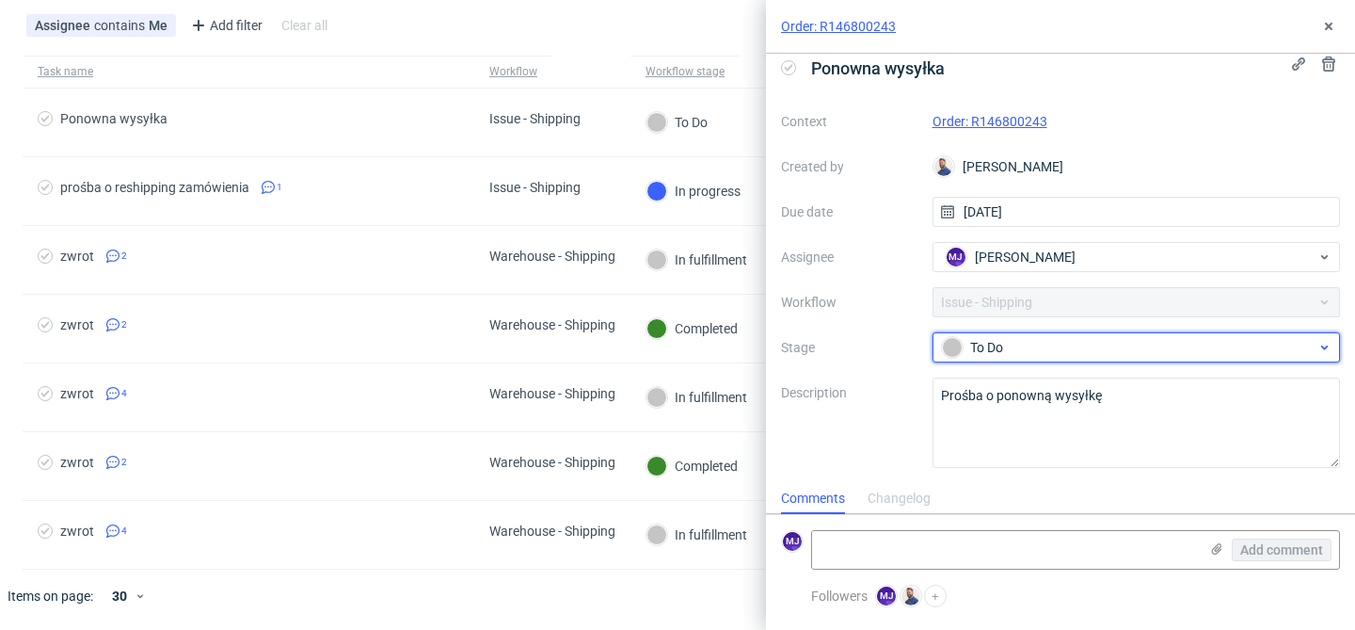
click at [1029, 347] on div "To Do" at bounding box center [1129, 347] width 375 height 21
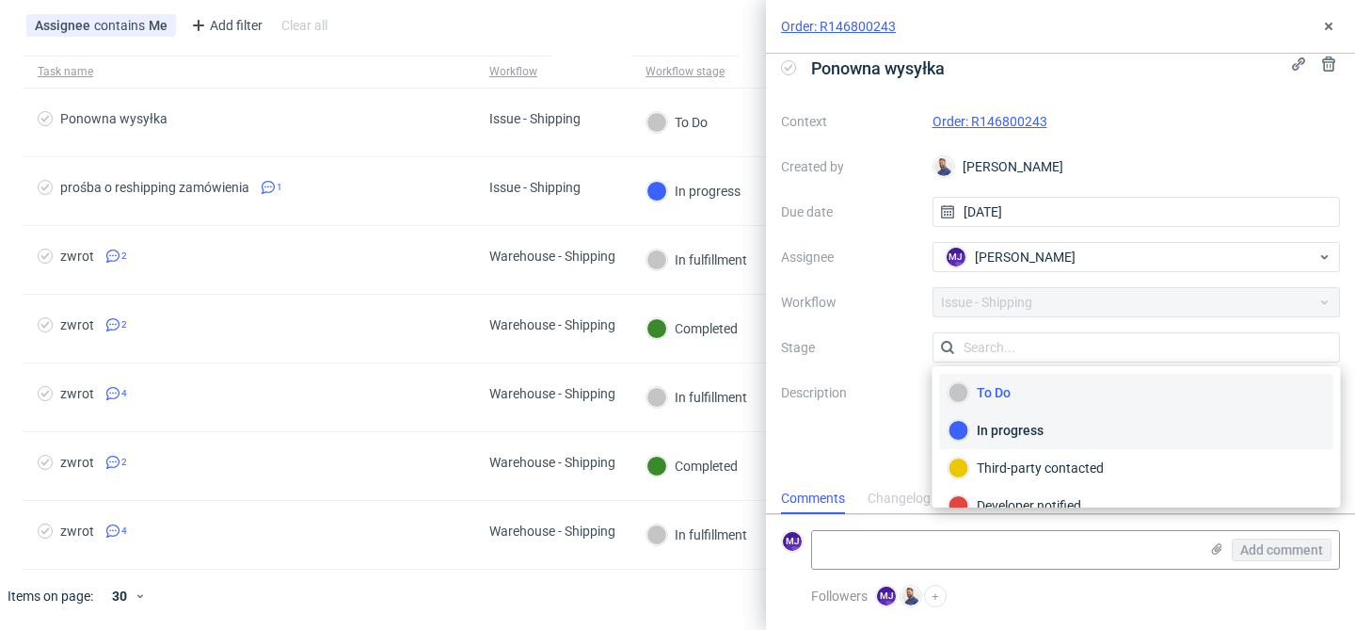
click at [1024, 425] on div "In progress" at bounding box center [1137, 430] width 376 height 21
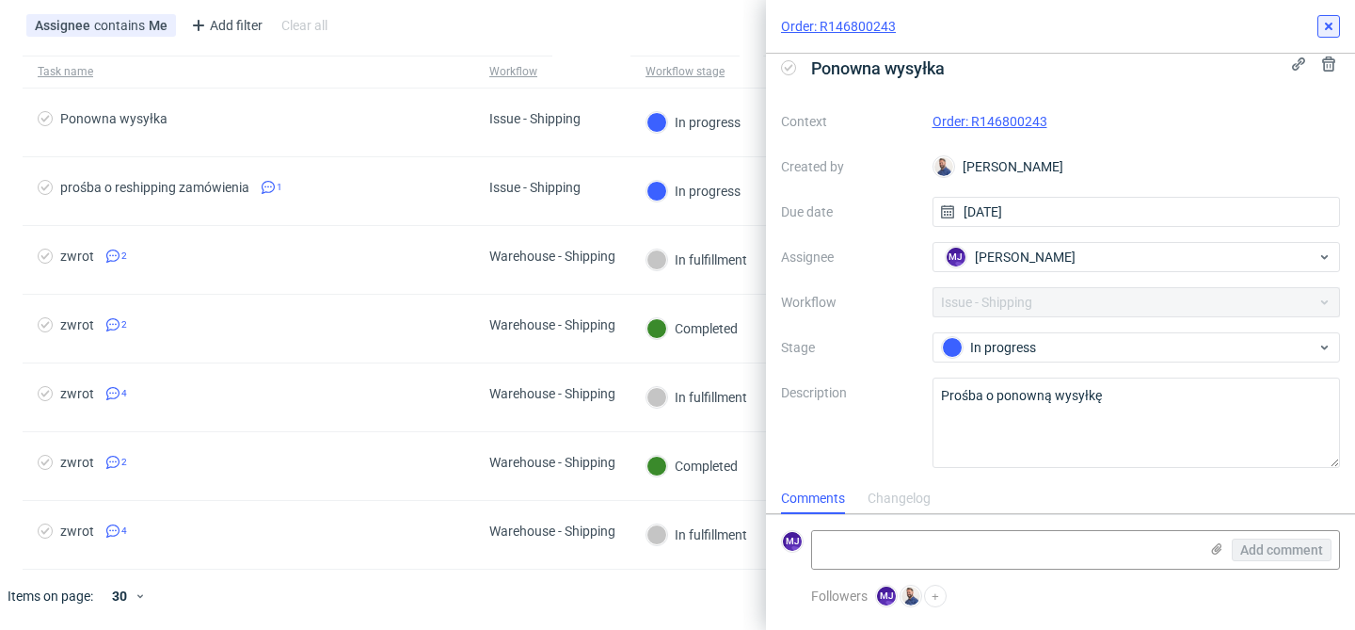
click at [1332, 25] on icon at bounding box center [1328, 26] width 15 height 15
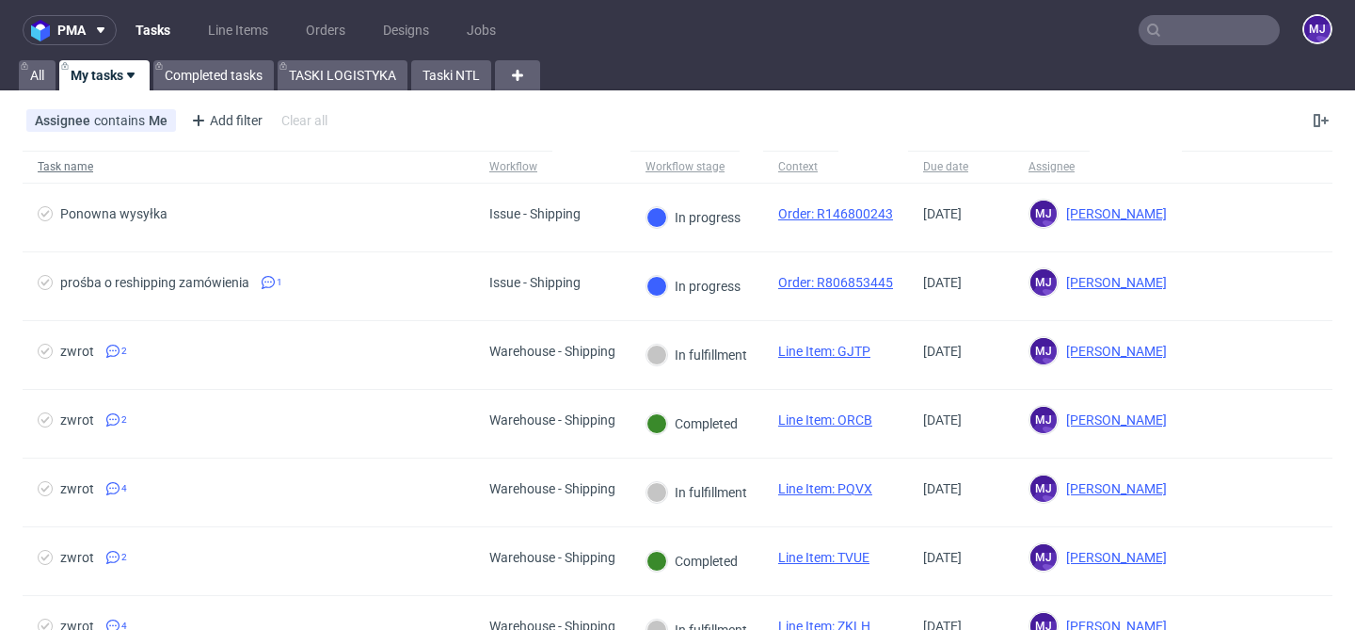
scroll to position [95, 0]
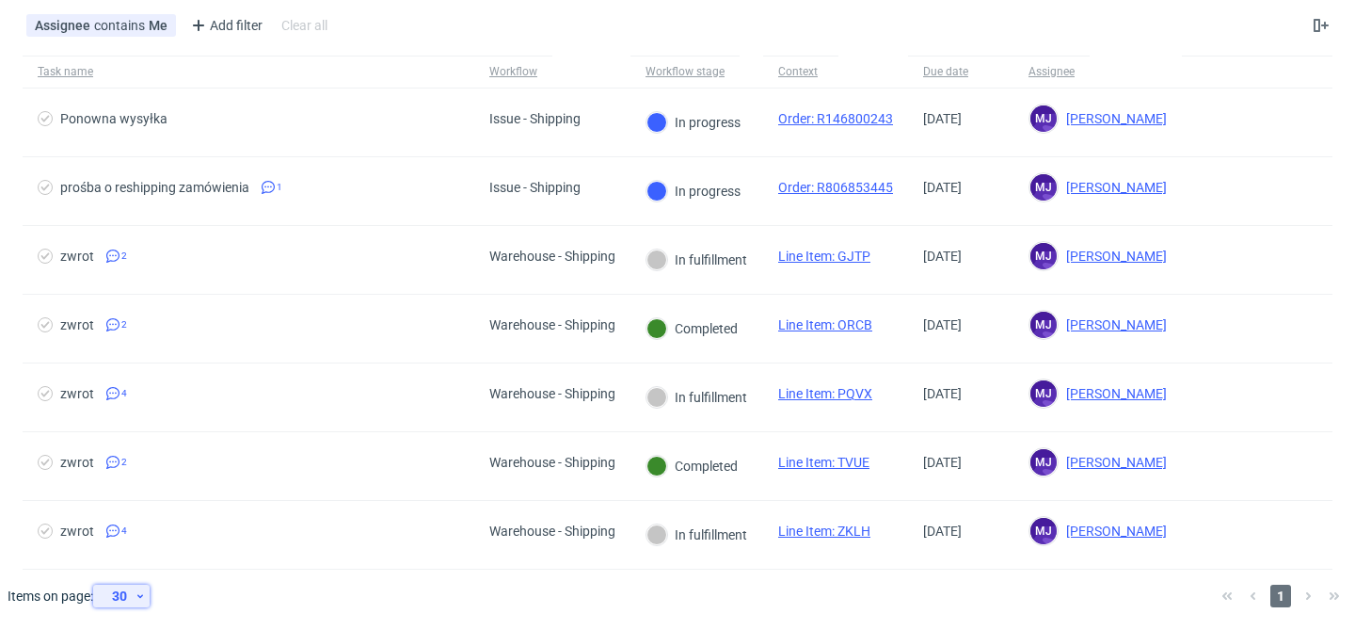
click at [140, 595] on icon at bounding box center [140, 595] width 11 height 15
click at [143, 500] on div "60" at bounding box center [128, 509] width 38 height 26
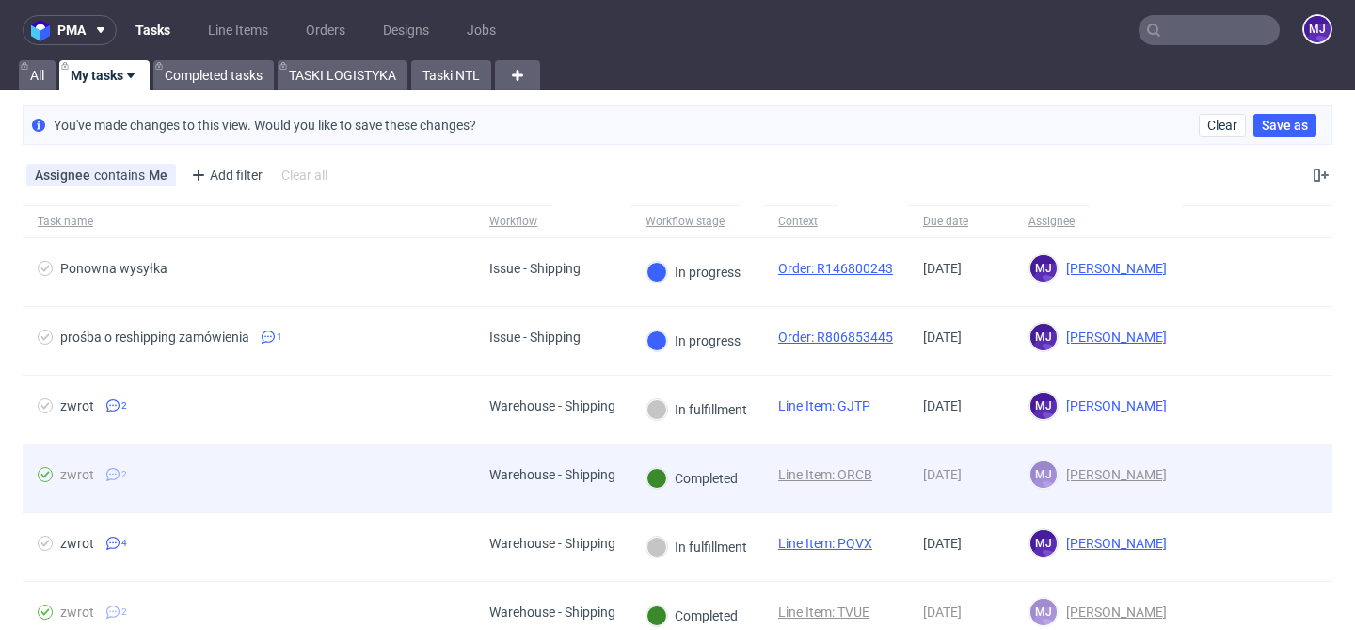
scroll to position [150, 0]
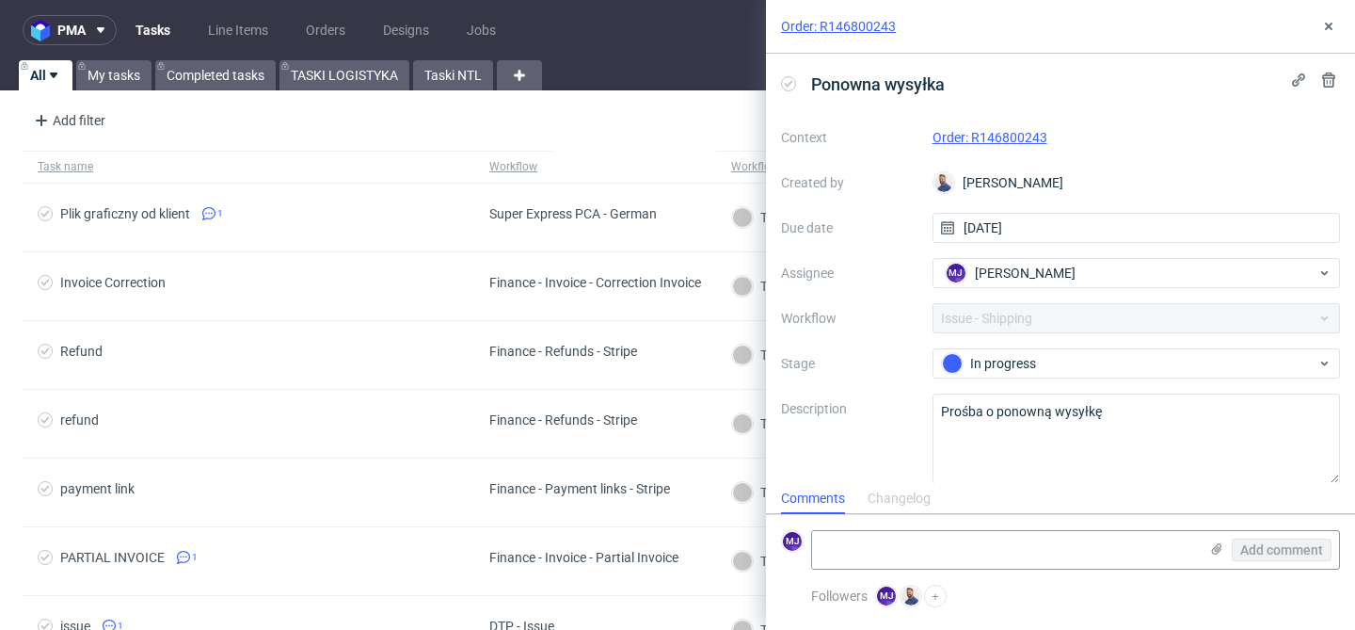
scroll to position [16, 0]
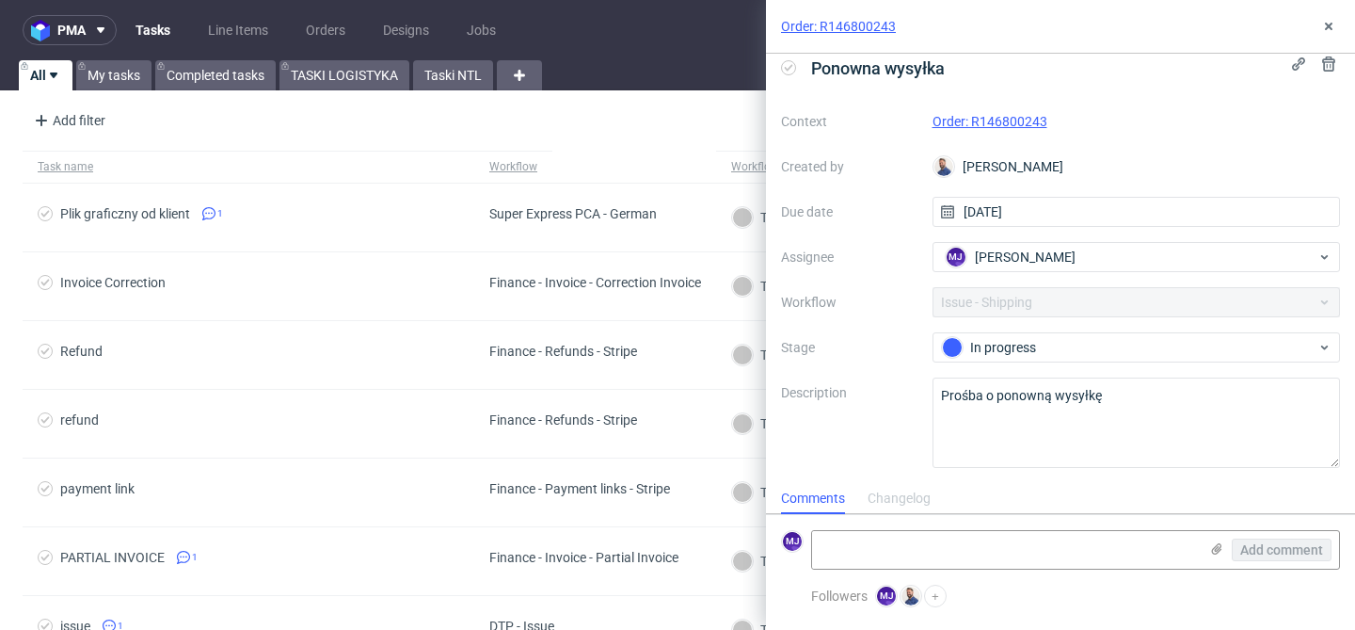
click at [1023, 118] on link "Order: R146800243" at bounding box center [990, 121] width 115 height 15
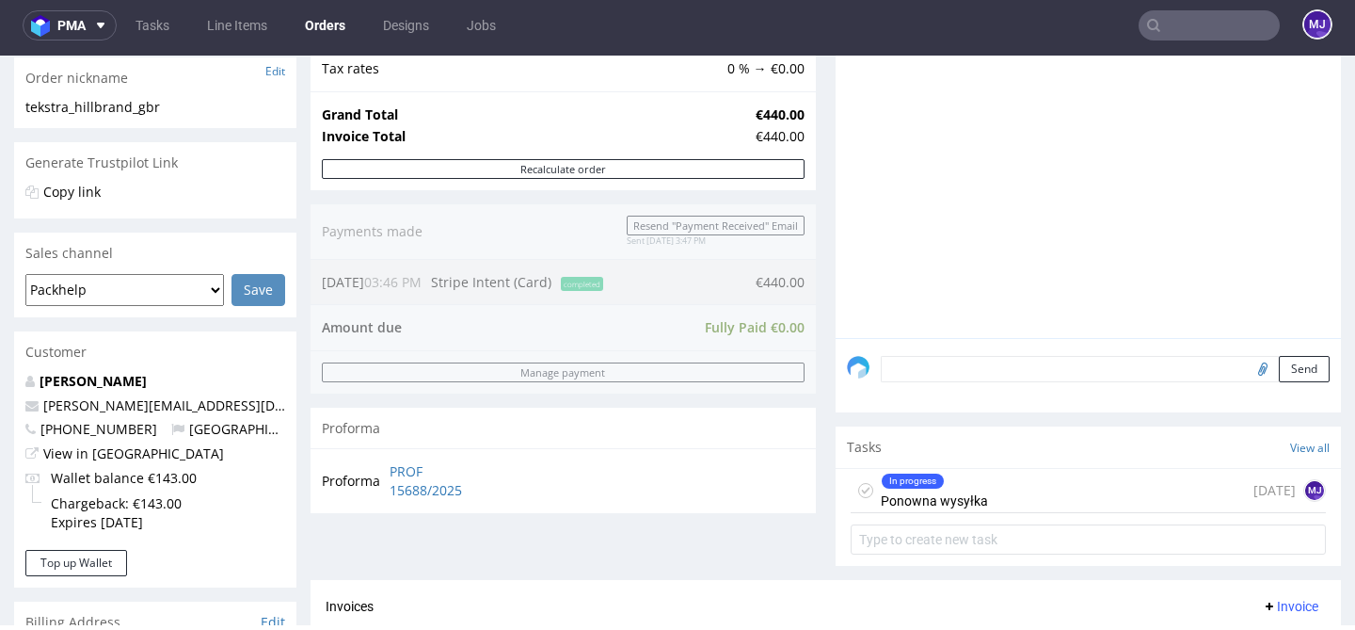
scroll to position [439, 0]
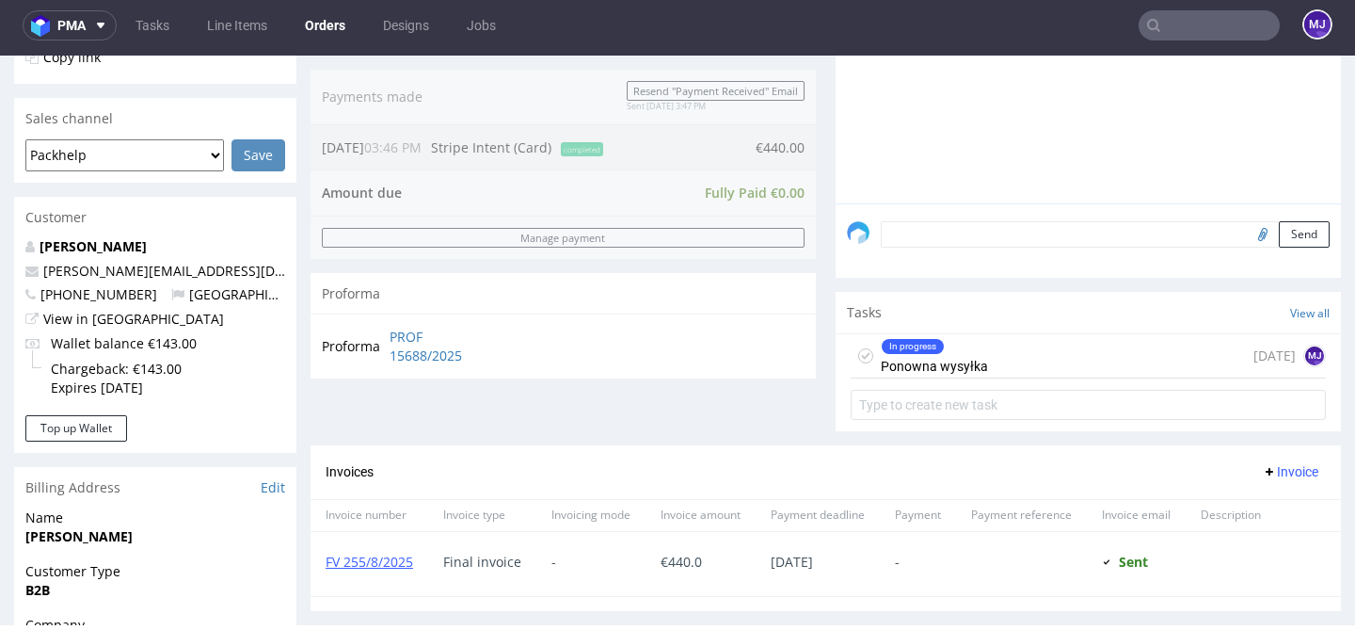
click at [958, 373] on div "In progress Ponowna wysyłka" at bounding box center [934, 355] width 107 height 43
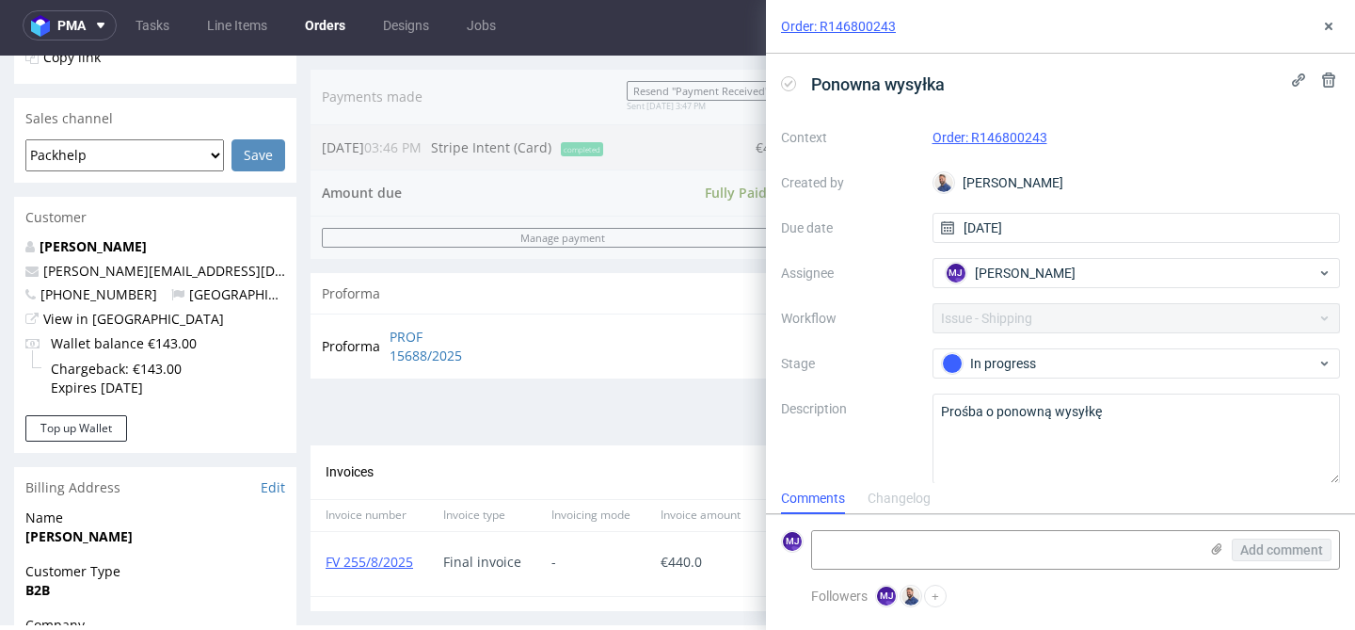
scroll to position [15, 0]
click at [905, 339] on div "Context Order: R146800243 Created by [PERSON_NAME] Due date [DATE] Assignee [PE…" at bounding box center [1060, 302] width 559 height 361
click at [902, 336] on div "Context Order: R146800243 Created by Michał Rachański Due date 29/08/2025 Assig…" at bounding box center [1060, 302] width 559 height 361
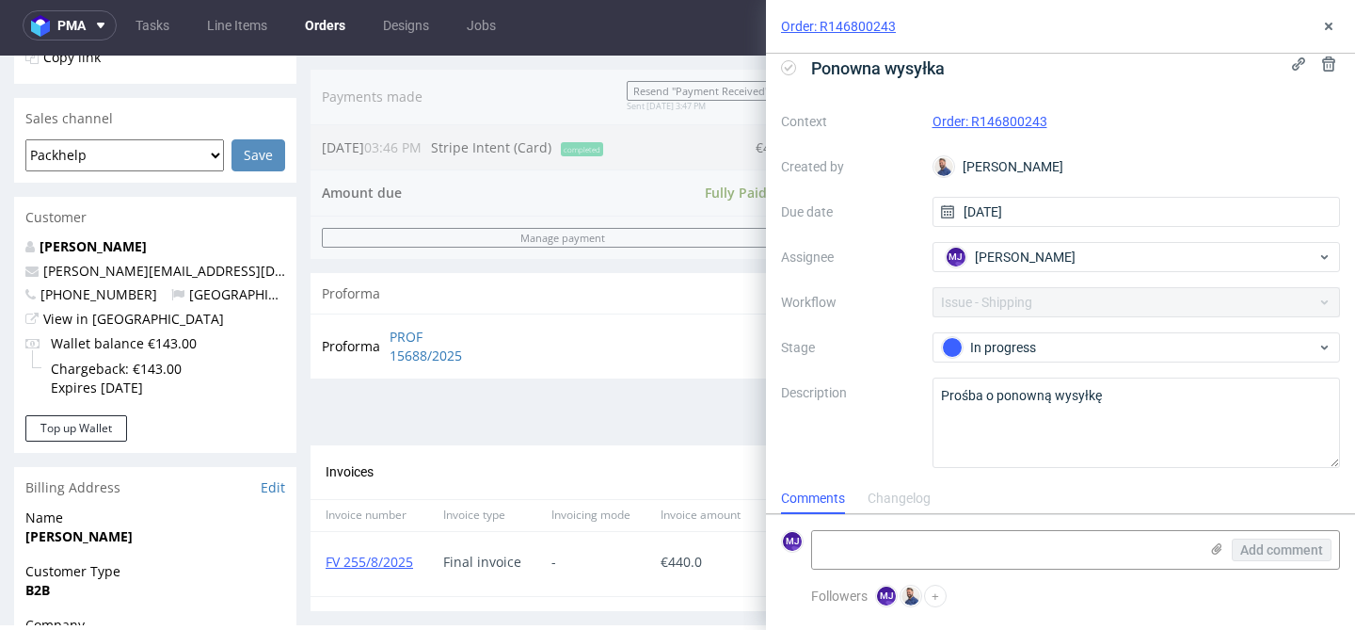
click at [659, 321] on div "Proforma PROF 15688/2025" at bounding box center [563, 345] width 505 height 64
drag, startPoint x: 902, startPoint y: 27, endPoint x: 822, endPoint y: 31, distance: 80.1
click at [822, 31] on div "Order: R146800243" at bounding box center [1060, 27] width 589 height 54
copy link "R146800243"
click at [995, 118] on link "Order: R146800243" at bounding box center [990, 121] width 115 height 15
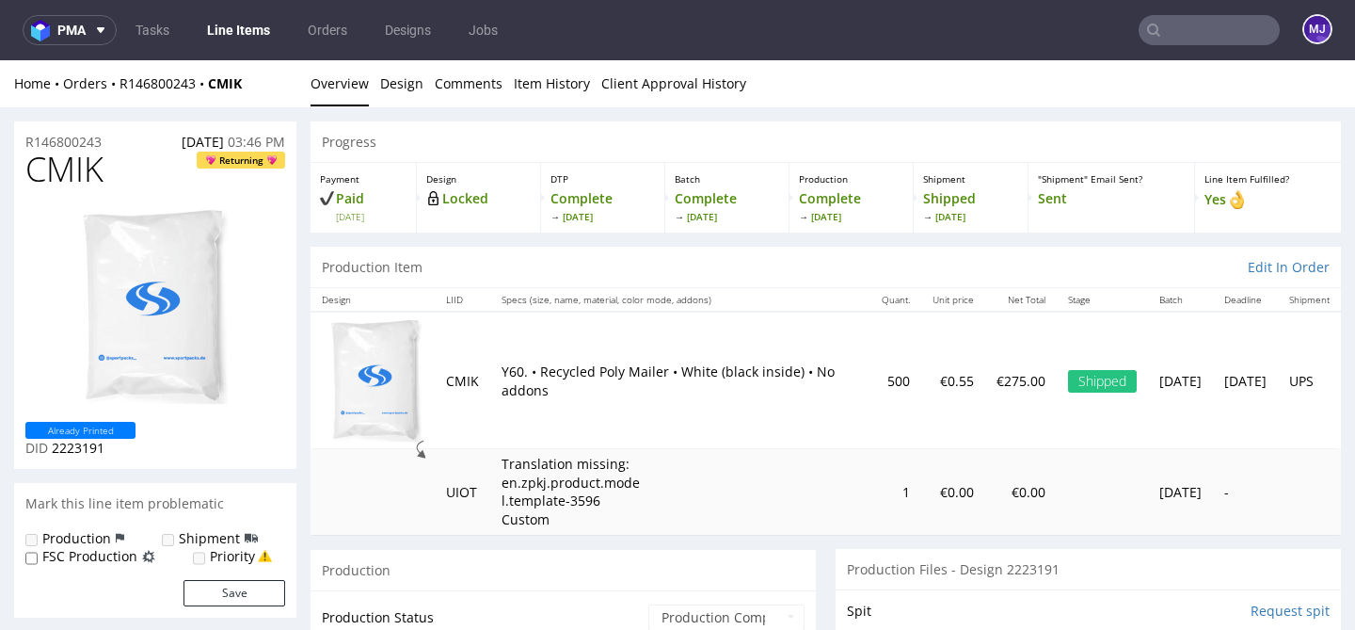
scroll to position [576, 0]
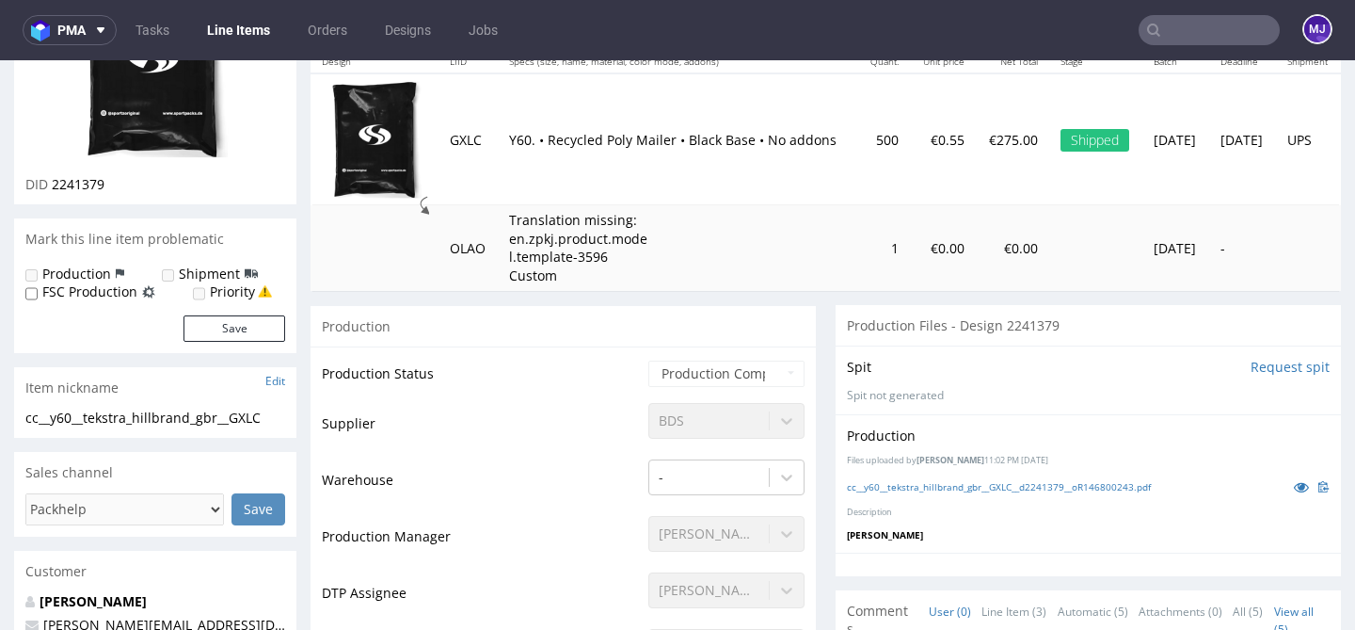
scroll to position [493, 0]
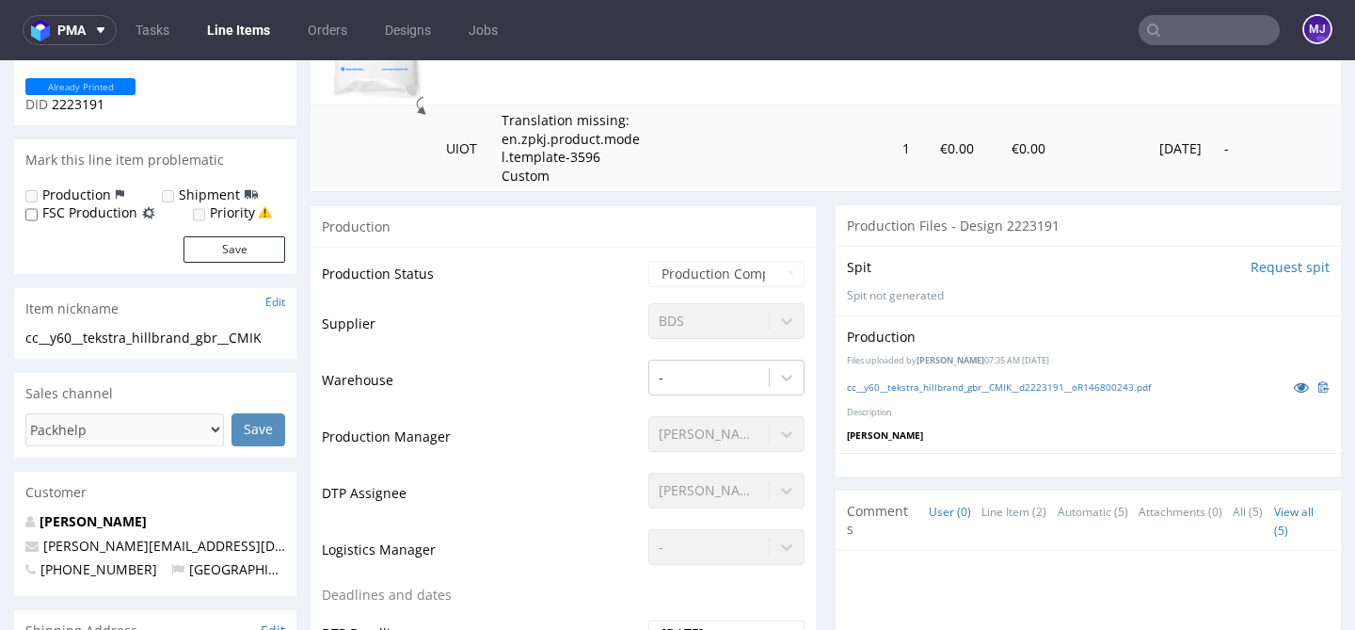
scroll to position [353, 0]
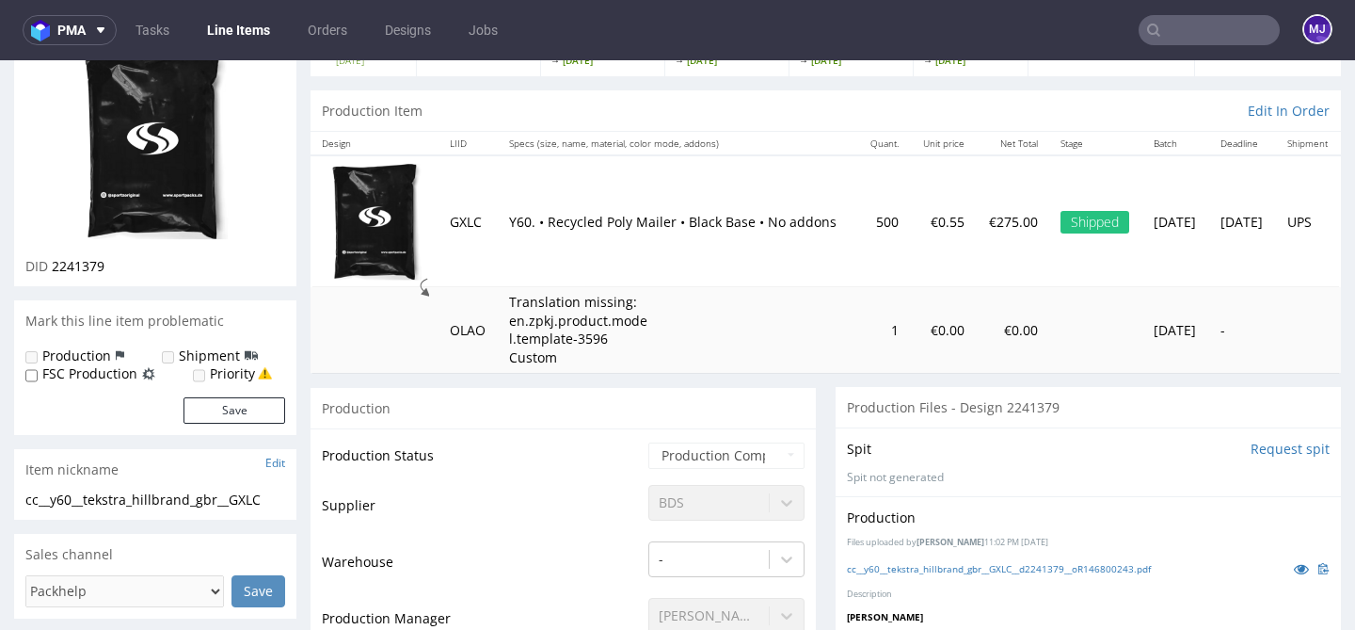
scroll to position [362, 0]
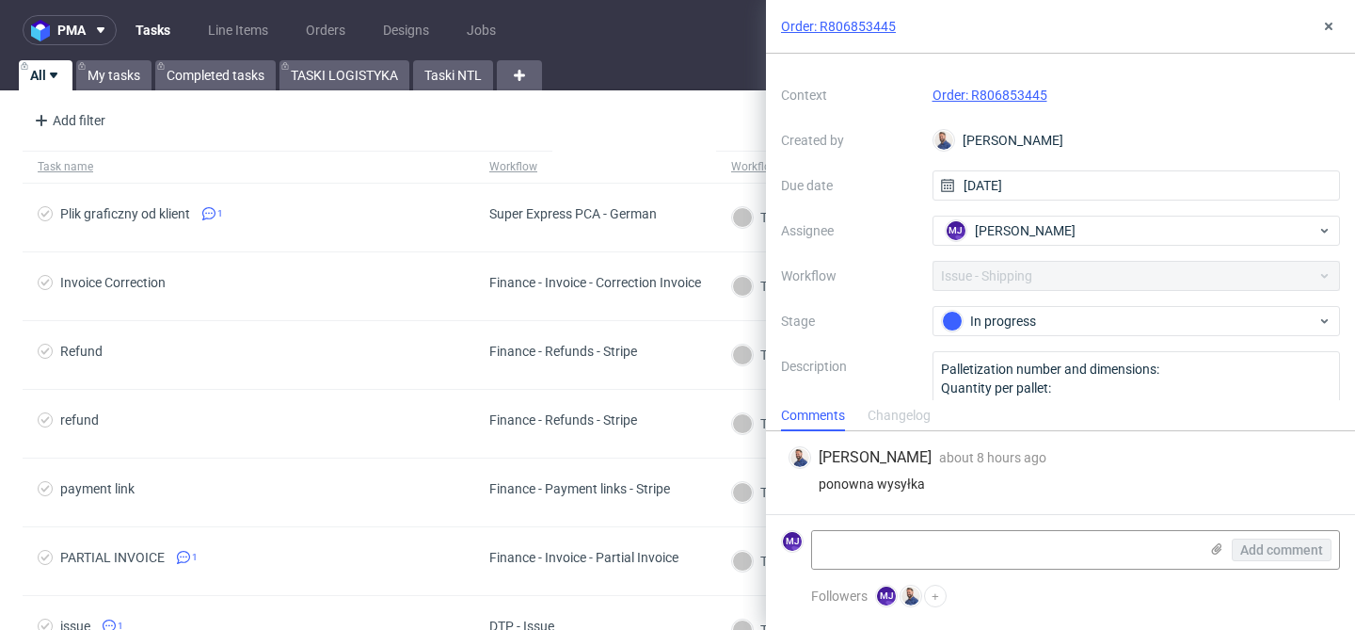
scroll to position [99, 0]
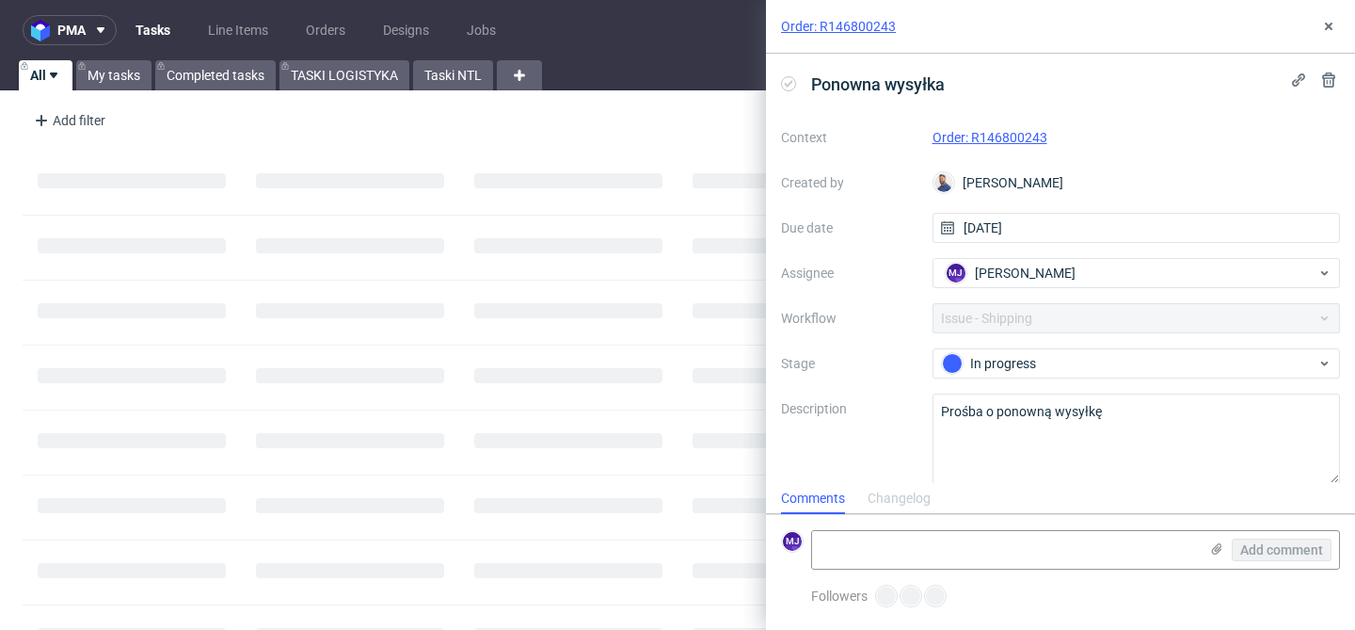
scroll to position [15, 0]
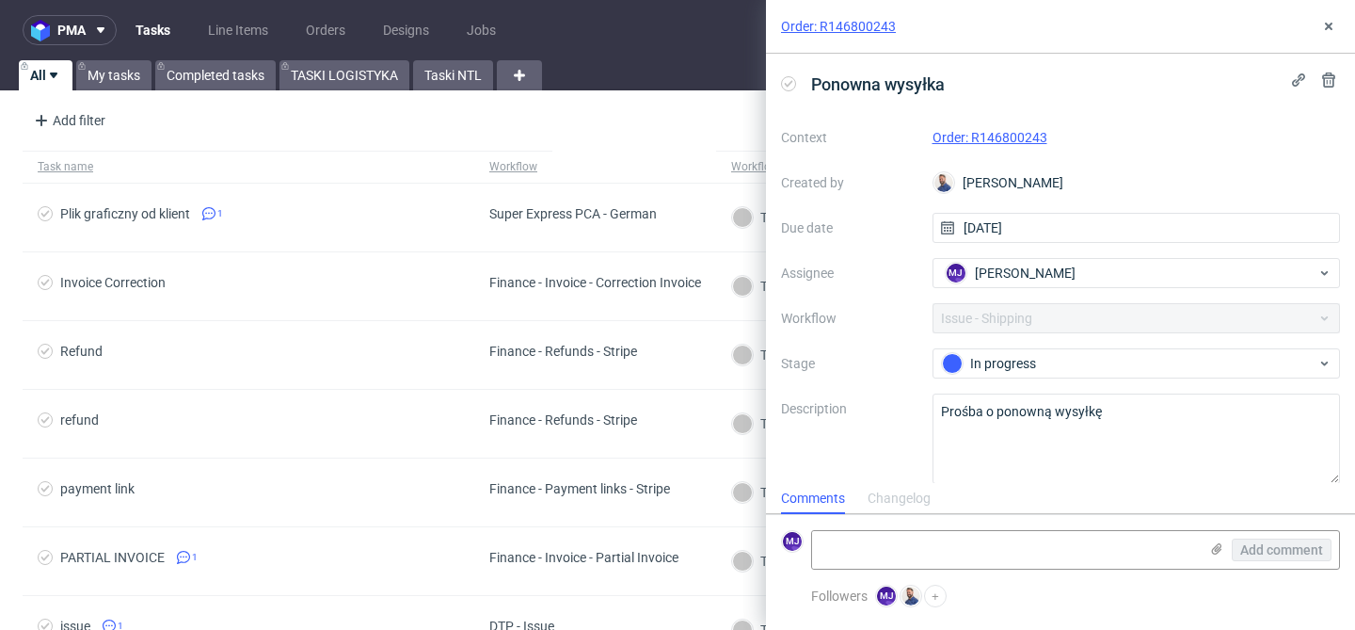
click at [993, 138] on link "Order: R146800243" at bounding box center [990, 137] width 115 height 15
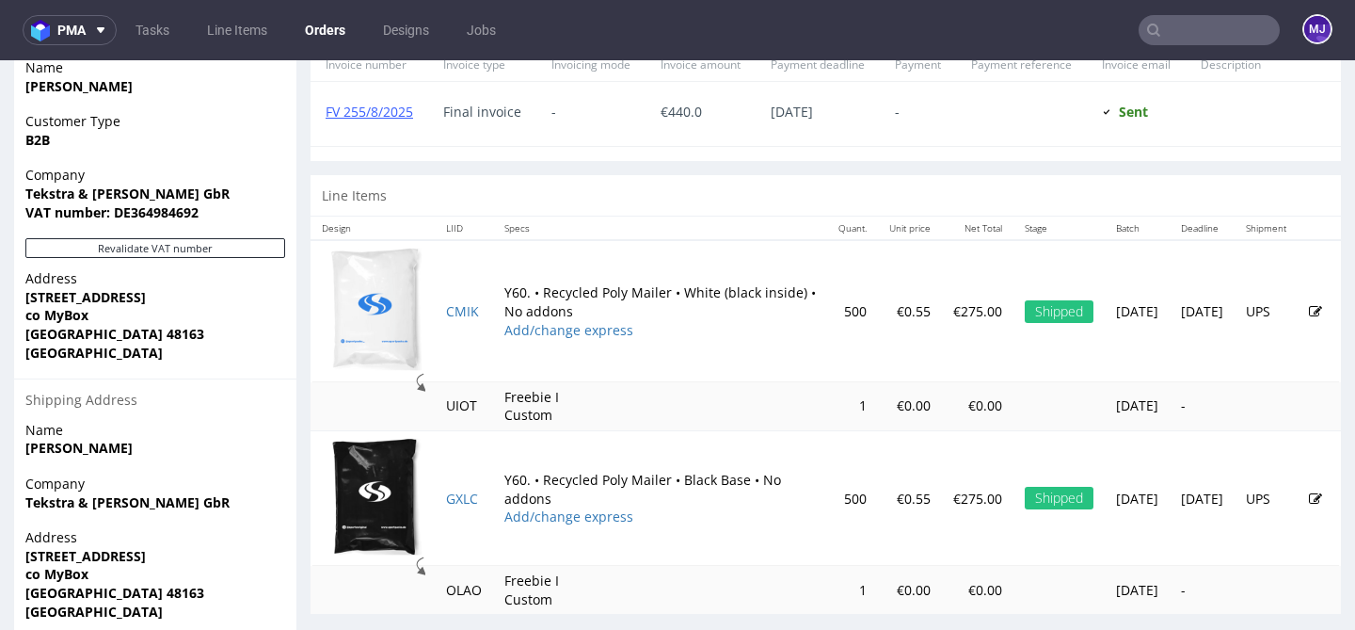
scroll to position [959, 0]
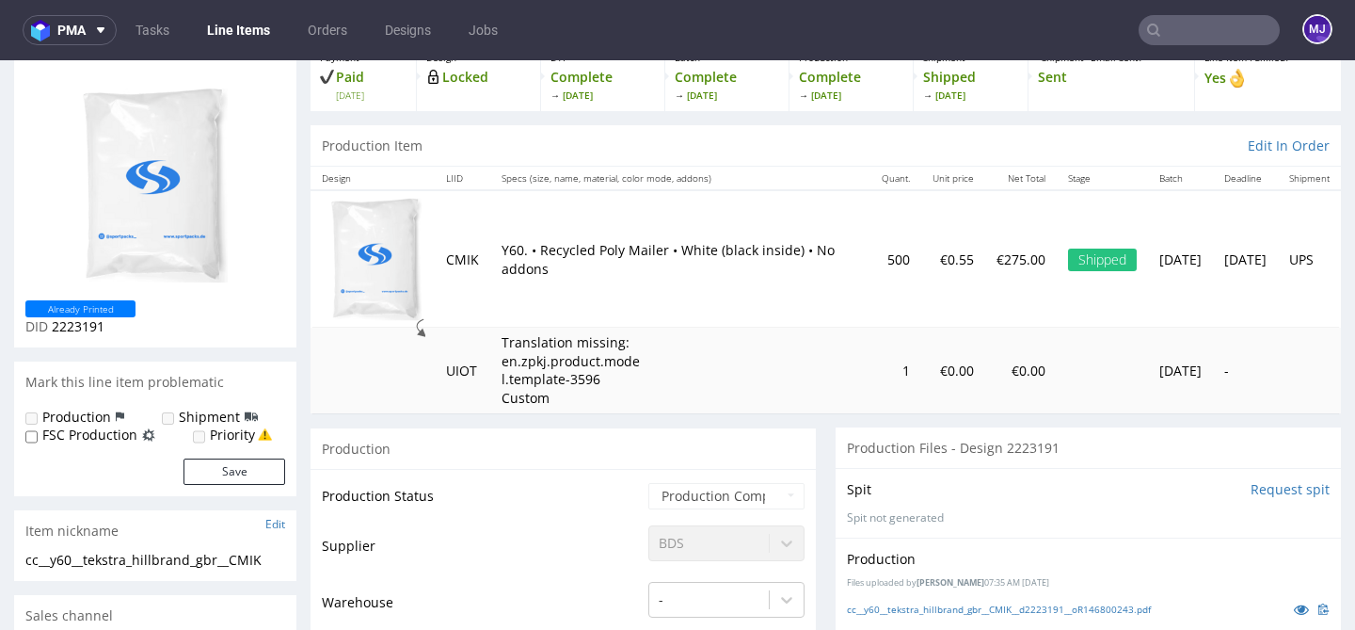
scroll to position [257, 0]
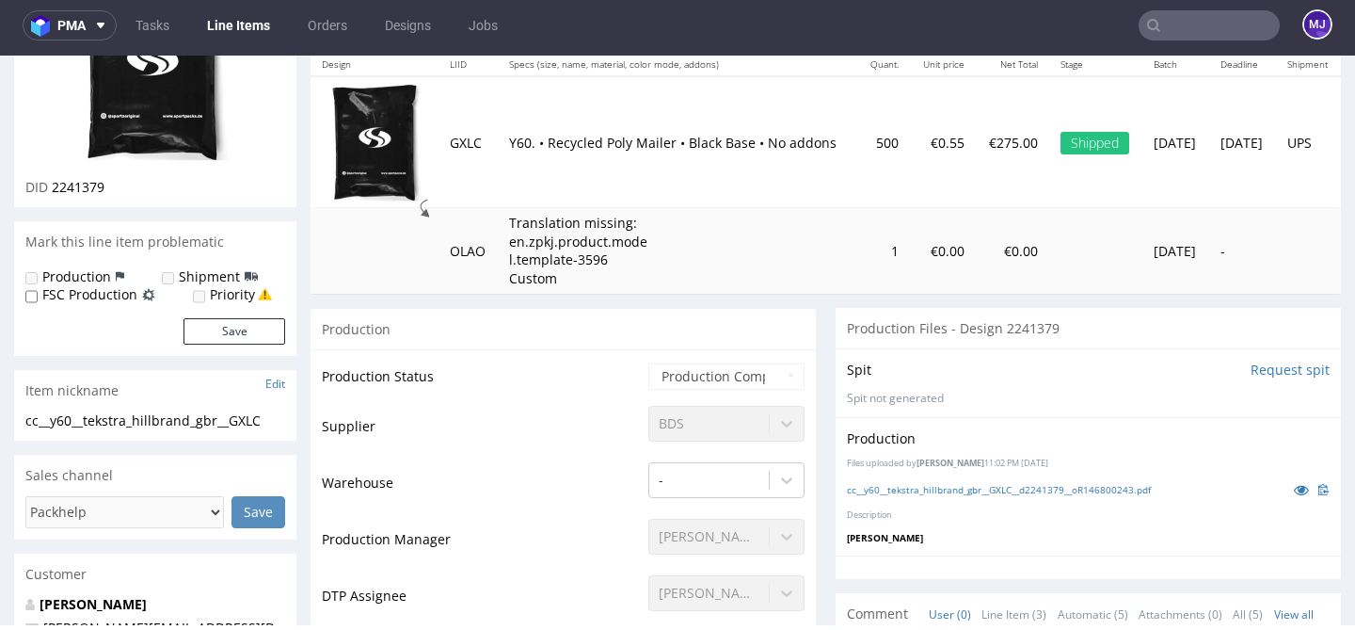
scroll to position [330, 0]
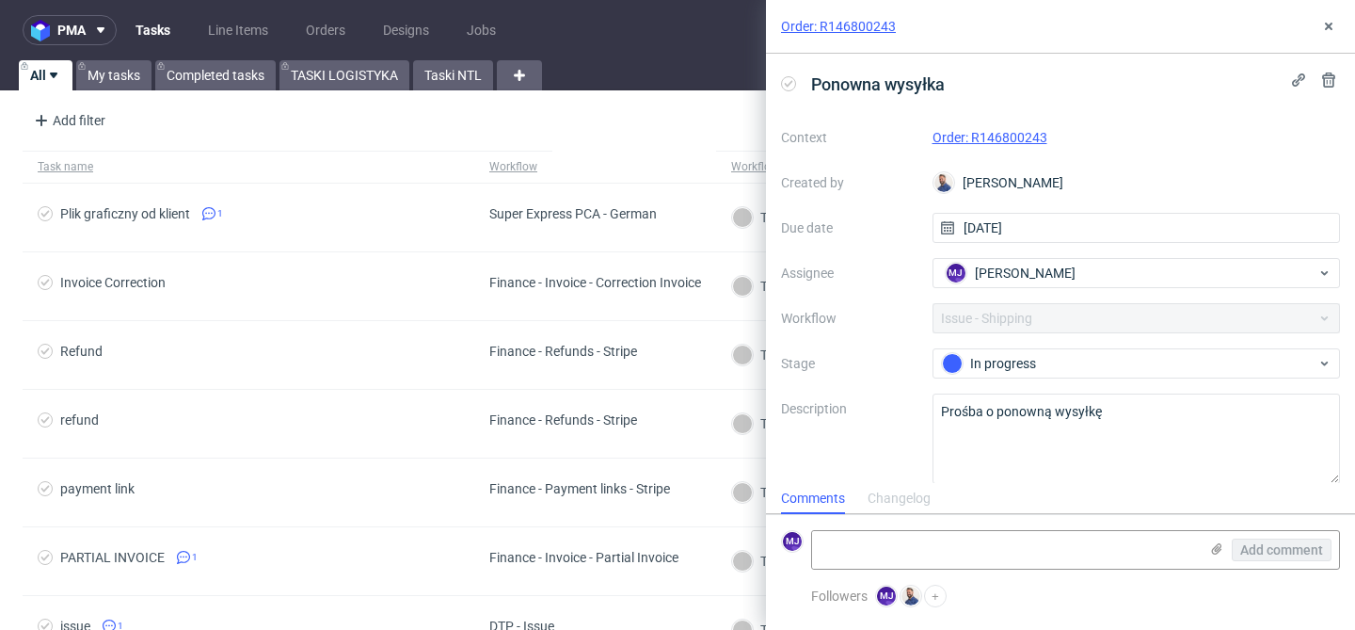
scroll to position [16, 0]
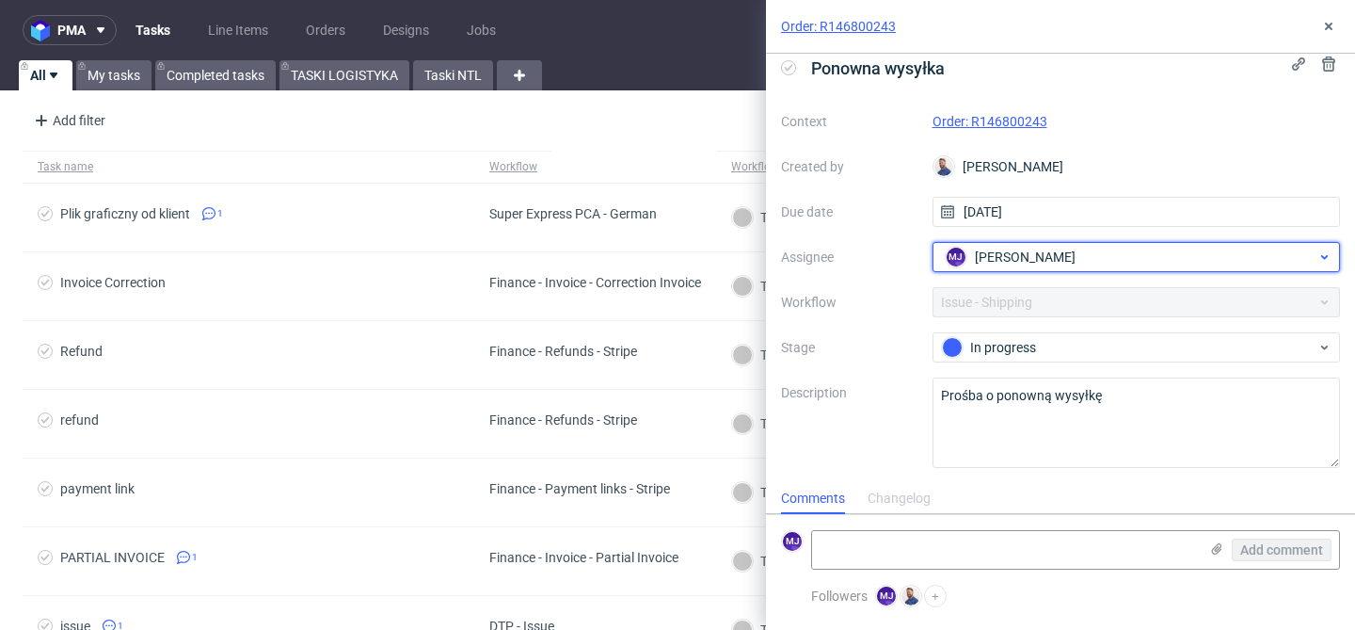
click at [1033, 258] on span "[PERSON_NAME]" at bounding box center [1025, 256] width 101 height 19
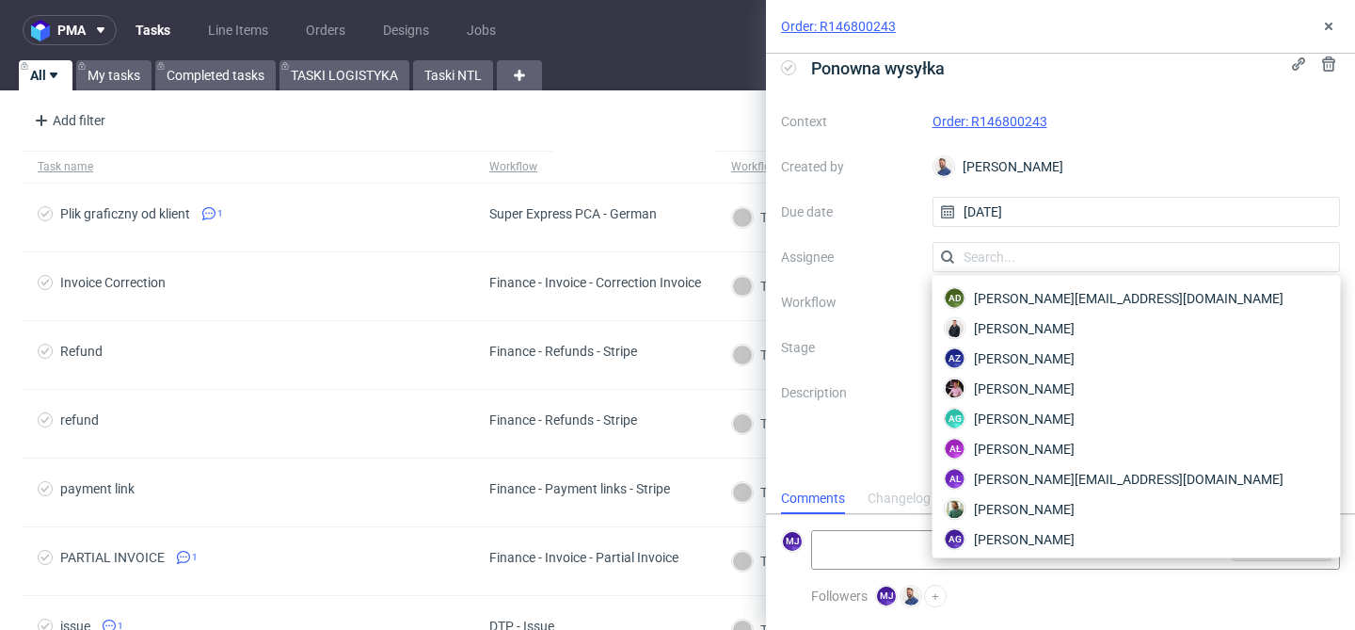
scroll to position [2381, 0]
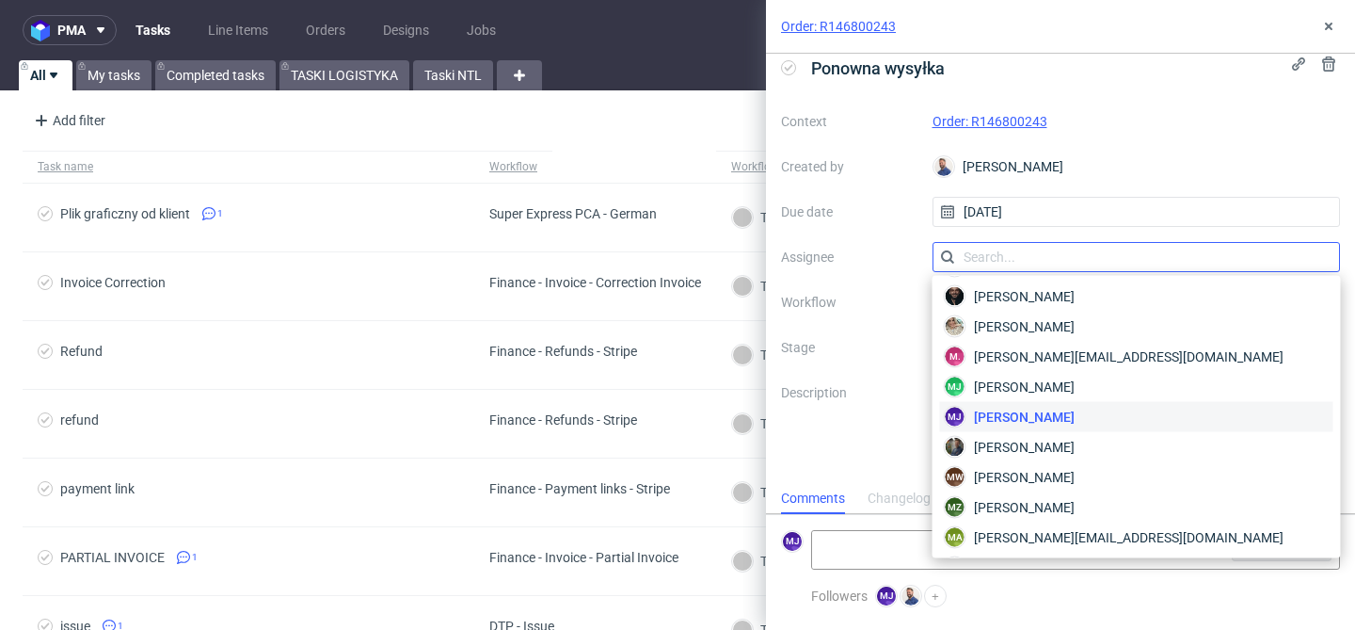
click at [1041, 263] on input "text" at bounding box center [1137, 257] width 408 height 30
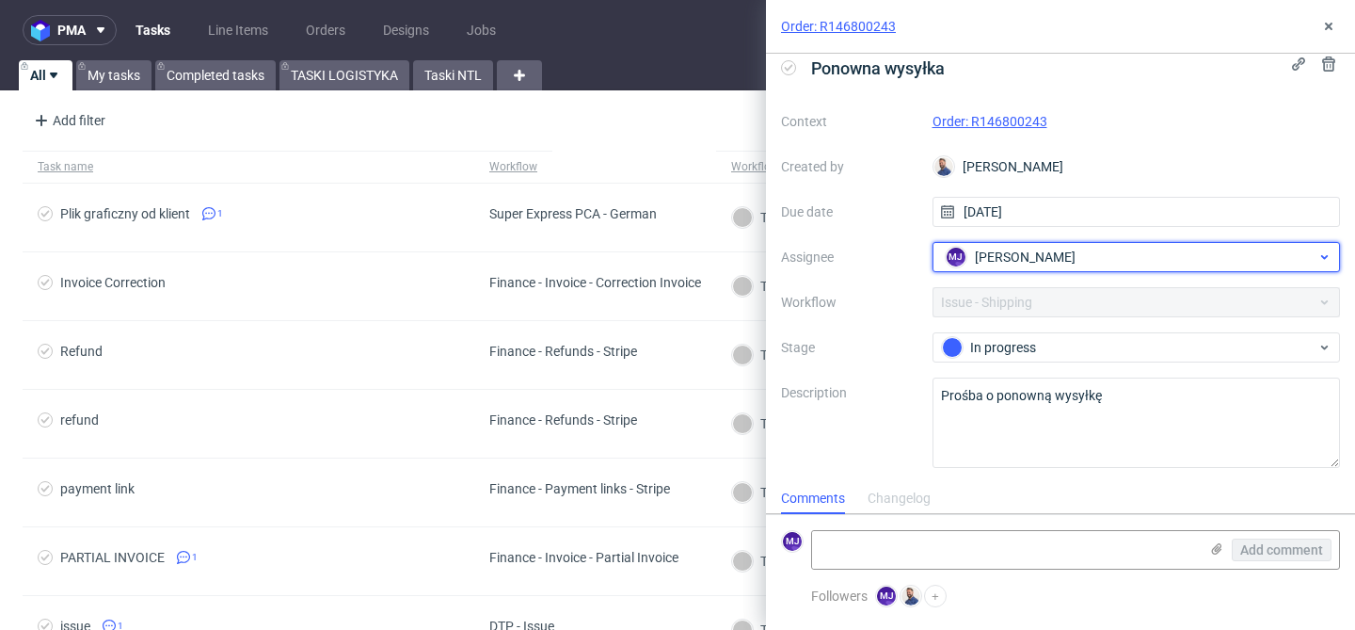
click at [1045, 257] on span "[PERSON_NAME]" at bounding box center [1025, 256] width 101 height 19
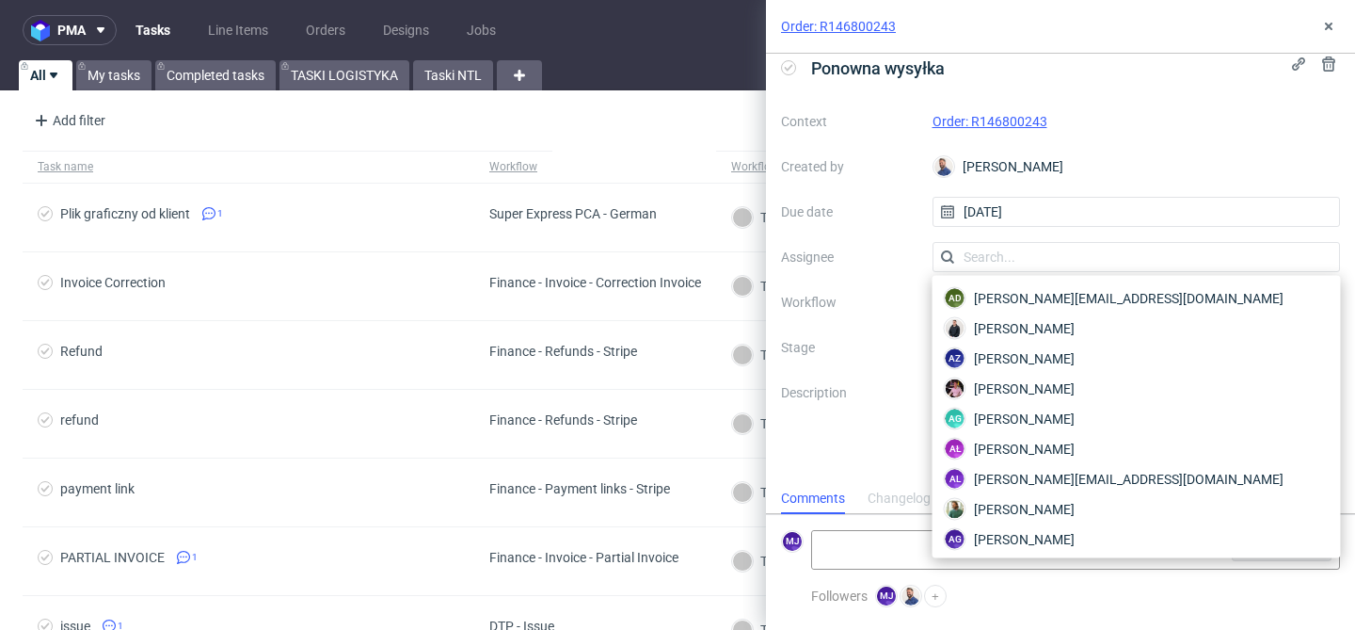
type input "w"
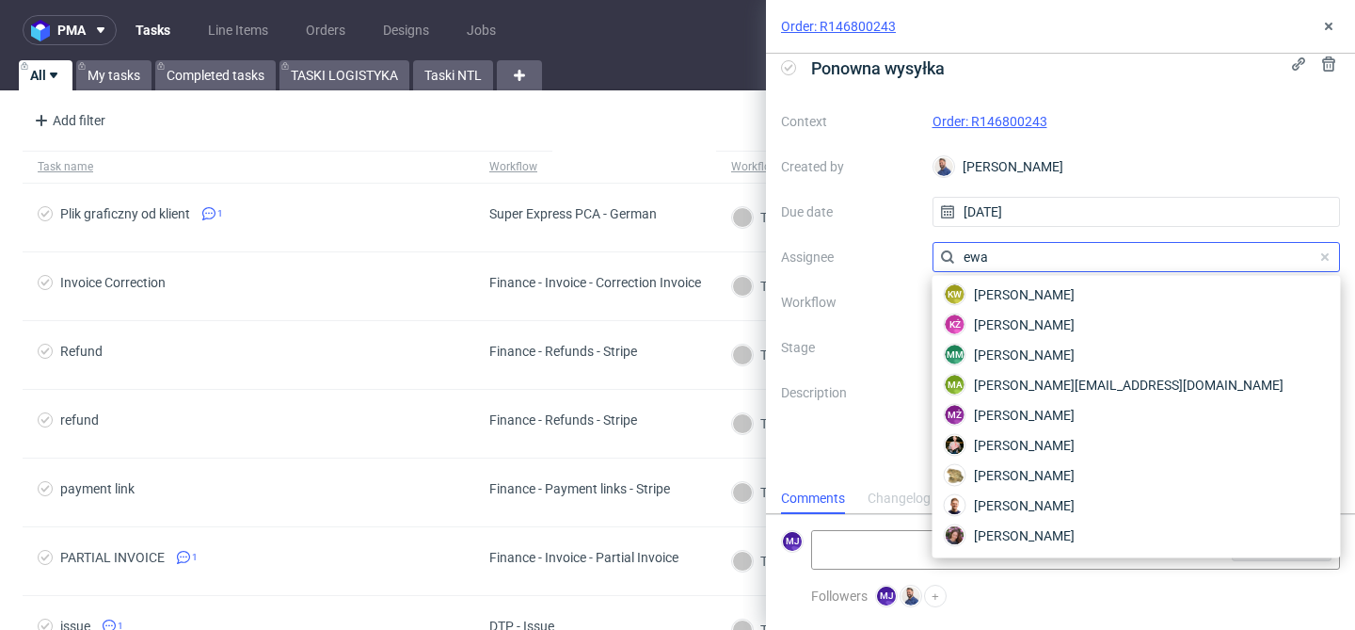
scroll to position [0, 0]
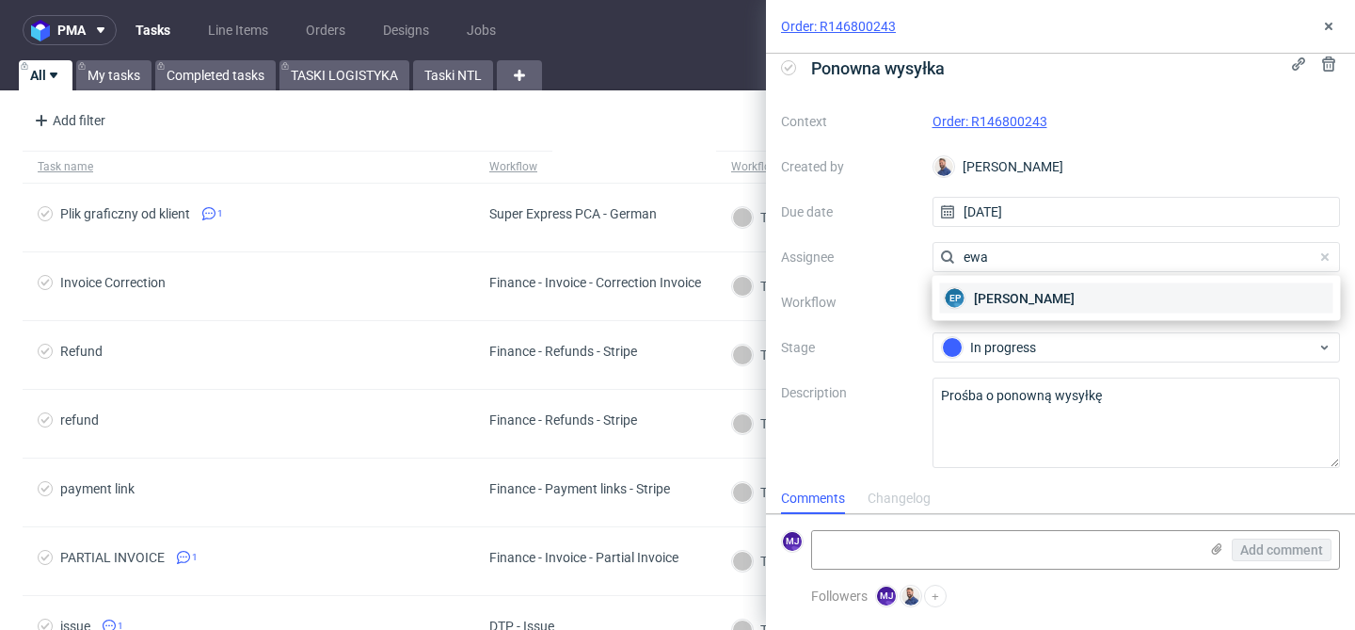
type input "ewa"
click at [1038, 296] on div "EP Ewa Prus" at bounding box center [1136, 298] width 393 height 30
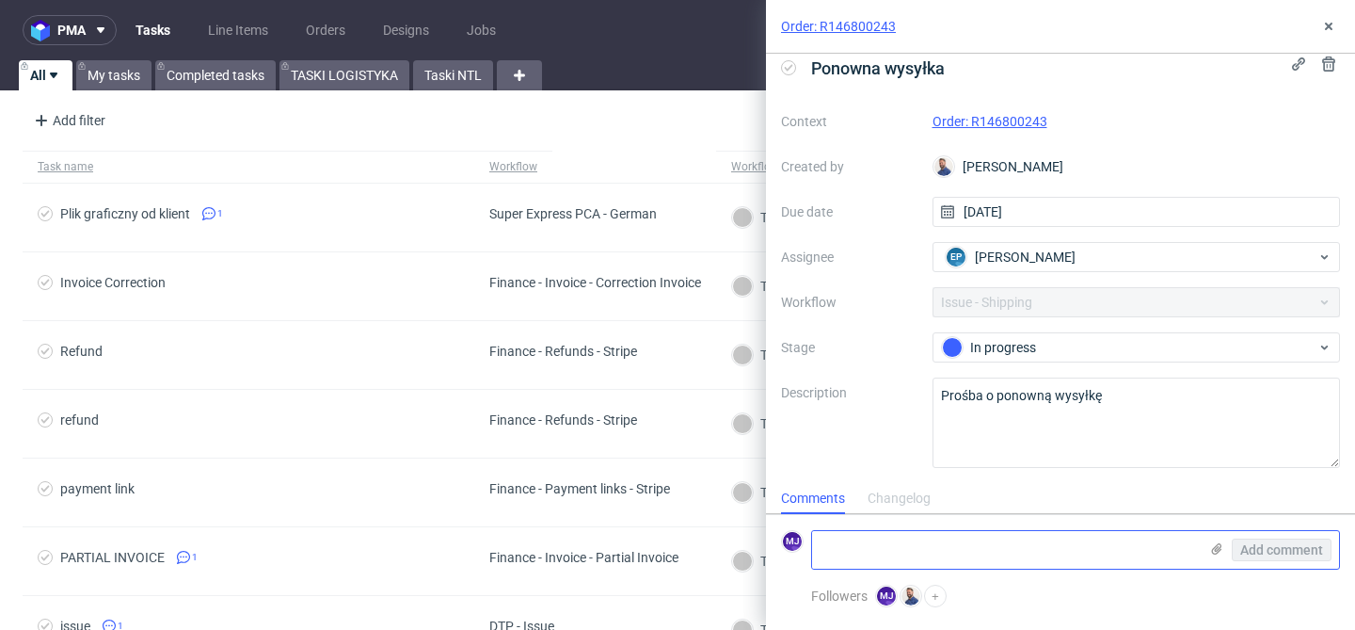
click at [868, 557] on textarea at bounding box center [1005, 550] width 386 height 38
click at [885, 557] on textarea at bounding box center [1005, 550] width 386 height 38
type textarea "@"
click at [904, 545] on textarea at bounding box center [1005, 550] width 386 height 38
click at [902, 547] on textarea at bounding box center [1005, 550] width 386 height 38
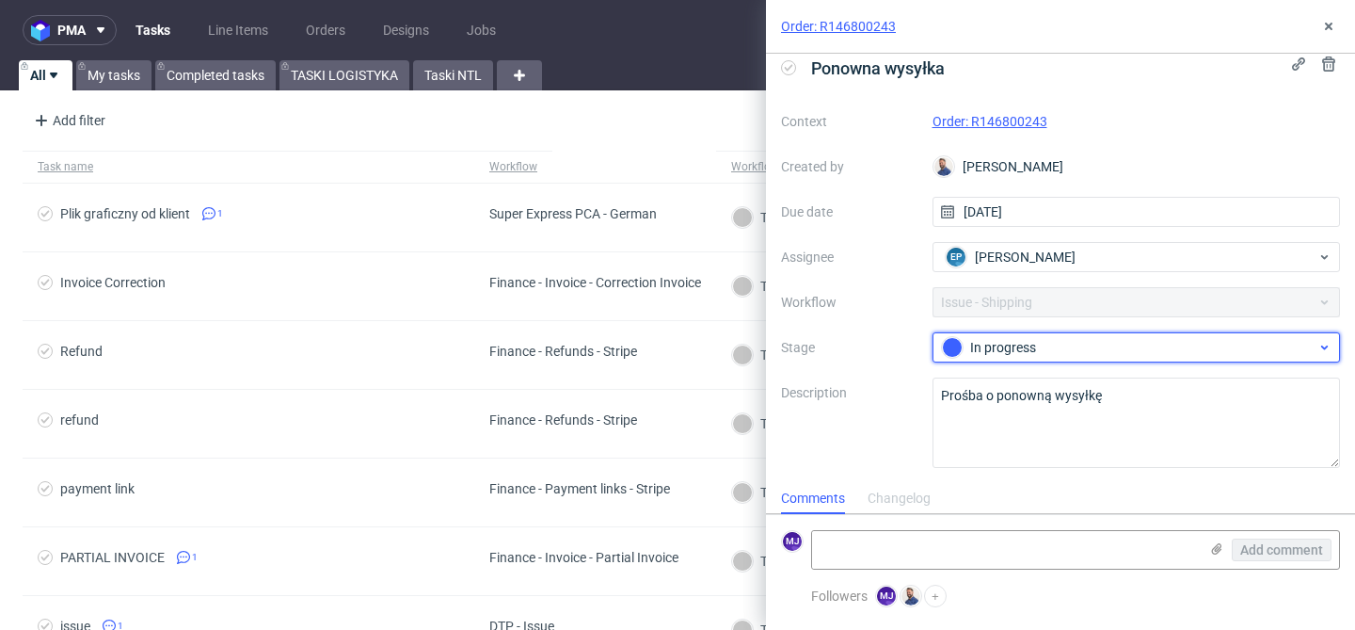
click at [981, 347] on div "In progress" at bounding box center [1129, 347] width 375 height 21
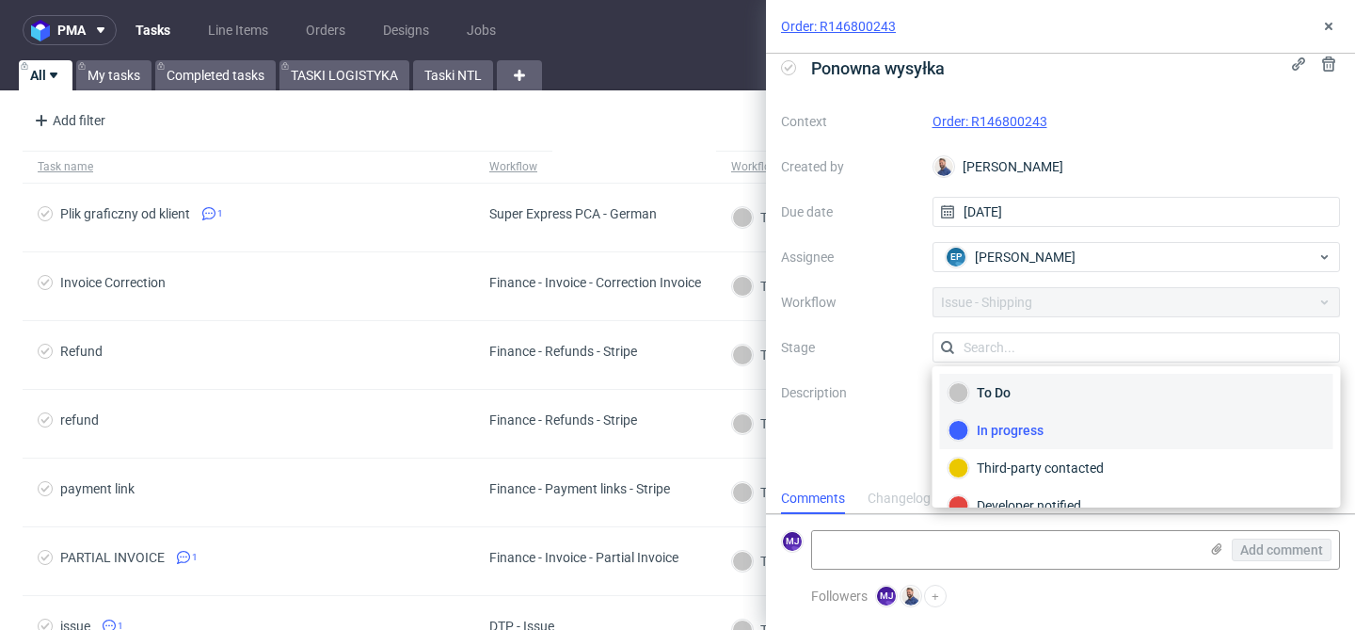
click at [998, 394] on div "To Do" at bounding box center [1137, 392] width 376 height 21
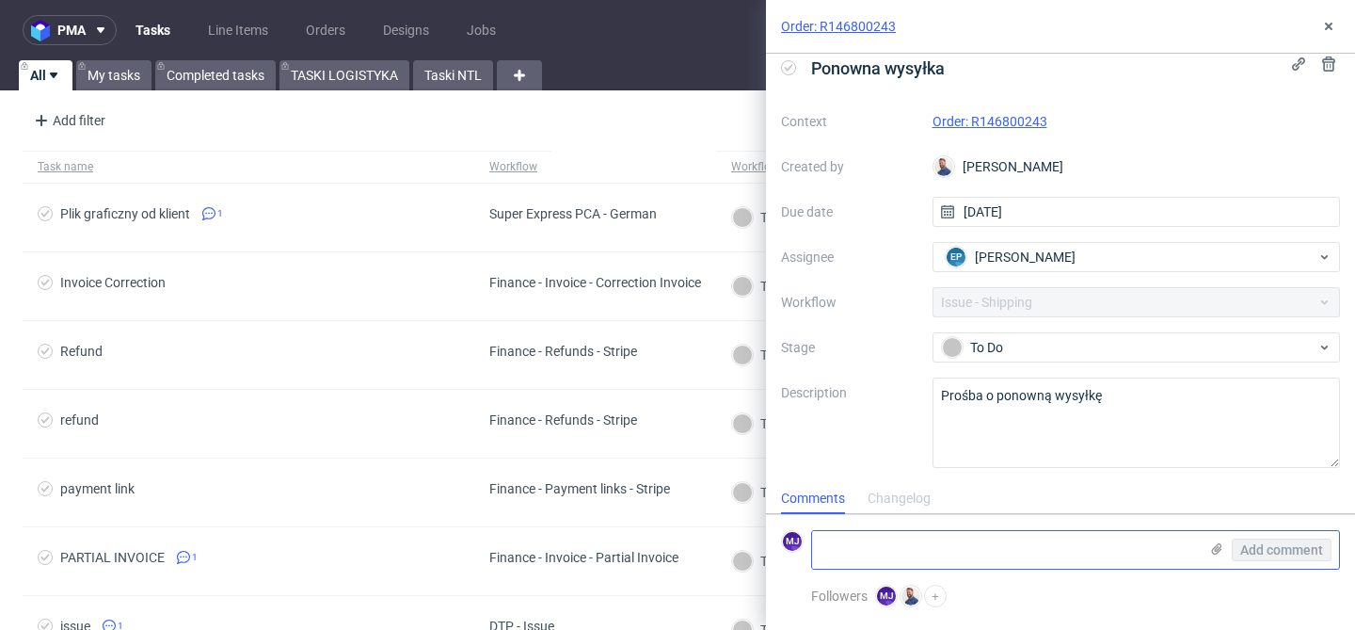
click at [844, 548] on textarea at bounding box center [1005, 550] width 386 height 38
type textarea "e"
type textarea "@"
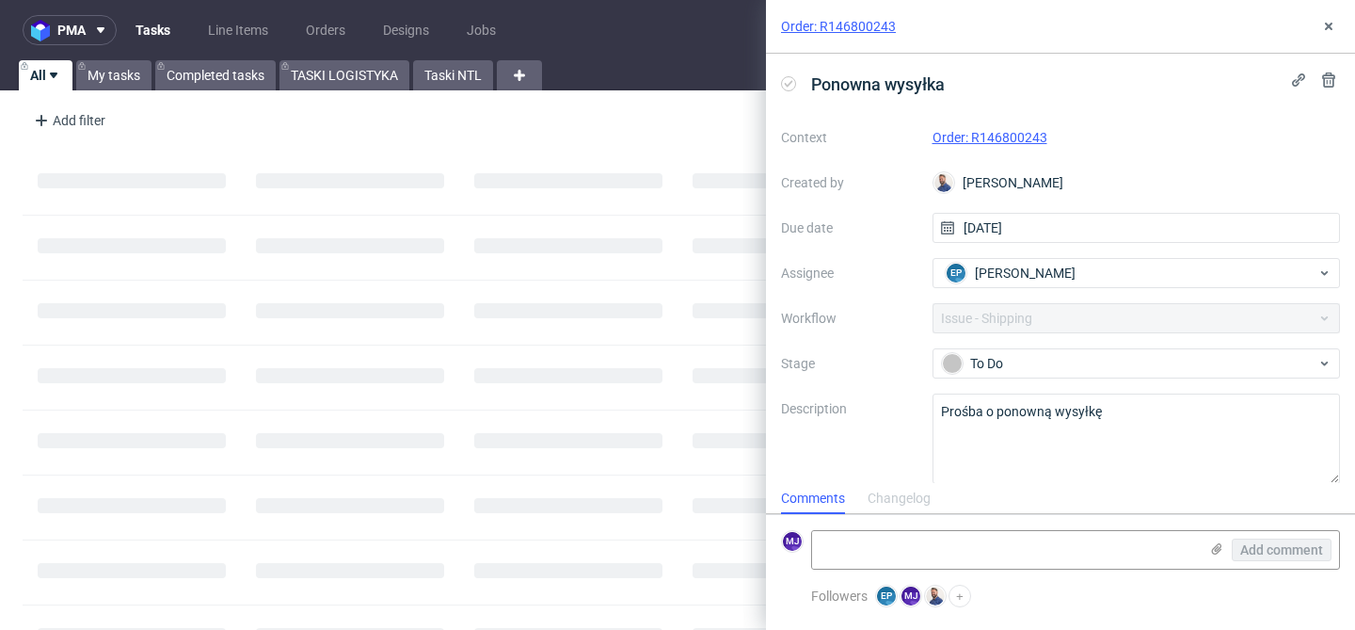
scroll to position [15, 0]
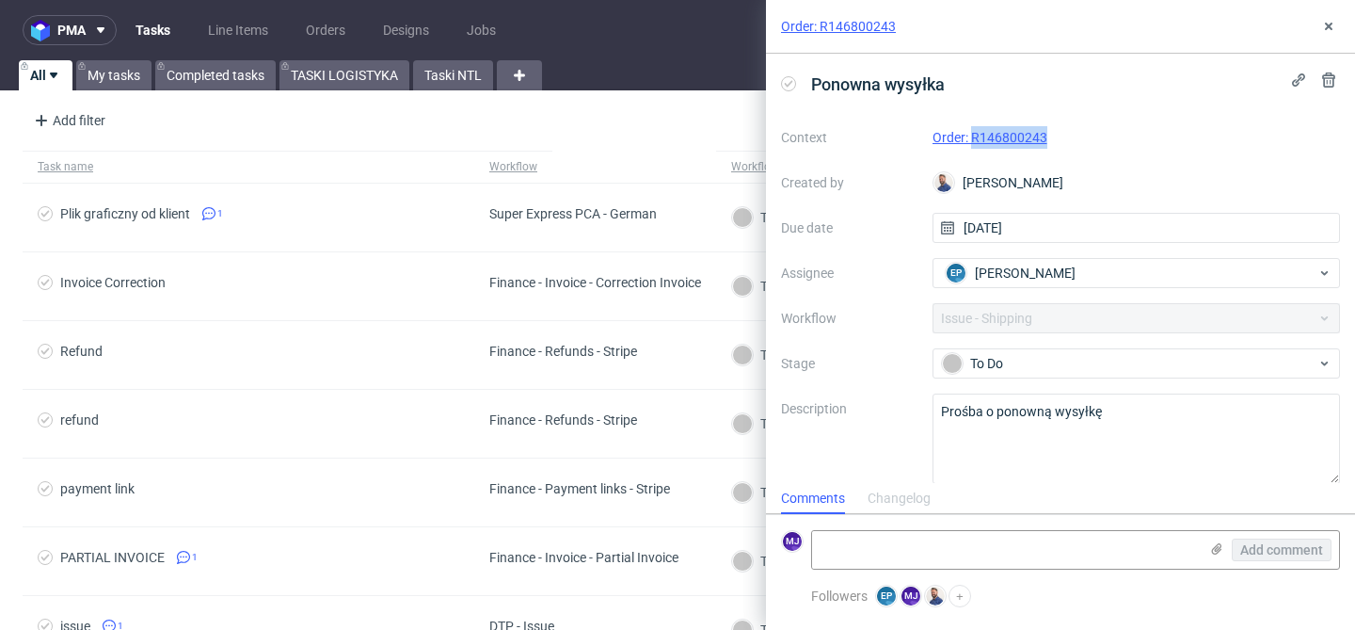
drag, startPoint x: 1060, startPoint y: 138, endPoint x: 973, endPoint y: 140, distance: 86.6
click at [973, 140] on div "Order: R146800243" at bounding box center [1137, 137] width 408 height 23
copy link "R146800243"
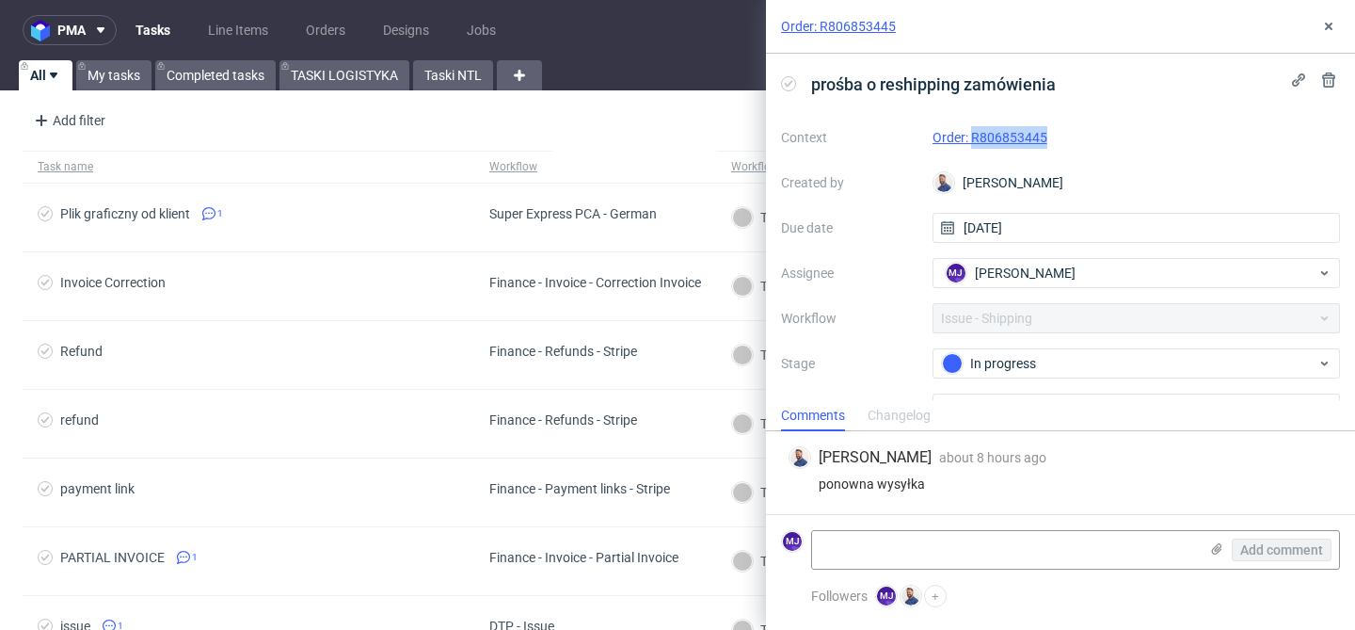
drag, startPoint x: 1060, startPoint y: 137, endPoint x: 973, endPoint y: 139, distance: 86.6
click at [973, 139] on div "Order: R806853445" at bounding box center [1137, 137] width 408 height 23
copy link "R806853445"
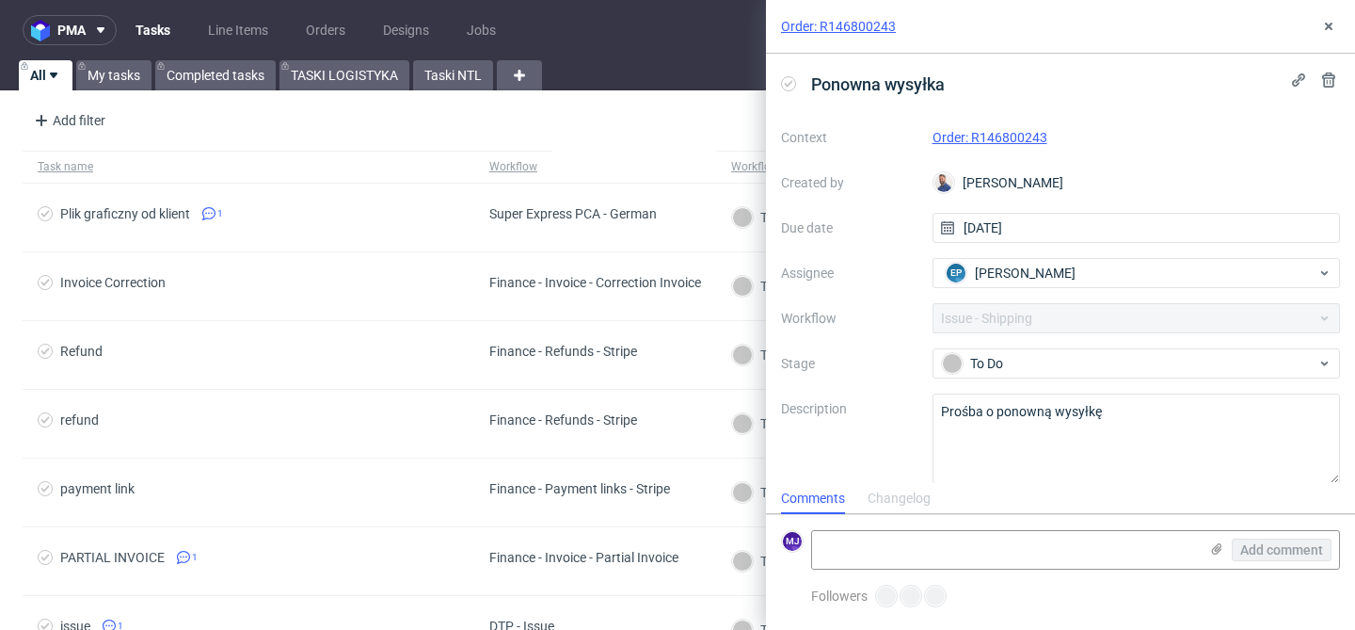
scroll to position [15, 0]
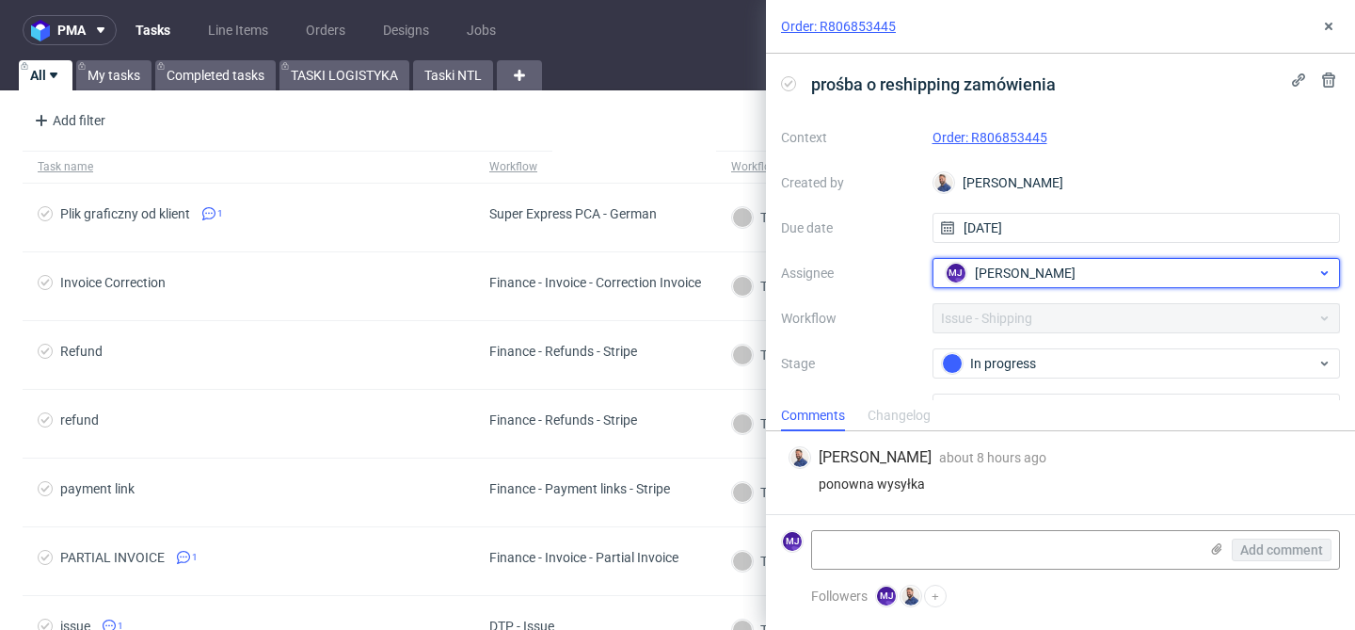
click at [1003, 268] on span "[PERSON_NAME]" at bounding box center [1025, 272] width 101 height 19
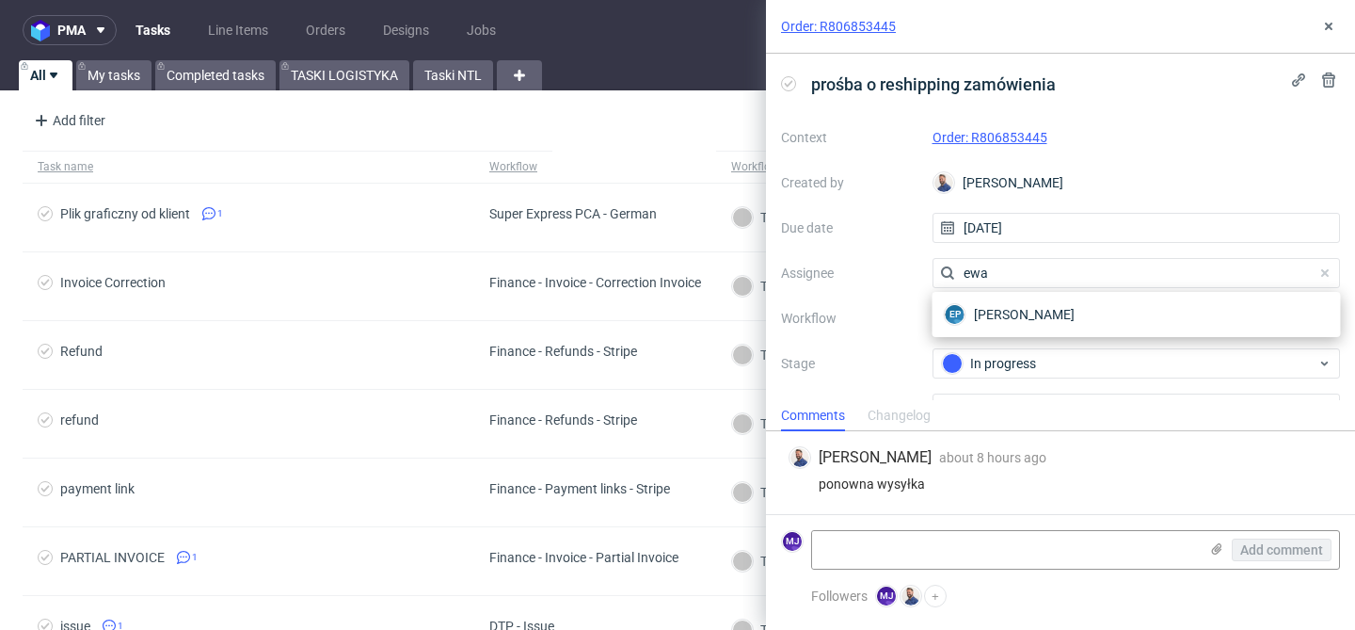
type input "ewa"
click at [998, 312] on span "[PERSON_NAME]" at bounding box center [1024, 314] width 101 height 19
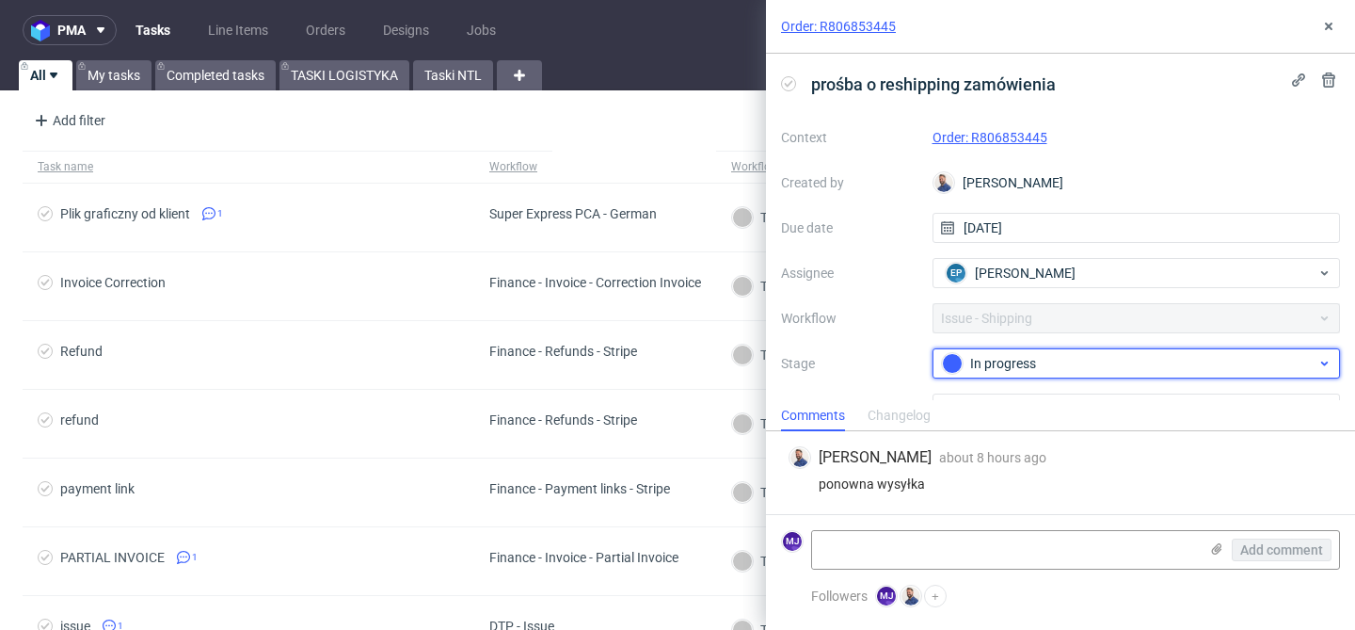
click at [965, 367] on div "In progress" at bounding box center [1129, 363] width 375 height 21
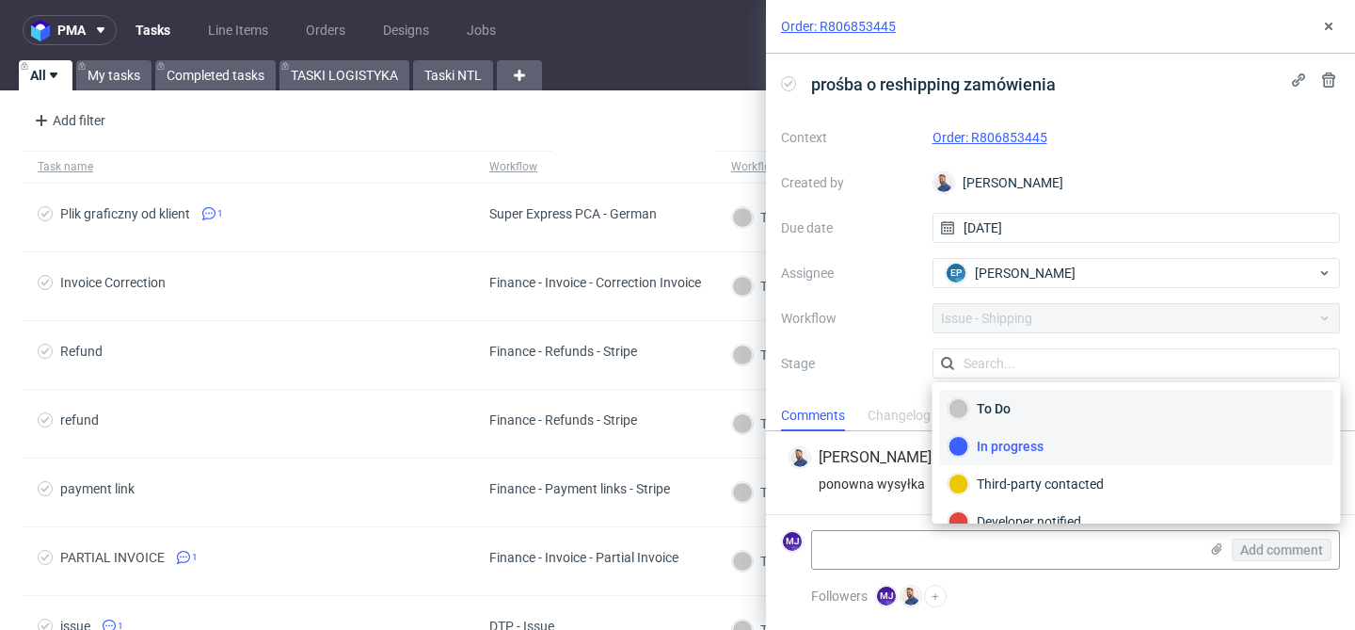
click at [984, 407] on div "To Do" at bounding box center [1137, 408] width 376 height 21
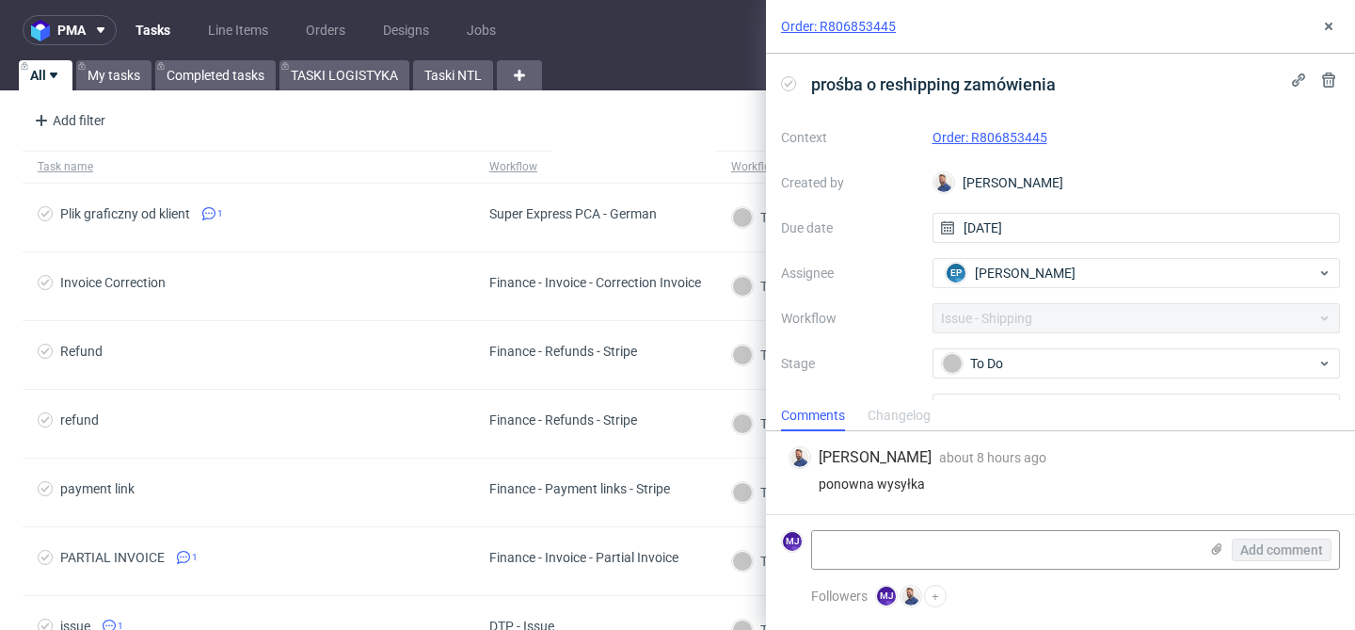
click at [870, 337] on div "Context Order: R806853445 Created by Michał Rachański Due date 29/08/2025 Assig…" at bounding box center [1060, 302] width 559 height 361
click at [1321, 23] on icon at bounding box center [1328, 26] width 15 height 15
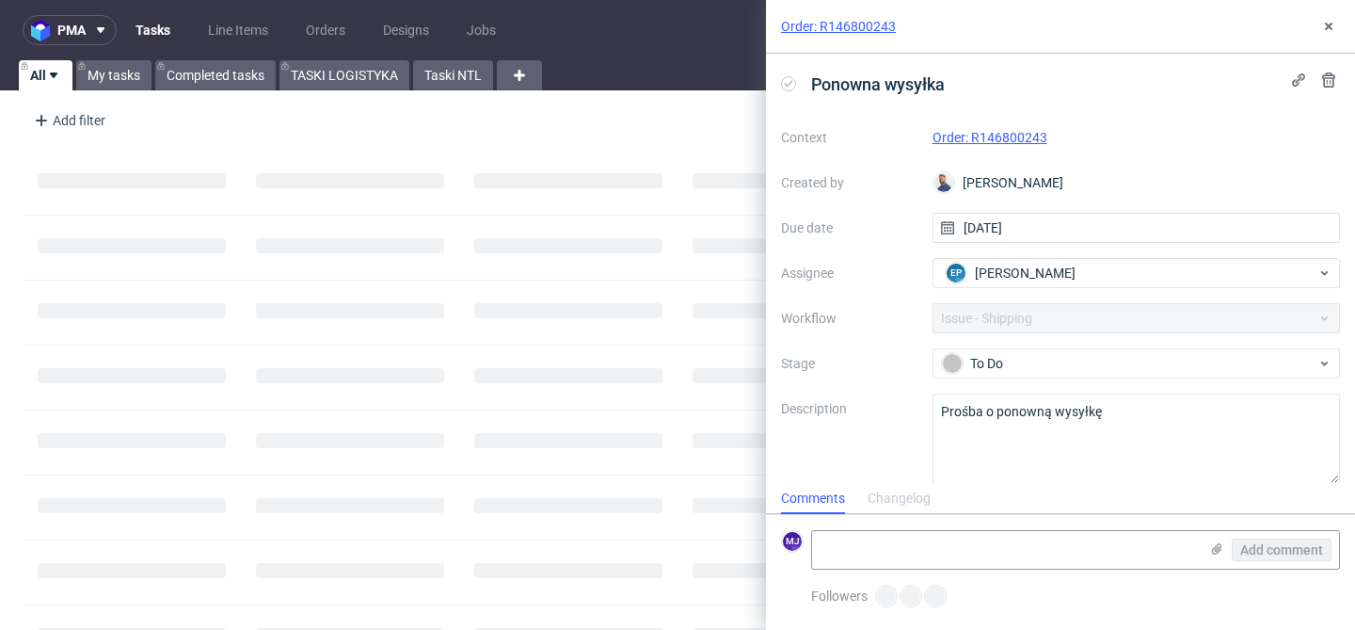
scroll to position [15, 0]
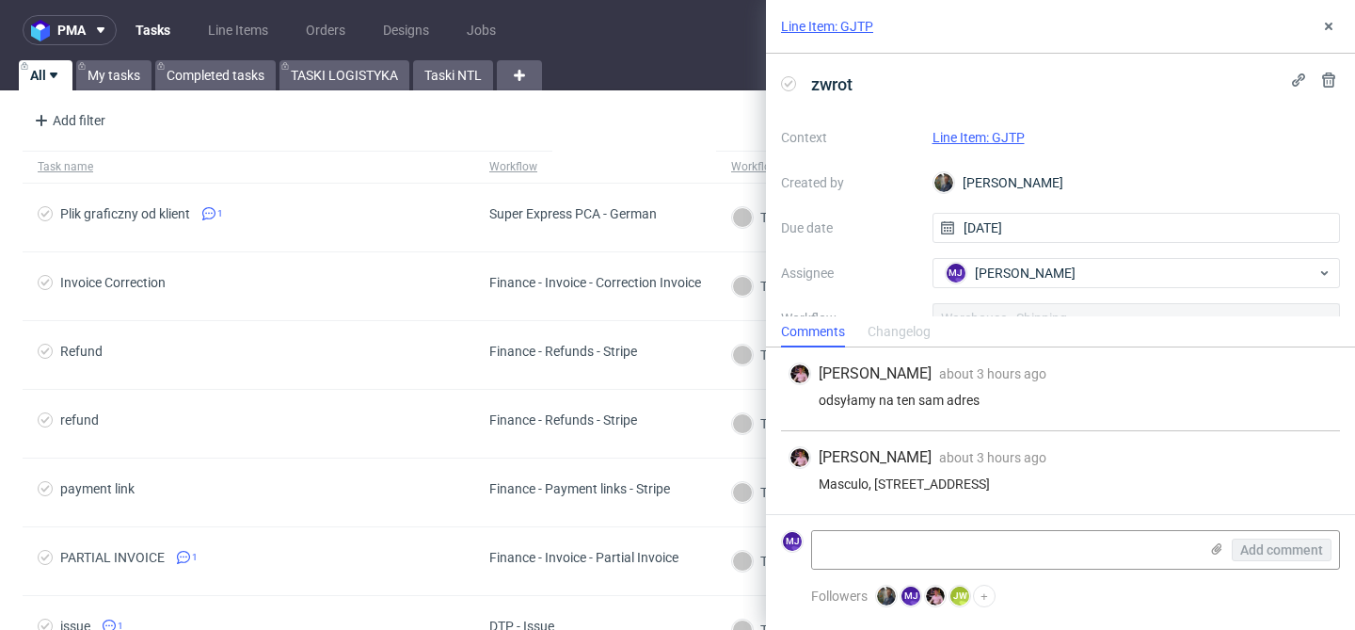
click at [986, 135] on link "Line Item: GJTP" at bounding box center [979, 137] width 92 height 15
